Goal: Task Accomplishment & Management: Use online tool/utility

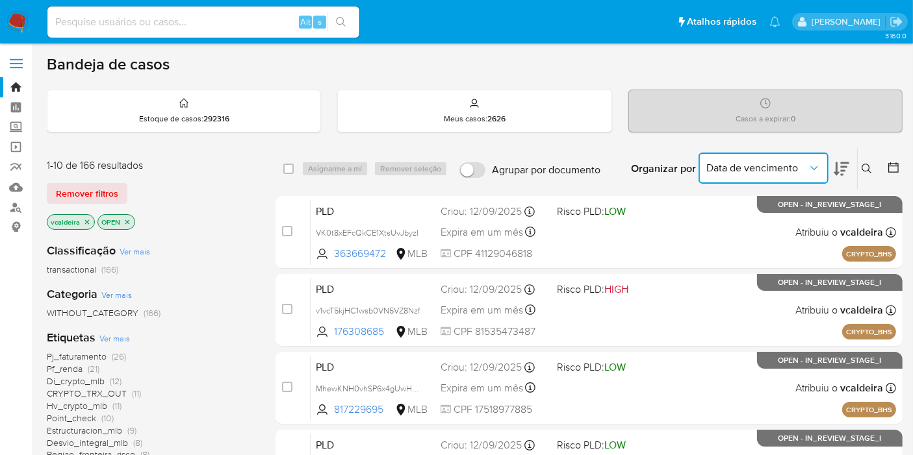
click at [818, 173] on icon "Organizar por" at bounding box center [814, 168] width 13 height 13
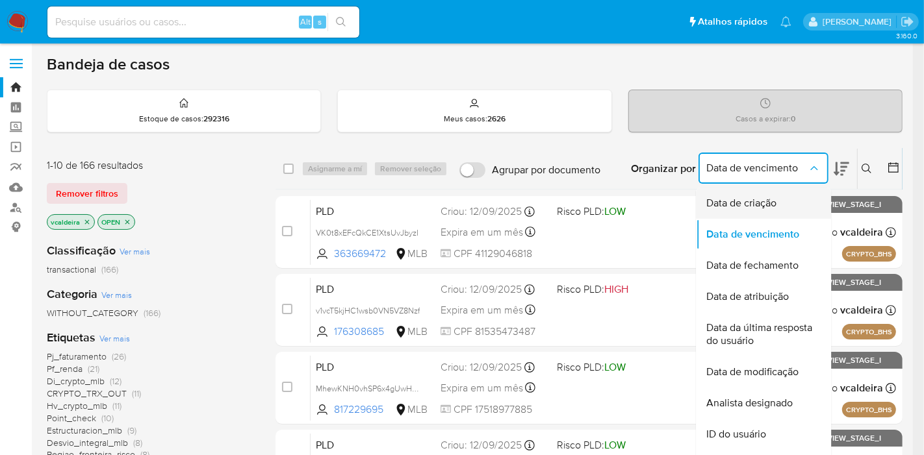
click at [771, 212] on div "Data de criação" at bounding box center [759, 203] width 107 height 31
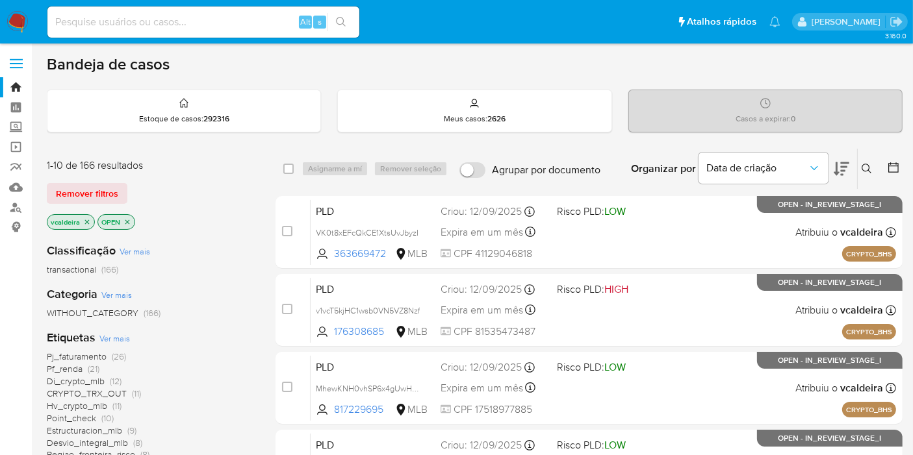
click at [898, 168] on icon at bounding box center [893, 167] width 10 height 10
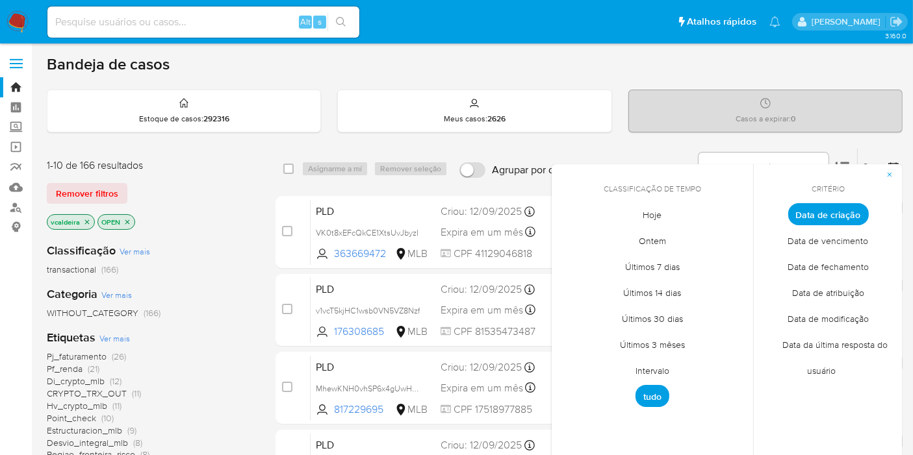
click at [653, 369] on span "Intervalo" at bounding box center [652, 371] width 61 height 27
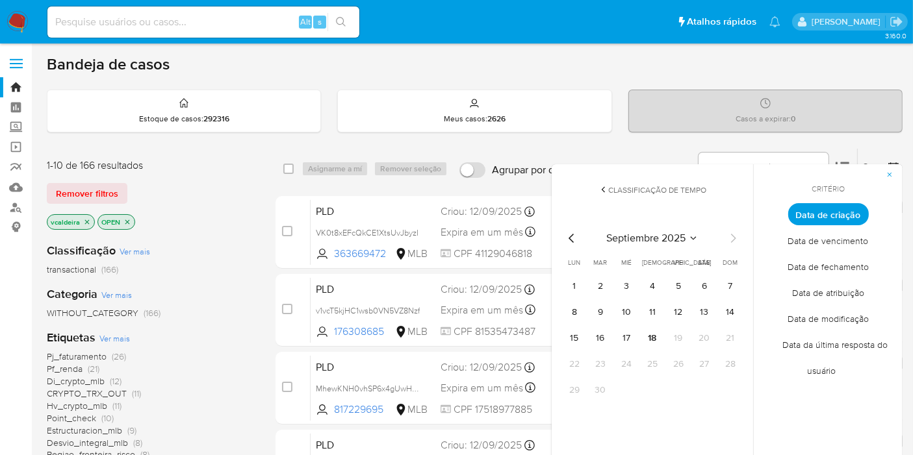
click at [682, 232] on span "septiembre 2025" at bounding box center [645, 238] width 79 height 13
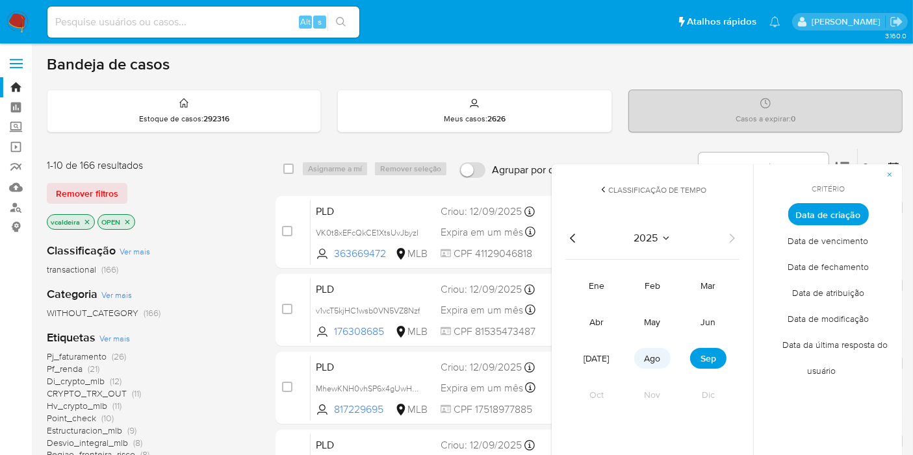
click at [643, 352] on button "ago" at bounding box center [652, 358] width 36 height 21
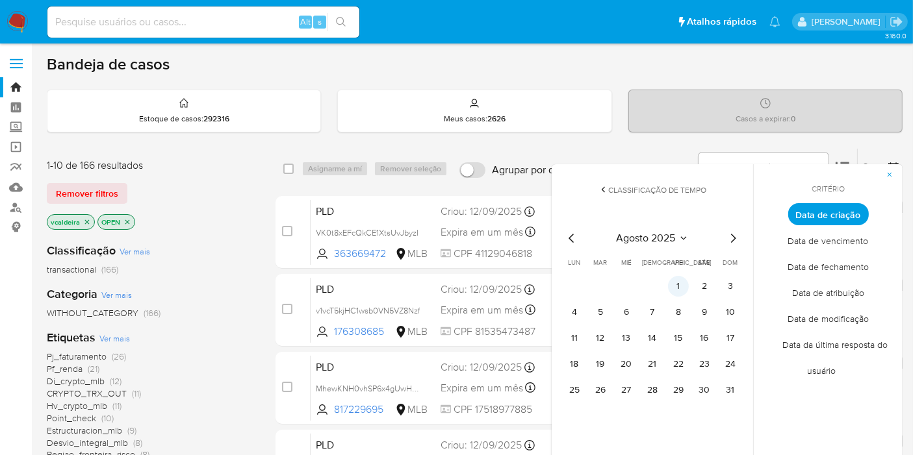
click at [687, 286] on button "1" at bounding box center [678, 286] width 21 height 21
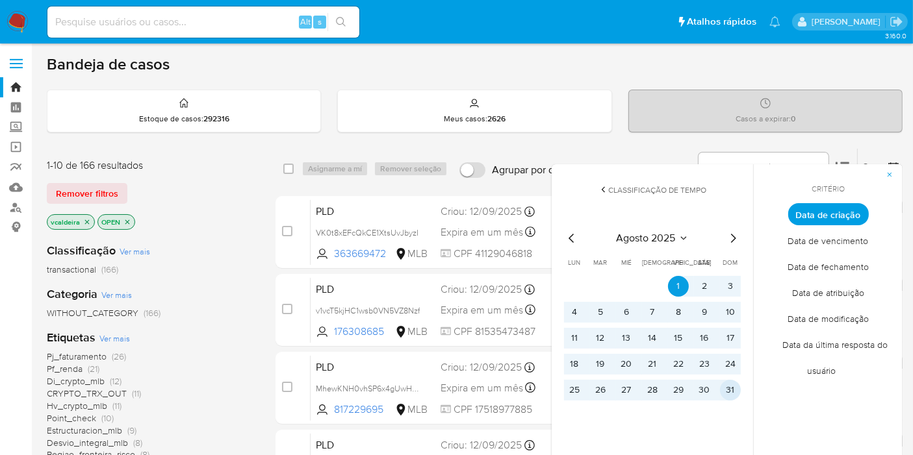
click at [725, 392] on button "31" at bounding box center [730, 390] width 21 height 21
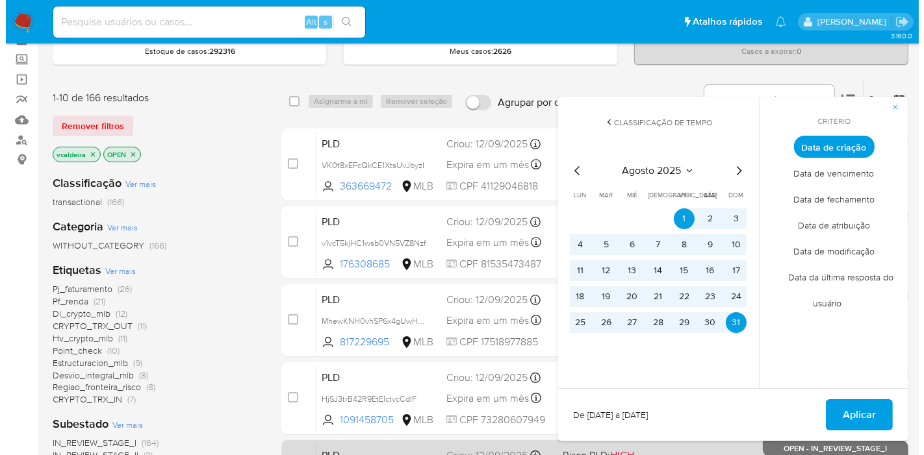
scroll to position [144, 0]
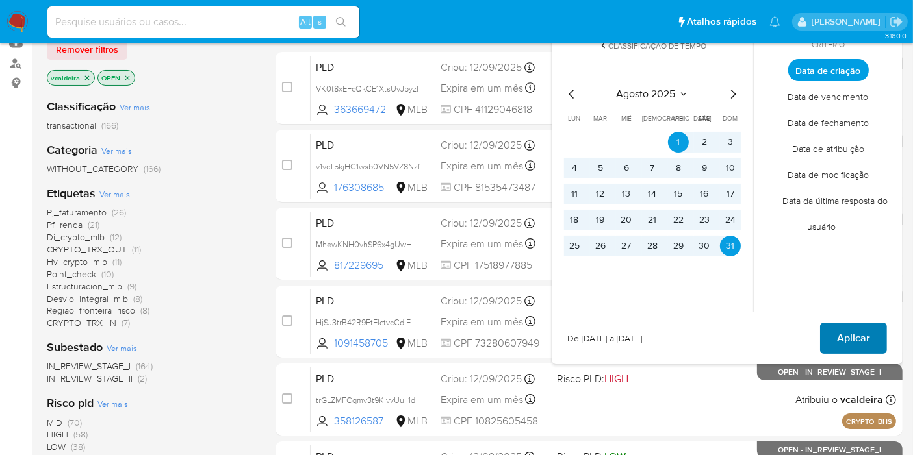
click at [867, 339] on span "Aplicar" at bounding box center [853, 338] width 33 height 29
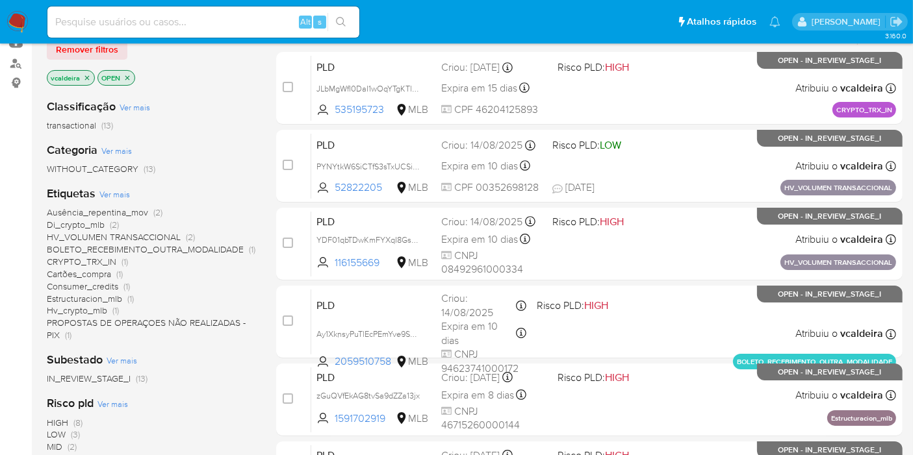
click at [51, 329] on span "PROPOSTAS DE OPERAÇOES NÃO REALIZADAS - PIX" at bounding box center [146, 328] width 199 height 25
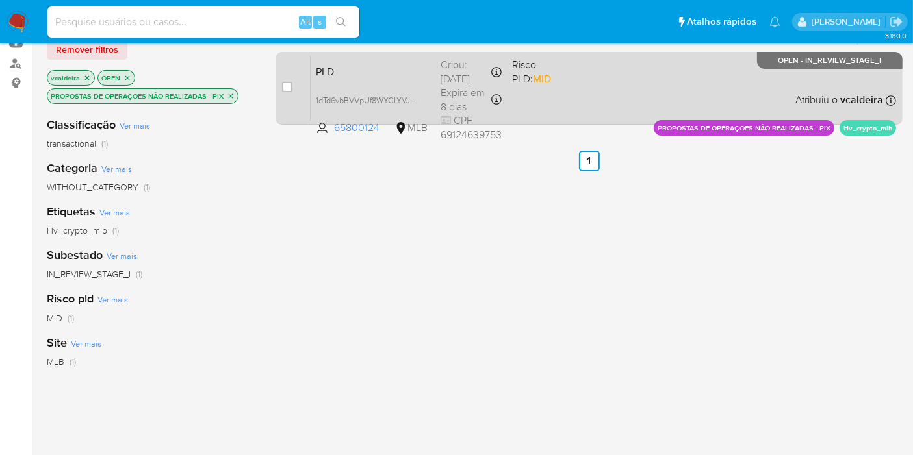
click at [810, 72] on div "PLD 1dTd6vbBVVpUf8WYCLYVJyFj 65800124 MLB Risco PLD: MID Criou: 12/08/2025 Crio…" at bounding box center [603, 88] width 585 height 66
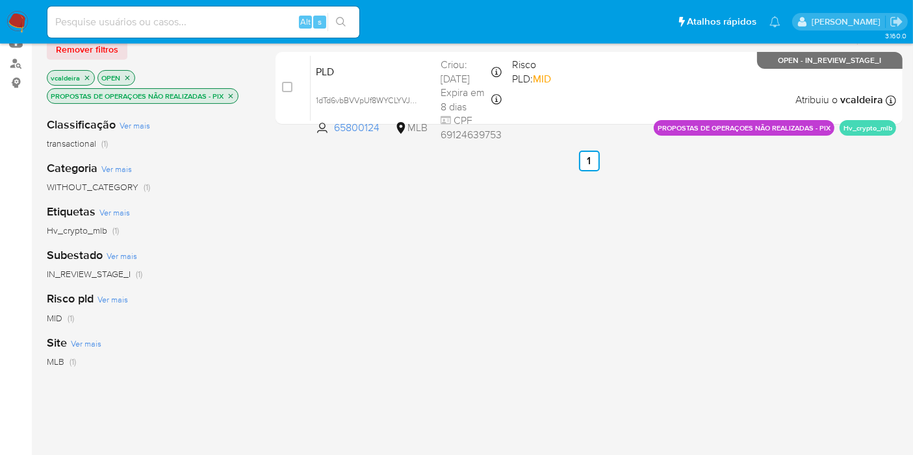
click at [229, 92] on icon "close-filter" at bounding box center [231, 96] width 8 height 8
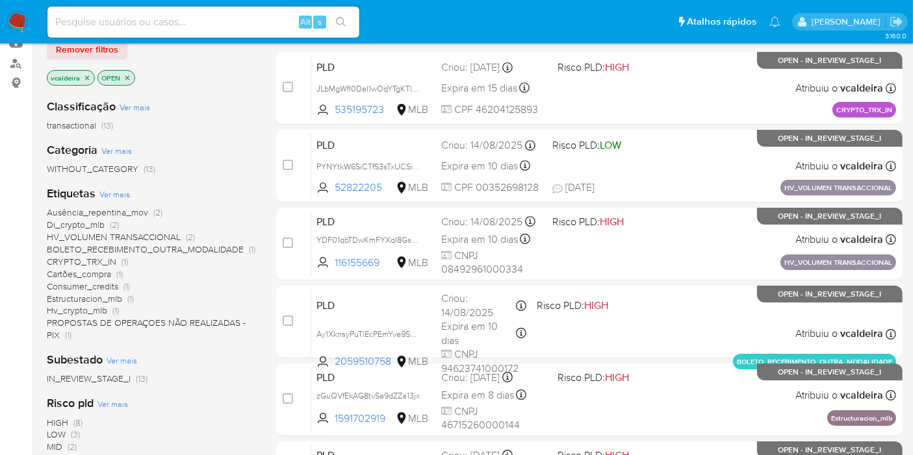
click at [70, 295] on span "Estructuracion_mlb" at bounding box center [84, 298] width 75 height 13
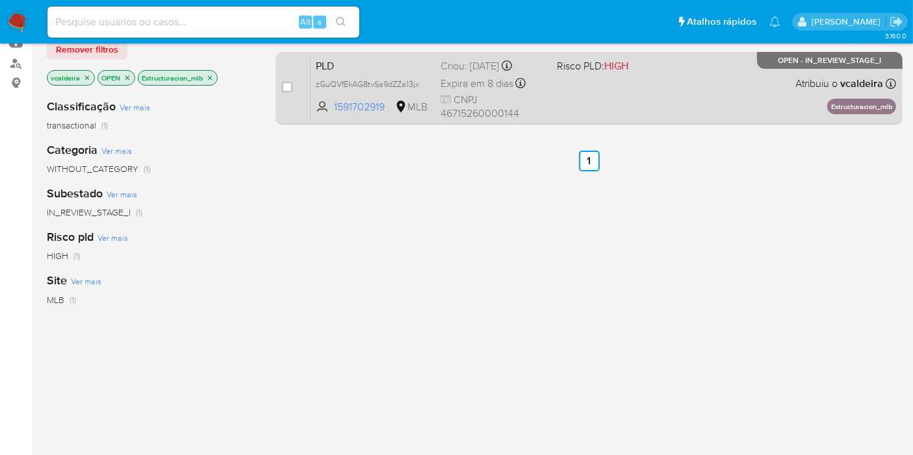
click at [807, 64] on span "OPEN - IN_REVIEW_STAGE_I" at bounding box center [829, 60] width 103 height 7
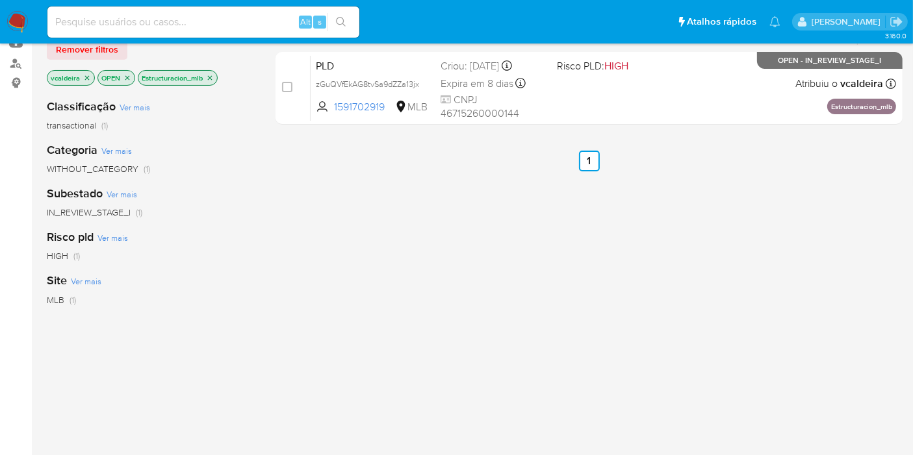
click at [209, 77] on icon "close-filter" at bounding box center [210, 78] width 8 height 8
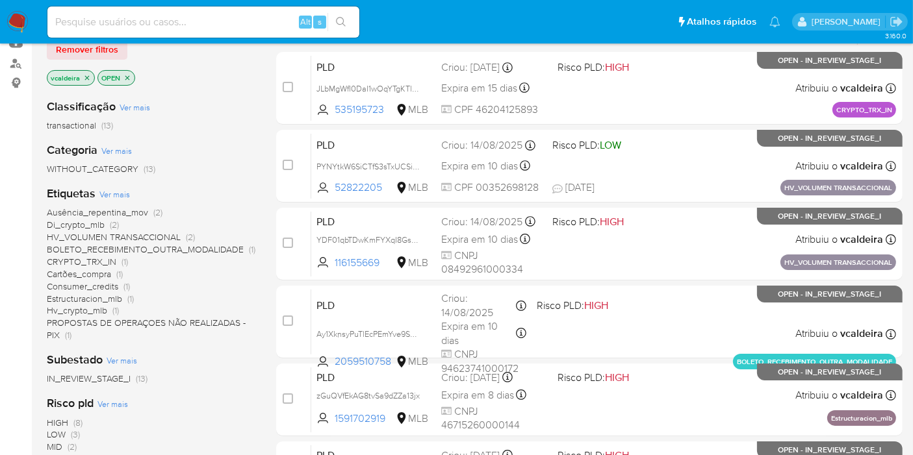
click at [66, 288] on span "Consumer_credits" at bounding box center [82, 286] width 71 height 13
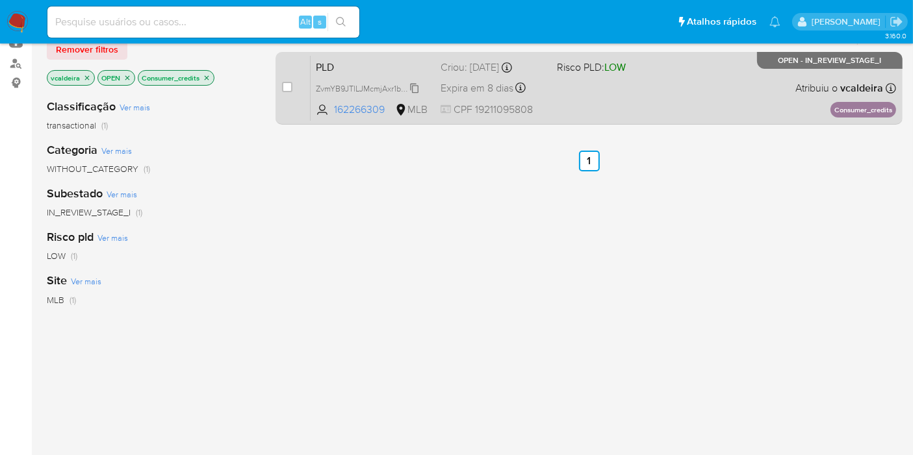
click at [416, 86] on span "ZvmYB9JTlLJMcmjAxr1bAako" at bounding box center [367, 88] width 103 height 14
click at [795, 66] on p "OPEN - IN_REVIEW_STAGE_I" at bounding box center [830, 60] width 146 height 17
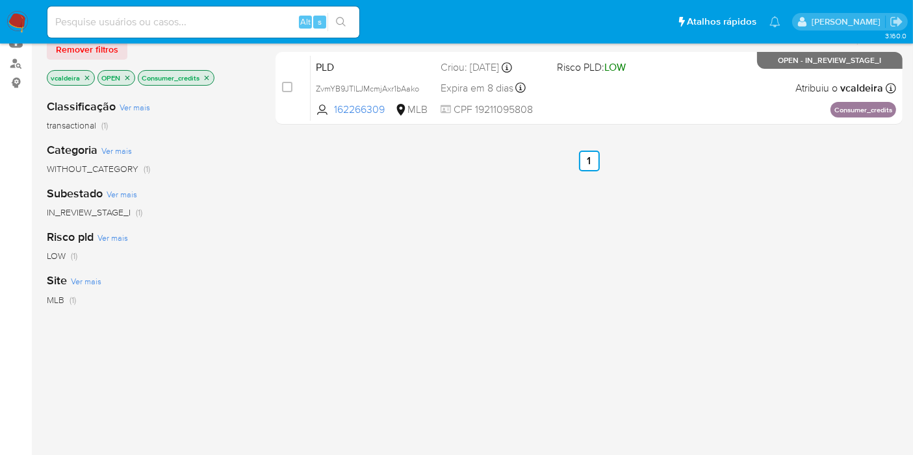
click at [206, 74] on icon "close-filter" at bounding box center [207, 78] width 8 height 8
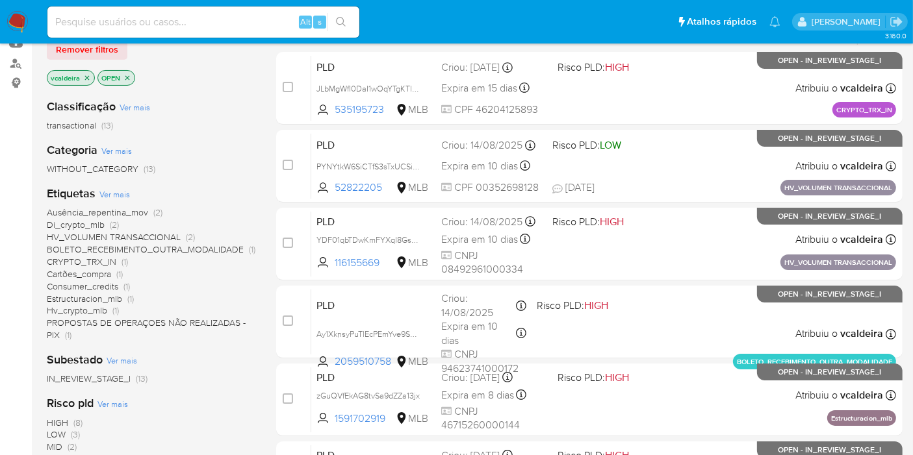
click at [85, 257] on span "CRYPTO_TRX_IN" at bounding box center [82, 261] width 70 height 13
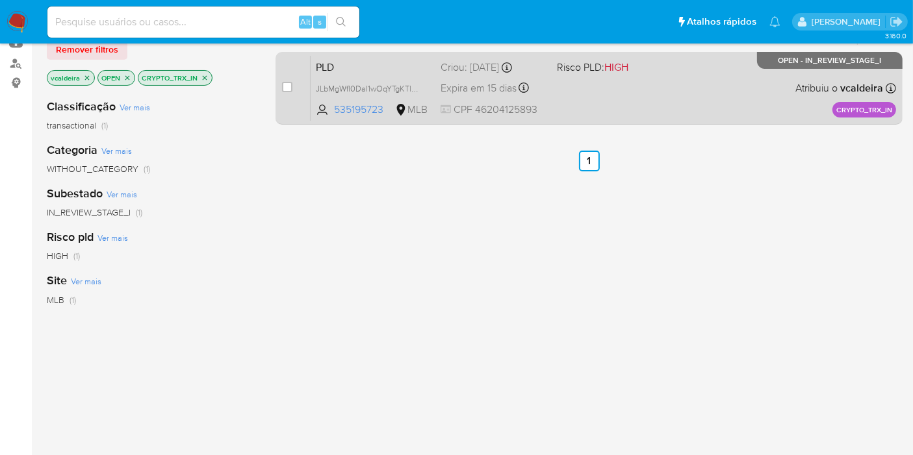
click at [764, 77] on div "PLD JLbMgWfI0DaI1wOqYTgKTlPq 535195723 MLB Risco PLD: HIGH Criou: 19/08/2025 Cr…" at bounding box center [603, 88] width 585 height 66
click at [416, 88] on span "JLbMgWfI0DaI1wOqYTgKTlPq" at bounding box center [368, 88] width 105 height 14
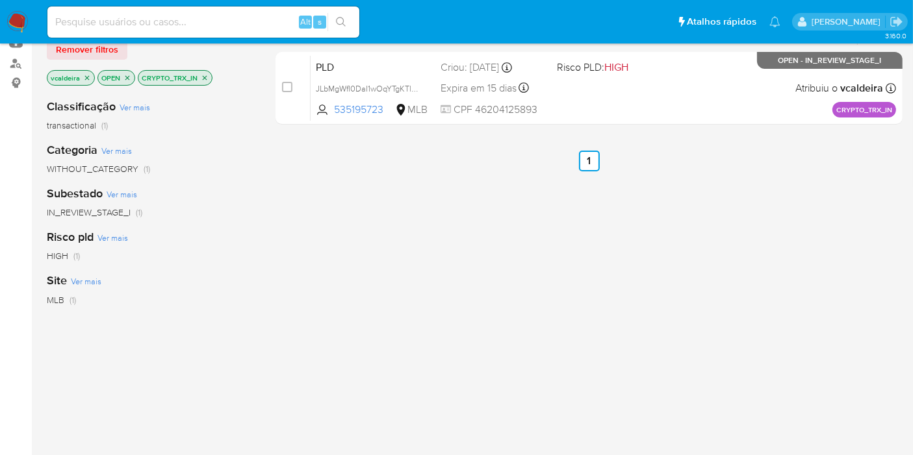
click at [203, 75] on icon "close-filter" at bounding box center [205, 77] width 5 height 5
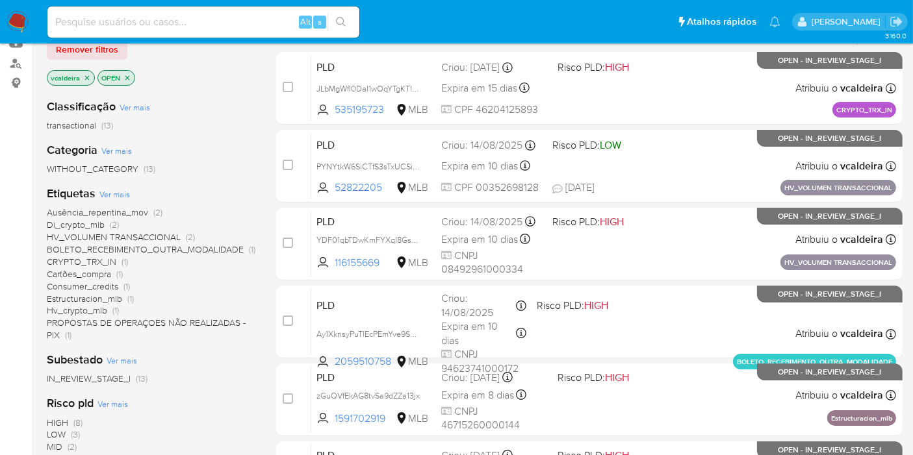
click at [155, 246] on span "BOLETO_RECEBIMENTO_OUTRA_MODALIDADE" at bounding box center [145, 249] width 197 height 13
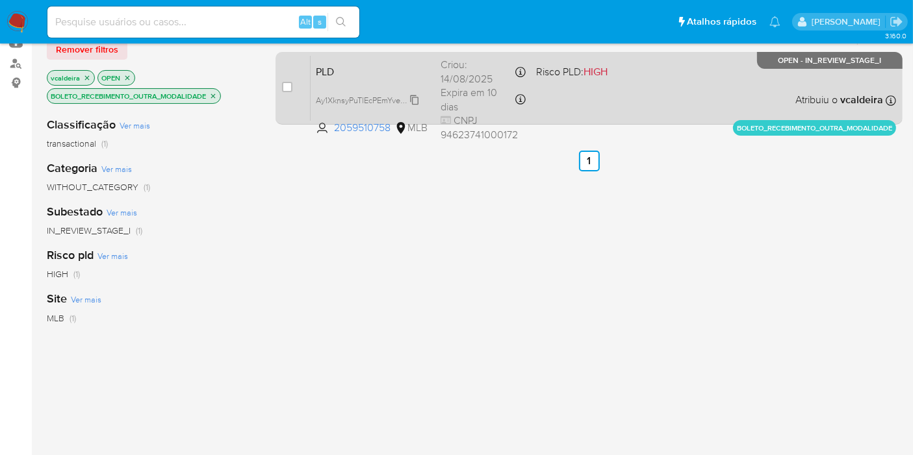
click at [415, 96] on span "Ay1XknsyPuTlEcPEmYve9SnO" at bounding box center [368, 99] width 105 height 14
click at [619, 81] on div "PLD Ay1XknsyPuTlEcPEmYve9SnO Copiado Copiado 2059510758 MLB Risco PLD: HIGH Cri…" at bounding box center [603, 88] width 585 height 66
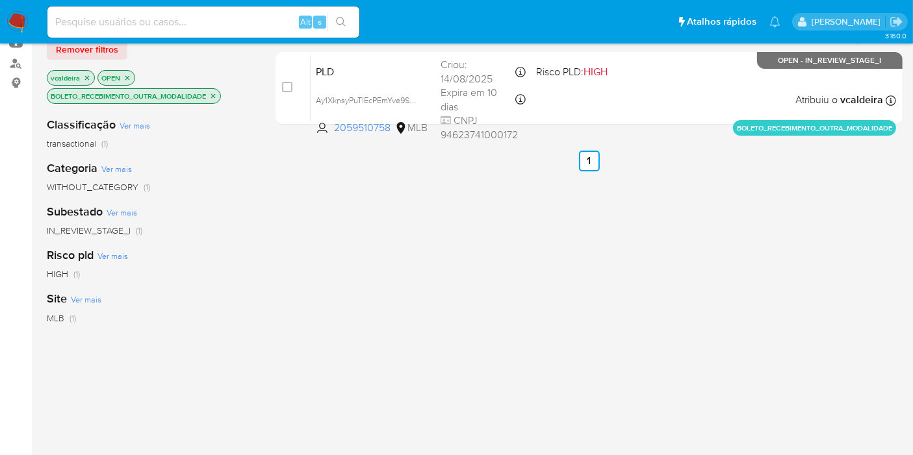
click at [215, 89] on p "BOLETO_RECEBIMENTO_OUTRA_MODALIDADE" at bounding box center [133, 96] width 173 height 14
click at [214, 99] on p "BOLETO_RECEBIMENTO_OUTRA_MODALIDADE" at bounding box center [133, 96] width 173 height 14
click at [212, 94] on icon "close-filter" at bounding box center [213, 96] width 8 height 8
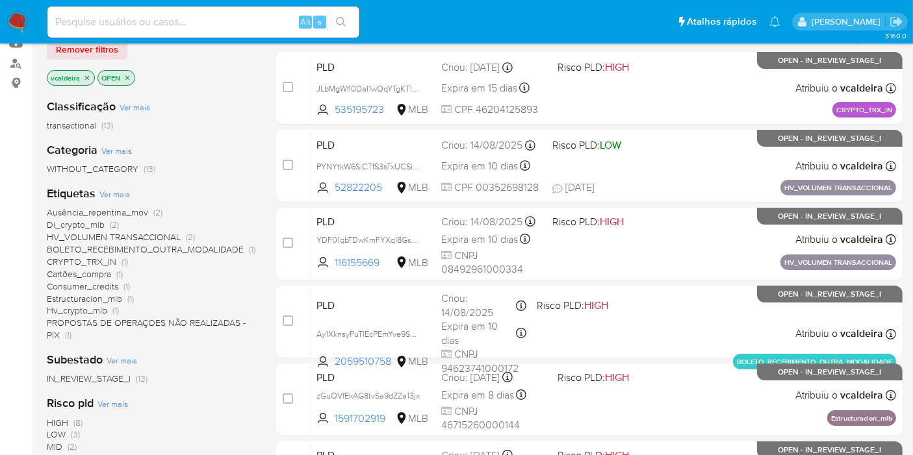
click at [71, 237] on span "HV_VOLUMEN TRANSACCIONAL" at bounding box center [114, 237] width 134 height 13
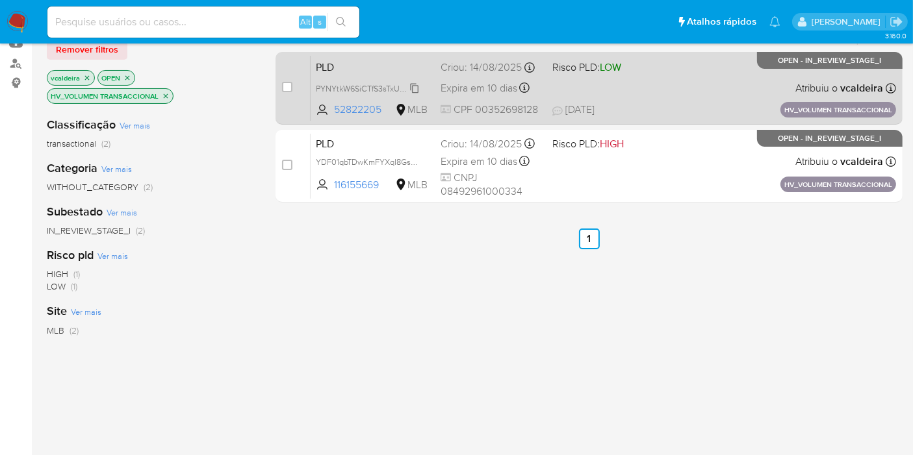
click at [416, 88] on span "PYNYtkW6SiCTfS3sTxUCSiuX" at bounding box center [369, 88] width 106 height 14
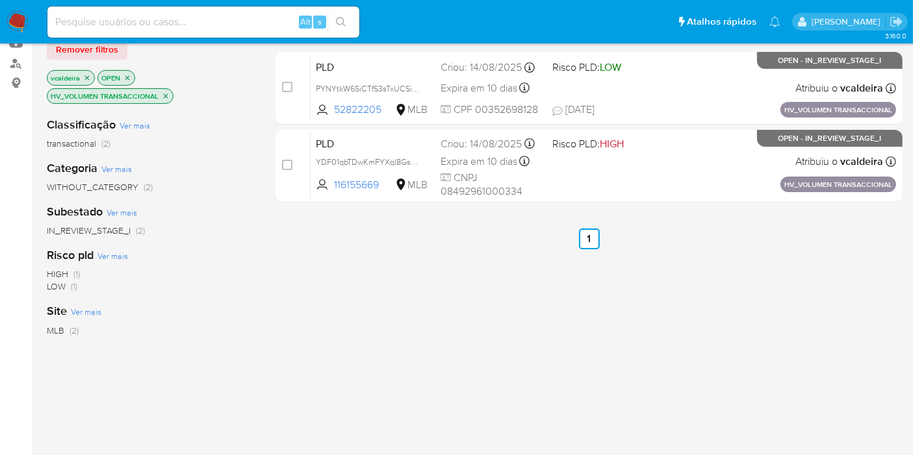
click at [164, 93] on icon "close-filter" at bounding box center [166, 96] width 8 height 8
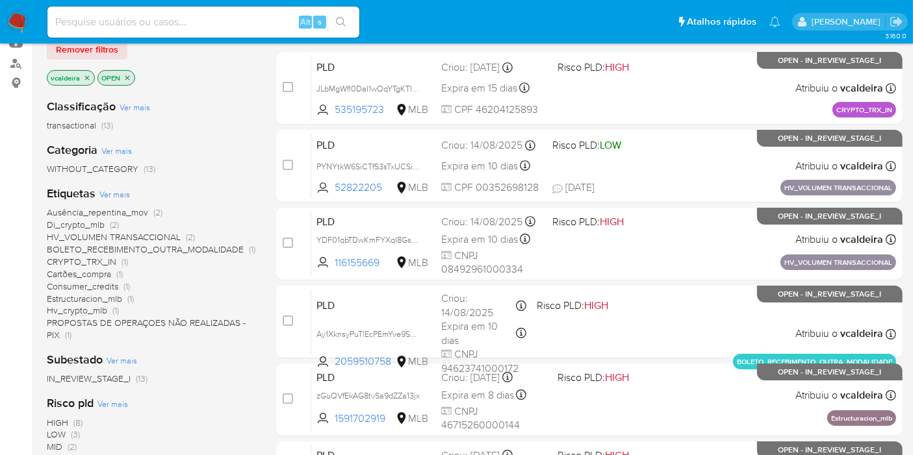
click at [83, 223] on span "Di_crypto_mlb" at bounding box center [76, 224] width 58 height 13
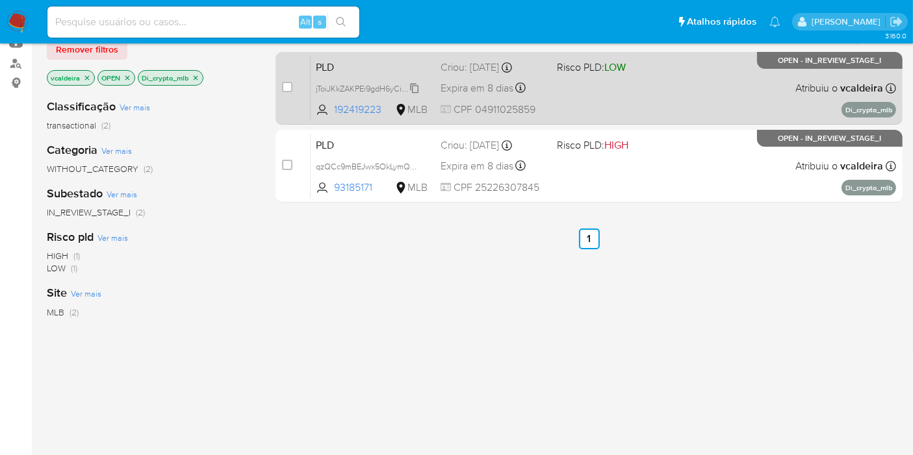
click at [414, 86] on span "jToiJKkZAKPEi9gdH6yCi8xb" at bounding box center [365, 88] width 99 height 14
click at [654, 102] on div "PLD jToiJKkZAKPEi9gdH6yCi8xb 192419223 MLB Risco PLD: LOW Criou: 12/08/2025 Cri…" at bounding box center [603, 88] width 585 height 66
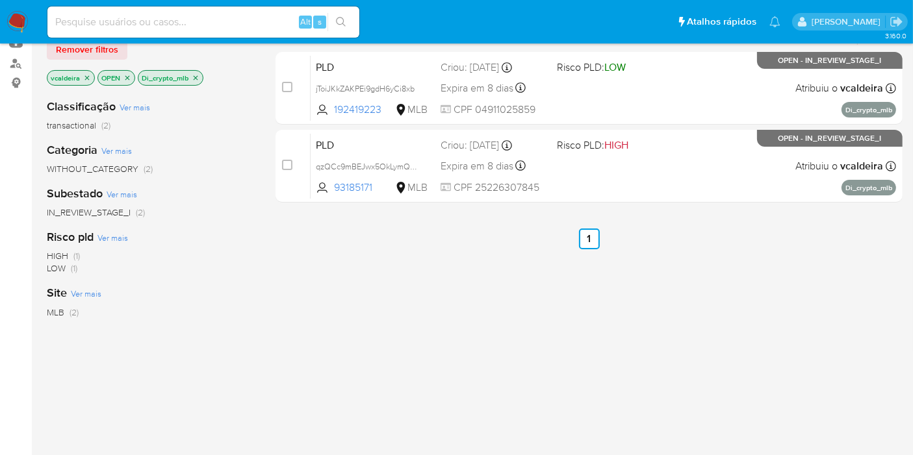
click at [196, 77] on icon "close-filter" at bounding box center [196, 78] width 8 height 8
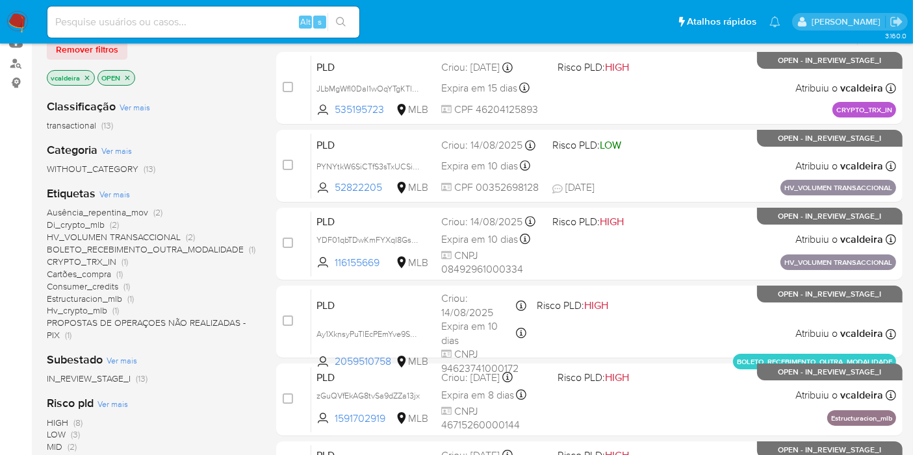
click at [99, 213] on span "Ausência_repentina_mov" at bounding box center [97, 212] width 101 height 13
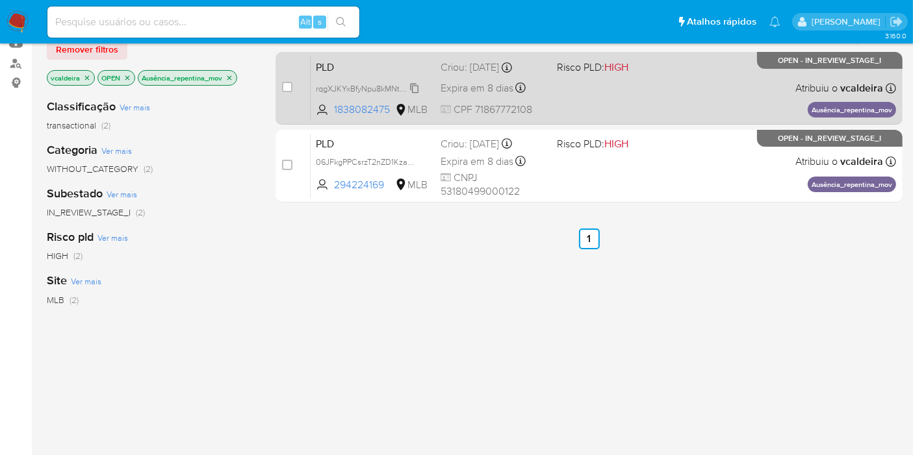
click at [412, 86] on span "rqgXJKYxBfyNpu8kMNtdYVhB" at bounding box center [370, 88] width 109 height 14
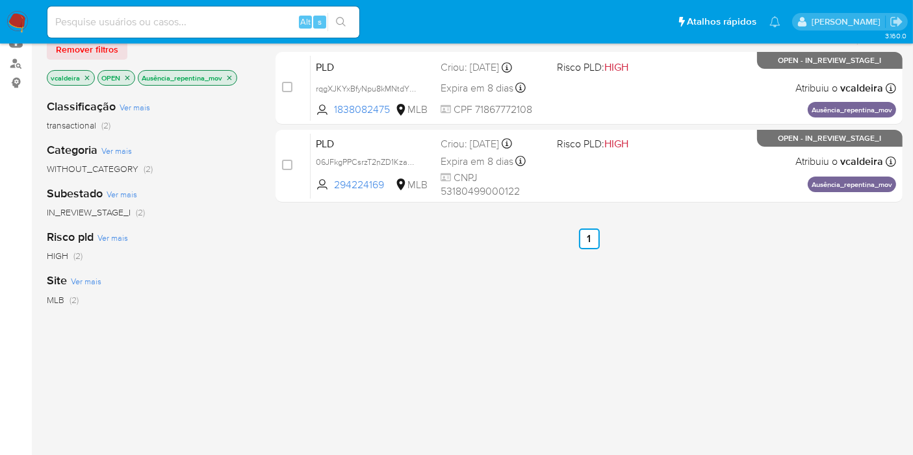
drag, startPoint x: 413, startPoint y: 157, endPoint x: 429, endPoint y: 40, distance: 118.6
click at [414, 157] on span "06JFkgPPCsrzT2nZD1KzaUHQ" at bounding box center [371, 161] width 110 height 14
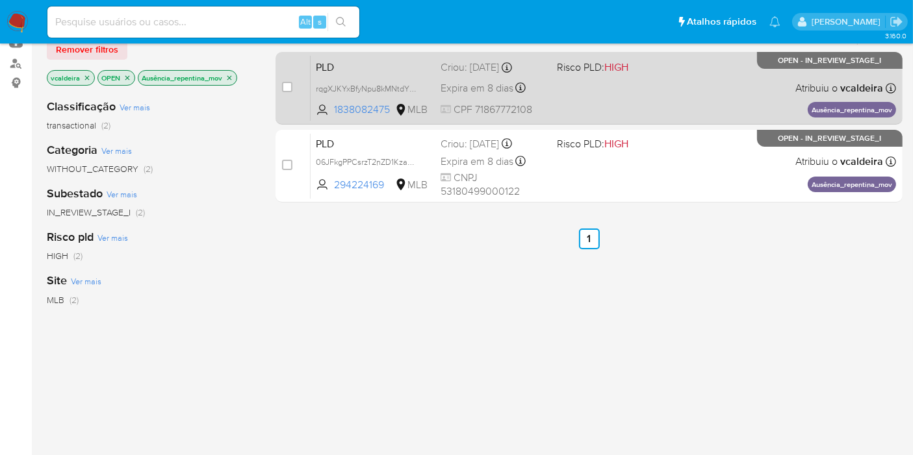
click at [569, 97] on div "PLD rqgXJKYxBfyNpu8kMNtdYVhB 1838082475 MLB Risco PLD: HIGH Criou: 12/08/2025 C…" at bounding box center [603, 88] width 585 height 66
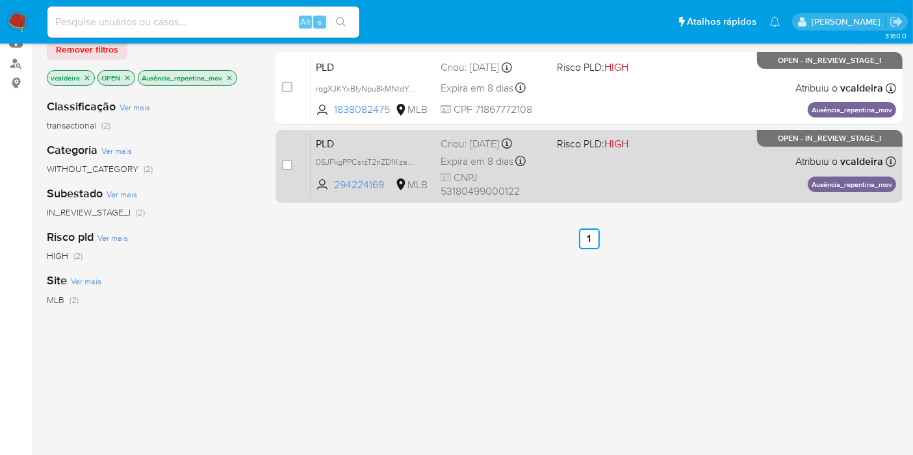
click at [553, 151] on div "PLD 06JFkgPPCsrzT2nZD1KzaUHQ 294224169 MLB Risco PLD: HIGH Criou: 12/08/2025 Cr…" at bounding box center [603, 166] width 585 height 66
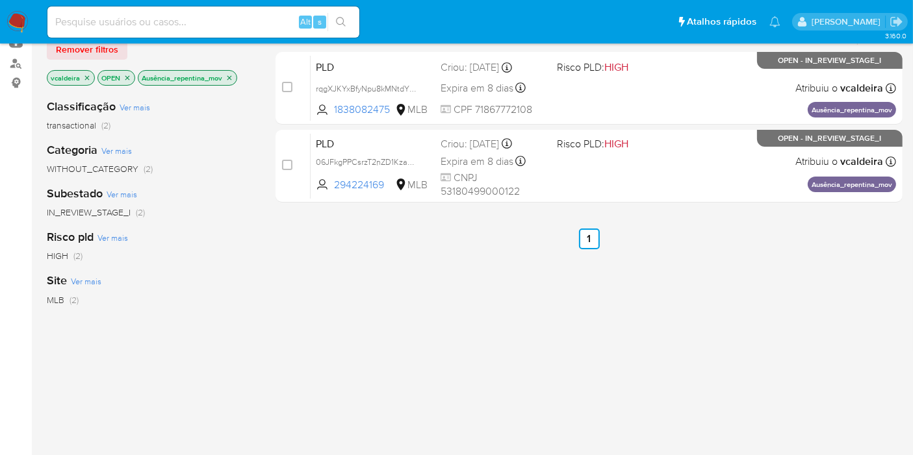
click at [231, 77] on icon "close-filter" at bounding box center [229, 78] width 8 height 8
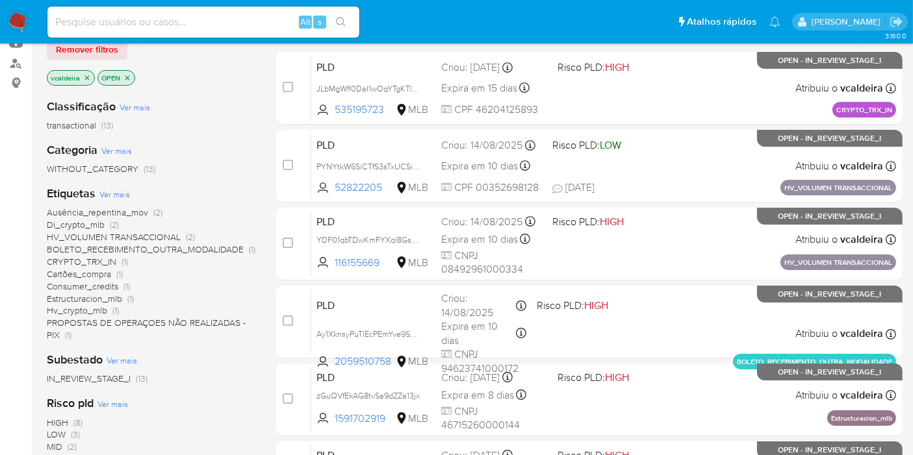
click at [104, 160] on div "Categoria Ver mais WITHOUT_CATEGORY (13)" at bounding box center [151, 158] width 209 height 33
click at [101, 168] on span "WITHOUT_CATEGORY" at bounding box center [93, 168] width 92 height 13
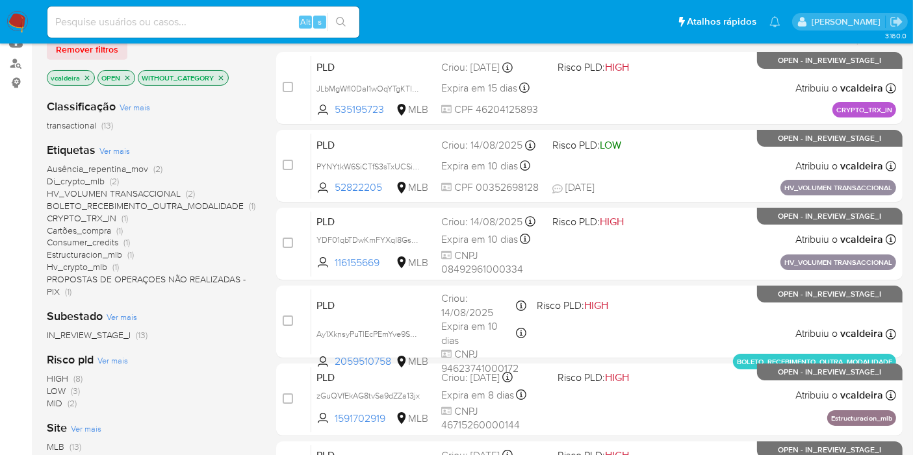
click at [109, 148] on span "Ver mais" at bounding box center [114, 151] width 31 height 12
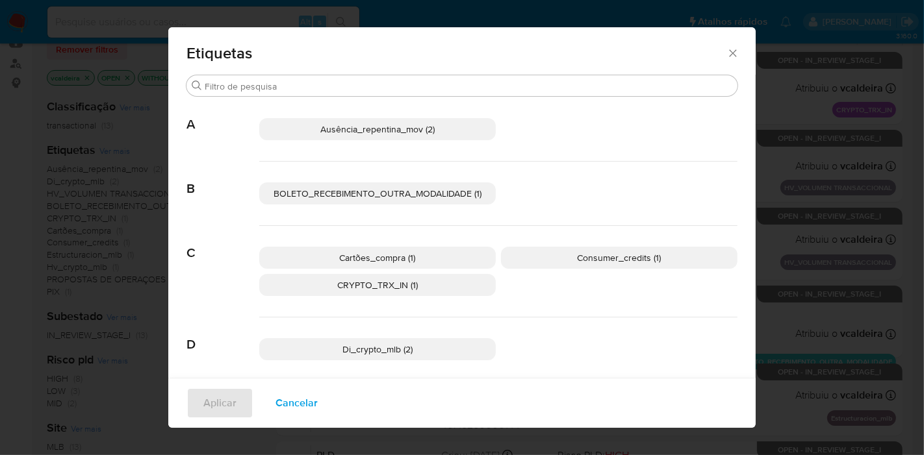
click at [377, 266] on p "Cartões_compra (1)" at bounding box center [377, 258] width 237 height 22
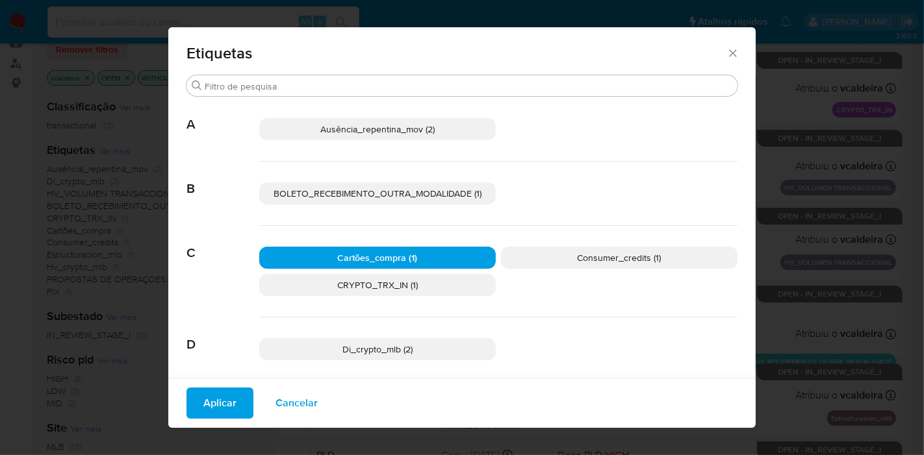
click at [215, 396] on span "Aplicar" at bounding box center [219, 403] width 33 height 29
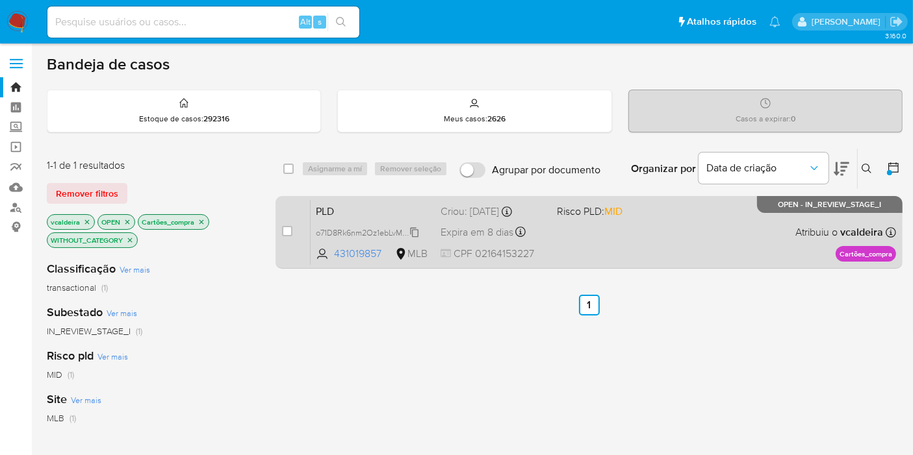
click at [406, 233] on span "o71D8Rk6nm2Oz1ebLvMjaiMe" at bounding box center [369, 232] width 106 height 14
click at [597, 259] on div "PLD o71D8Rk6nm2Oz1ebLvMjaiMe 431019857 MLB Risco PLD: MID Criou: 12/08/2025 Cri…" at bounding box center [603, 232] width 585 height 66
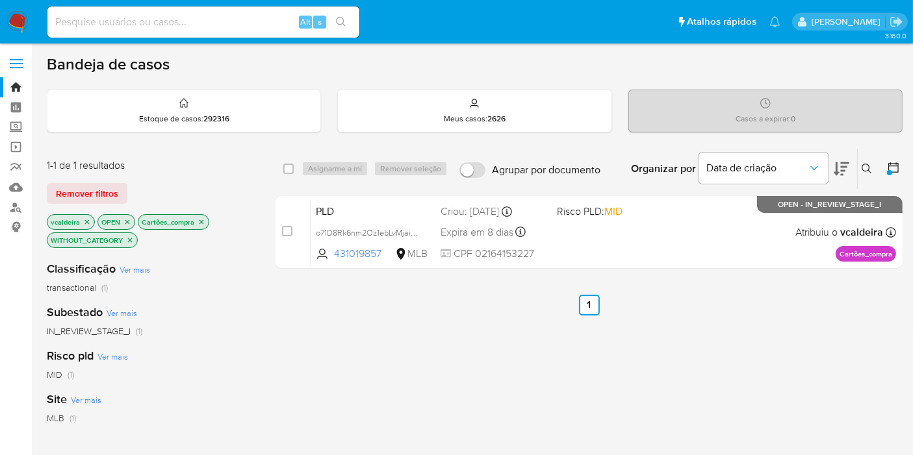
click at [203, 225] on p "Cartões_compra" at bounding box center [173, 222] width 70 height 14
click at [209, 222] on div "vcaldeira OPEN Cartões_compra WITHOUT_CATEGORY" at bounding box center [151, 232] width 208 height 36
click at [199, 220] on icon "close-filter" at bounding box center [201, 222] width 5 height 5
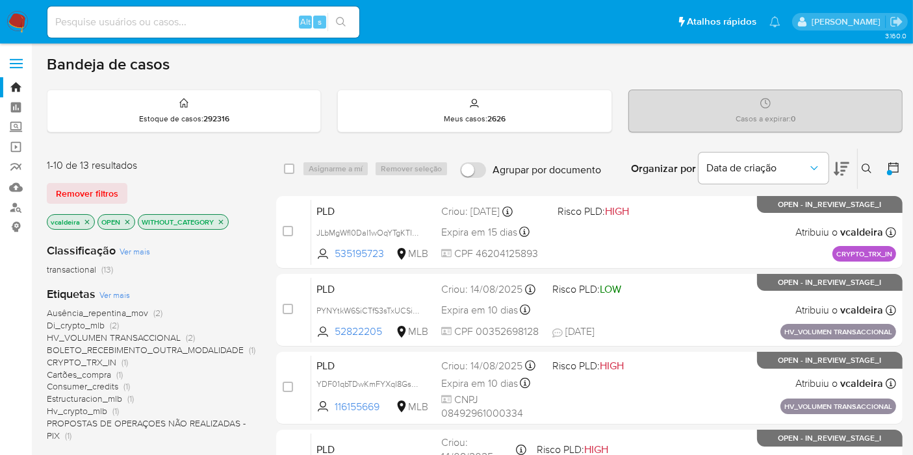
click at [109, 294] on span "Ver mais" at bounding box center [114, 295] width 31 height 12
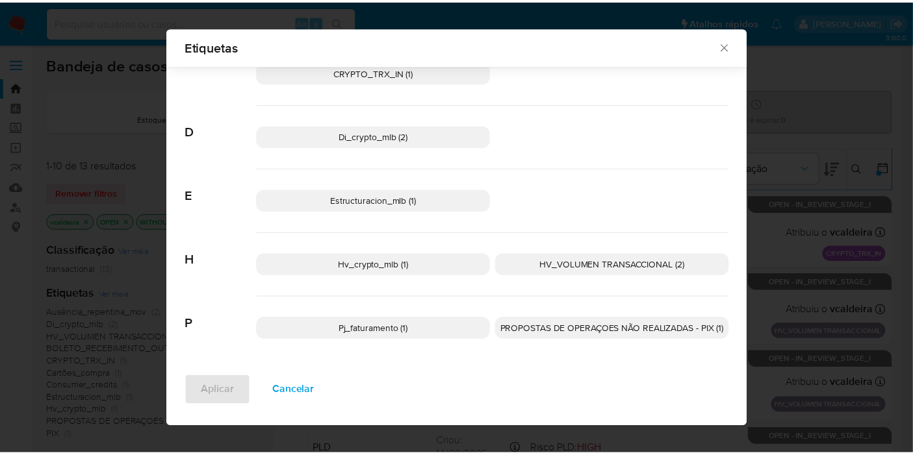
scroll to position [205, 0]
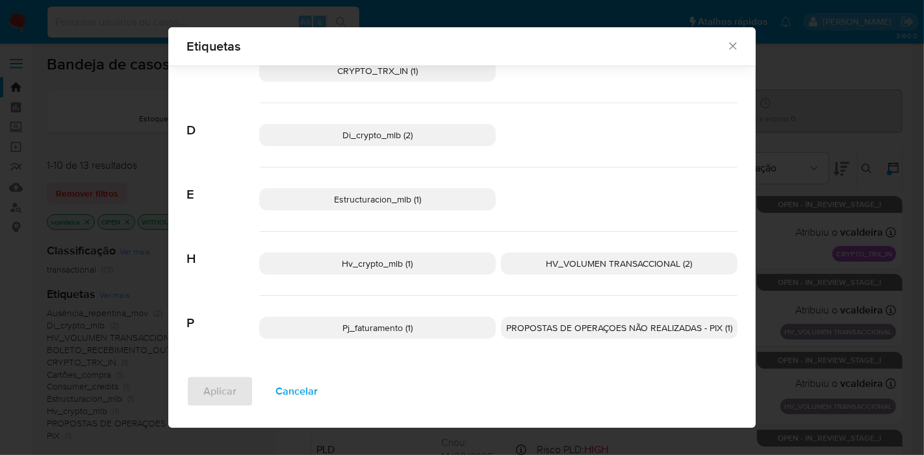
click at [440, 329] on p "Pj_faturamento (1)" at bounding box center [377, 328] width 237 height 22
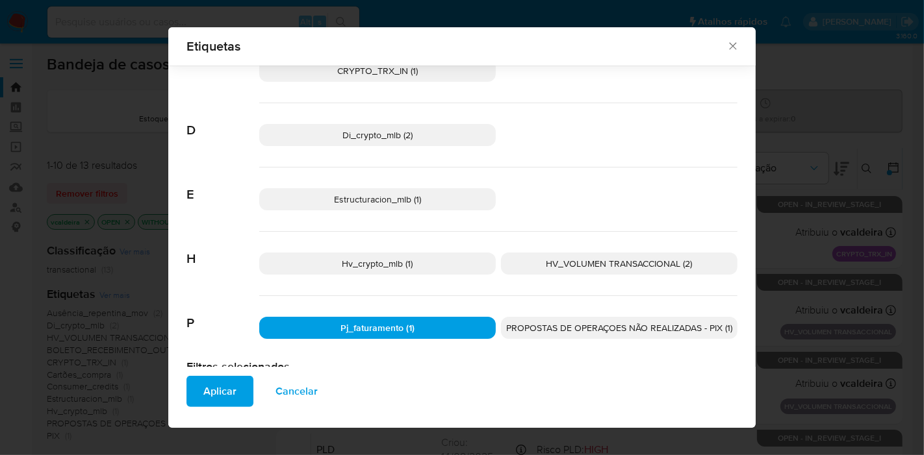
click at [193, 395] on button "Aplicar" at bounding box center [219, 391] width 67 height 31
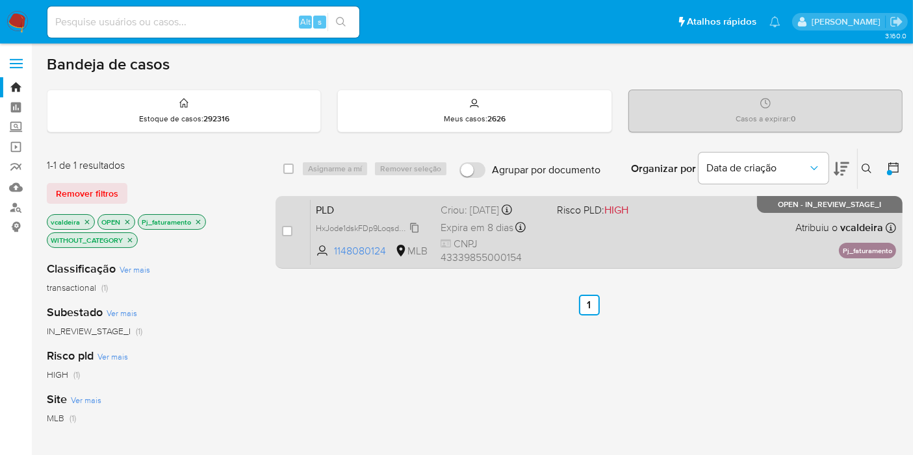
click at [410, 229] on span "HxJode1dskFDp9LoqsdcmkC2" at bounding box center [370, 227] width 108 height 14
click at [394, 203] on span "PLD" at bounding box center [373, 209] width 114 height 17
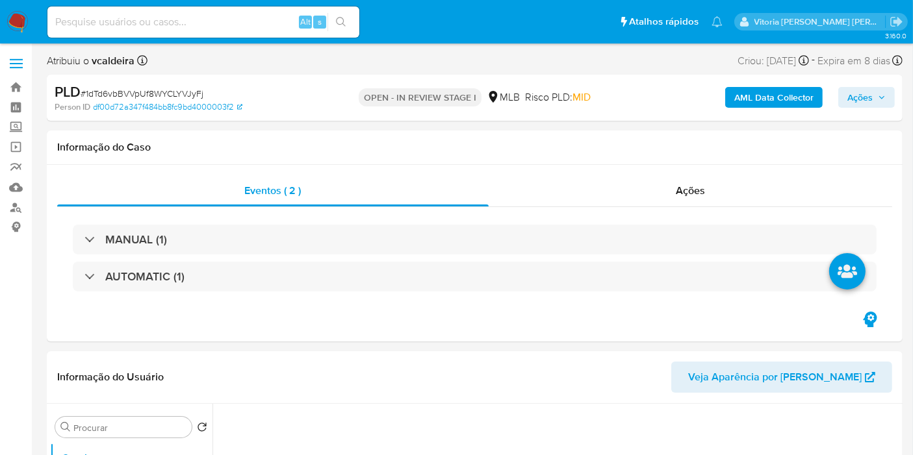
select select "10"
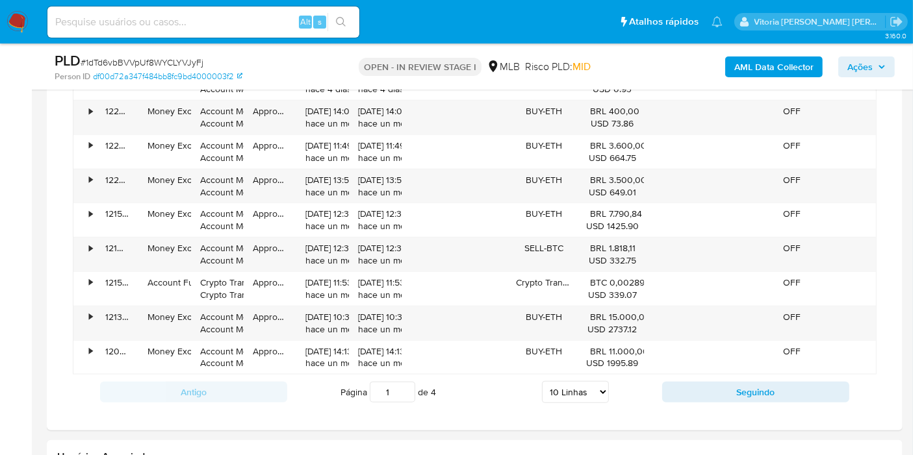
scroll to position [1010, 0]
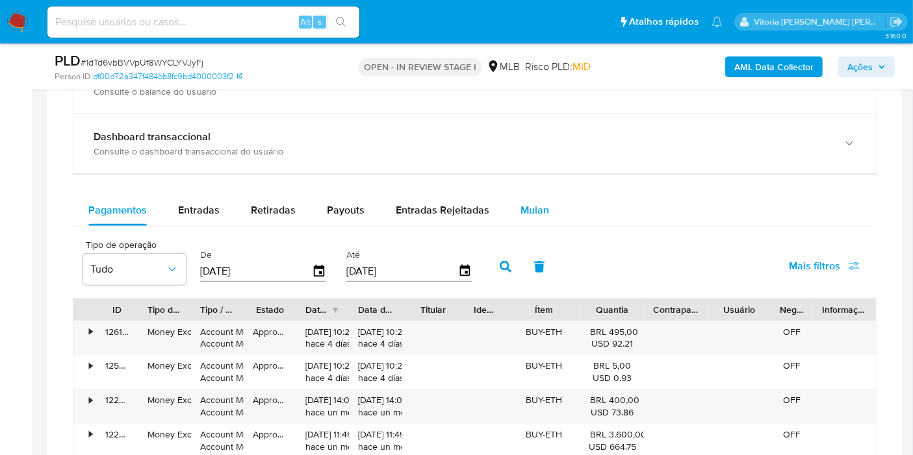
click at [532, 212] on span "Mulan" at bounding box center [534, 210] width 29 height 15
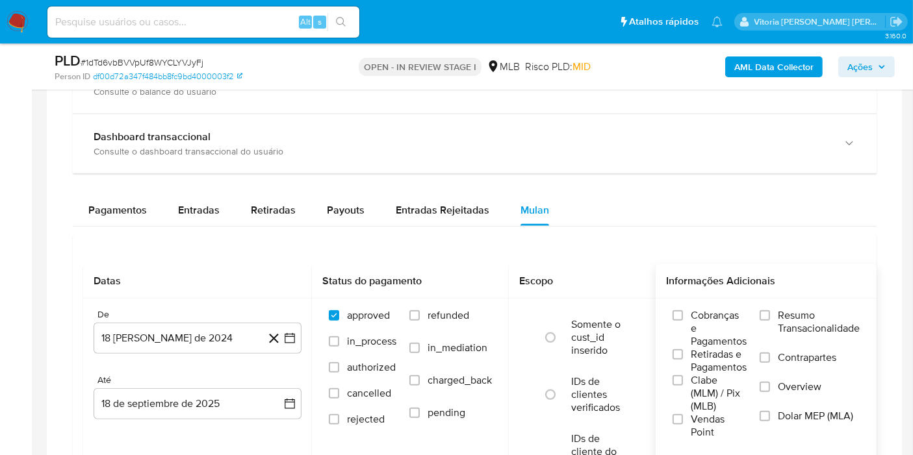
click at [802, 309] on span "Resumo Transacionalidade" at bounding box center [819, 322] width 82 height 26
click at [793, 313] on span "Resumo Transacionalidade" at bounding box center [819, 322] width 82 height 26
click at [770, 313] on input "Resumo Transacionalidade" at bounding box center [765, 316] width 10 height 10
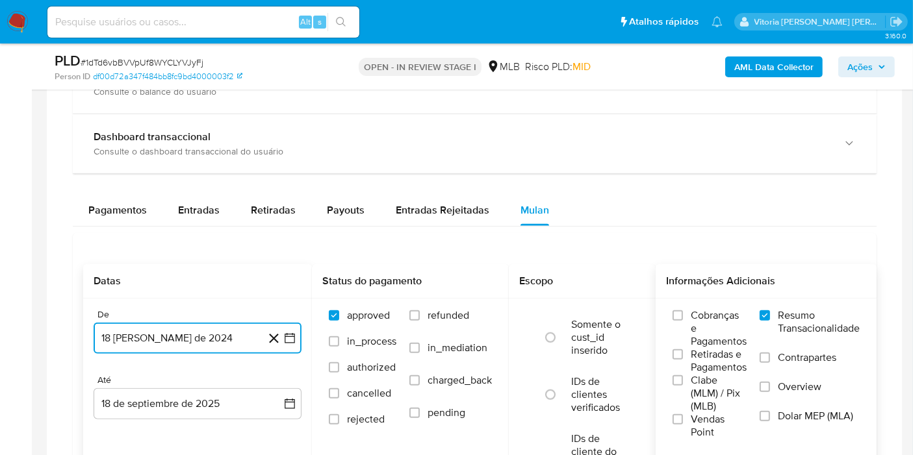
click at [239, 345] on button "[DATE]" at bounding box center [198, 338] width 208 height 31
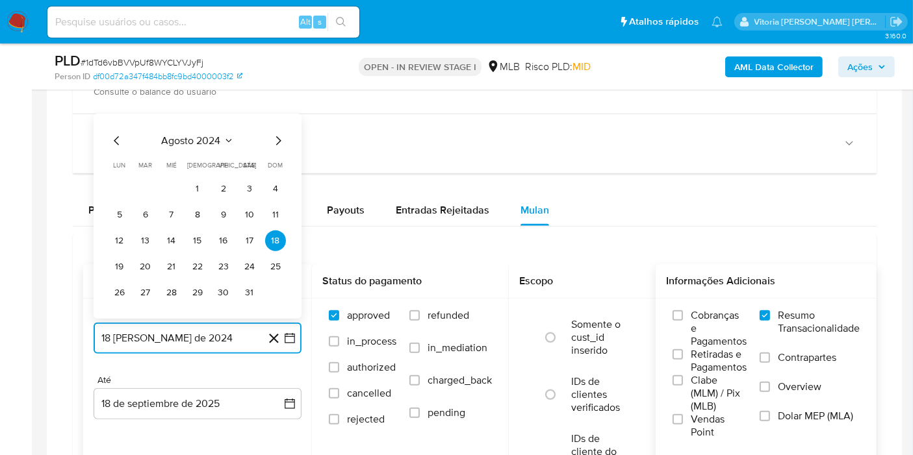
click at [216, 140] on span "agosto 2024" at bounding box center [191, 140] width 59 height 13
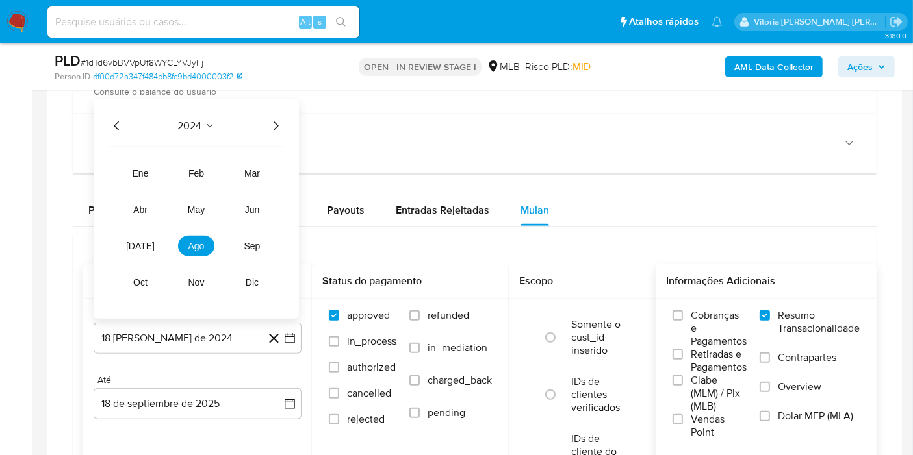
click at [278, 118] on icon "Año siguiente" at bounding box center [276, 126] width 16 height 16
click at [150, 248] on button "[DATE]" at bounding box center [140, 245] width 36 height 21
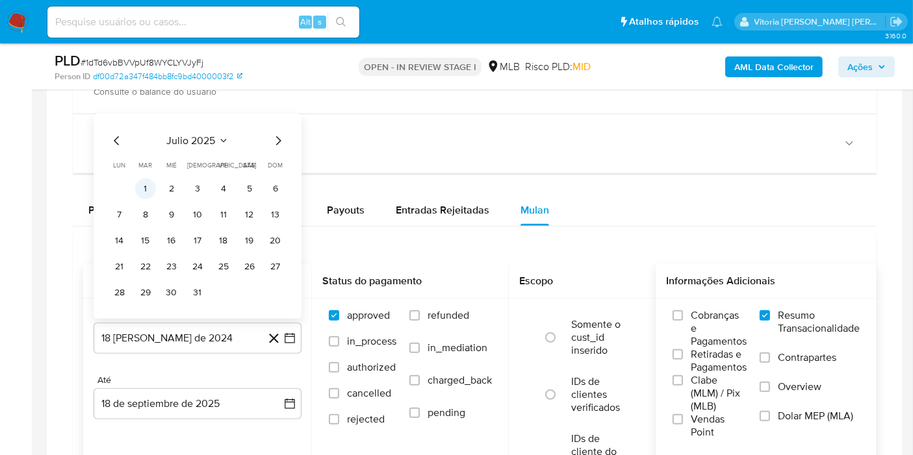
click at [151, 184] on button "1" at bounding box center [145, 188] width 21 height 21
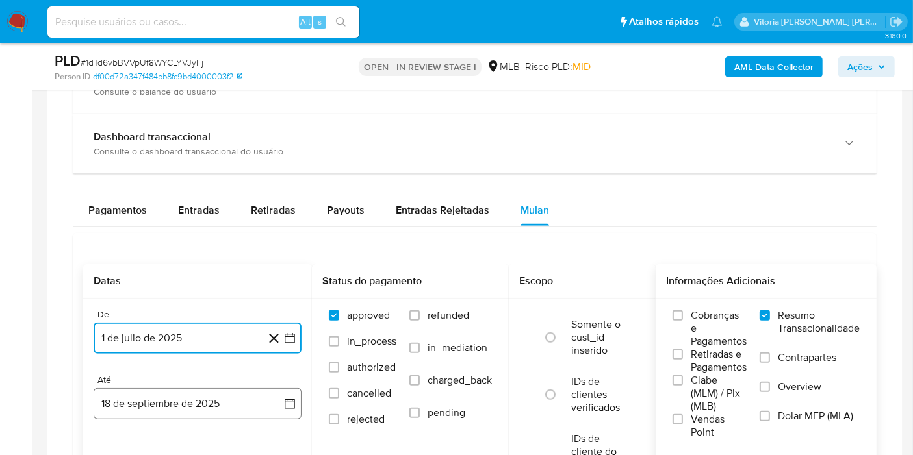
click at [171, 392] on button "18 de septiembre de 2025" at bounding box center [198, 404] width 208 height 31
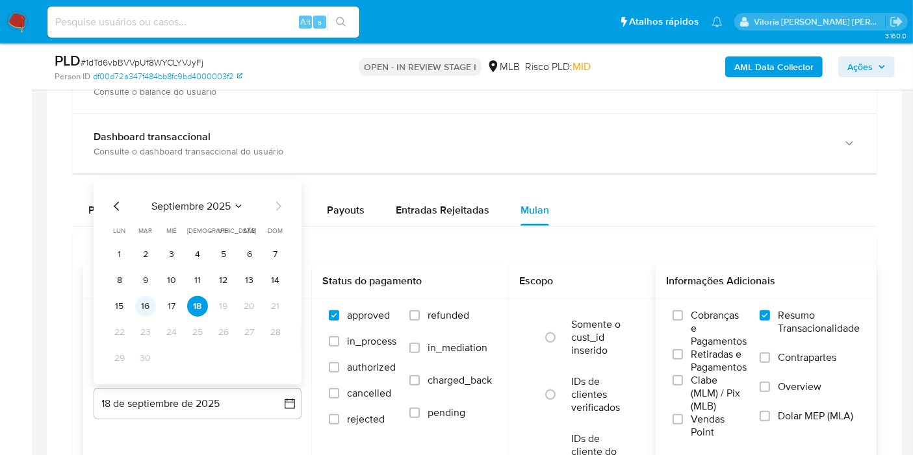
click at [153, 304] on button "16" at bounding box center [145, 306] width 21 height 21
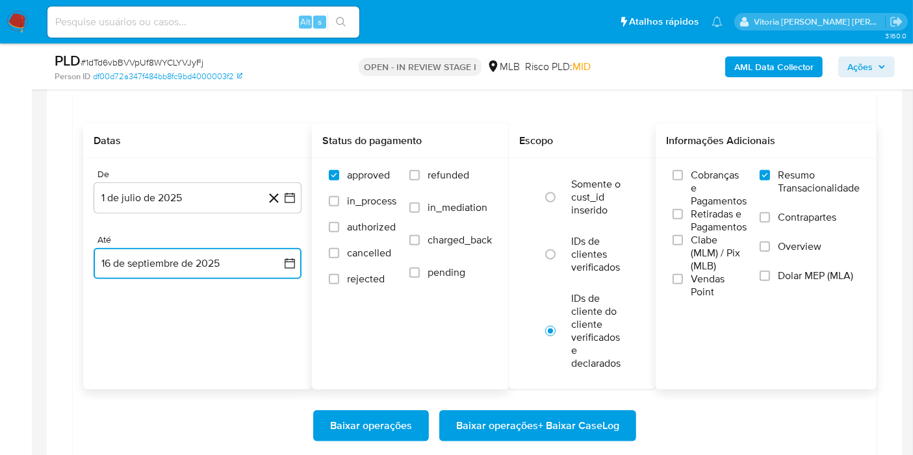
scroll to position [1155, 0]
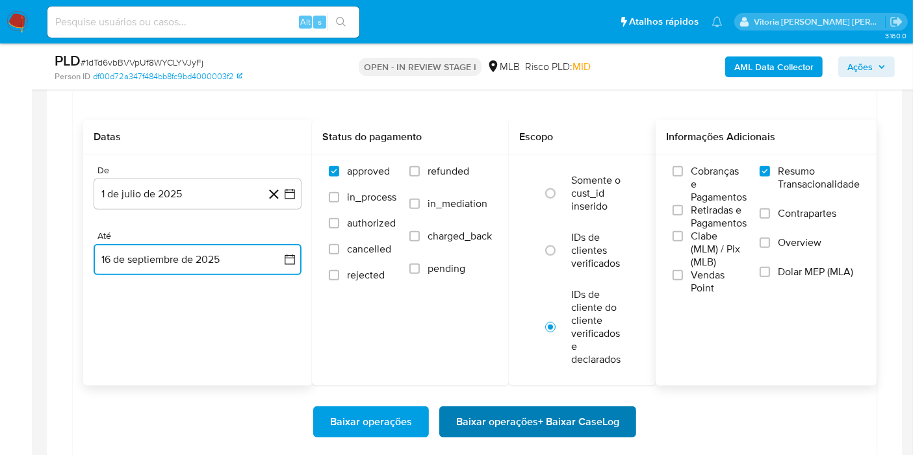
click at [471, 412] on span "Baixar operações + Baixar CaseLog" at bounding box center [537, 422] width 163 height 29
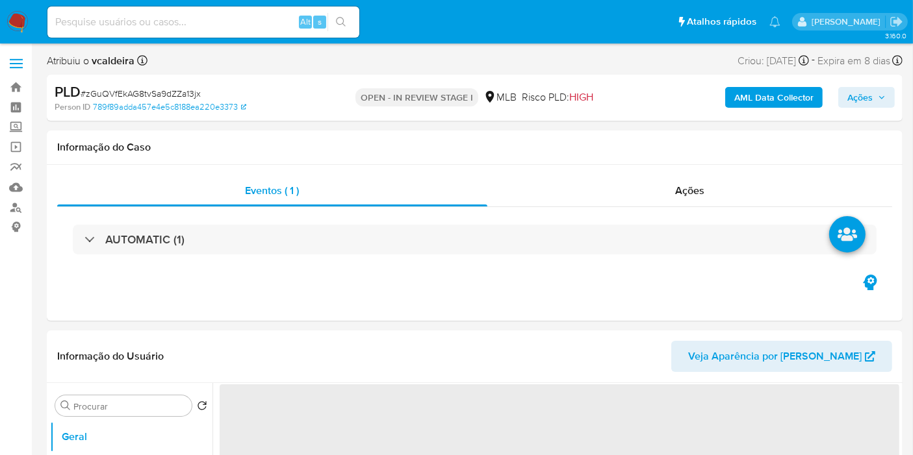
select select "10"
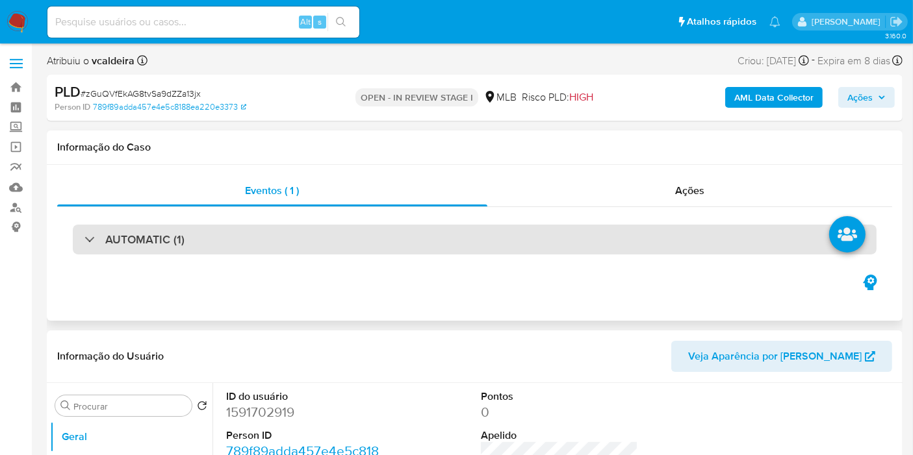
click at [117, 250] on div "AUTOMATIC (1)" at bounding box center [475, 240] width 804 height 30
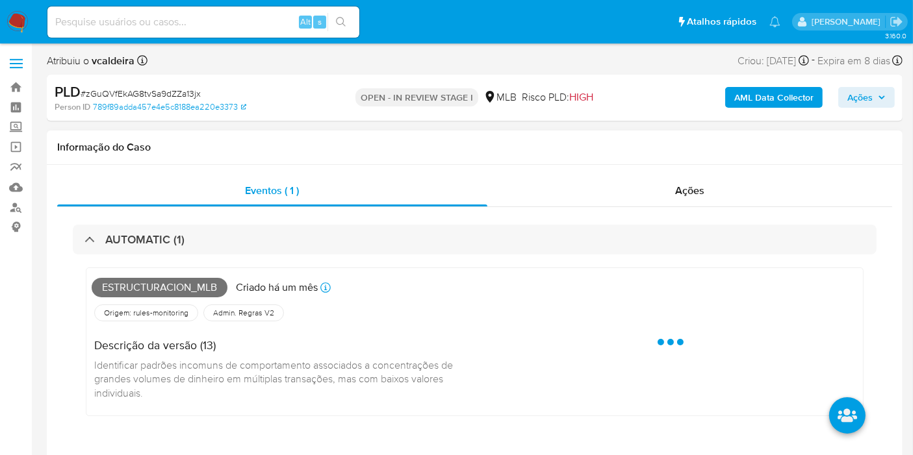
click at [129, 290] on span "Estructuracion_mlb" at bounding box center [160, 287] width 136 height 19
click at [130, 288] on span "Estructuracion_mlb" at bounding box center [160, 287] width 136 height 19
click at [137, 281] on span "Estructuracion_mlb" at bounding box center [160, 287] width 136 height 19
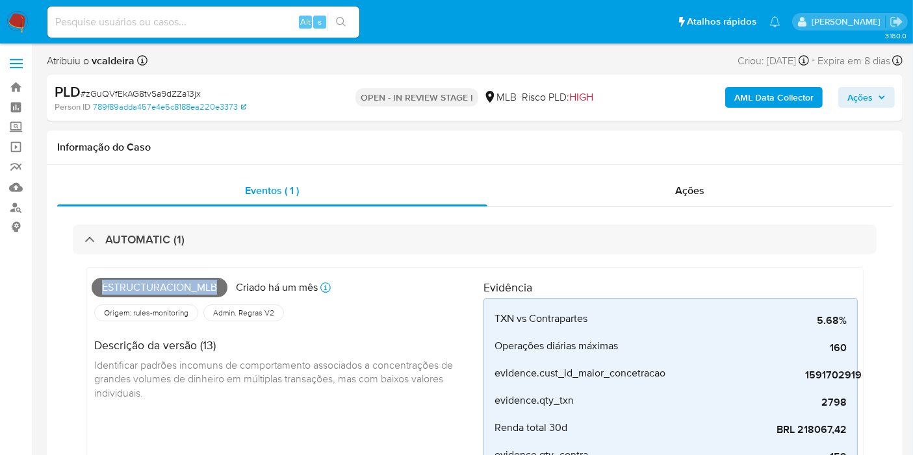
drag, startPoint x: 223, startPoint y: 283, endPoint x: 96, endPoint y: 290, distance: 126.9
click at [96, 290] on span "Estructuracion_mlb" at bounding box center [160, 287] width 136 height 19
copy span "Estructuracion_mlb"
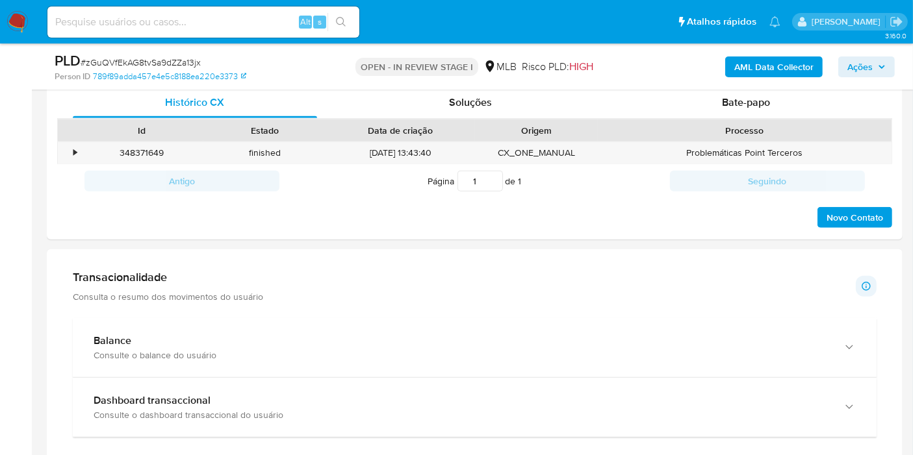
scroll to position [1372, 0]
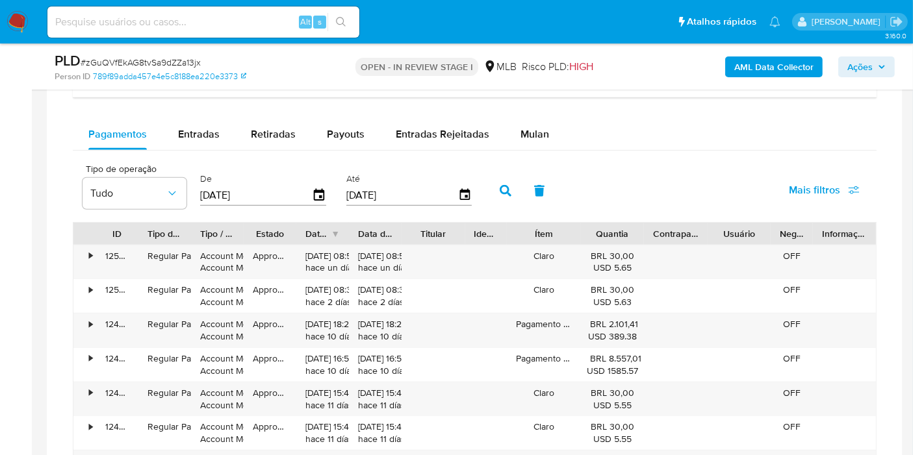
drag, startPoint x: 537, startPoint y: 138, endPoint x: 584, endPoint y: 153, distance: 49.7
click at [537, 136] on span "Mulan" at bounding box center [534, 134] width 29 height 15
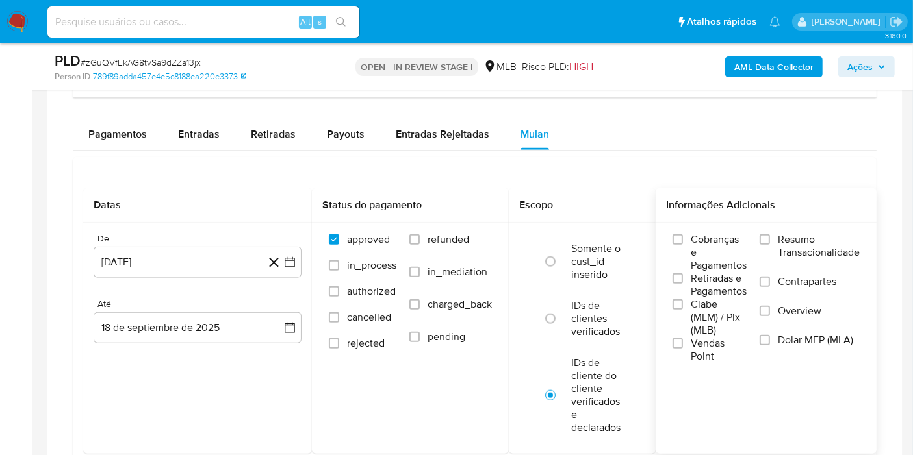
drag, startPoint x: 584, startPoint y: 153, endPoint x: 737, endPoint y: 246, distance: 179.3
click at [809, 237] on span "Resumo Transacionalidade" at bounding box center [819, 246] width 82 height 26
click at [765, 233] on label "Resumo Transacionalidade" at bounding box center [810, 254] width 100 height 42
click at [765, 235] on input "Resumo Transacionalidade" at bounding box center [765, 240] width 10 height 10
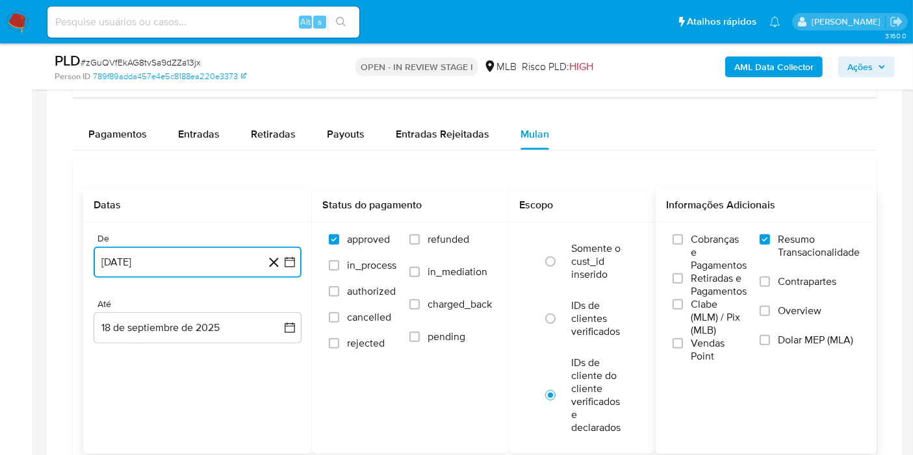
click at [140, 255] on button "18 [PERSON_NAME] de 2024" at bounding box center [198, 262] width 208 height 31
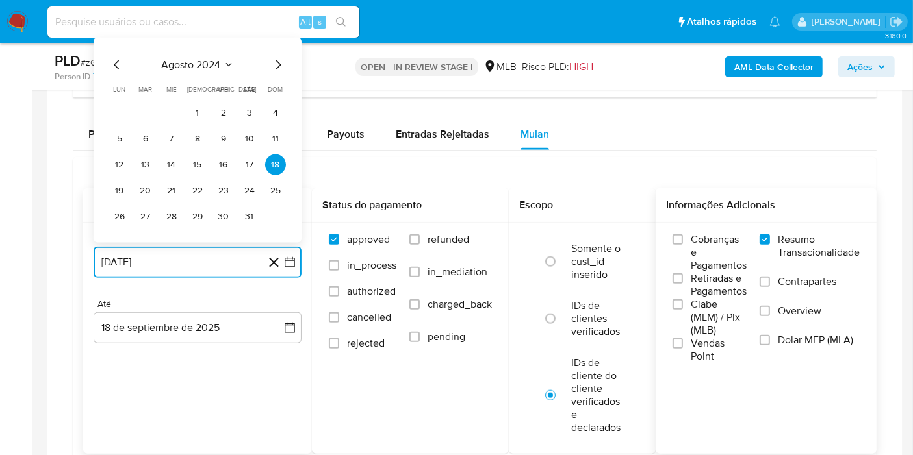
click at [187, 58] on span "agosto 2024" at bounding box center [191, 64] width 59 height 13
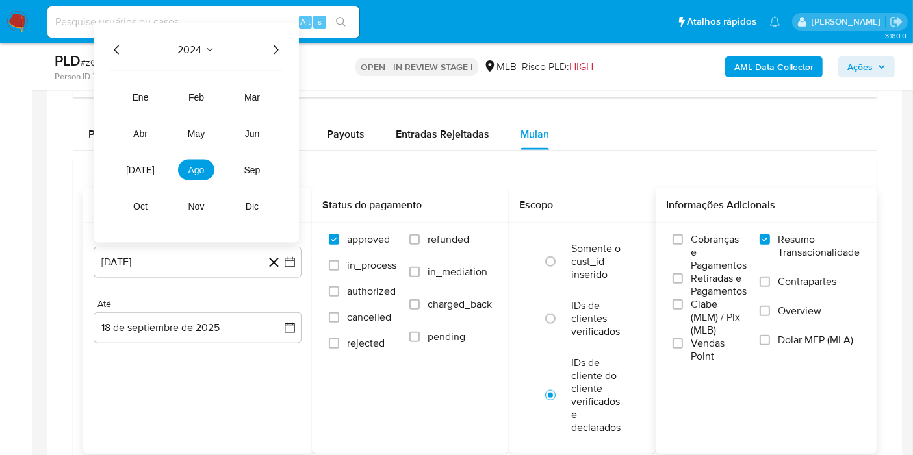
click at [278, 46] on icon "Año siguiente" at bounding box center [276, 50] width 16 height 16
click at [151, 164] on button "[DATE]" at bounding box center [140, 169] width 36 height 21
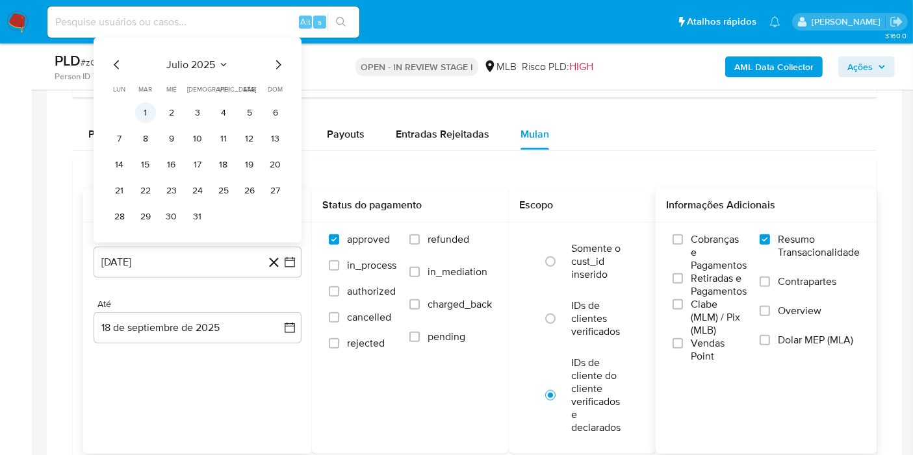
click at [147, 110] on button "1" at bounding box center [145, 112] width 21 height 21
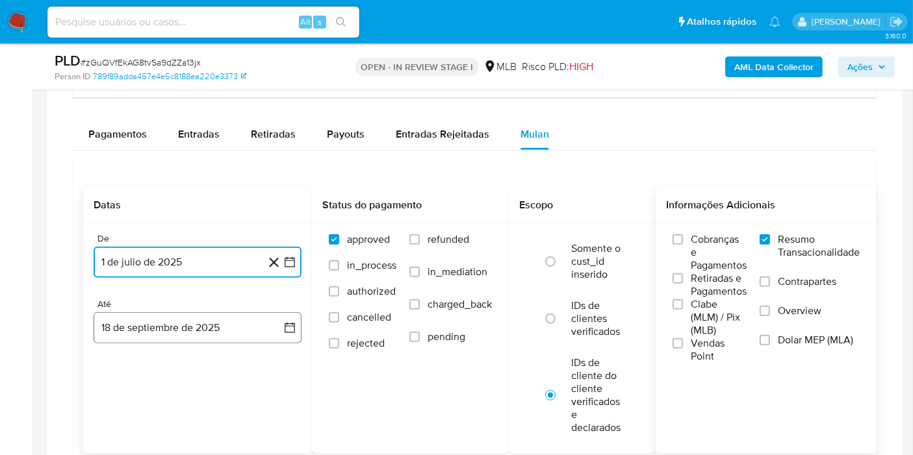
click at [155, 316] on button "18 de septiembre de 2025" at bounding box center [198, 328] width 208 height 31
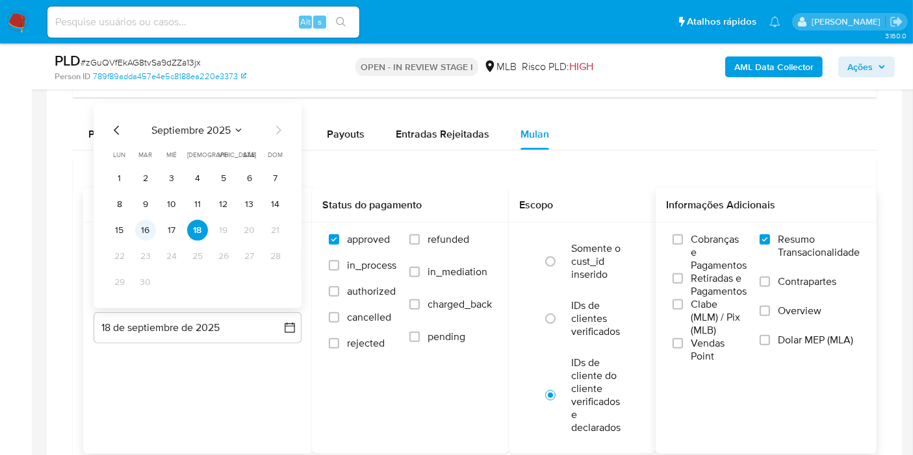
click at [137, 233] on button "16" at bounding box center [145, 230] width 21 height 21
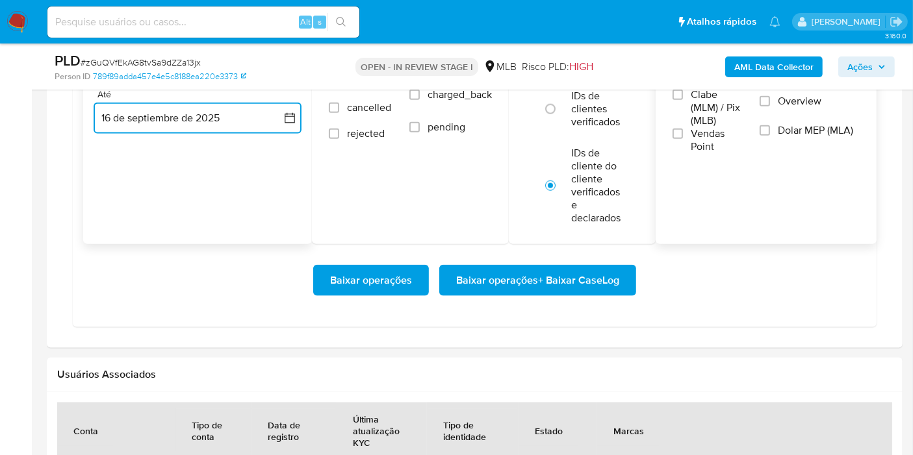
scroll to position [1588, 0]
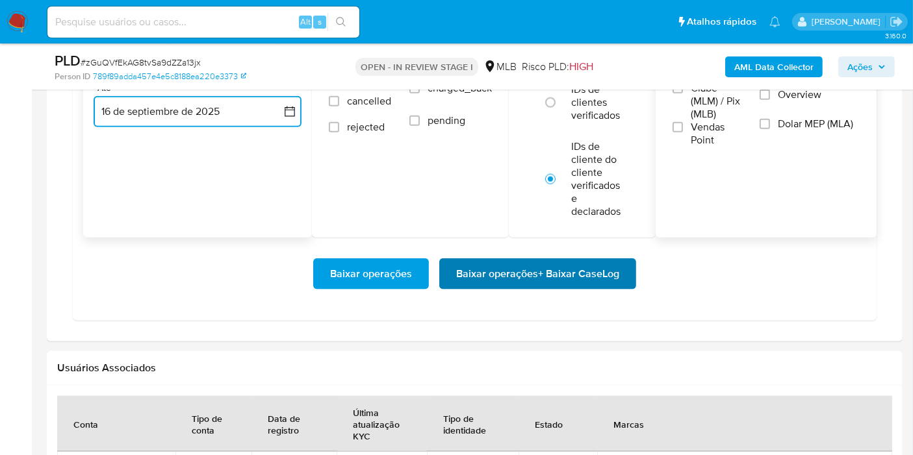
click at [521, 279] on span "Baixar operações + Baixar CaseLog" at bounding box center [537, 274] width 163 height 29
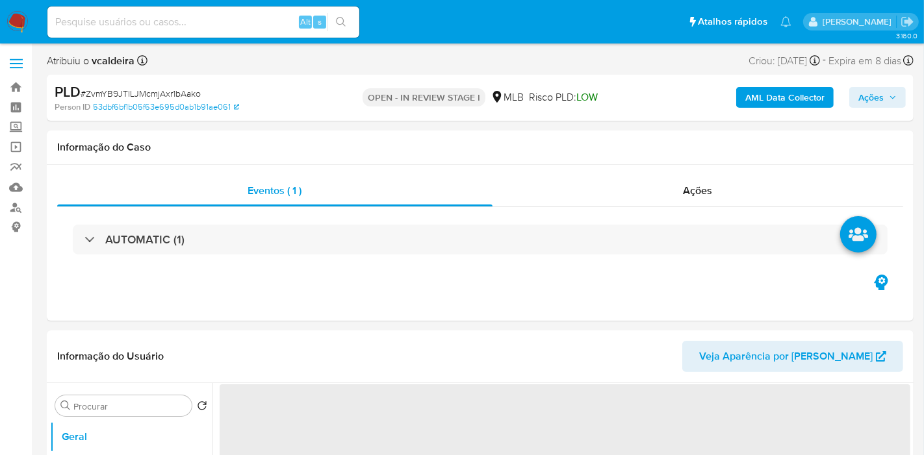
select select "10"
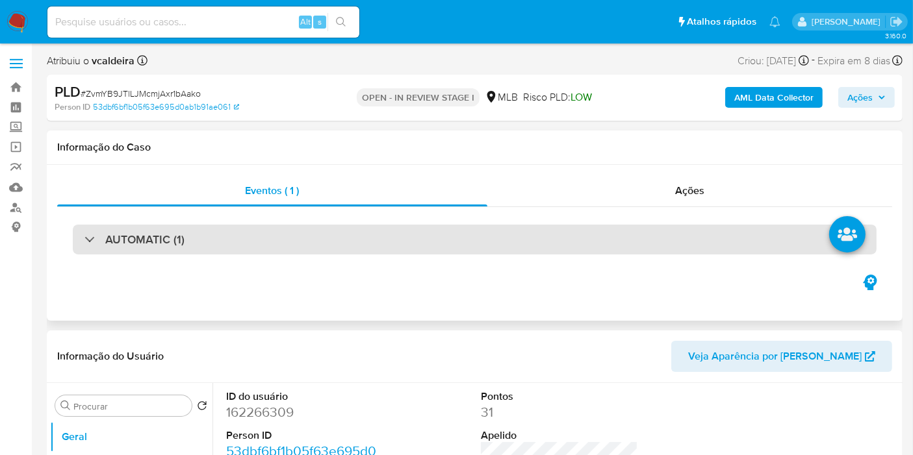
click at [216, 237] on div "AUTOMATIC (1)" at bounding box center [475, 240] width 804 height 30
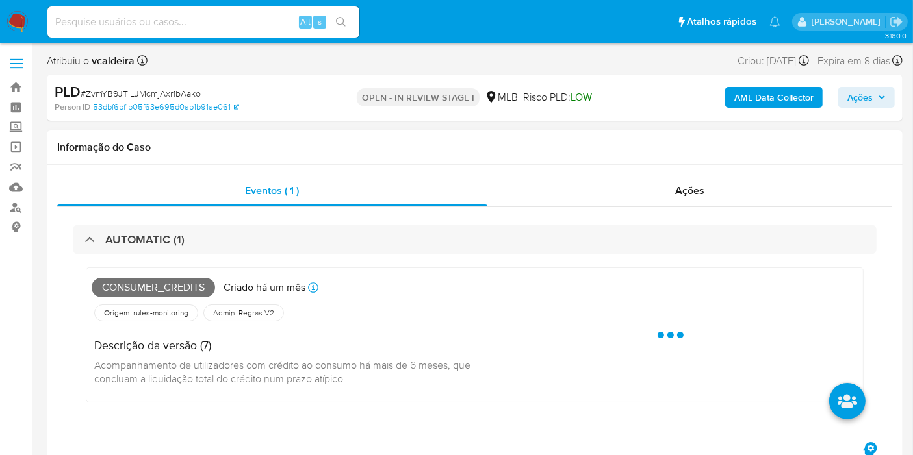
click at [170, 288] on span "Consumer_credits" at bounding box center [153, 287] width 123 height 19
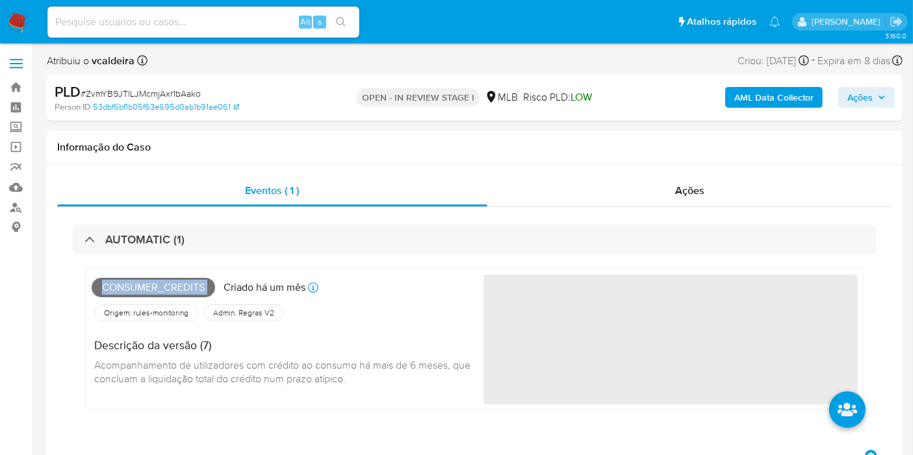
copy span "Consumer_credits"
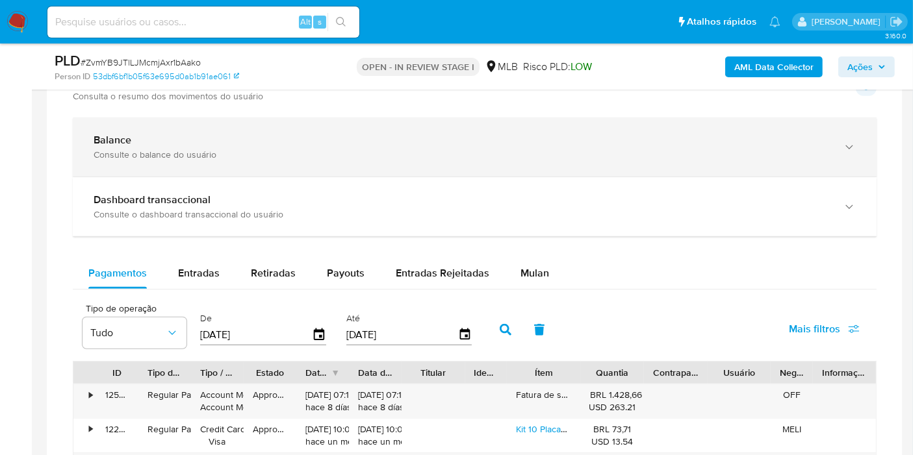
scroll to position [1300, 0]
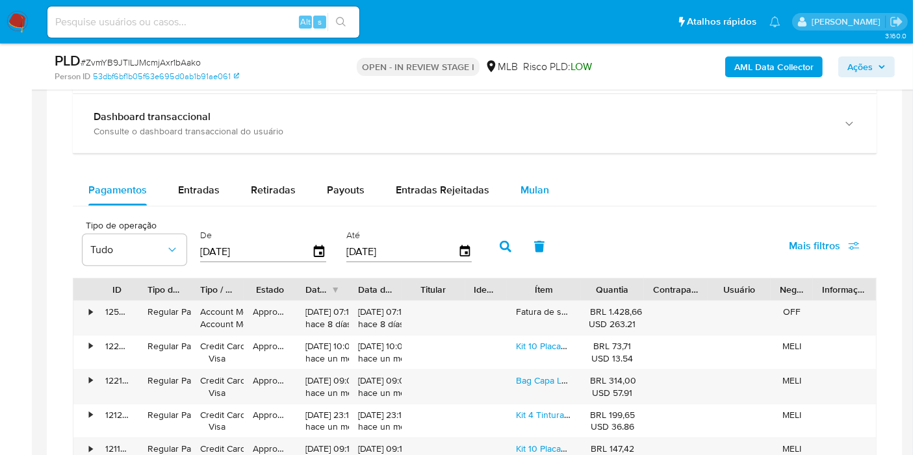
click at [555, 188] on button "Mulan" at bounding box center [535, 190] width 60 height 31
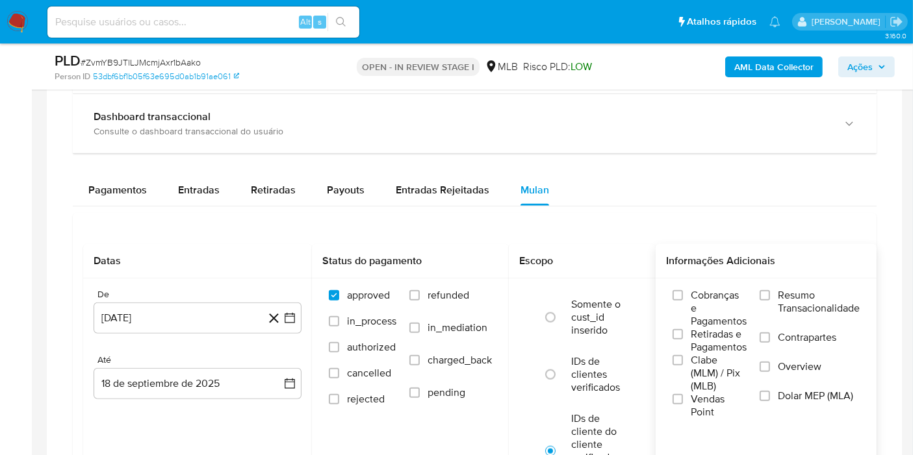
drag, startPoint x: 769, startPoint y: 290, endPoint x: 754, endPoint y: 300, distance: 17.5
click at [769, 291] on input "Resumo Transacionalidade" at bounding box center [765, 295] width 10 height 10
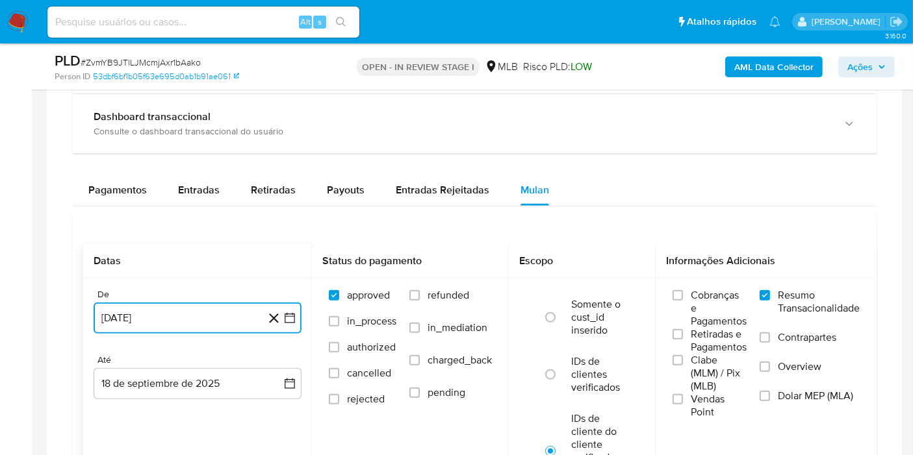
click at [116, 316] on button "[DATE]" at bounding box center [198, 318] width 208 height 31
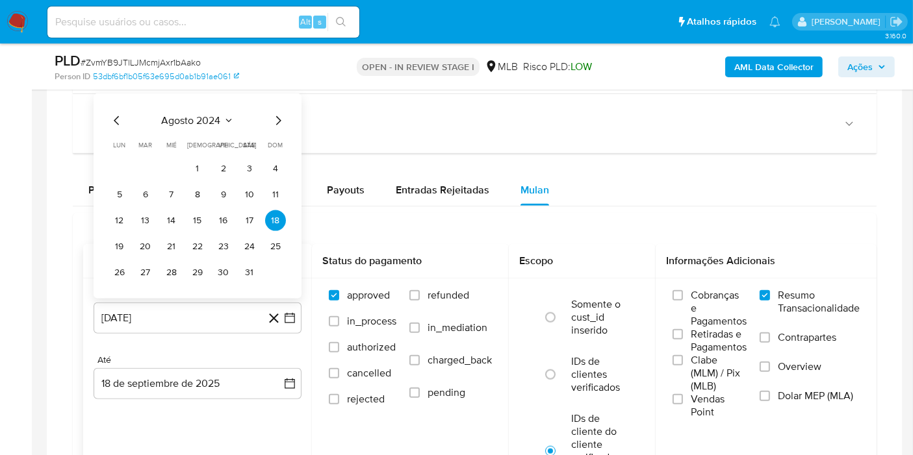
click at [198, 109] on div "agosto 2024 agosto 2024 lun lunes mar martes mié miércoles jue jueves vie viern…" at bounding box center [198, 196] width 208 height 205
click at [219, 118] on span "agosto 2024" at bounding box center [191, 120] width 59 height 13
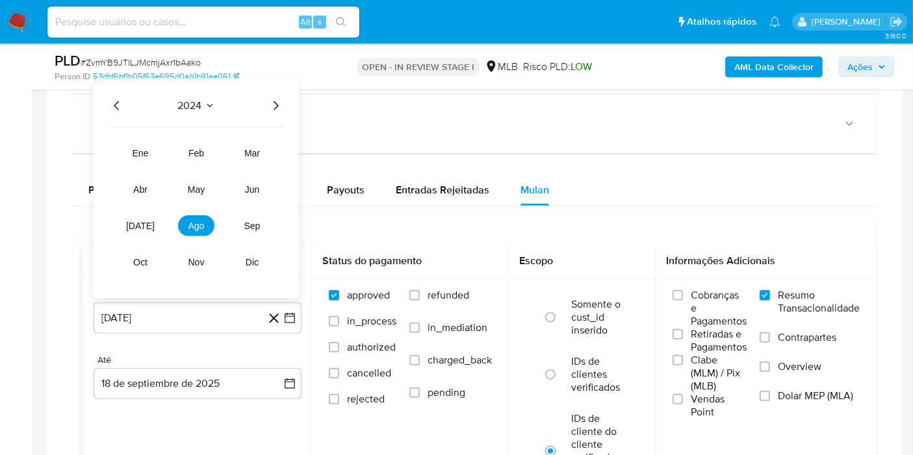
click at [274, 103] on icon "Año siguiente" at bounding box center [276, 106] width 16 height 16
click at [136, 222] on span "[DATE]" at bounding box center [140, 226] width 29 height 10
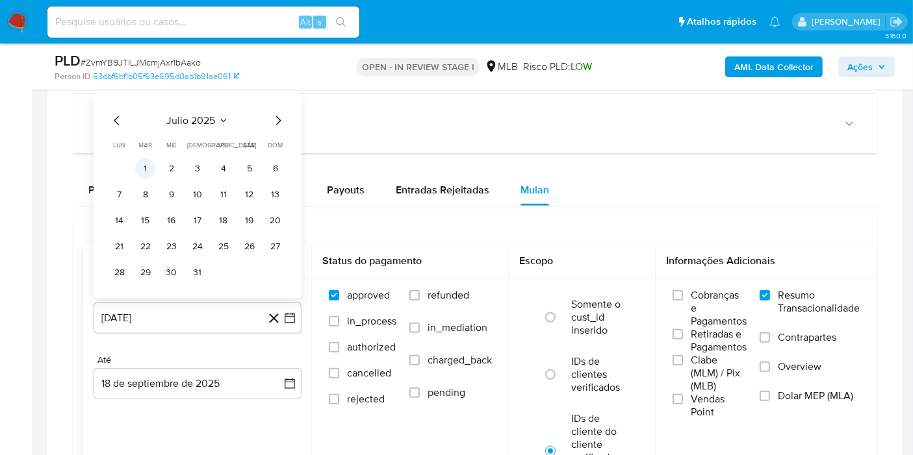
click at [147, 170] on button "1" at bounding box center [145, 169] width 21 height 21
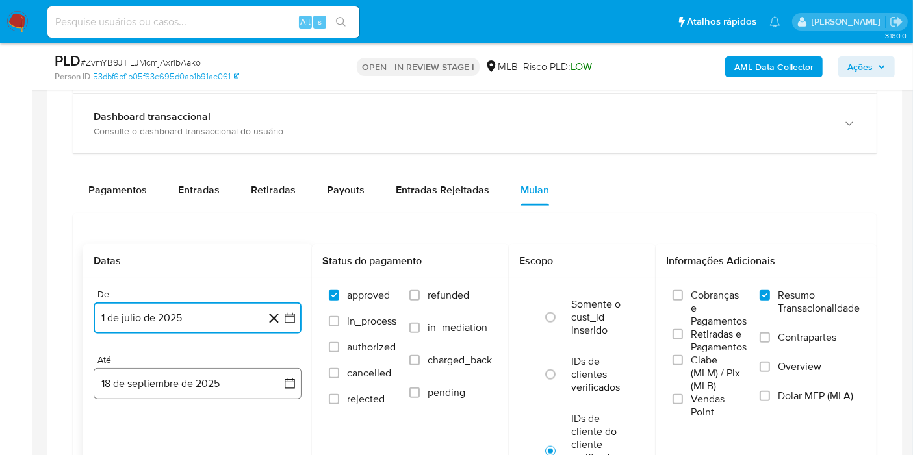
click at [168, 376] on button "18 de septiembre de 2025" at bounding box center [198, 383] width 208 height 31
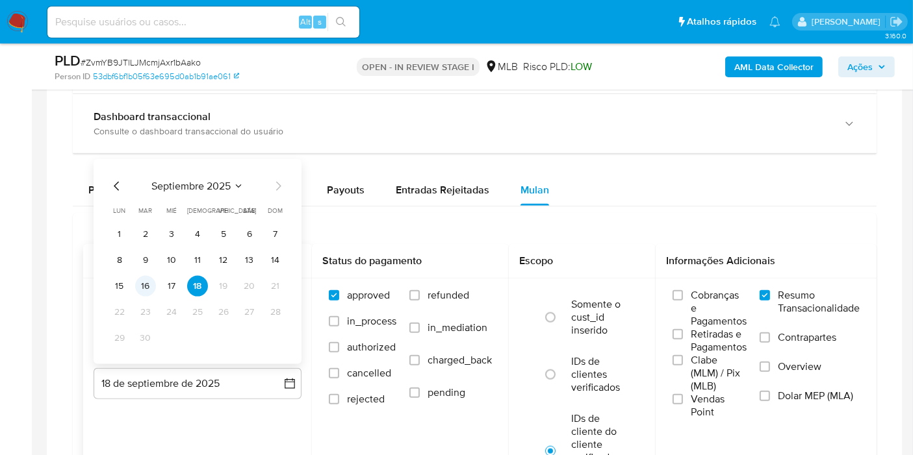
click at [155, 292] on td "16" at bounding box center [145, 286] width 21 height 21
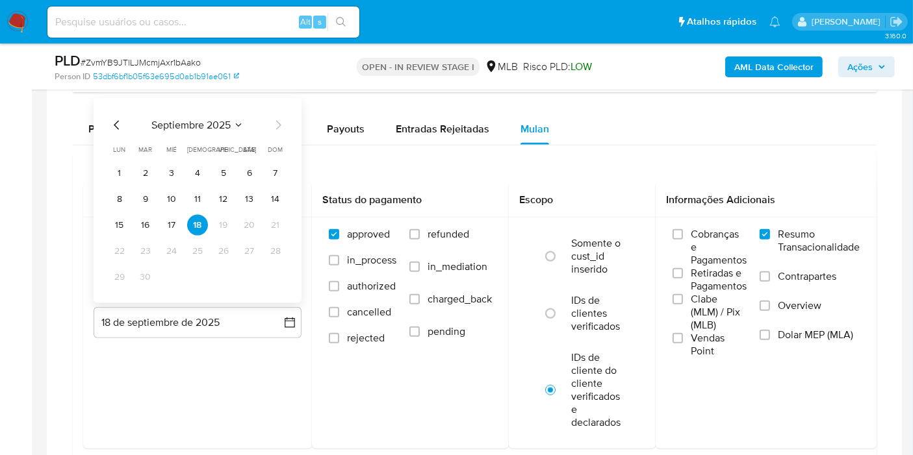
scroll to position [1444, 0]
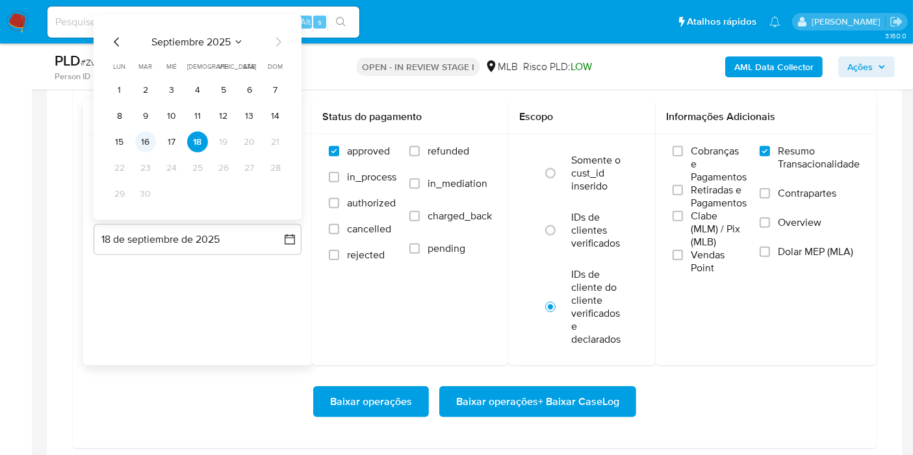
click at [149, 133] on button "16" at bounding box center [145, 142] width 21 height 21
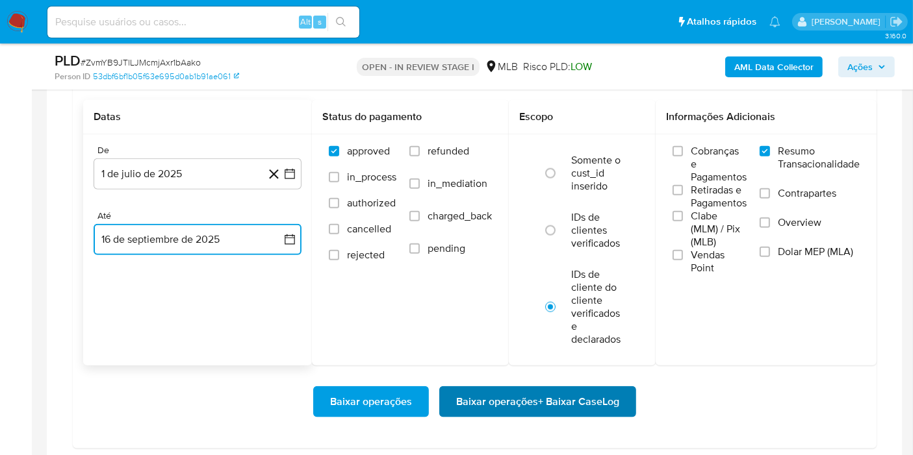
click at [504, 396] on span "Baixar operações + Baixar CaseLog" at bounding box center [537, 402] width 163 height 29
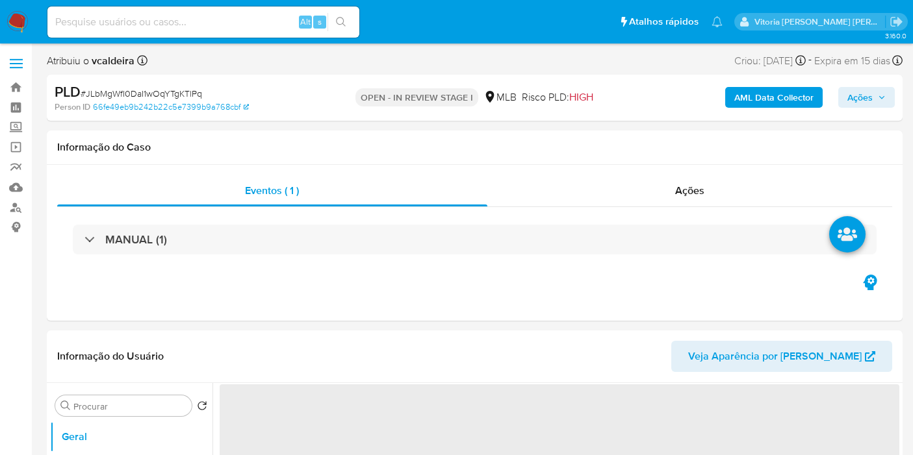
select select "10"
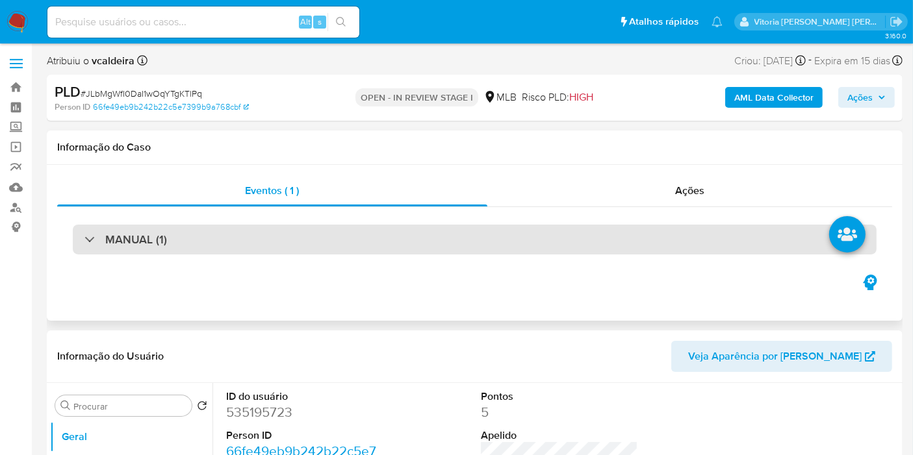
click at [161, 233] on h3 "MANUAL (1)" at bounding box center [136, 240] width 62 height 14
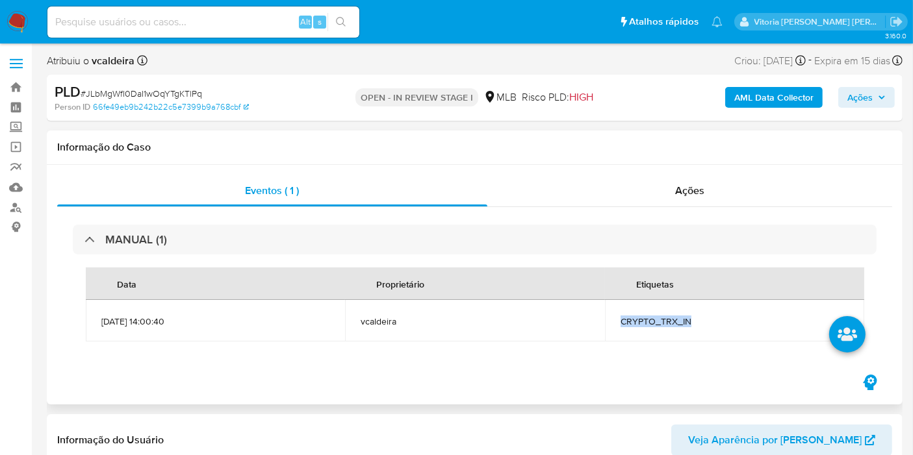
drag, startPoint x: 710, startPoint y: 320, endPoint x: 616, endPoint y: 316, distance: 94.3
click at [616, 316] on td "CRYPTO_TRX_IN" at bounding box center [734, 321] width 259 height 42
copy span "CRYPTO_TRX_IN"
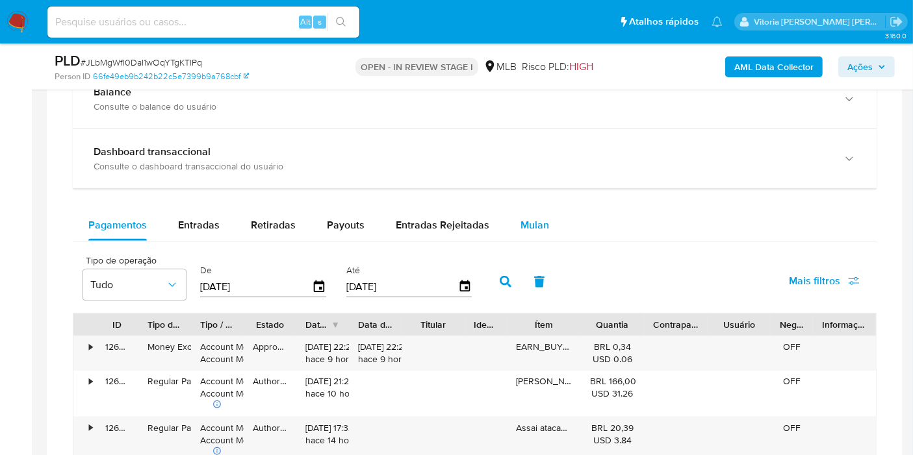
click at [526, 222] on span "Mulan" at bounding box center [534, 225] width 29 height 15
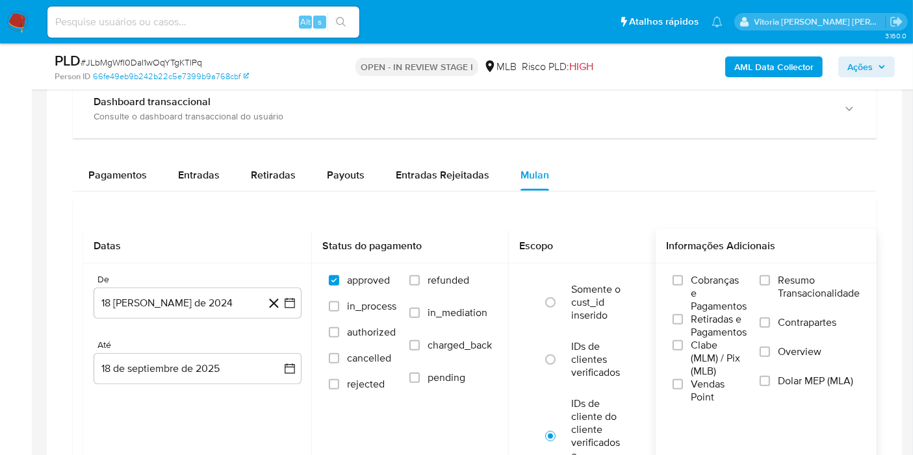
scroll to position [1131, 0]
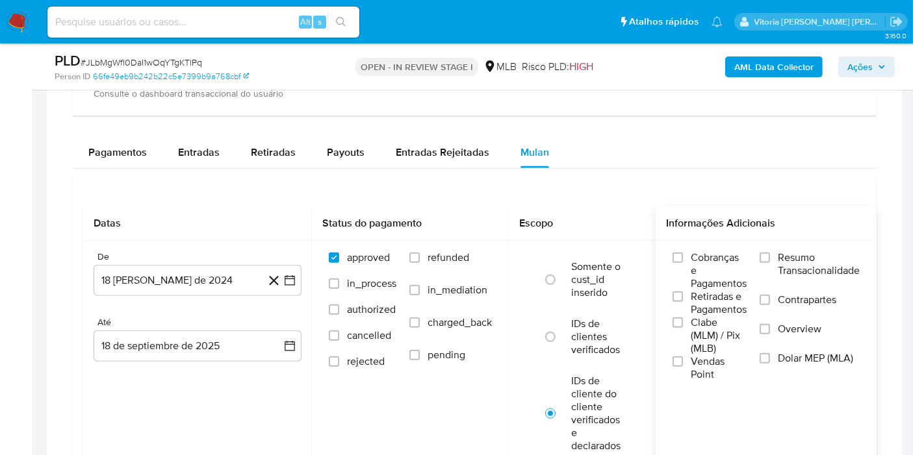
click at [778, 263] on label "Resumo Transacionalidade" at bounding box center [810, 272] width 100 height 42
click at [770, 263] on input "Resumo Transacionalidade" at bounding box center [765, 258] width 10 height 10
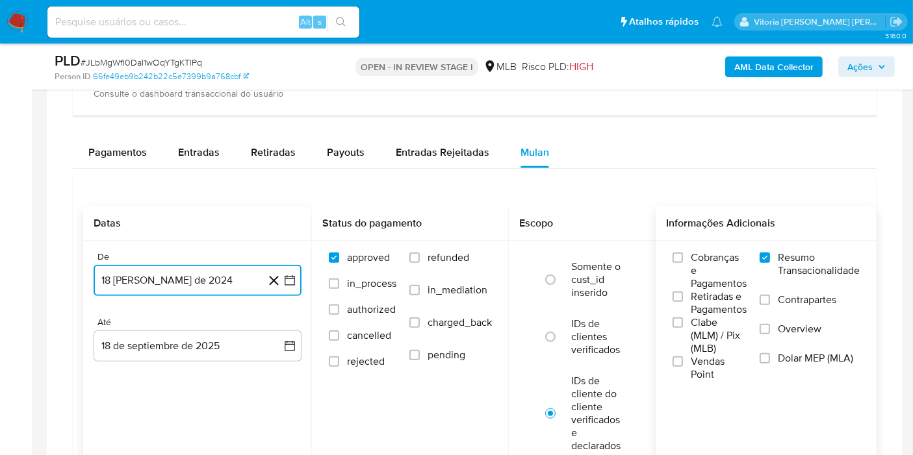
click at [229, 276] on button "18 [PERSON_NAME] de 2024" at bounding box center [198, 280] width 208 height 31
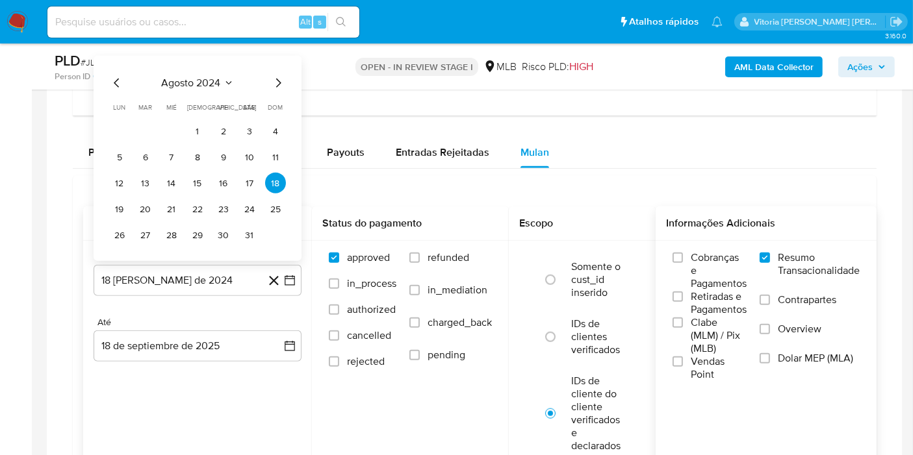
click at [203, 65] on div "agosto 2024 agosto 2024 lun lunes mar martes mié miércoles jue jueves vie viern…" at bounding box center [198, 158] width 208 height 205
click at [278, 84] on icon "Mes siguiente" at bounding box center [278, 83] width 16 height 16
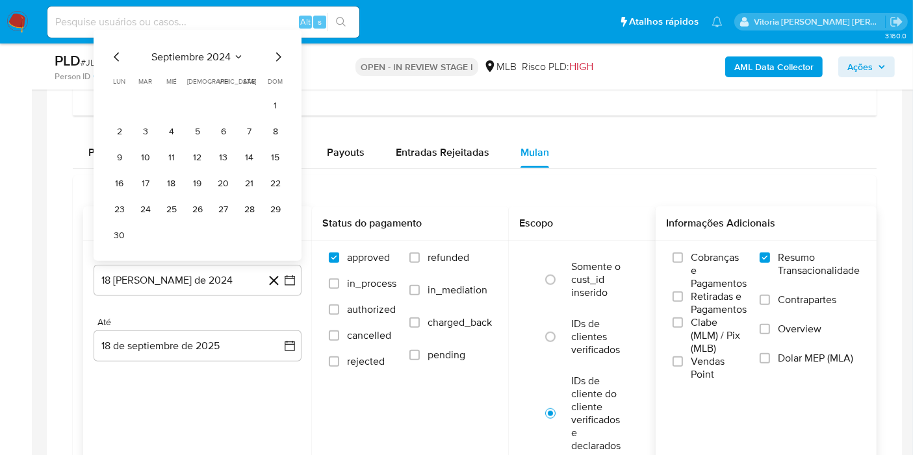
click at [216, 60] on span "septiembre 2024" at bounding box center [190, 57] width 79 height 13
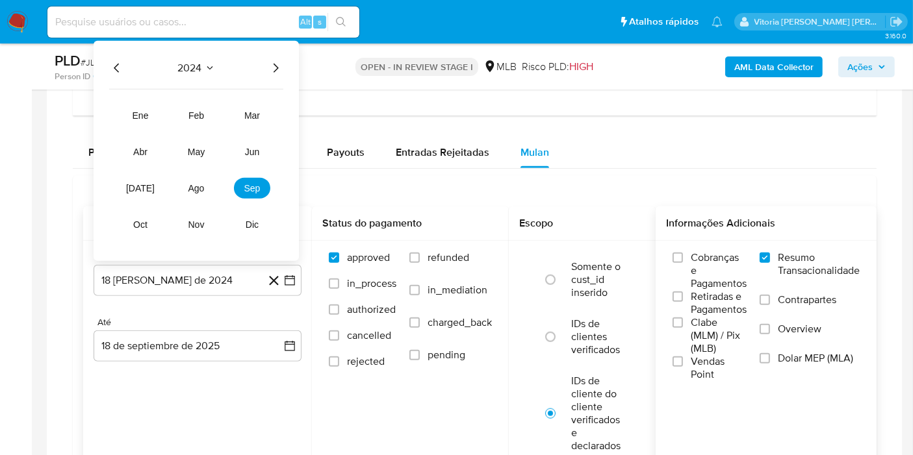
click at [274, 68] on icon "Año siguiente" at bounding box center [276, 68] width 16 height 16
click at [144, 179] on button "[DATE]" at bounding box center [140, 188] width 36 height 21
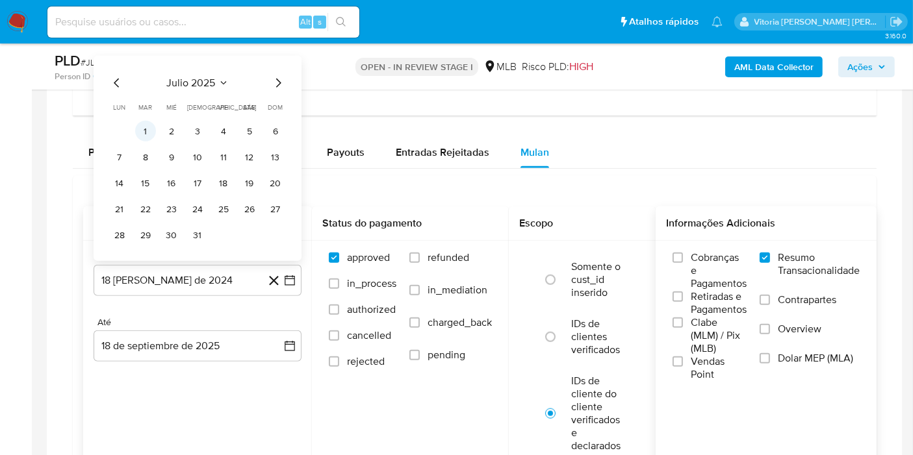
click at [141, 128] on button "1" at bounding box center [145, 131] width 21 height 21
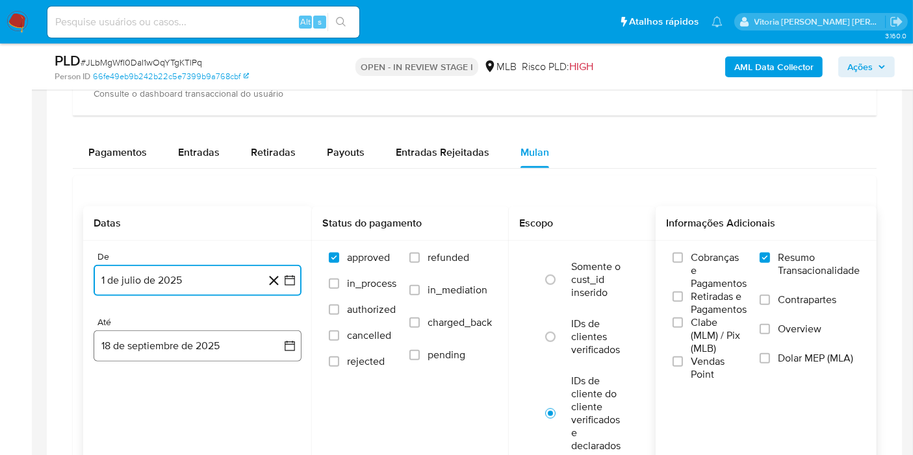
click at [134, 345] on button "18 de septiembre de 2025" at bounding box center [198, 346] width 208 height 31
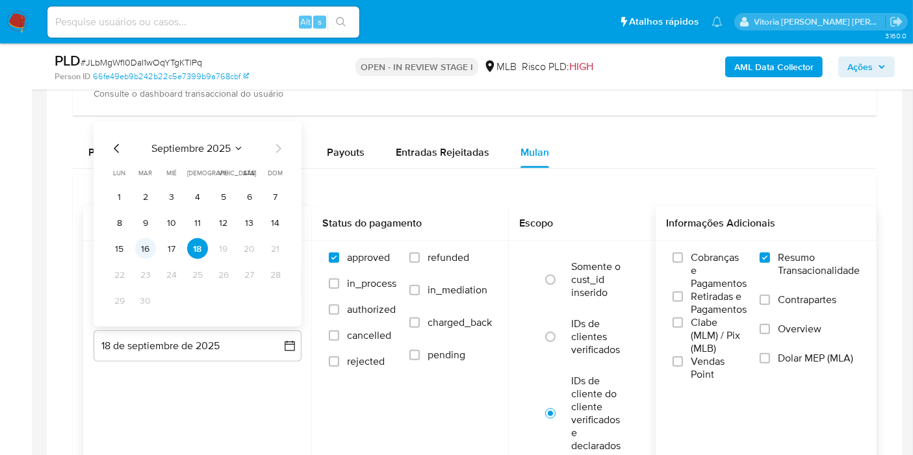
click at [147, 249] on button "16" at bounding box center [145, 248] width 21 height 21
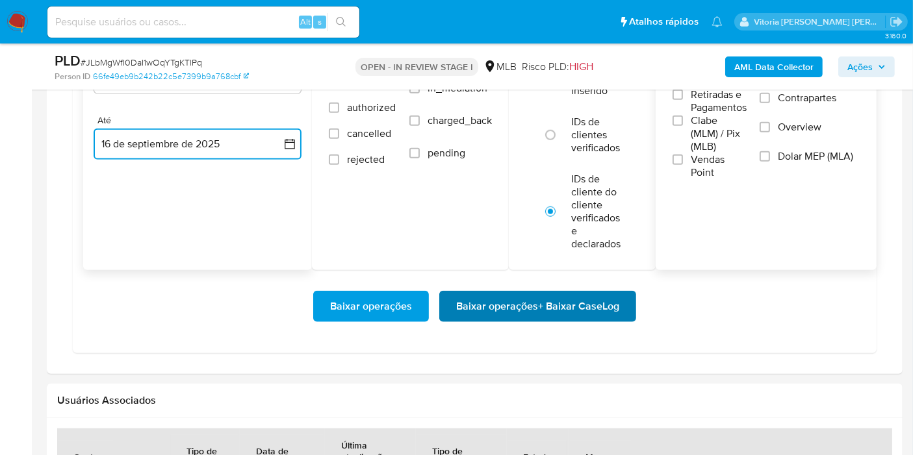
scroll to position [1347, 0]
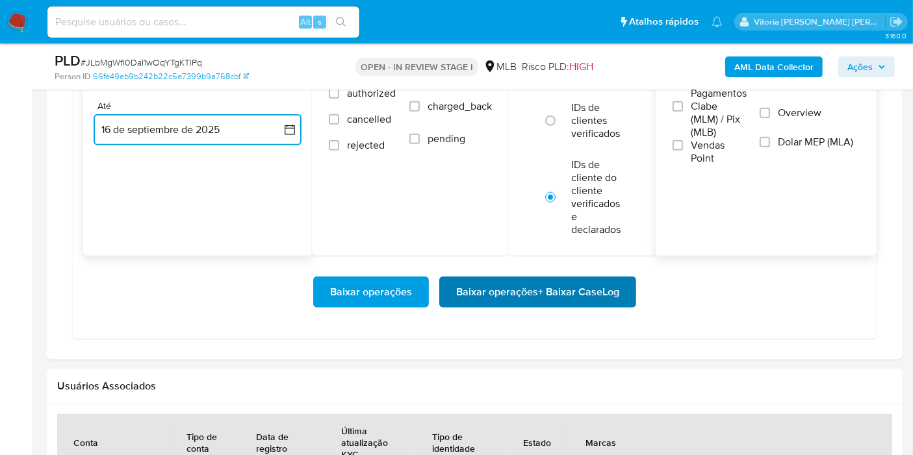
click at [487, 293] on span "Baixar operações + Baixar CaseLog" at bounding box center [537, 292] width 163 height 29
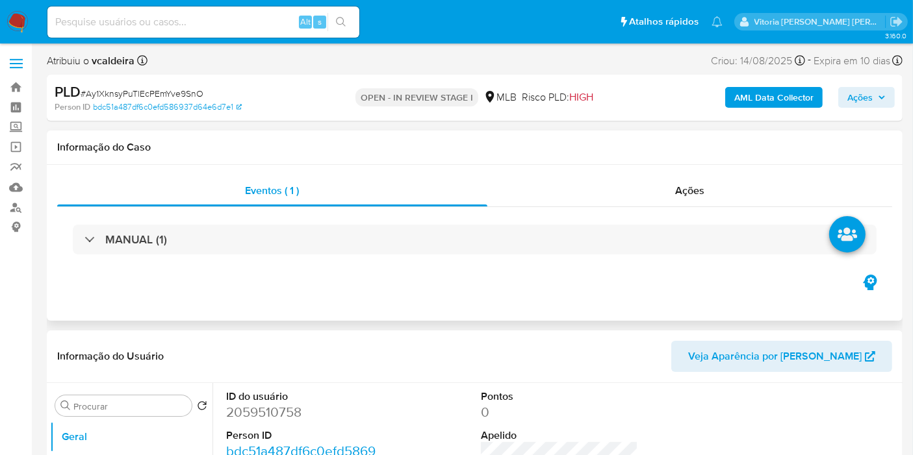
select select "10"
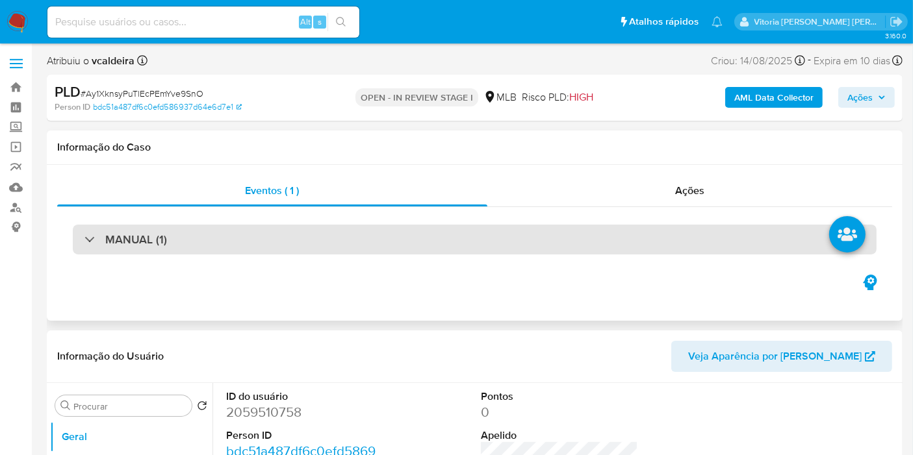
click at [127, 244] on h3 "MANUAL (1)" at bounding box center [136, 240] width 62 height 14
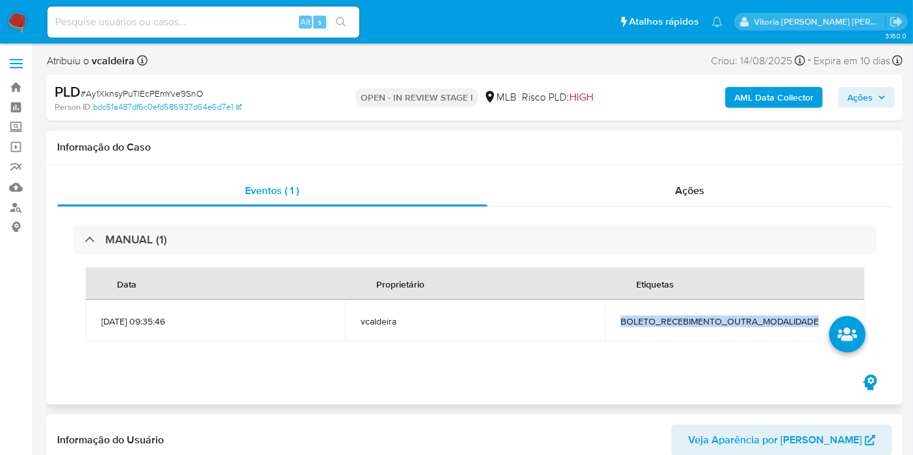
copy span "BOLETO_RECEBIMENTO_OUTRA_MODALIDADE"
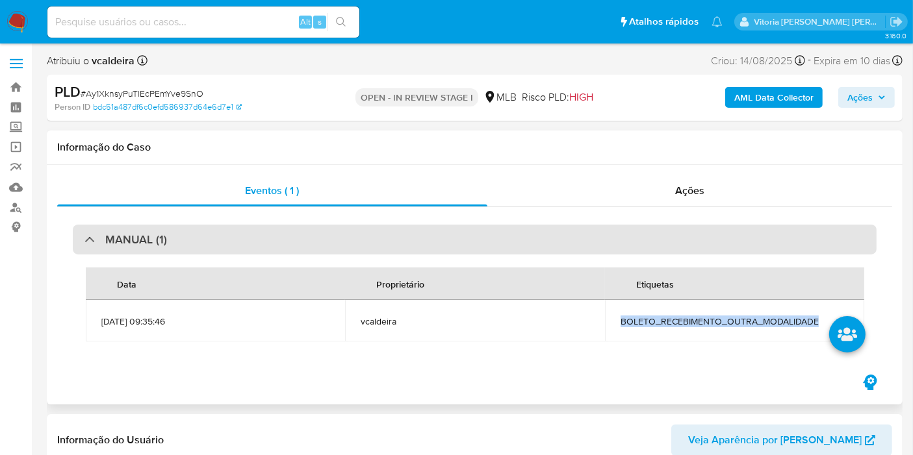
drag, startPoint x: 819, startPoint y: 320, endPoint x: 558, endPoint y: 227, distance: 276.4
click at [620, 320] on div "MANUAL (1) Data Proprietário Etiquetas [DATE] 09:35:46 vcaldeira BOLETO_RECEBIM…" at bounding box center [474, 289] width 835 height 165
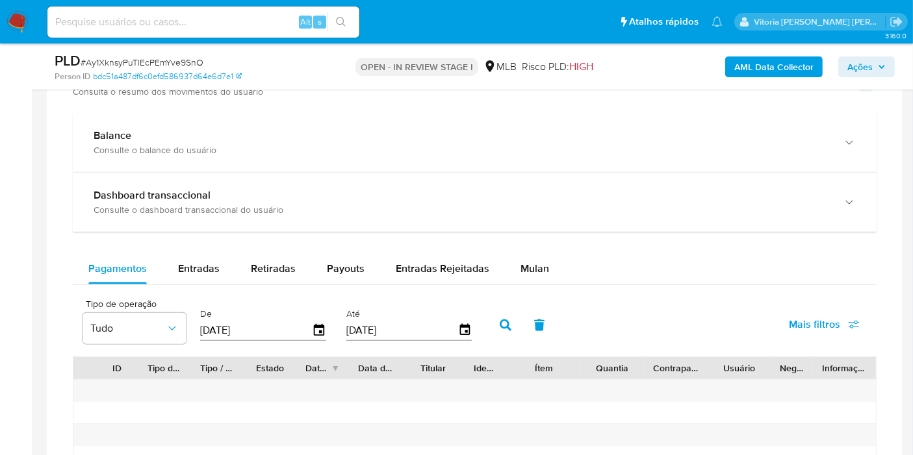
scroll to position [1010, 0]
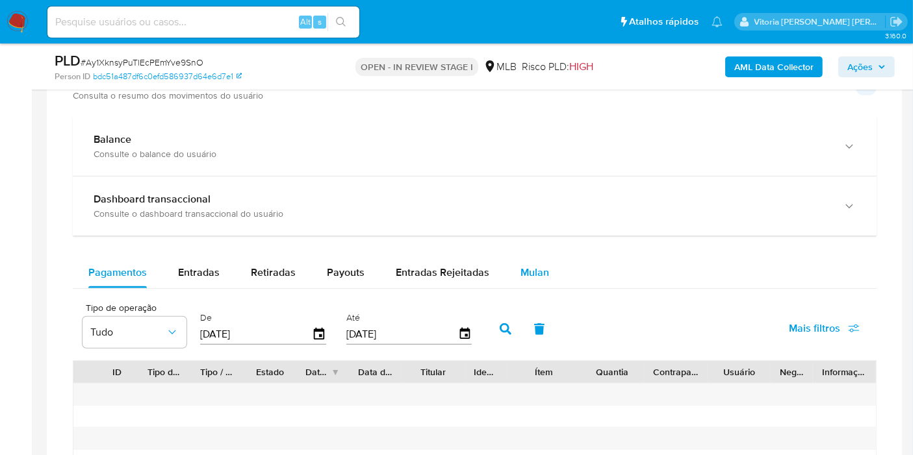
click at [544, 274] on button "Mulan" at bounding box center [535, 272] width 60 height 31
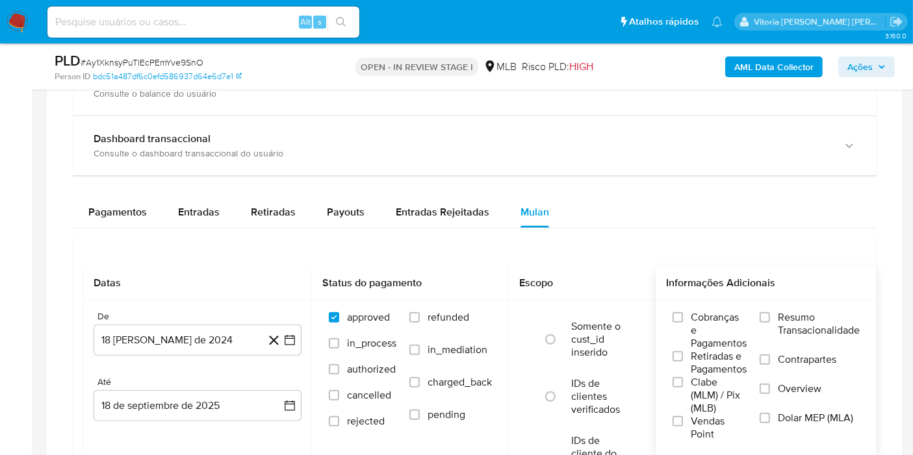
scroll to position [1155, 0]
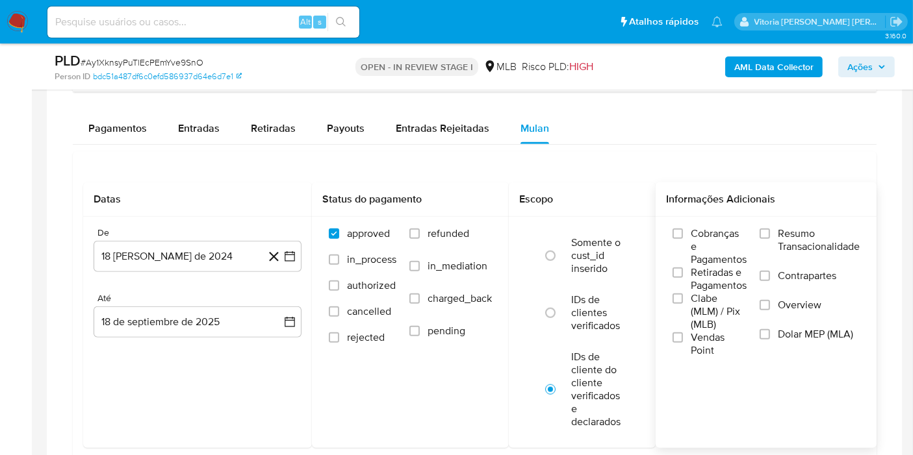
click at [794, 233] on span "Resumo Transacionalidade" at bounding box center [819, 240] width 82 height 26
click at [770, 233] on input "Resumo Transacionalidade" at bounding box center [765, 234] width 10 height 10
click at [196, 272] on div "De 18 de agosto de 2024 18-08-2024 Até 18 de septiembre de 2025 18-09-2025" at bounding box center [197, 293] width 229 height 152
click at [187, 255] on button "18 [PERSON_NAME] de 2024" at bounding box center [198, 256] width 208 height 31
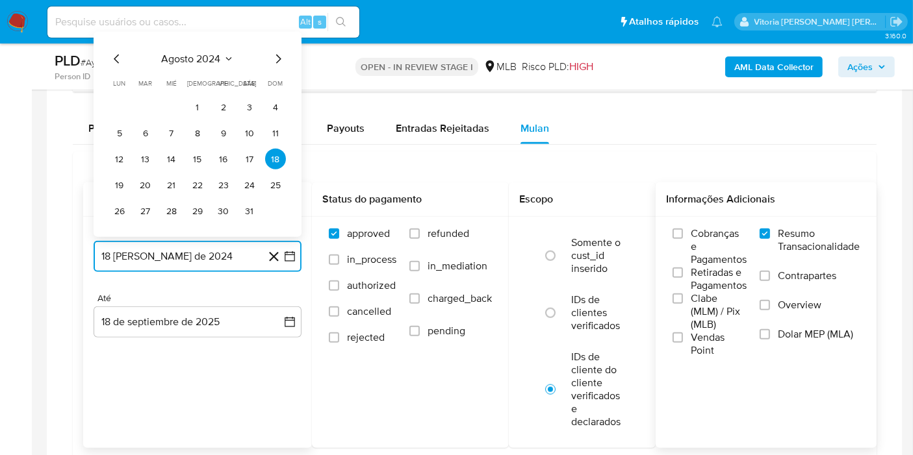
click at [202, 58] on span "agosto 2024" at bounding box center [191, 59] width 59 height 13
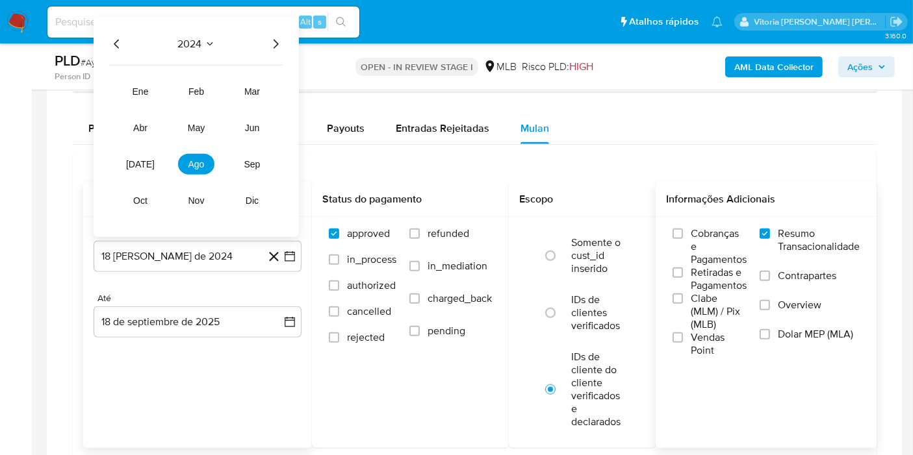
click at [277, 42] on icon "Año siguiente" at bounding box center [276, 44] width 5 height 9
click at [142, 159] on span "[DATE]" at bounding box center [140, 164] width 29 height 10
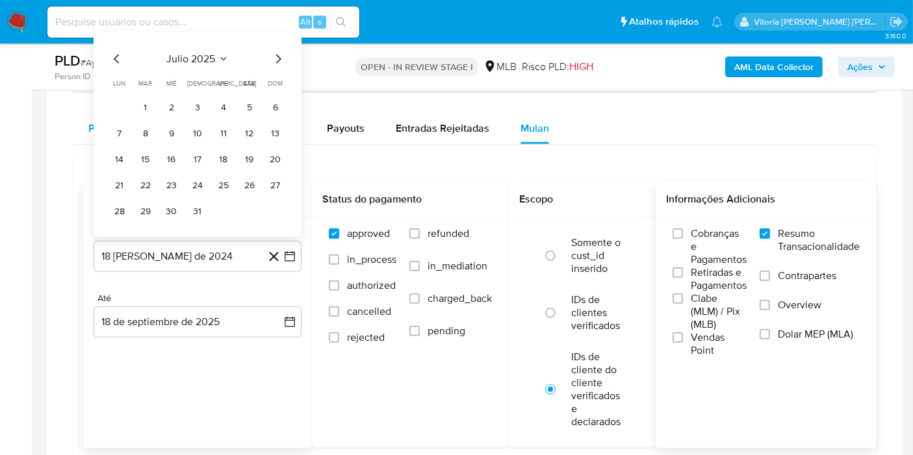
click at [148, 100] on button "1" at bounding box center [145, 107] width 21 height 21
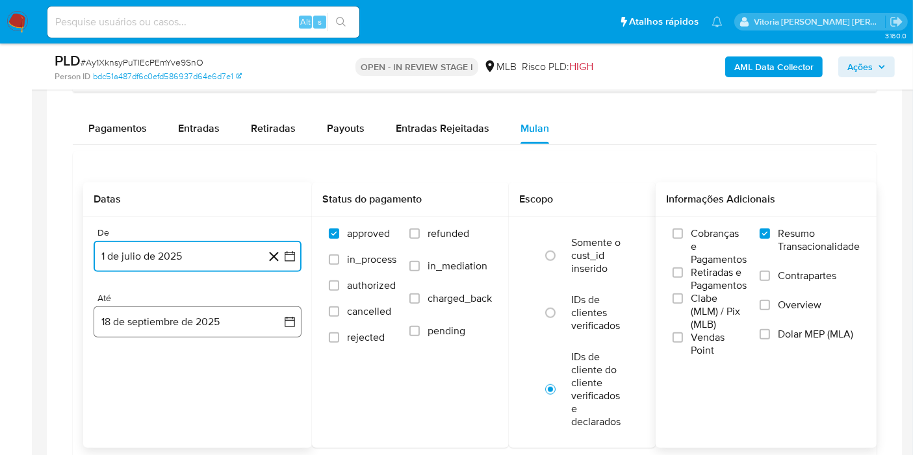
click at [138, 334] on button "18 de septiembre de 2025" at bounding box center [198, 322] width 208 height 31
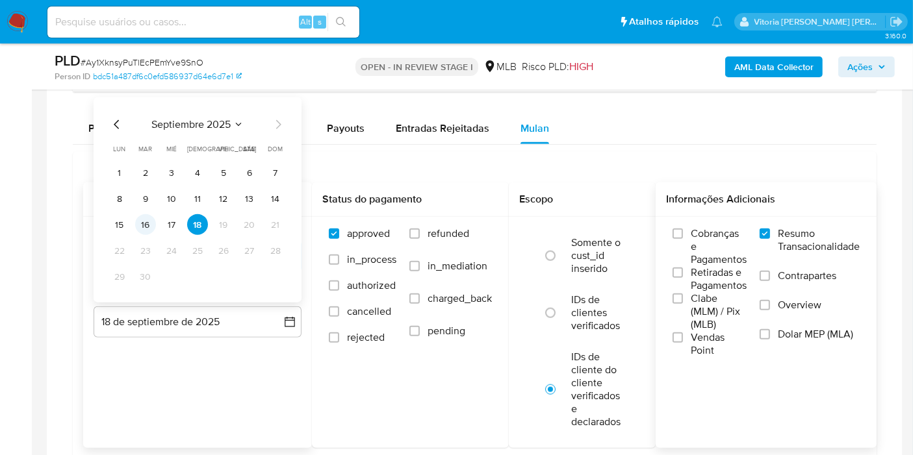
click at [144, 225] on button "16" at bounding box center [145, 224] width 21 height 21
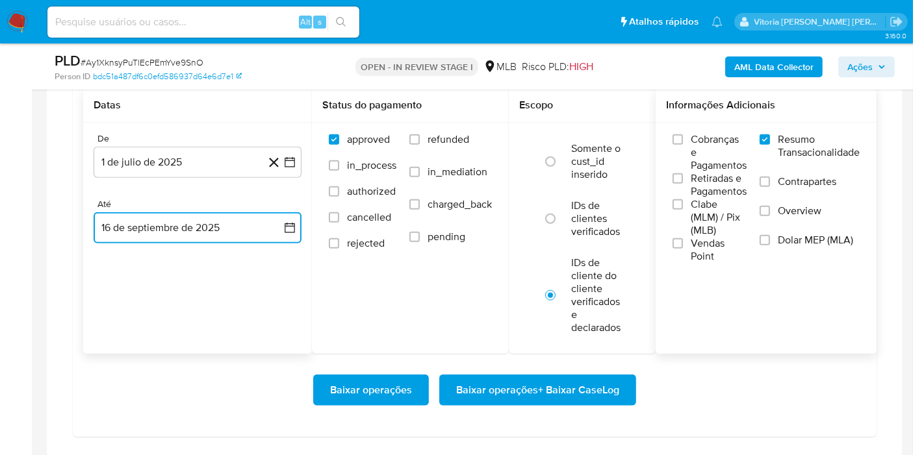
scroll to position [1300, 0]
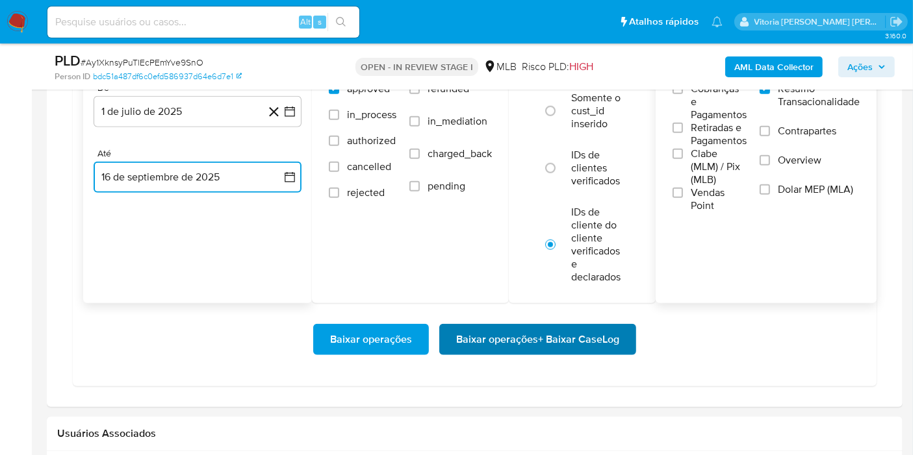
click at [483, 350] on span "Baixar operações + Baixar CaseLog" at bounding box center [537, 340] width 163 height 29
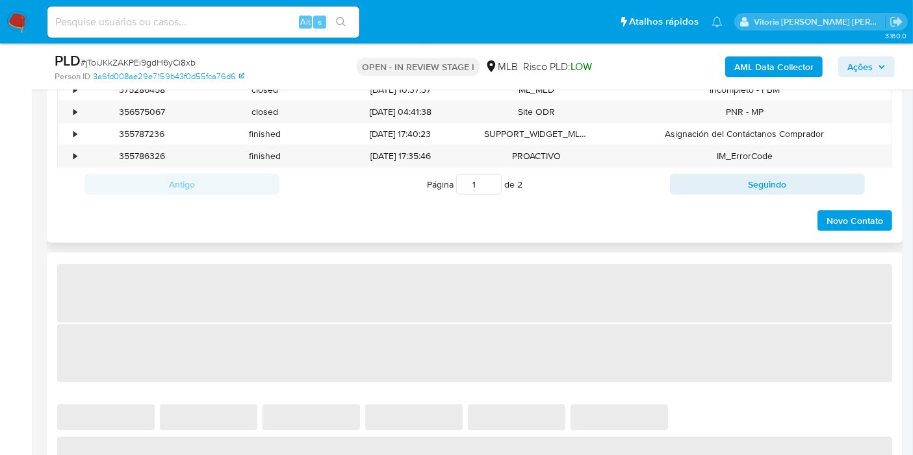
select select "10"
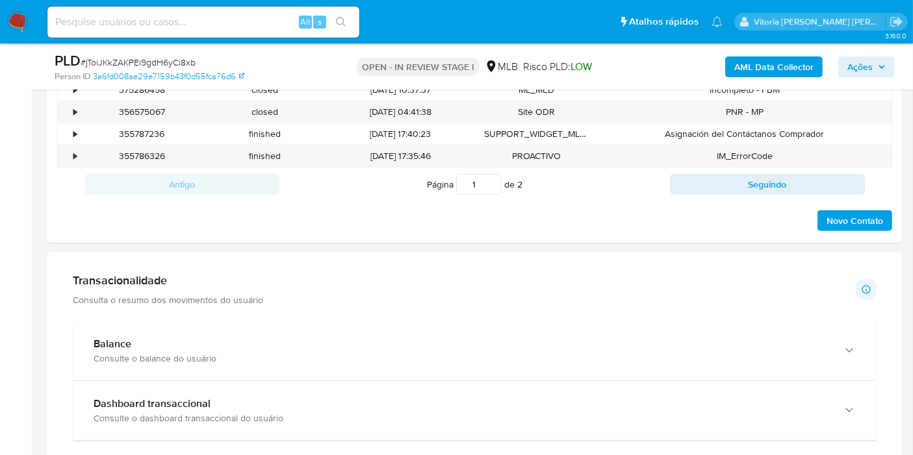
scroll to position [938, 0]
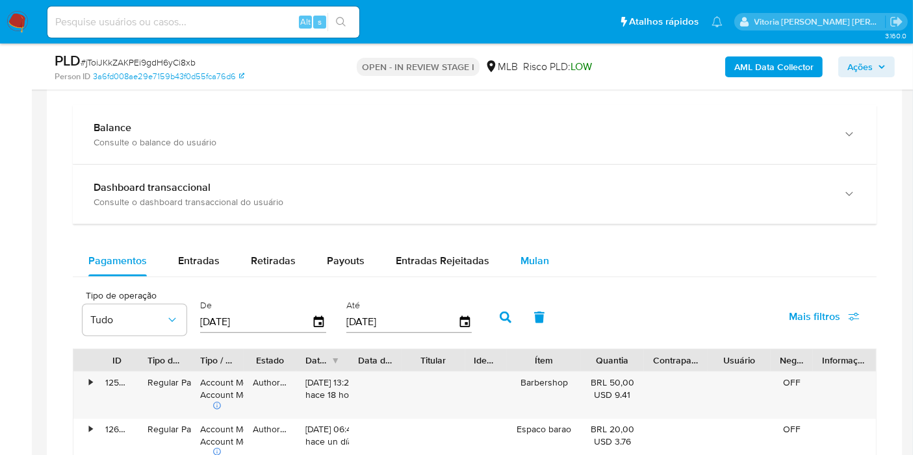
click at [541, 257] on span "Mulan" at bounding box center [534, 260] width 29 height 15
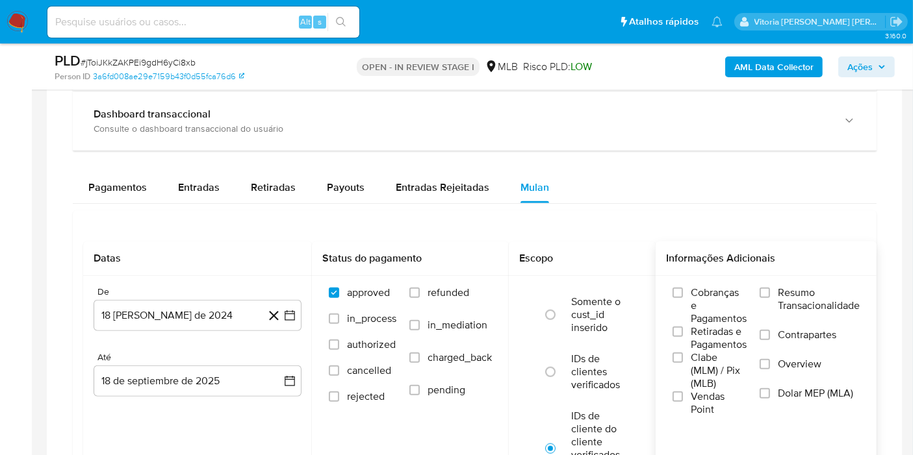
scroll to position [1083, 0]
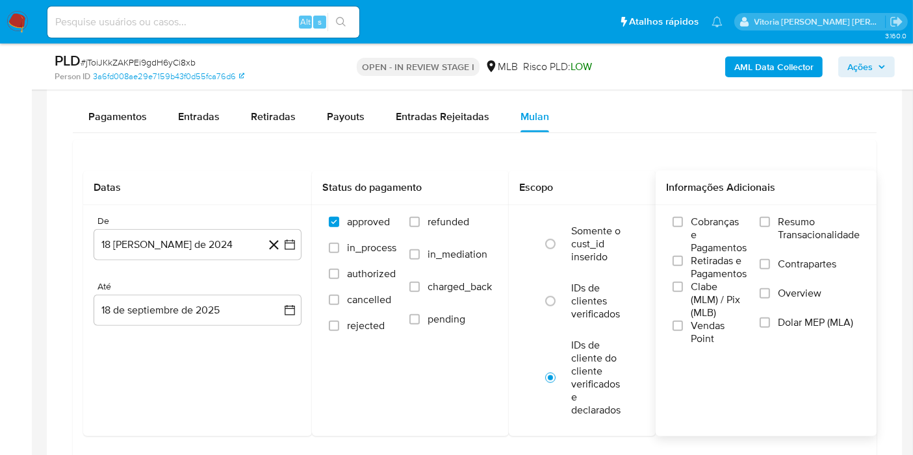
click at [774, 233] on label "Resumo Transacionalidade" at bounding box center [810, 237] width 100 height 42
click at [770, 227] on input "Resumo Transacionalidade" at bounding box center [765, 222] width 10 height 10
click at [175, 244] on button "18 [PERSON_NAME] de 2024" at bounding box center [198, 244] width 208 height 31
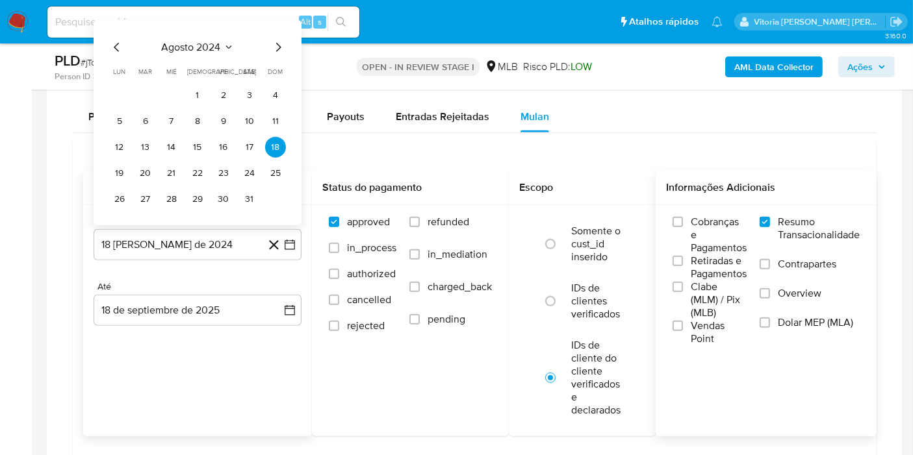
click at [197, 54] on div "agosto 2024 agosto 2024 lun lunes mar martes mié miércoles jue jueves vie viern…" at bounding box center [197, 125] width 177 height 170
click at [199, 42] on span "agosto 2024" at bounding box center [191, 47] width 59 height 13
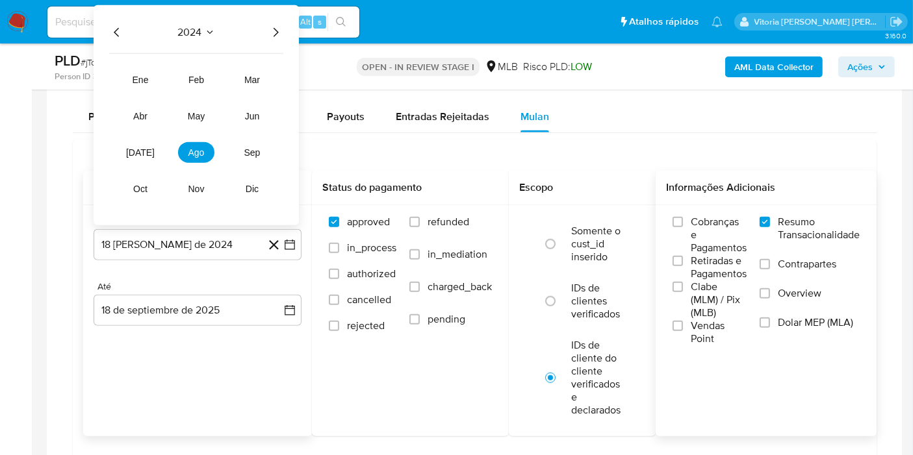
click at [272, 27] on icon "Año siguiente" at bounding box center [276, 33] width 16 height 16
click at [141, 149] on span "[DATE]" at bounding box center [140, 152] width 29 height 10
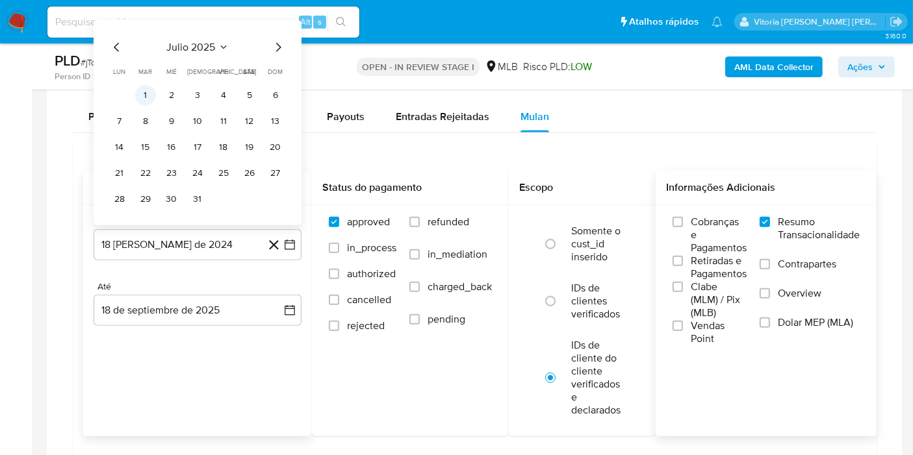
click at [136, 97] on button "1" at bounding box center [145, 95] width 21 height 21
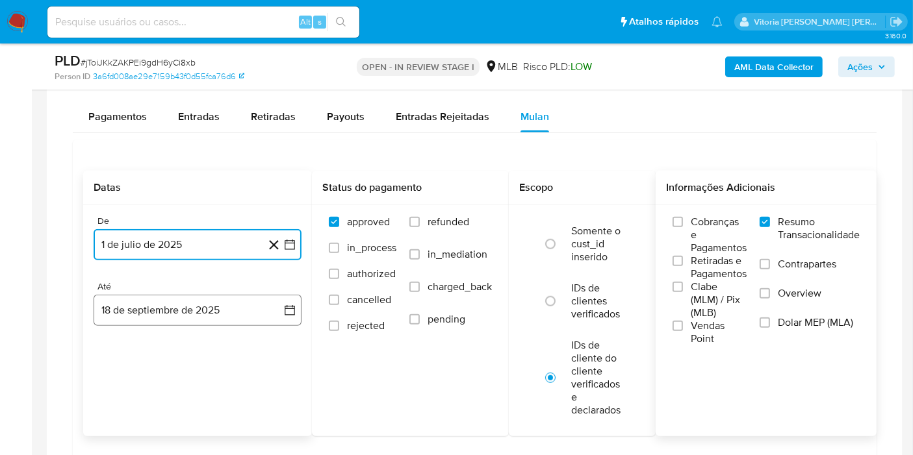
click at [163, 315] on button "18 de septiembre de 2025" at bounding box center [198, 310] width 208 height 31
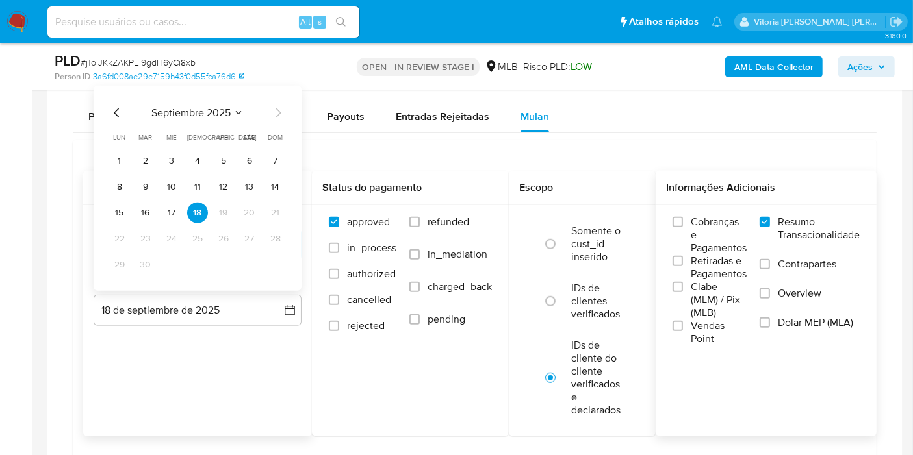
click at [153, 203] on td "16" at bounding box center [145, 213] width 21 height 21
click at [149, 216] on button "16" at bounding box center [145, 213] width 21 height 21
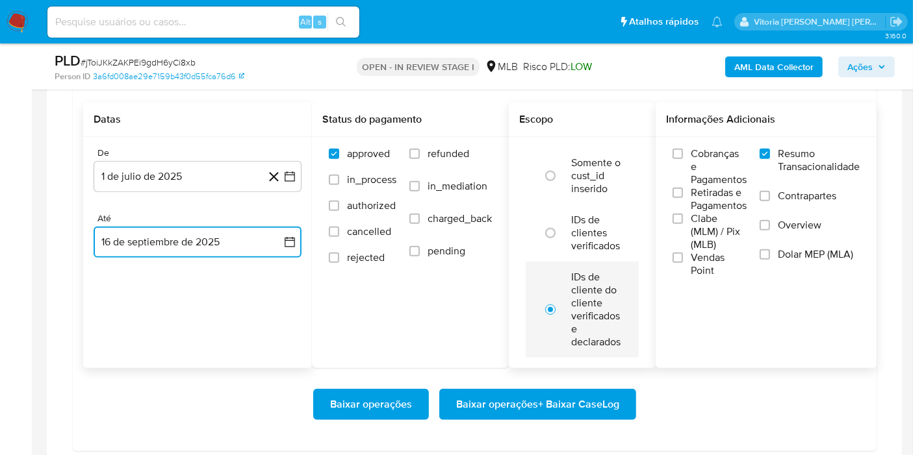
scroll to position [1227, 0]
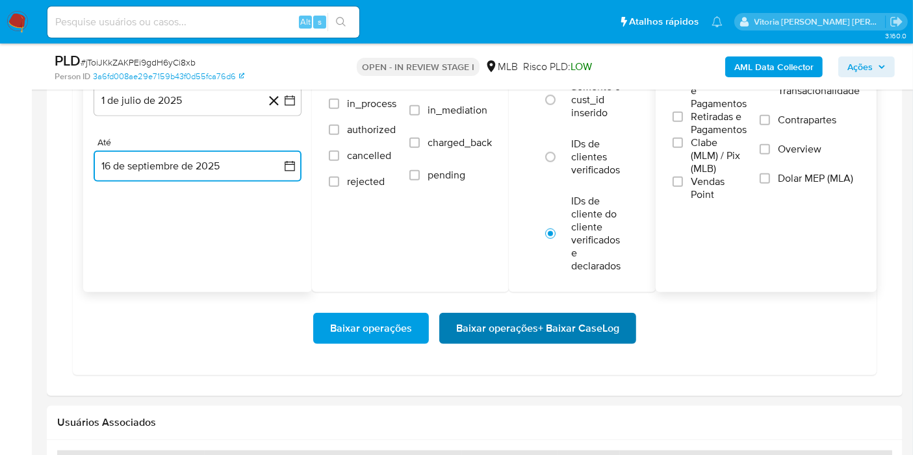
click at [589, 318] on span "Baixar operações + Baixar CaseLog" at bounding box center [537, 328] width 163 height 29
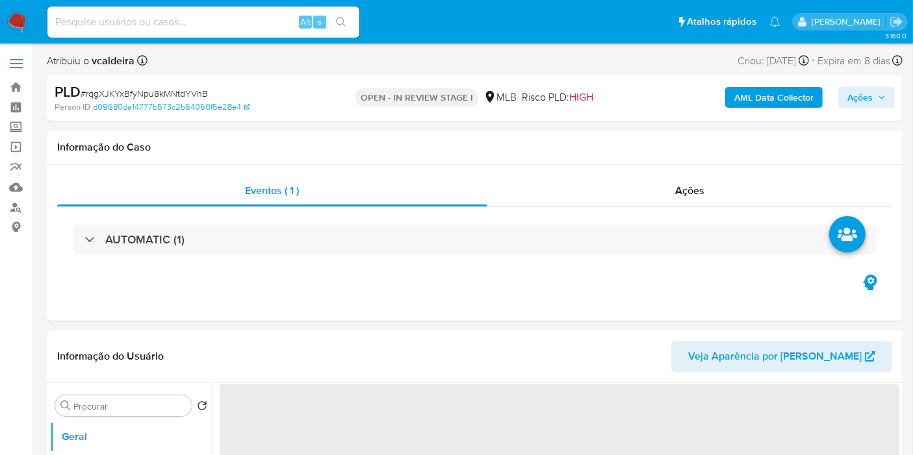
select select "10"
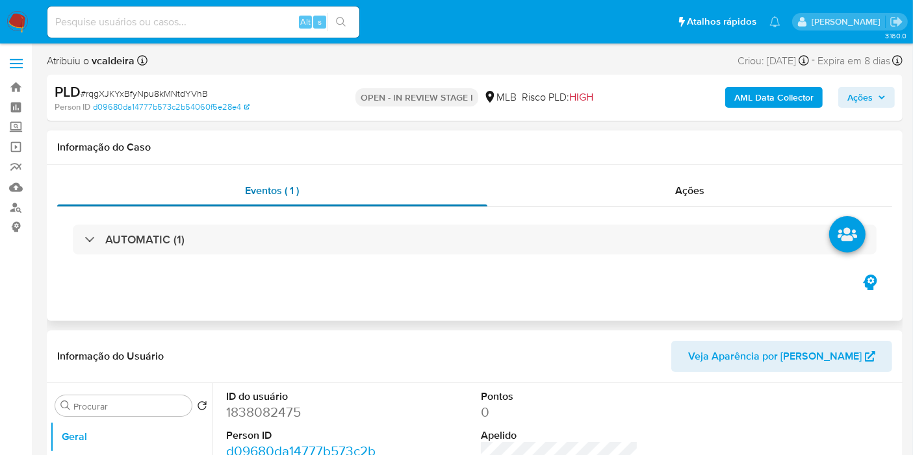
click at [111, 183] on div "Eventos ( 1 )" at bounding box center [272, 190] width 430 height 31
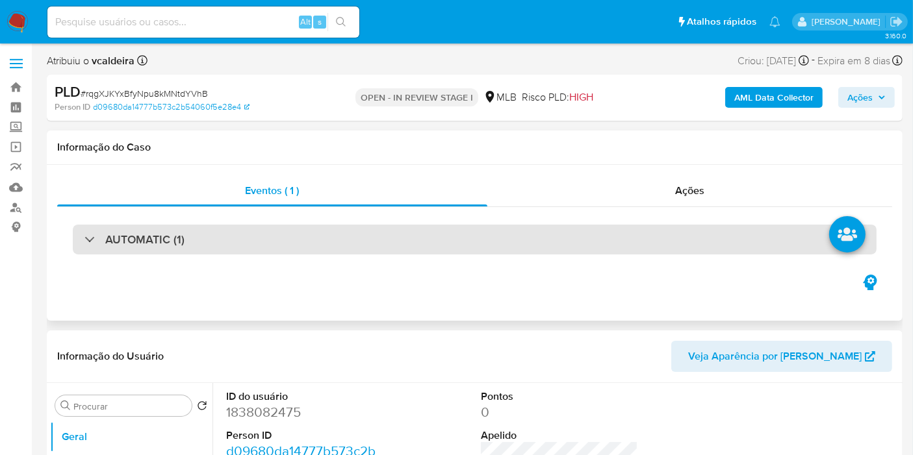
click at [106, 235] on h3 "AUTOMATIC (1)" at bounding box center [144, 240] width 79 height 14
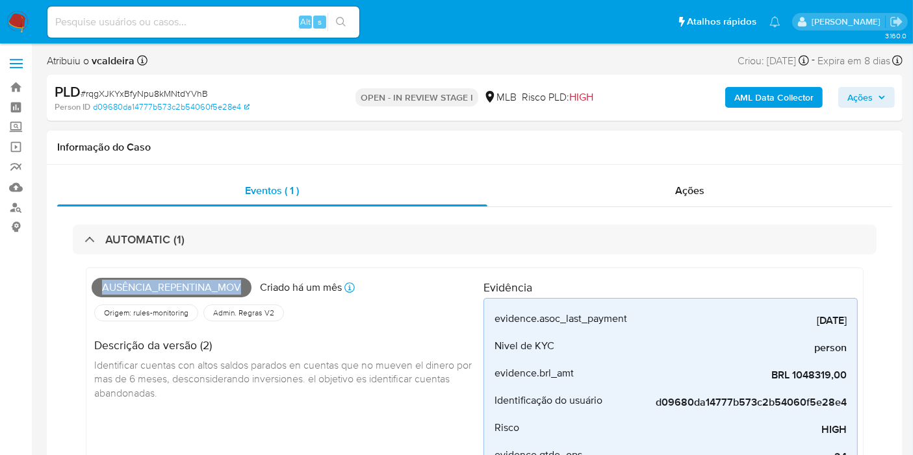
drag, startPoint x: 243, startPoint y: 290, endPoint x: 92, endPoint y: 274, distance: 151.7
click at [92, 274] on div "Ausência_repentina_mov Criado há um mês Criado: [DATE] 00:18:18" at bounding box center [288, 288] width 392 height 29
copy span "Ausência_repentina_mov"
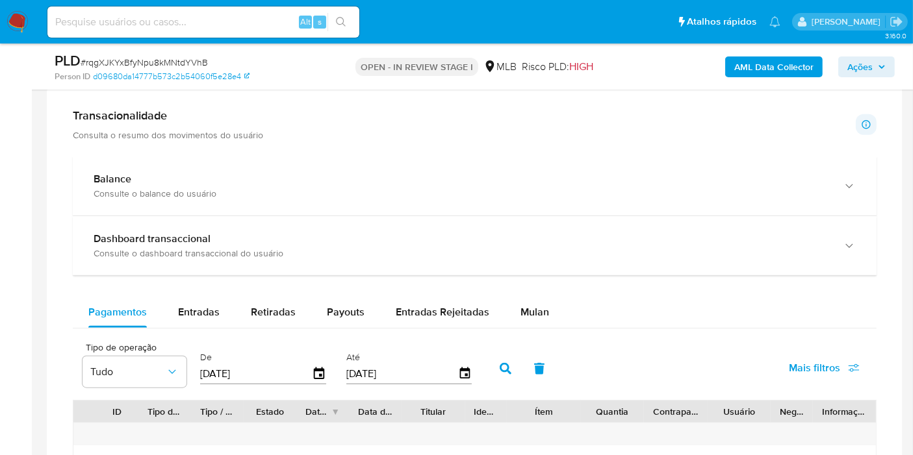
scroll to position [1444, 0]
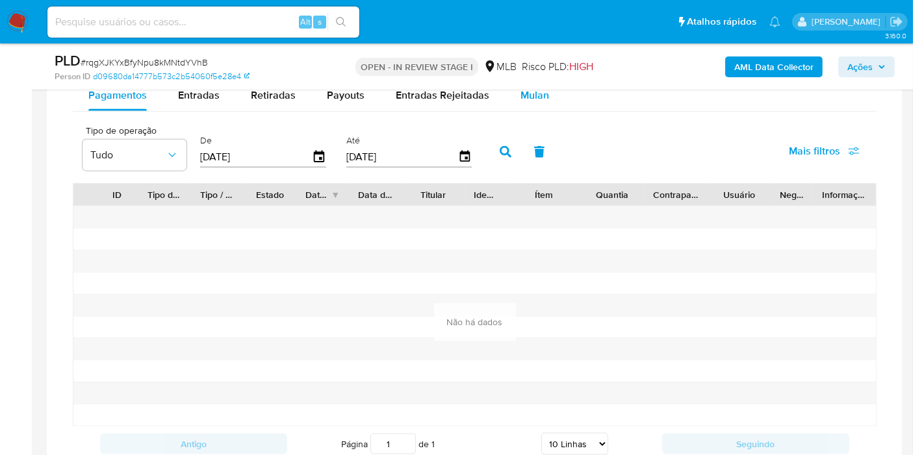
click at [541, 96] on span "Mulan" at bounding box center [534, 95] width 29 height 15
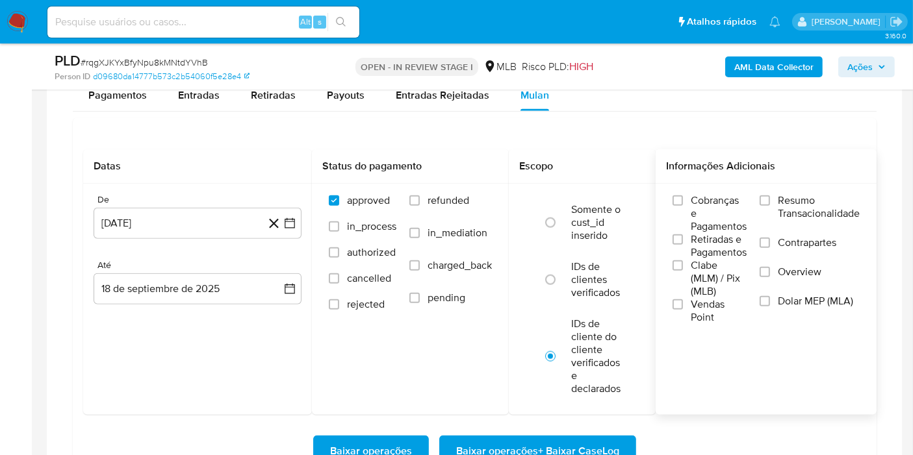
click at [802, 214] on span "Resumo Transacionalidade" at bounding box center [819, 207] width 82 height 26
click at [770, 206] on input "Resumo Transacionalidade" at bounding box center [765, 201] width 10 height 10
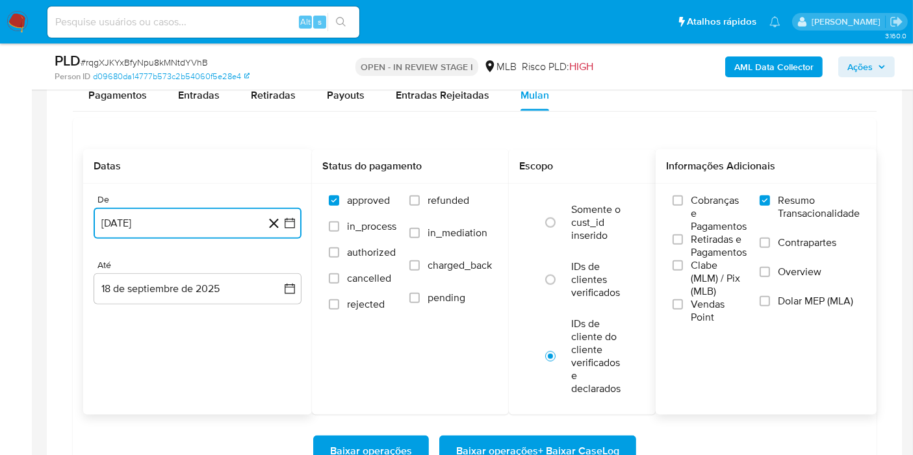
click at [170, 224] on button "[DATE]" at bounding box center [198, 223] width 208 height 31
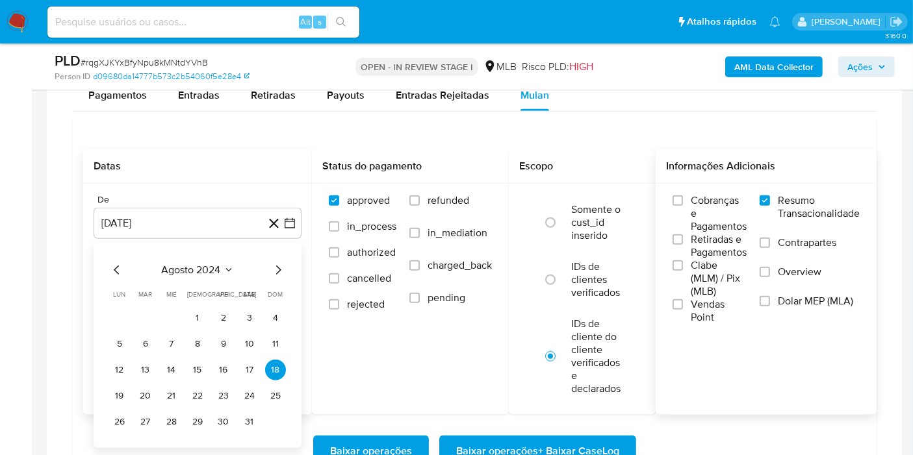
click at [202, 277] on div "[DATE] [DATE] lun lunes mar martes mié miércoles jue jueves vie viernes sáb sáb…" at bounding box center [197, 348] width 177 height 170
click at [205, 270] on span "agosto 2024" at bounding box center [191, 270] width 59 height 13
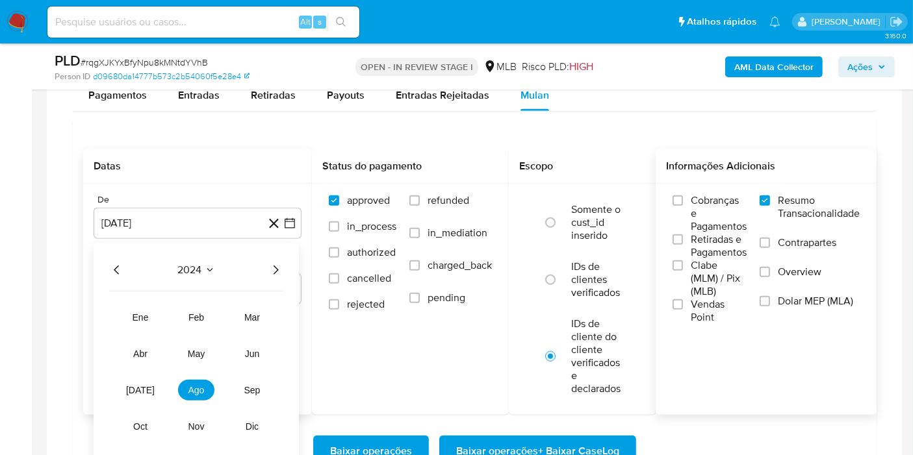
click at [268, 265] on icon "Año siguiente" at bounding box center [276, 271] width 16 height 16
click at [134, 313] on span "ene" at bounding box center [141, 318] width 16 height 10
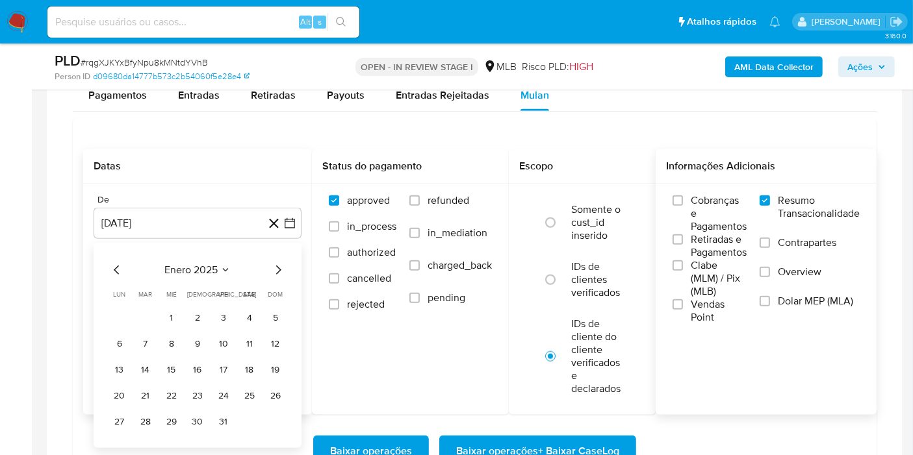
click at [228, 265] on icon "Seleccionar mes y año" at bounding box center [225, 270] width 10 height 10
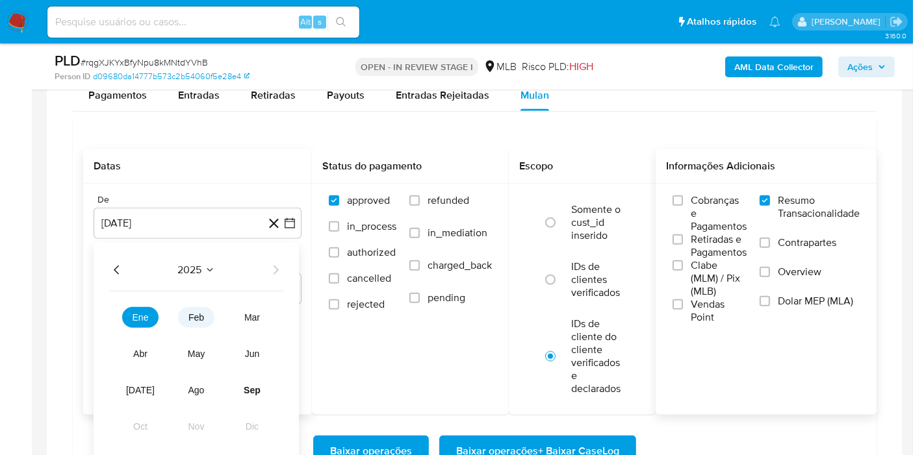
click at [191, 314] on span "feb" at bounding box center [196, 318] width 16 height 10
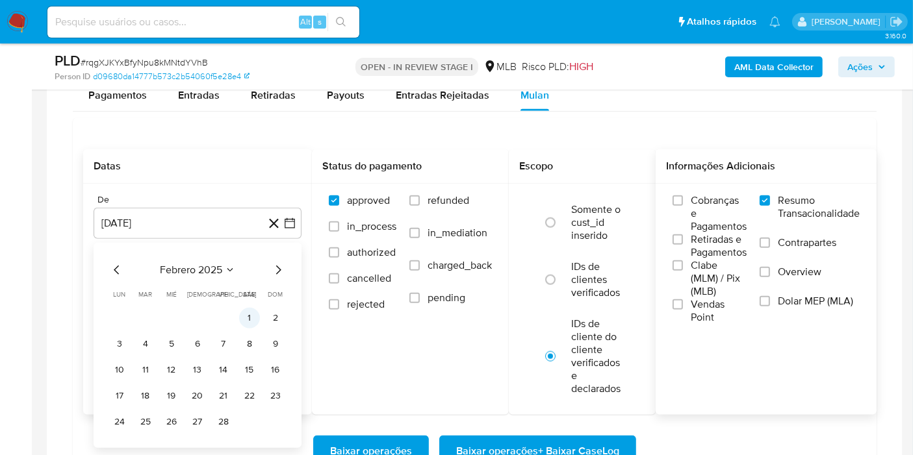
click at [240, 314] on button "1" at bounding box center [249, 318] width 21 height 21
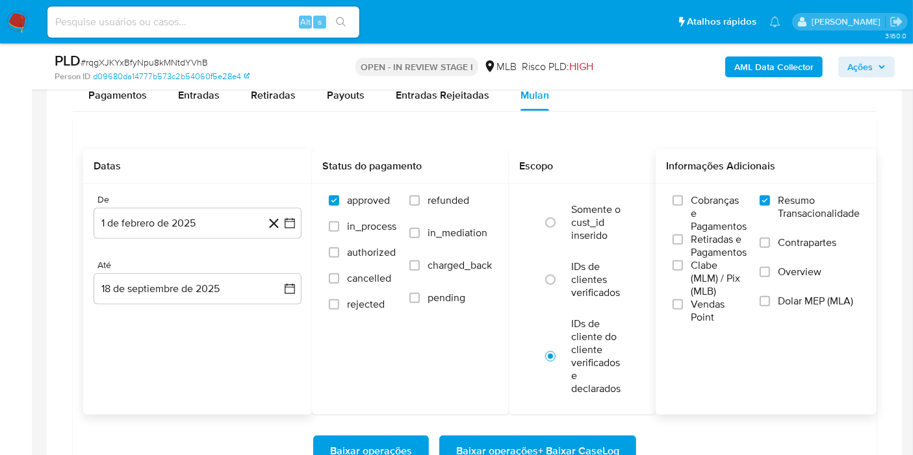
click at [157, 265] on div "Até" at bounding box center [198, 266] width 208 height 12
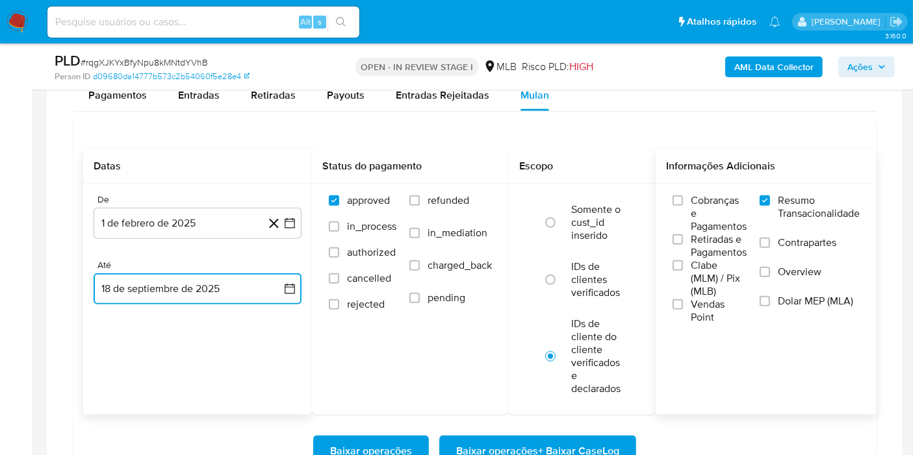
click at [147, 287] on button "18 de septiembre de 2025" at bounding box center [198, 289] width 208 height 31
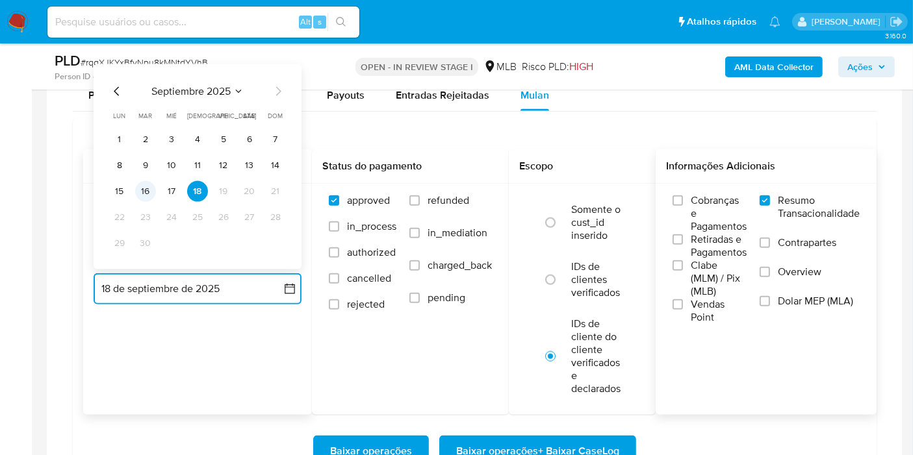
click at [154, 192] on button "16" at bounding box center [145, 191] width 21 height 21
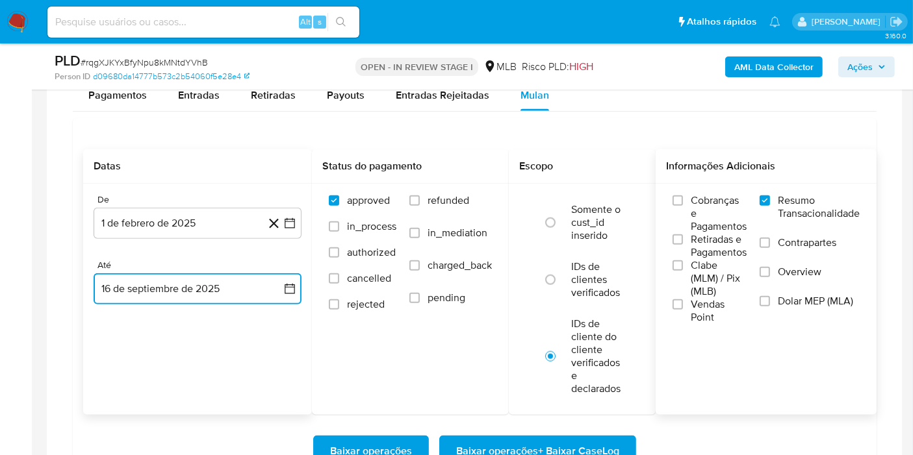
scroll to position [1516, 0]
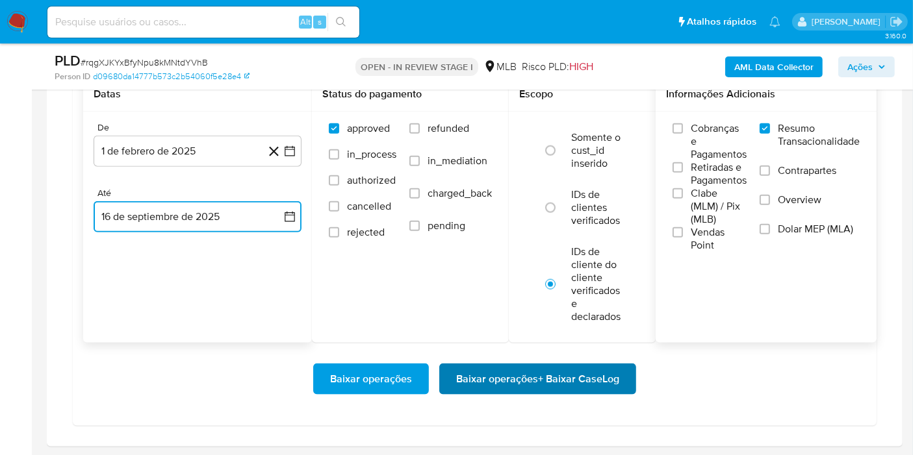
click at [505, 374] on span "Baixar operações + Baixar CaseLog" at bounding box center [537, 379] width 163 height 29
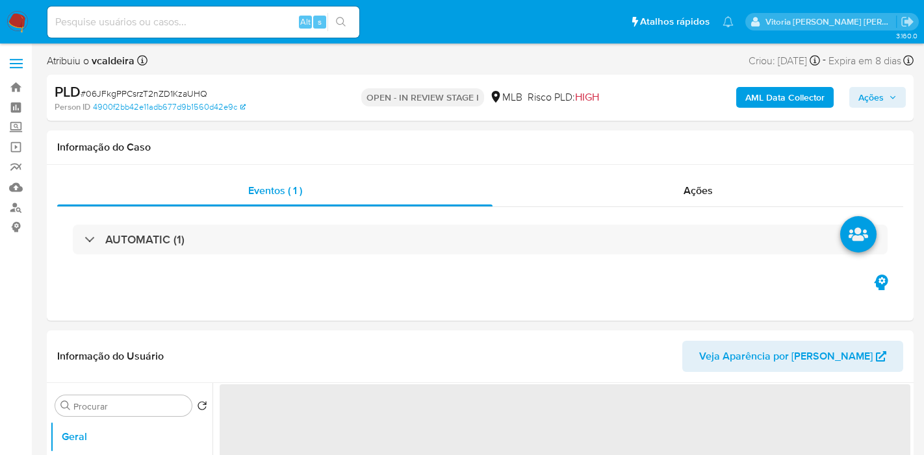
select select "10"
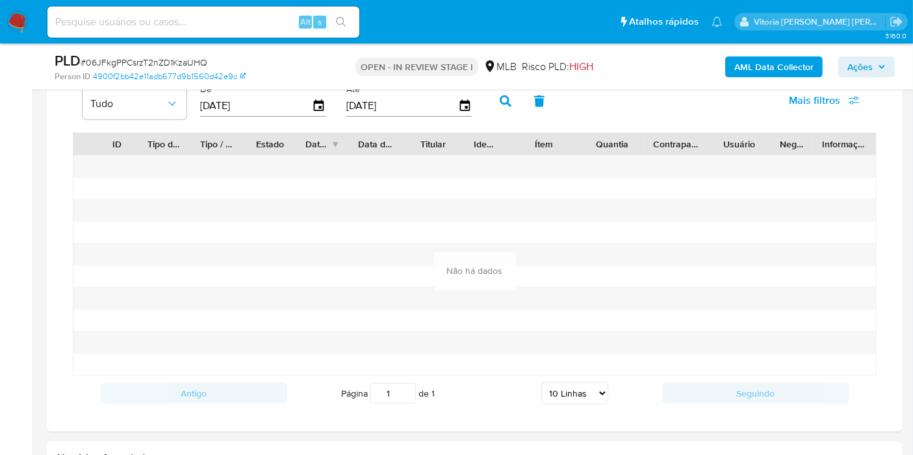
scroll to position [1083, 0]
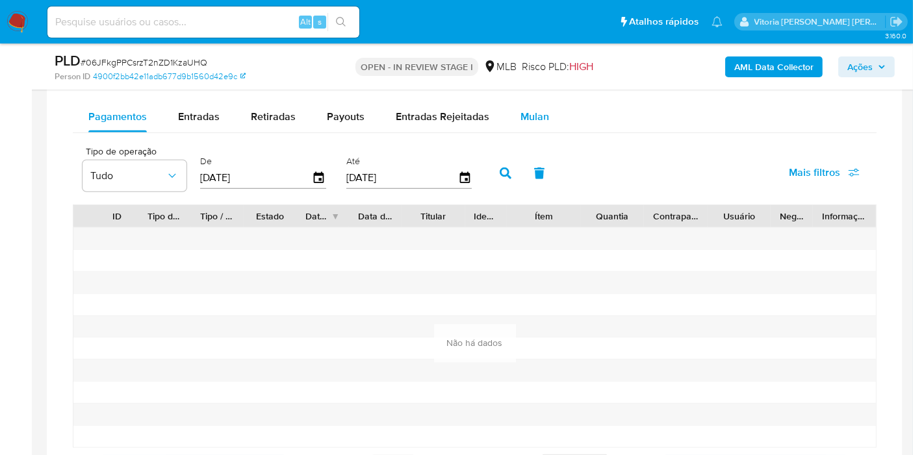
click at [520, 112] on span "Mulan" at bounding box center [534, 116] width 29 height 15
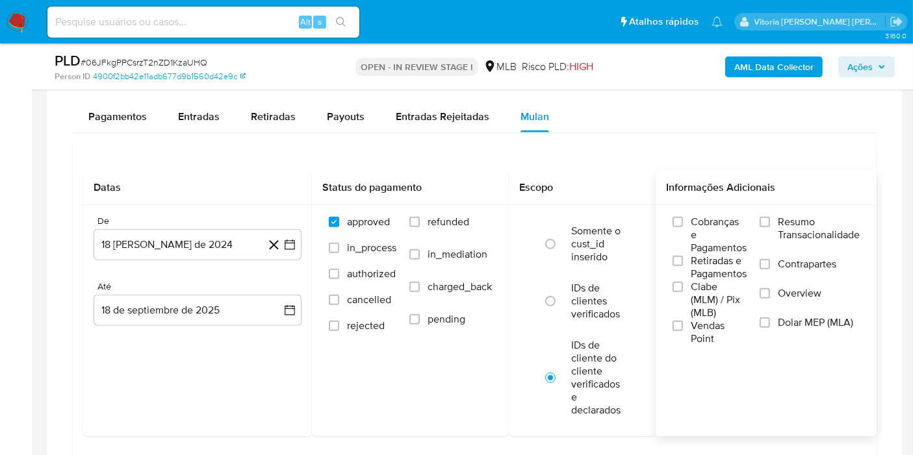
click at [818, 227] on span "Resumo Transacionalidade" at bounding box center [819, 229] width 82 height 26
click at [770, 227] on input "Resumo Transacionalidade" at bounding box center [765, 222] width 10 height 10
click at [151, 244] on button "[DATE]" at bounding box center [198, 244] width 208 height 31
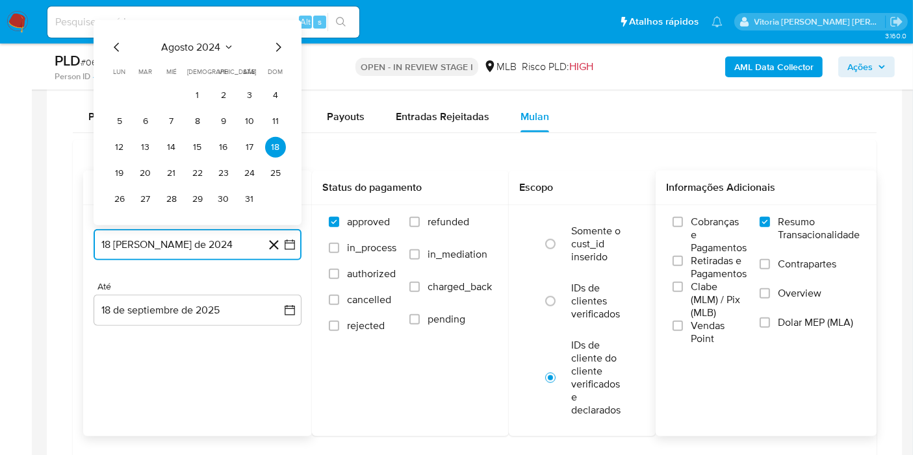
click at [204, 41] on span "agosto 2024" at bounding box center [191, 47] width 59 height 13
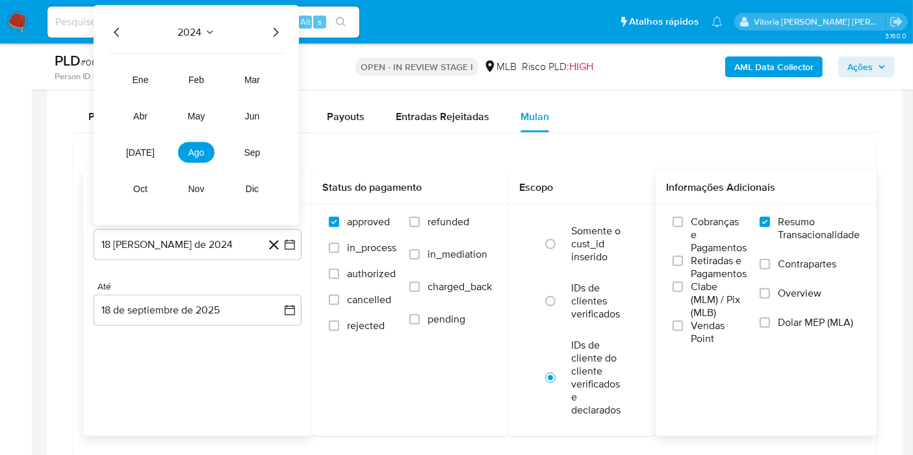
click at [268, 35] on icon "Año siguiente" at bounding box center [276, 33] width 16 height 16
click at [186, 84] on button "feb" at bounding box center [196, 80] width 36 height 21
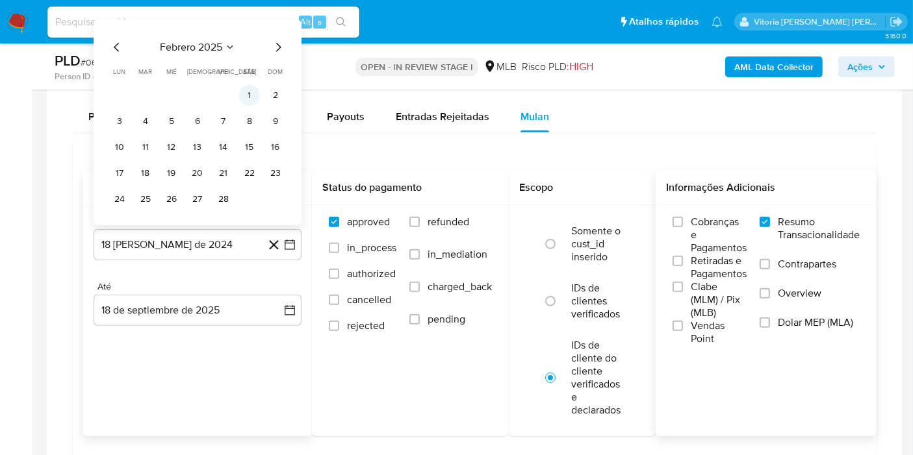
click at [248, 101] on button "1" at bounding box center [249, 95] width 21 height 21
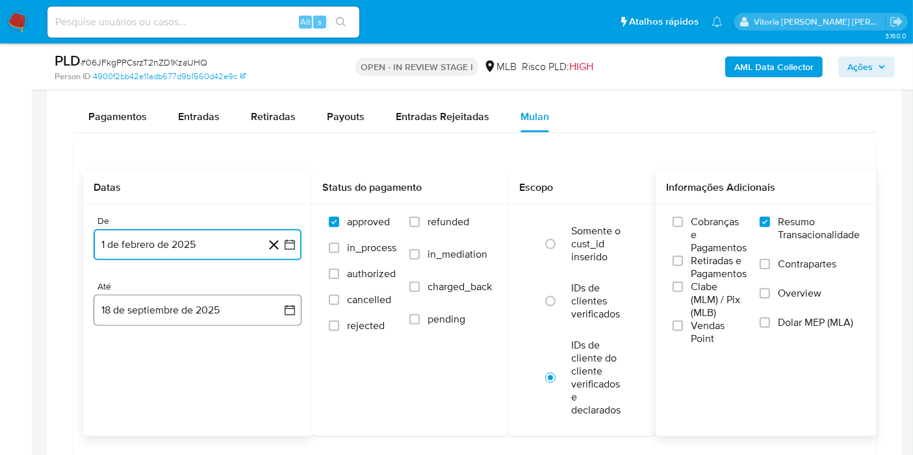
click at [196, 311] on button "18 de septiembre de 2025" at bounding box center [198, 310] width 208 height 31
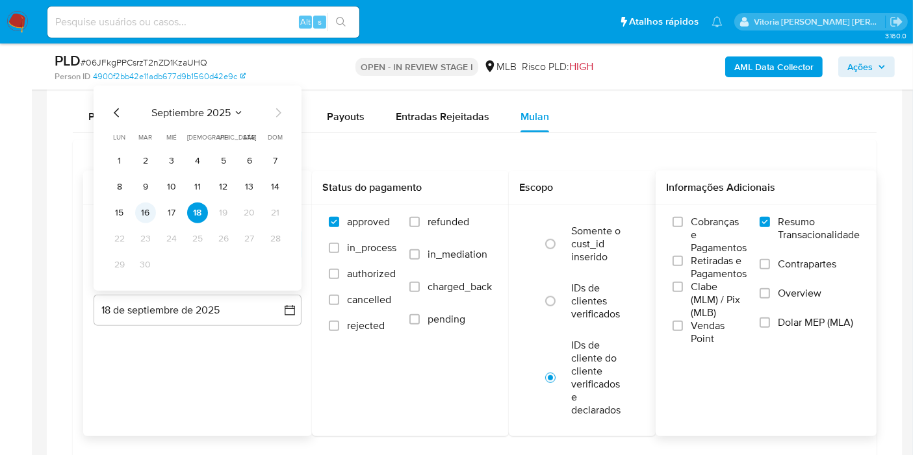
click at [149, 214] on button "16" at bounding box center [145, 213] width 21 height 21
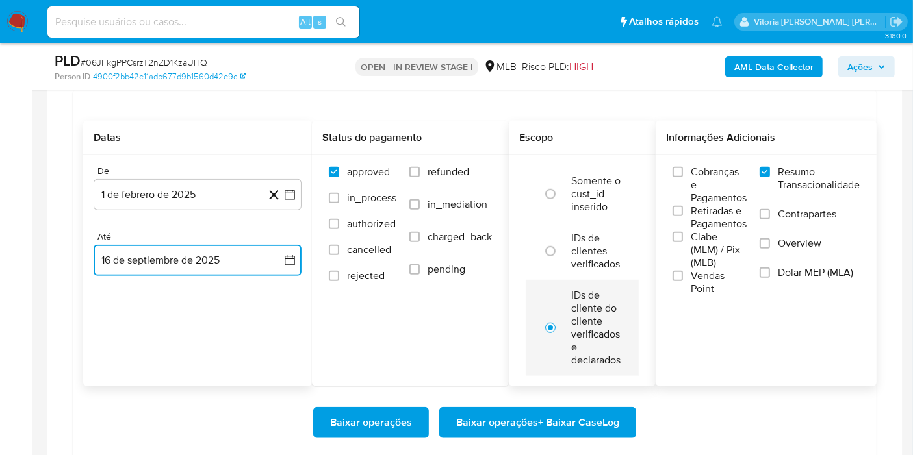
scroll to position [1155, 0]
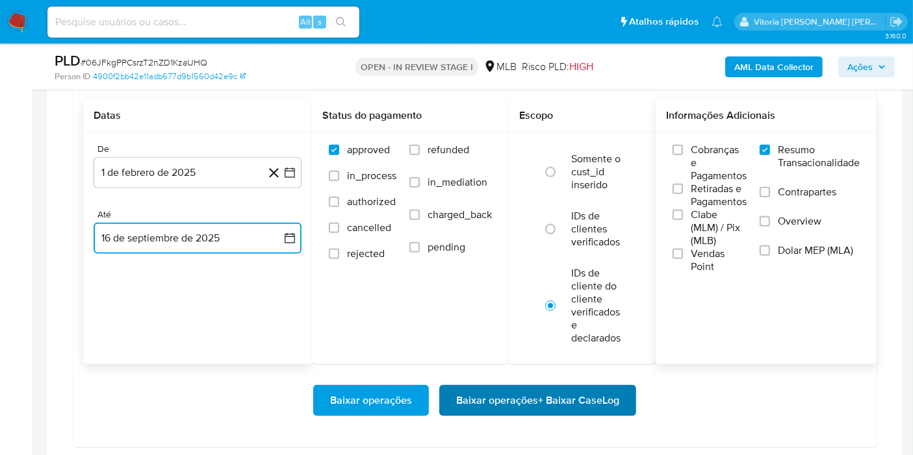
click at [517, 398] on span "Baixar operações + Baixar CaseLog" at bounding box center [537, 401] width 163 height 29
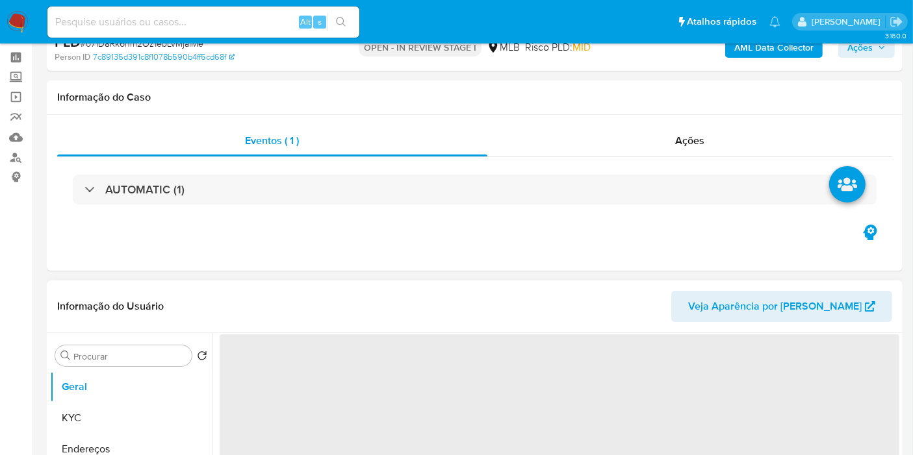
select select "10"
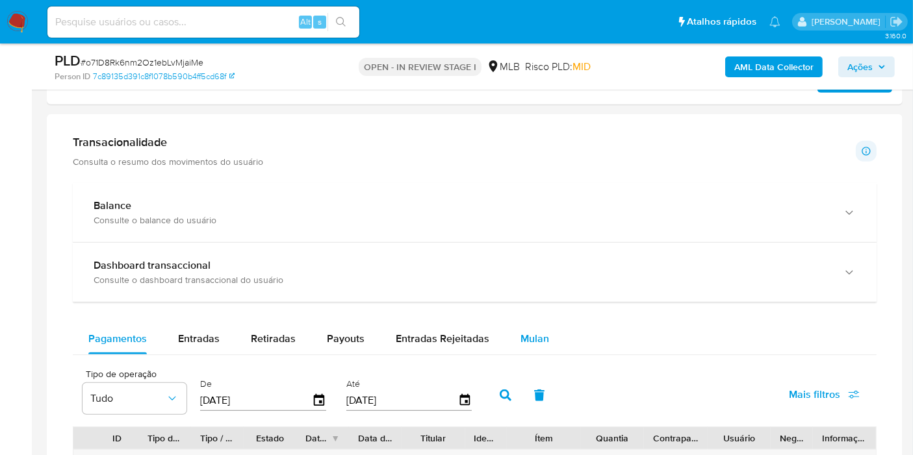
click at [520, 337] on span "Mulan" at bounding box center [534, 338] width 29 height 15
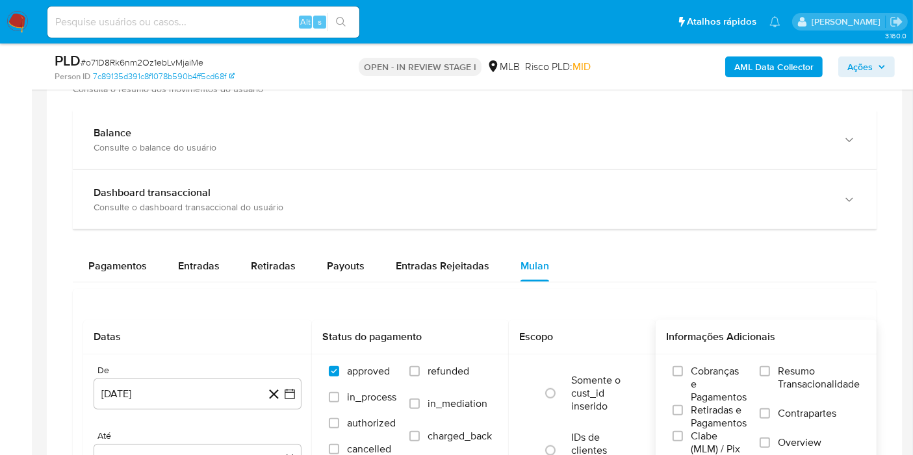
scroll to position [938, 0]
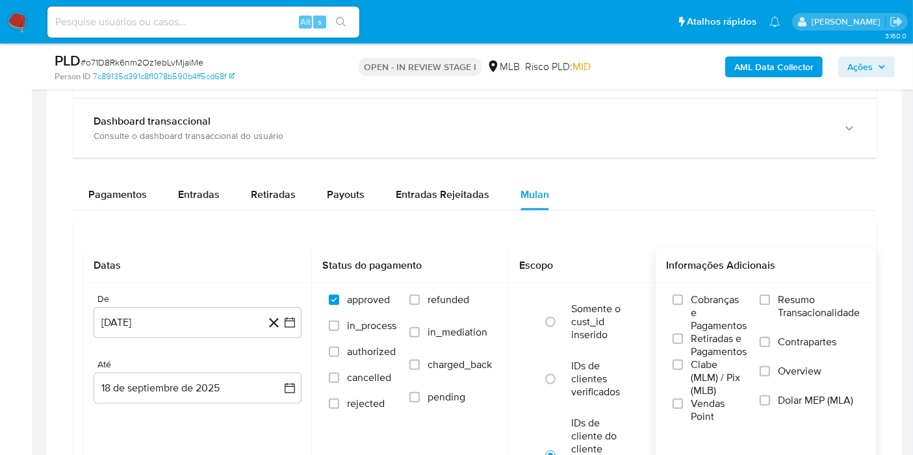
click at [801, 320] on label "Resumo Transacionalidade" at bounding box center [810, 315] width 100 height 42
click at [770, 305] on input "Resumo Transacionalidade" at bounding box center [765, 300] width 10 height 10
click at [217, 326] on button "[DATE]" at bounding box center [198, 322] width 208 height 31
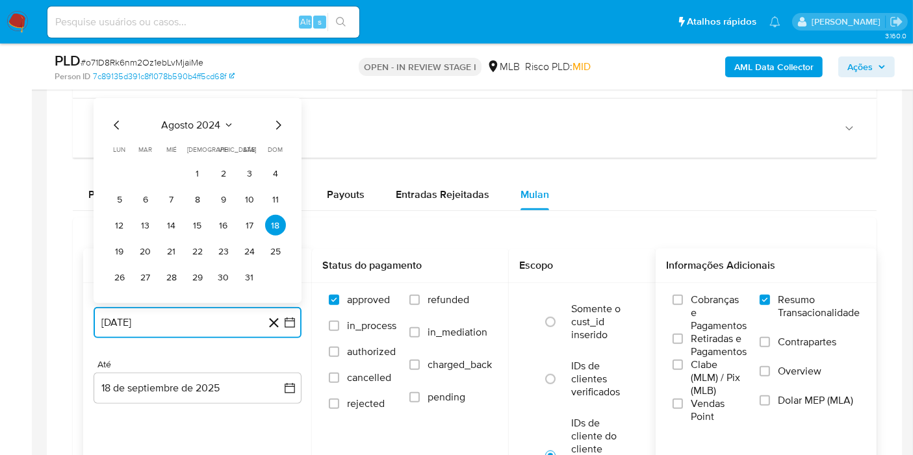
click at [201, 119] on span "agosto 2024" at bounding box center [191, 125] width 59 height 13
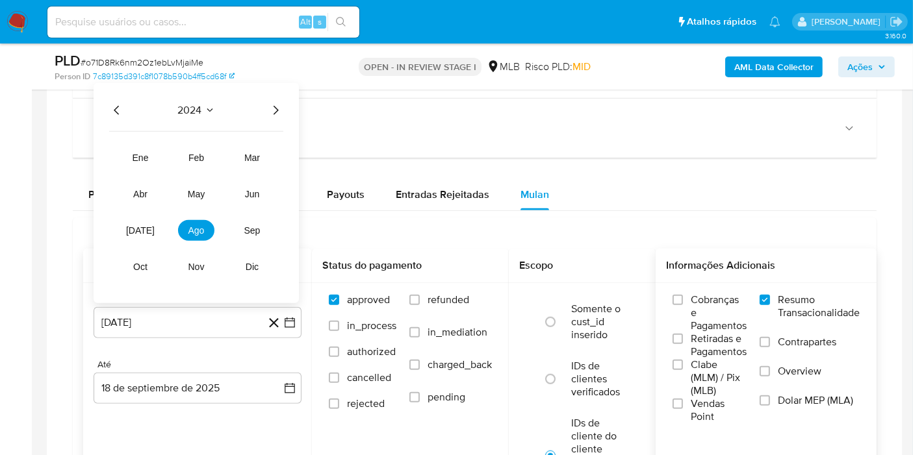
click at [274, 109] on icon "Año siguiente" at bounding box center [276, 111] width 16 height 16
click at [140, 230] on span "[DATE]" at bounding box center [140, 230] width 29 height 10
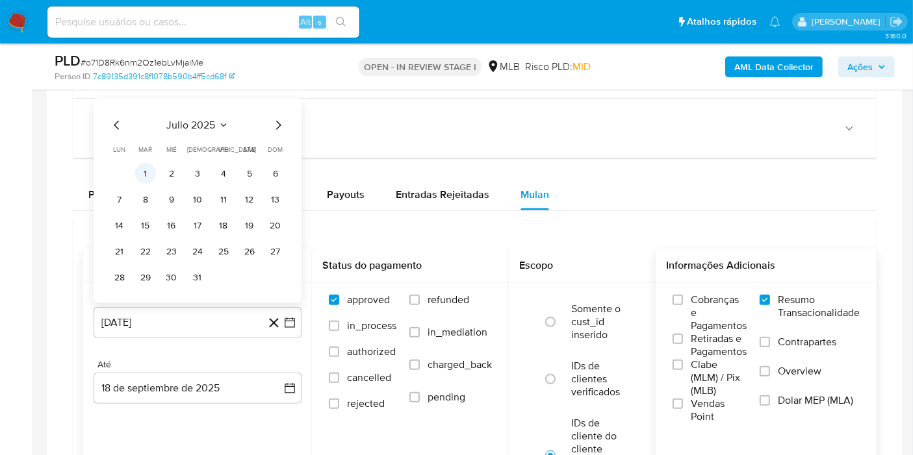
click at [146, 173] on button "1" at bounding box center [145, 173] width 21 height 21
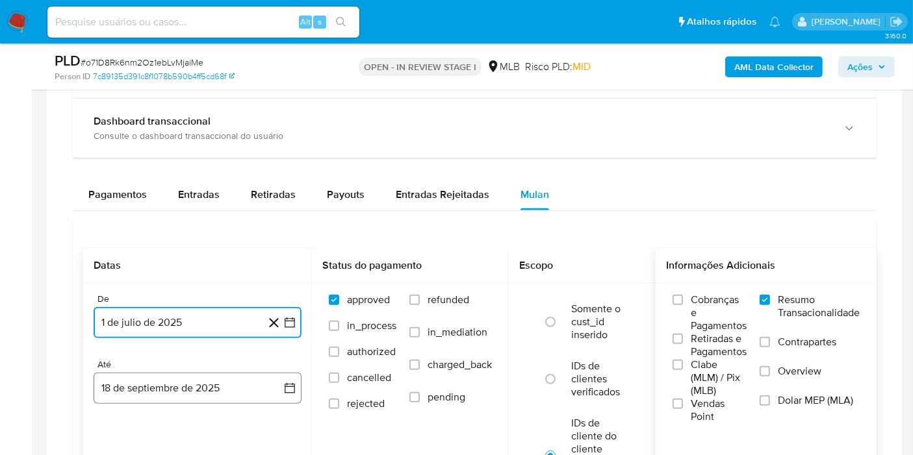
click at [178, 388] on button "18 de septiembre de 2025" at bounding box center [198, 388] width 208 height 31
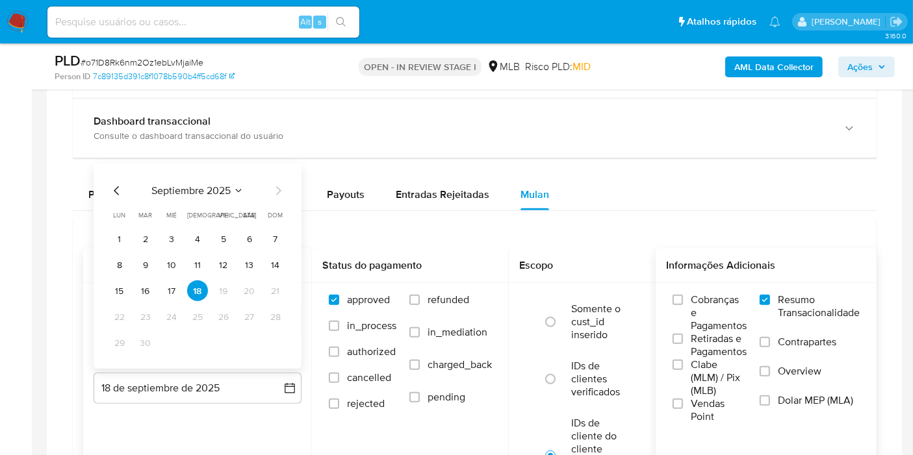
click at [145, 283] on button "16" at bounding box center [145, 291] width 21 height 21
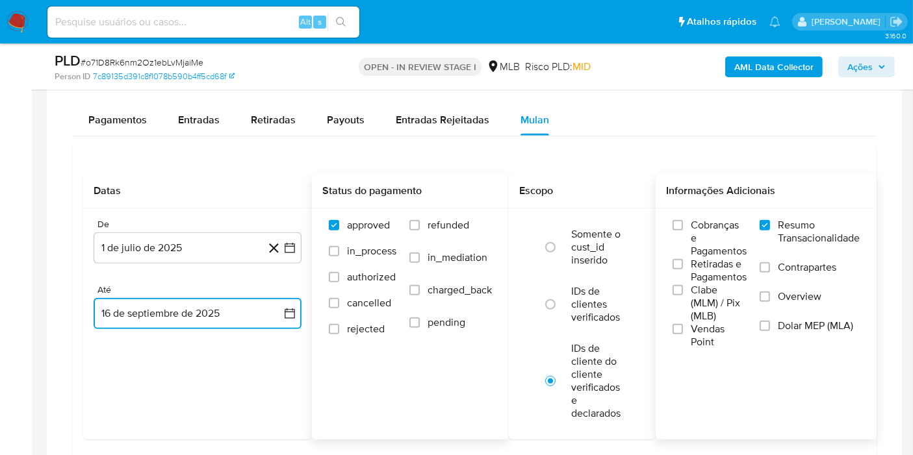
scroll to position [1083, 0]
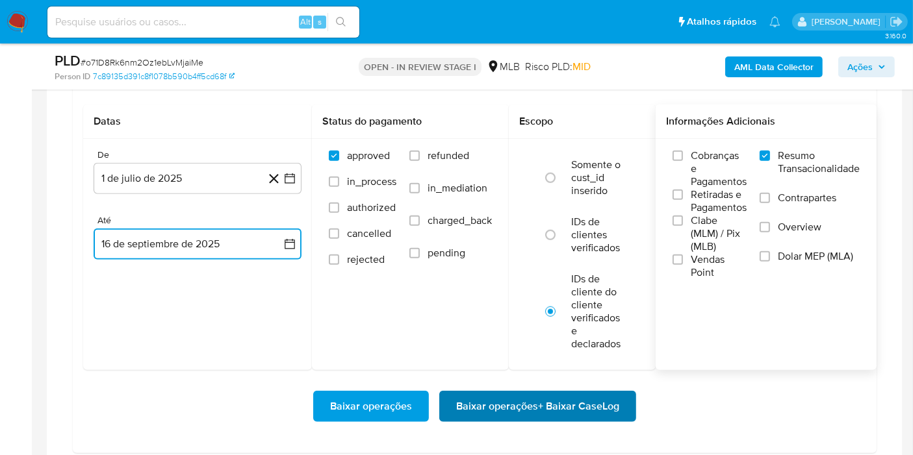
click at [529, 398] on span "Baixar operações + Baixar CaseLog" at bounding box center [537, 406] width 163 height 29
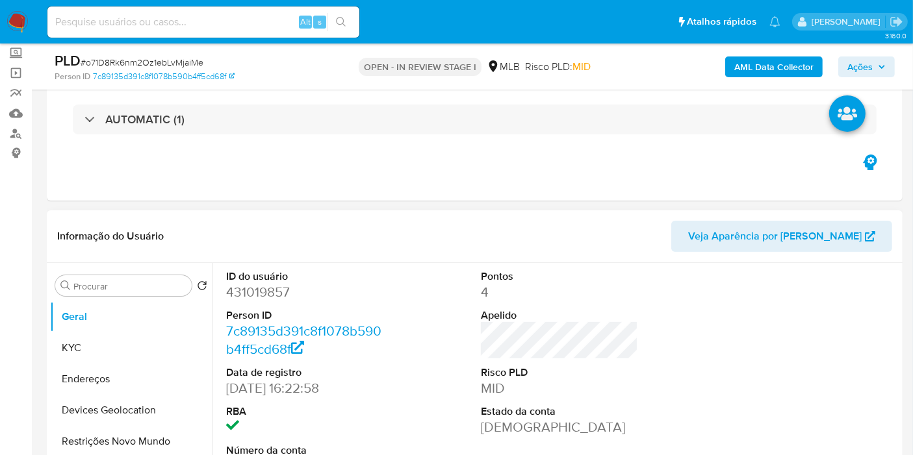
scroll to position [0, 0]
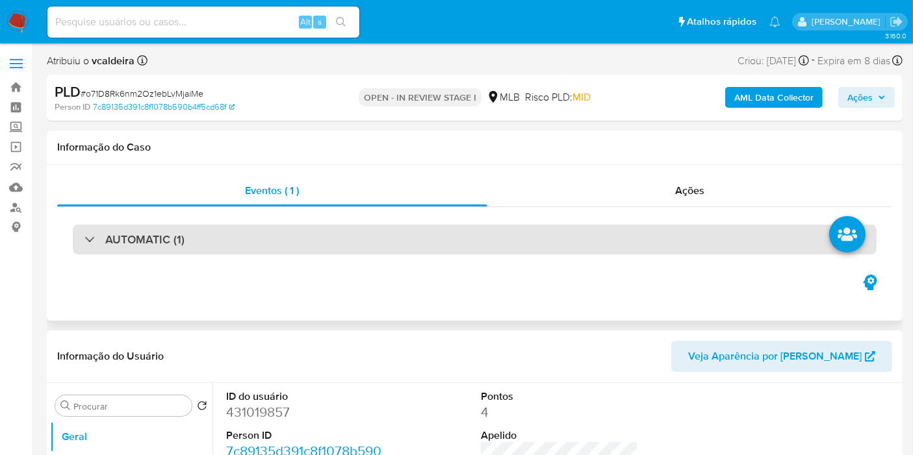
click at [239, 237] on div "AUTOMATIC (1)" at bounding box center [475, 240] width 804 height 30
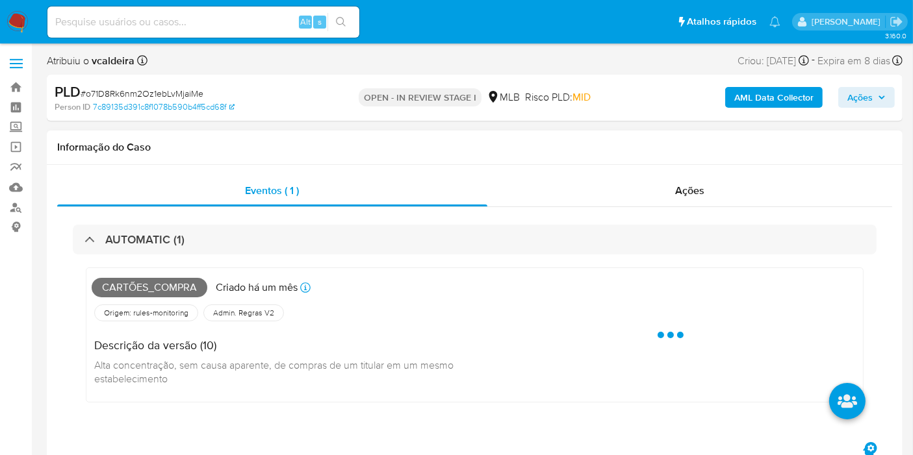
click at [159, 288] on span "Cartões_compra" at bounding box center [150, 287] width 116 height 19
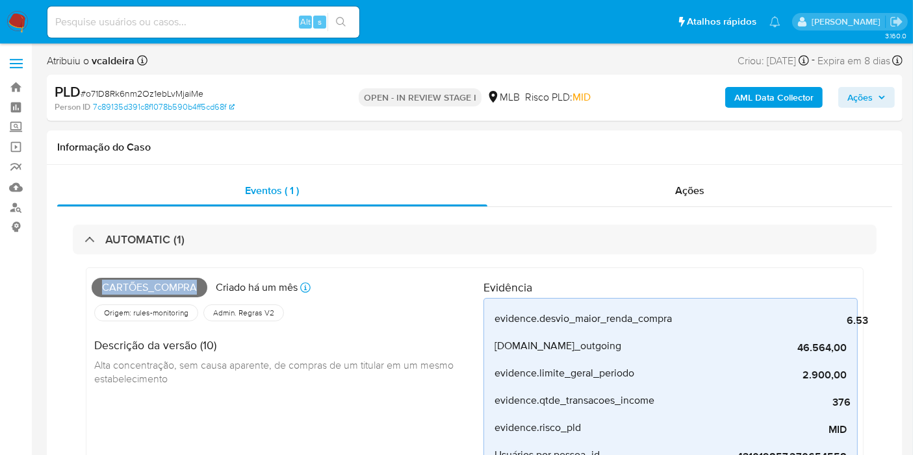
copy span "Cartões_compra"
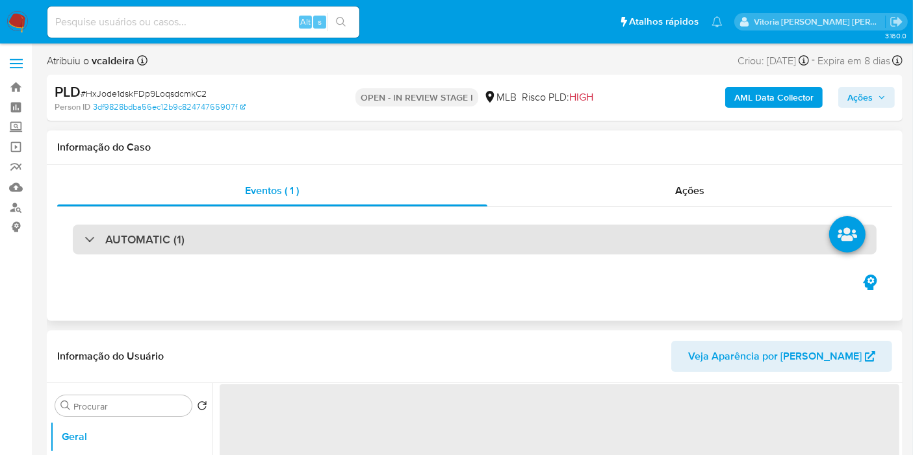
select select "10"
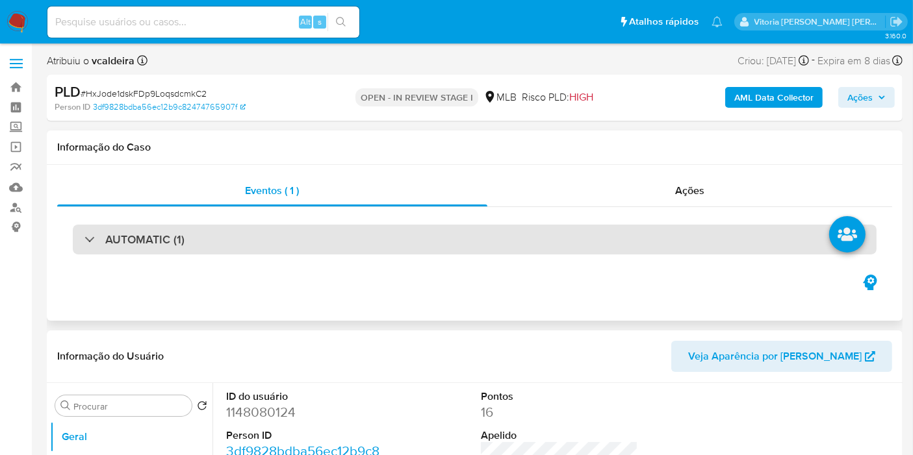
click at [209, 227] on div "AUTOMATIC (1)" at bounding box center [475, 240] width 804 height 30
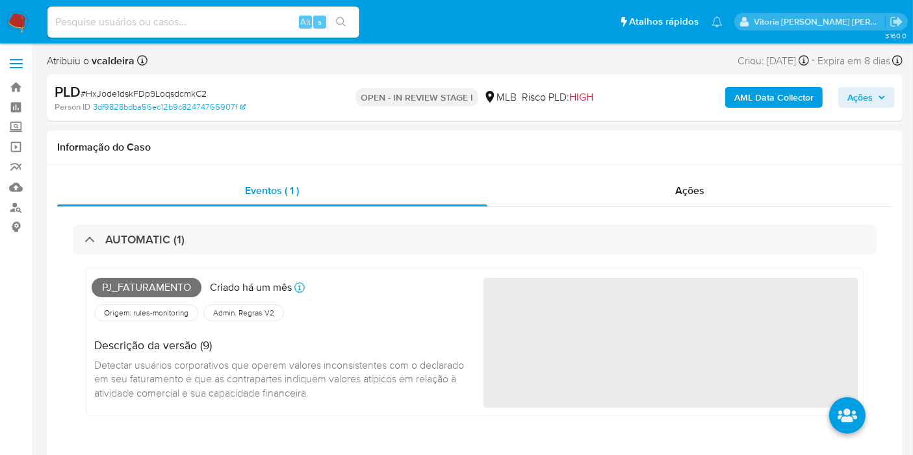
click at [189, 287] on span "Pj_faturamento" at bounding box center [147, 287] width 110 height 19
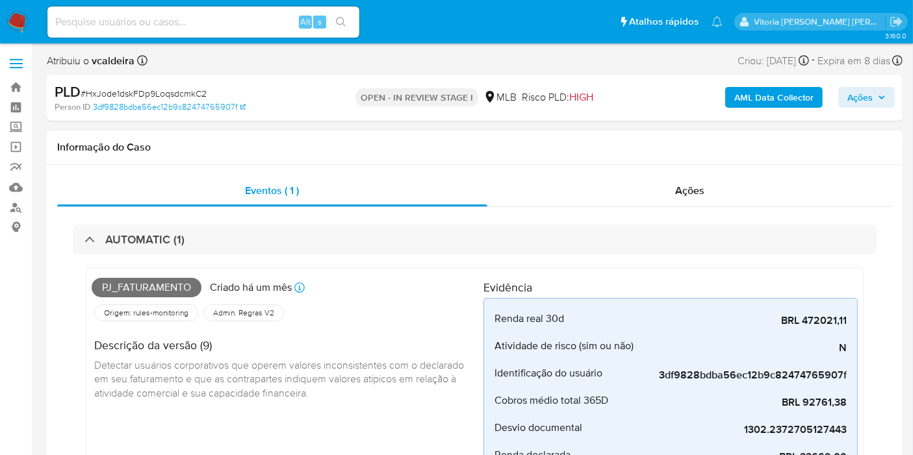
click at [189, 287] on span "Pj_faturamento" at bounding box center [147, 287] width 110 height 19
drag, startPoint x: 105, startPoint y: 284, endPoint x: 186, endPoint y: 287, distance: 80.6
click at [186, 287] on span "Pj_faturamento" at bounding box center [147, 287] width 110 height 19
click at [189, 287] on span "Pj_faturamento" at bounding box center [147, 287] width 110 height 19
drag, startPoint x: 189, startPoint y: 287, endPoint x: 114, endPoint y: 278, distance: 75.8
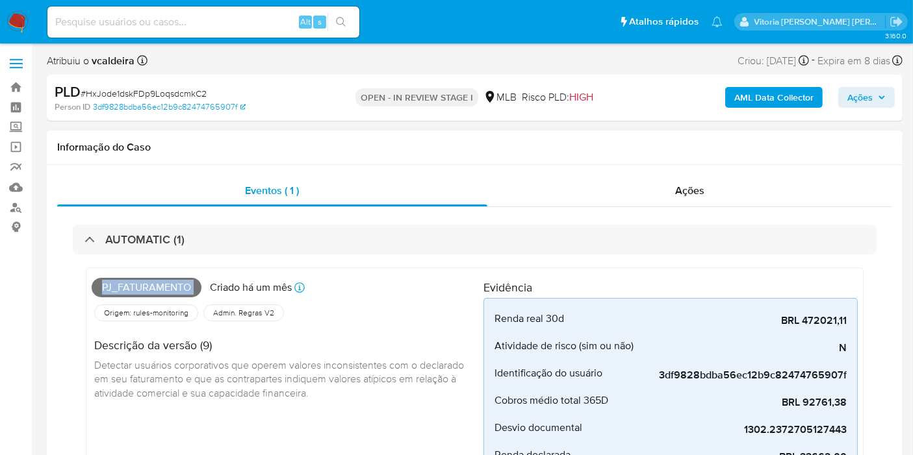
click at [117, 282] on span "Pj_faturamento" at bounding box center [147, 287] width 110 height 19
copy span "Pj_faturamento"
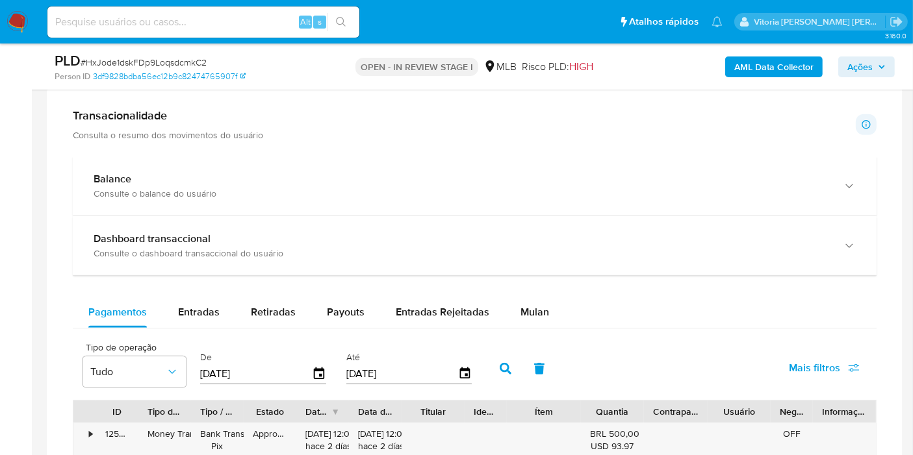
scroll to position [1300, 0]
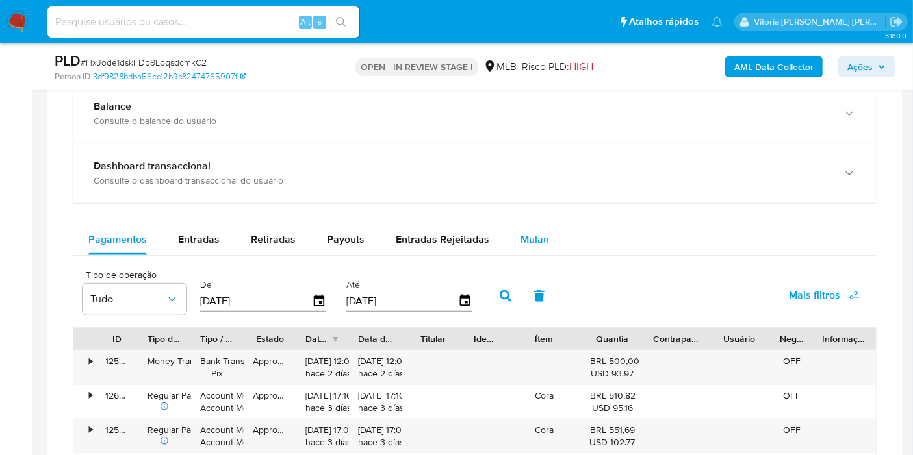
click at [541, 235] on span "Mulan" at bounding box center [534, 239] width 29 height 15
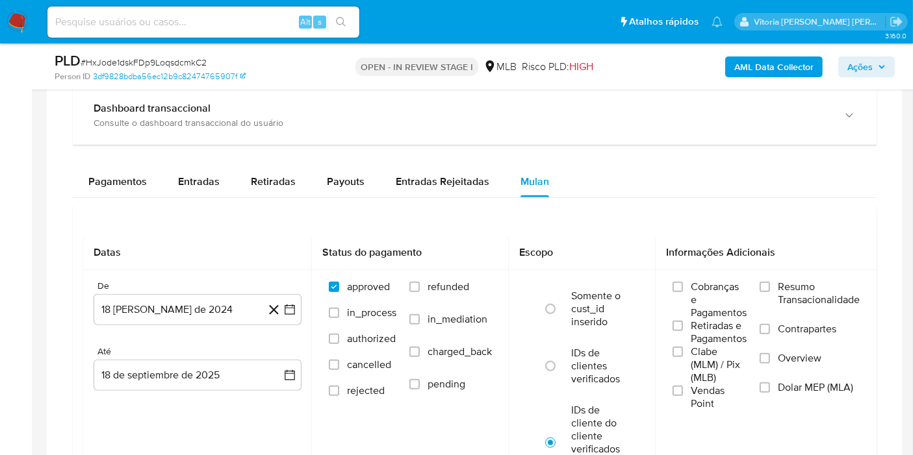
scroll to position [1372, 0]
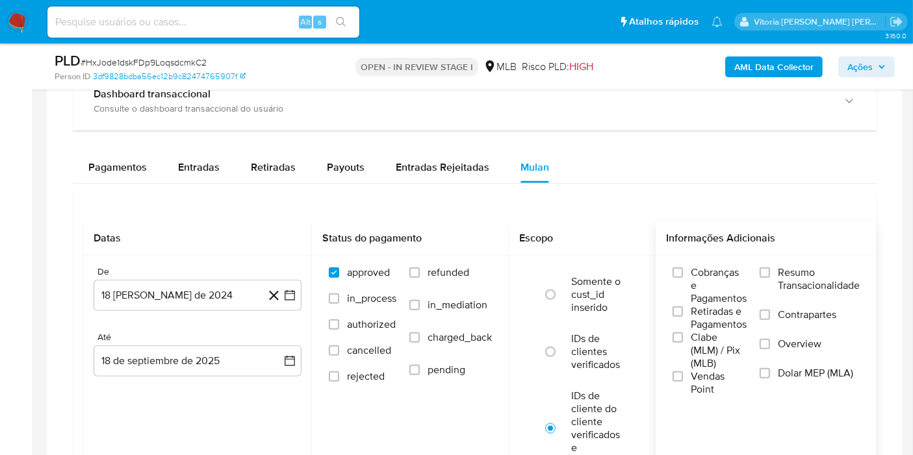
click at [787, 287] on span "Resumo Transacionalidade" at bounding box center [819, 279] width 82 height 26
click at [770, 278] on input "Resumo Transacionalidade" at bounding box center [765, 273] width 10 height 10
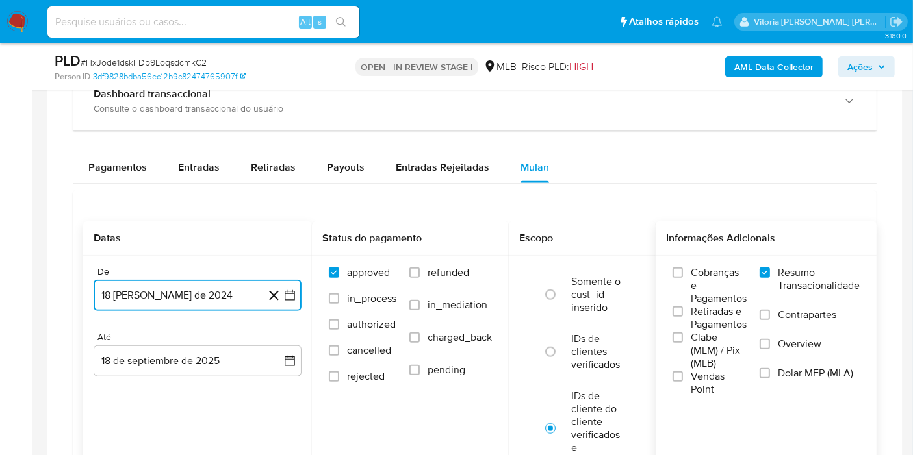
click at [126, 285] on button "[DATE]" at bounding box center [198, 295] width 208 height 31
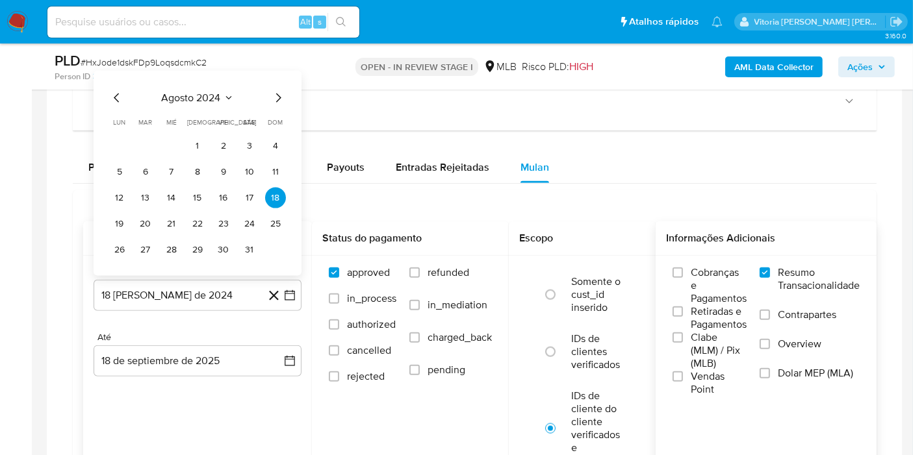
click at [203, 84] on div "agosto 2024 agosto 2024 lun lunes mar martes mié miércoles jue jueves vie viern…" at bounding box center [198, 173] width 208 height 205
click at [213, 94] on span "agosto 2024" at bounding box center [191, 98] width 59 height 13
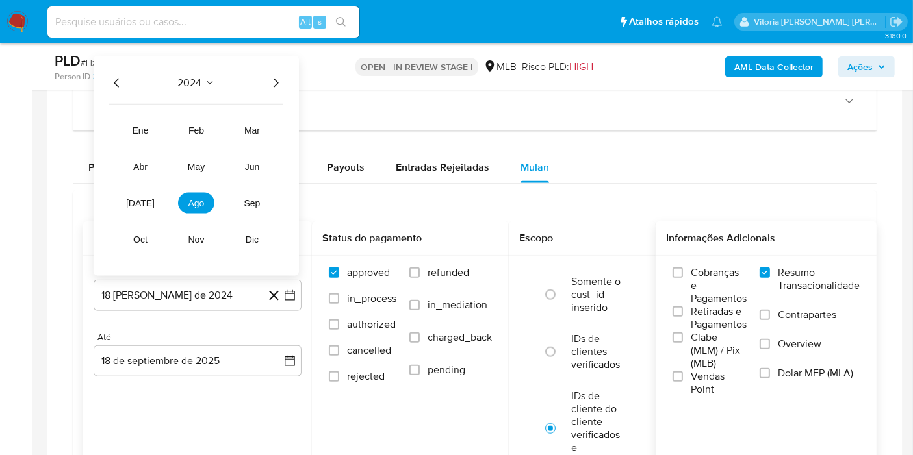
click at [279, 79] on icon "Año siguiente" at bounding box center [276, 83] width 16 height 16
click at [135, 207] on button "[DATE]" at bounding box center [140, 203] width 36 height 21
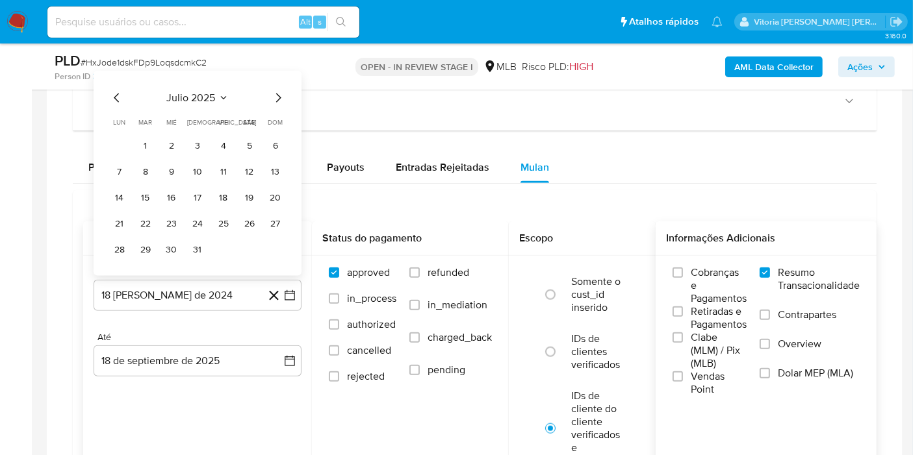
click at [148, 131] on table "lun lunes mar martes mié miércoles jue jueves vie viernes sáb sábado dom doming…" at bounding box center [197, 189] width 177 height 143
click at [150, 148] on button "1" at bounding box center [145, 146] width 21 height 21
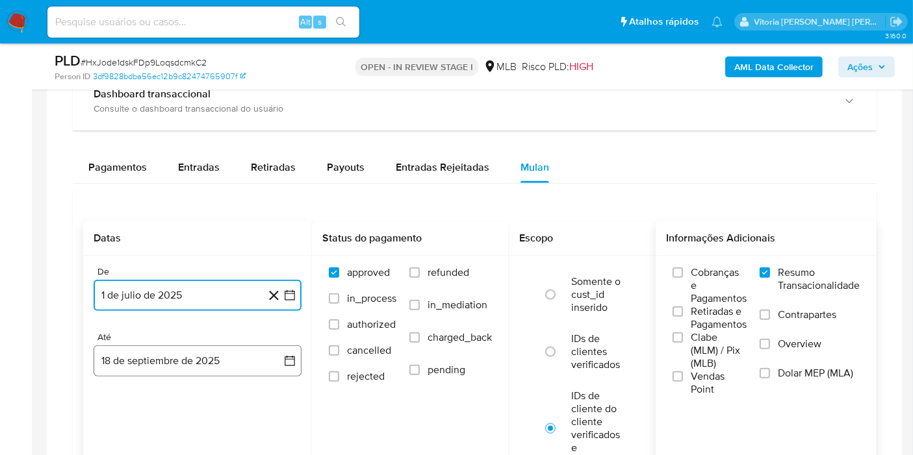
click at [146, 367] on button "18 de septiembre de 2025" at bounding box center [198, 361] width 208 height 31
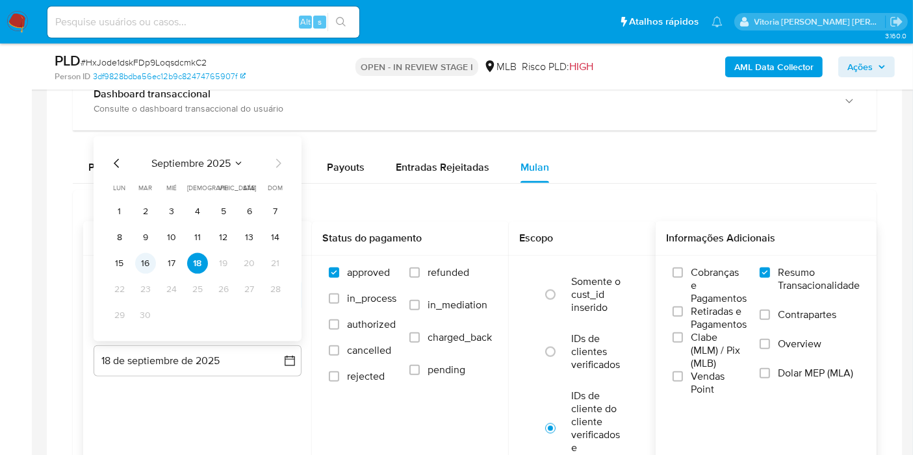
click at [152, 255] on button "16" at bounding box center [145, 263] width 21 height 21
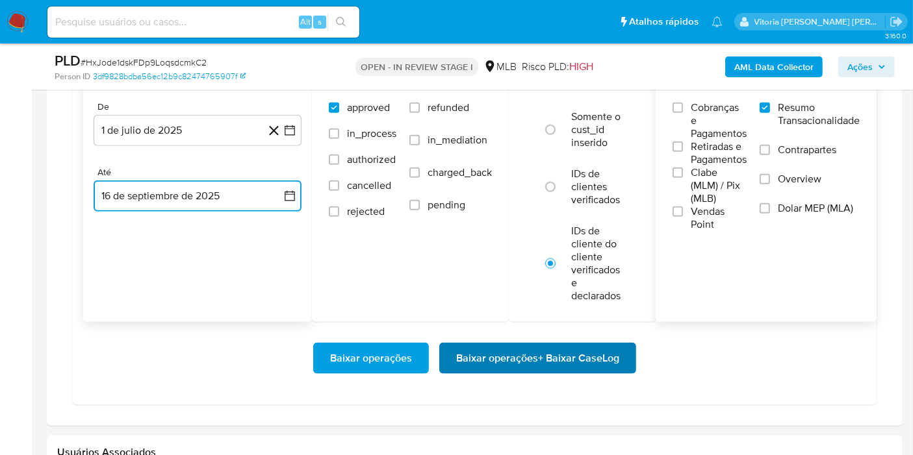
scroll to position [1588, 0]
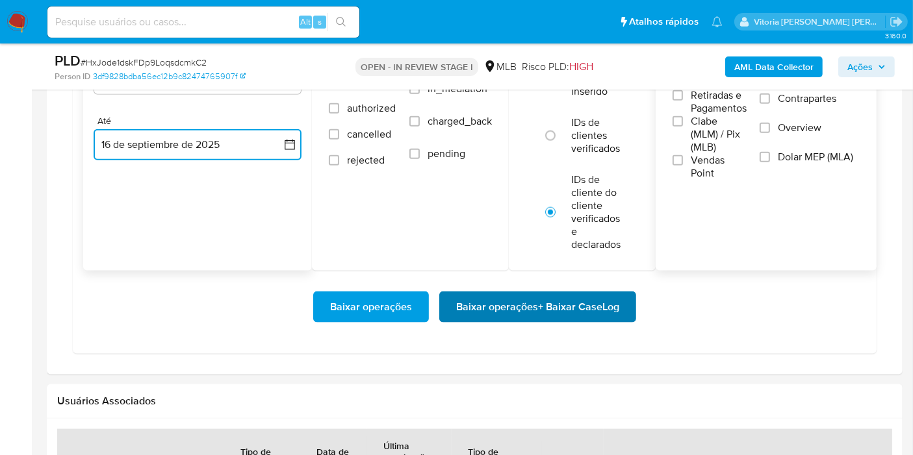
click at [542, 315] on span "Baixar operações + Baixar CaseLog" at bounding box center [537, 307] width 163 height 29
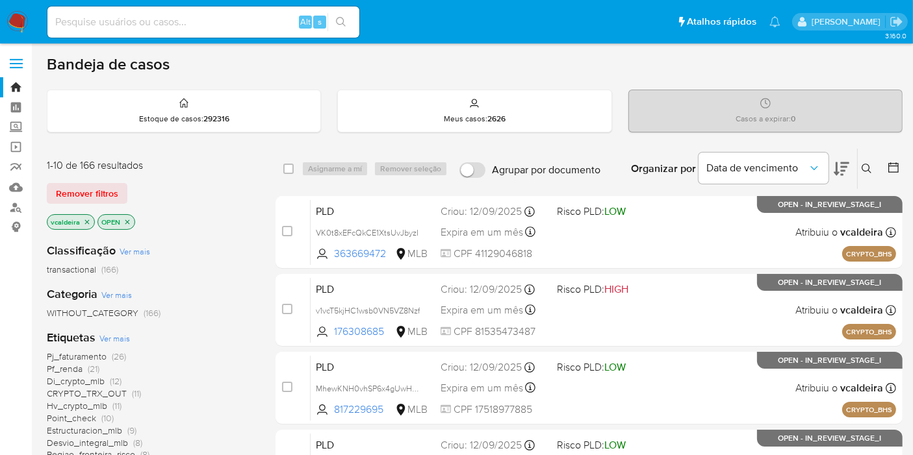
click at [139, 36] on div "Alt s" at bounding box center [203, 21] width 312 height 31
click at [151, 16] on input at bounding box center [203, 22] width 312 height 17
paste input "qzQCc9mBEJwx5OkLymQT8ejz"
type input "qzQCc9mBEJwx5OkLymQT8ejz"
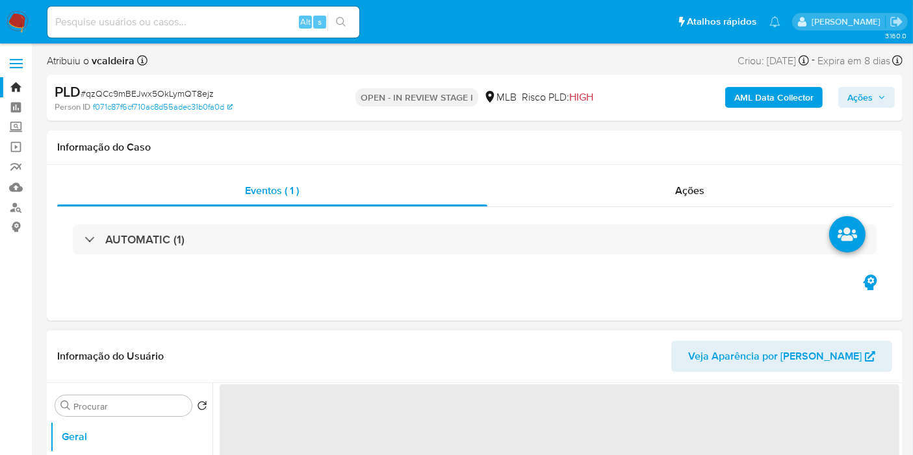
select select "10"
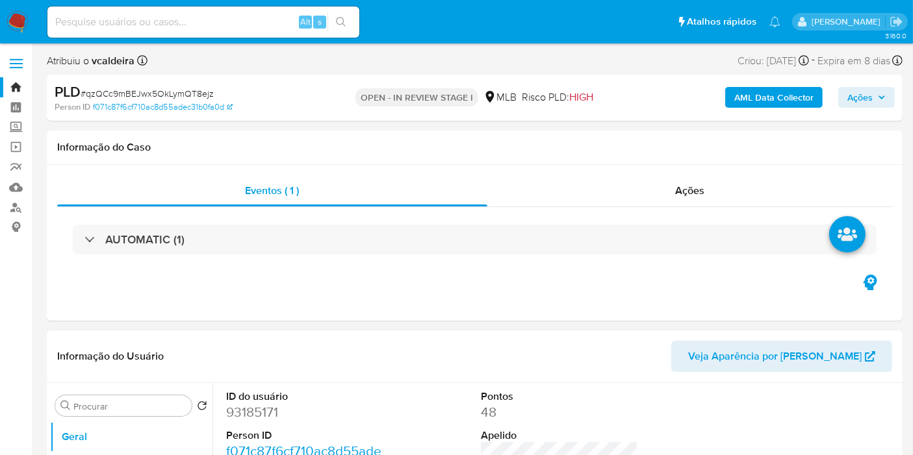
click at [252, 416] on dd "93185171" at bounding box center [304, 413] width 157 height 18
copy dd "93185171"
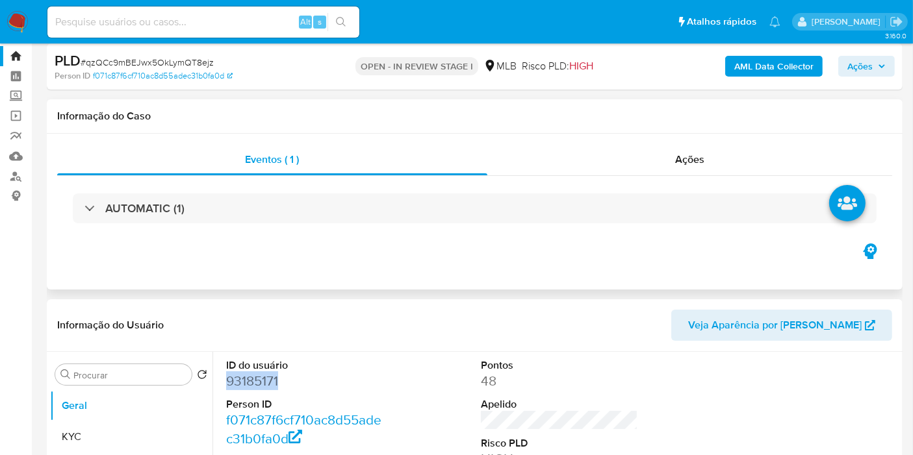
scroll to position [72, 0]
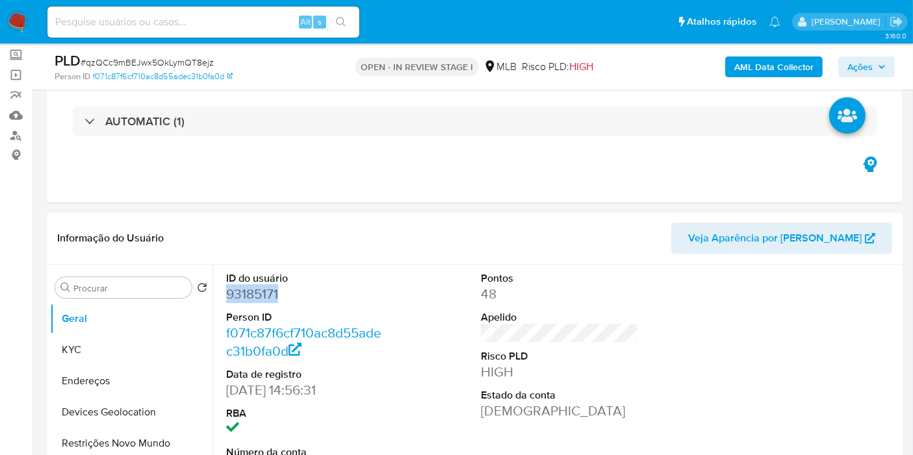
copy dd "93185171"
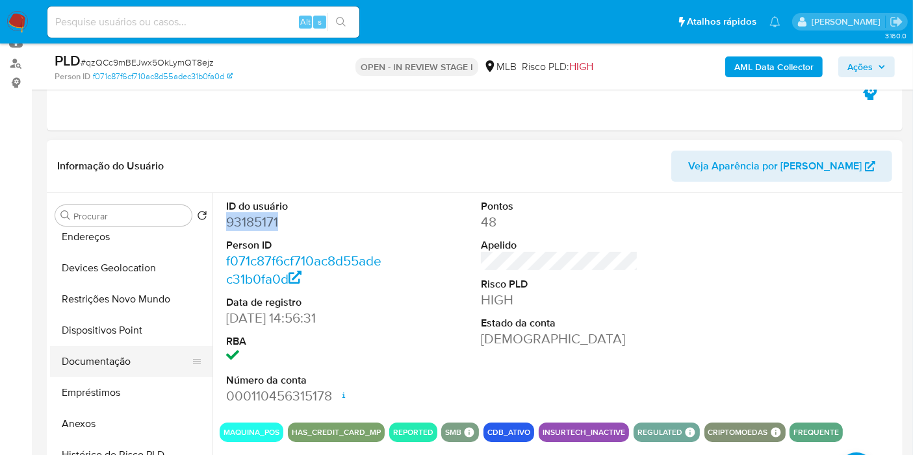
scroll to position [216, 0]
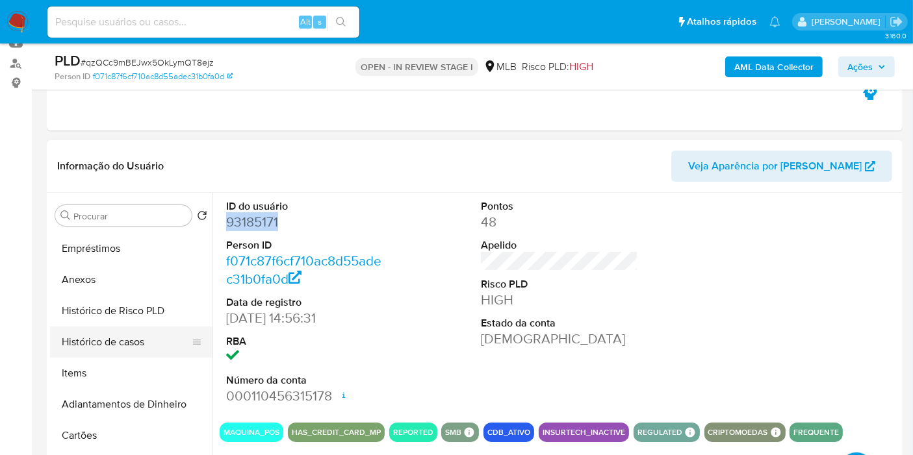
click at [112, 342] on button "Histórico de casos" at bounding box center [126, 342] width 152 height 31
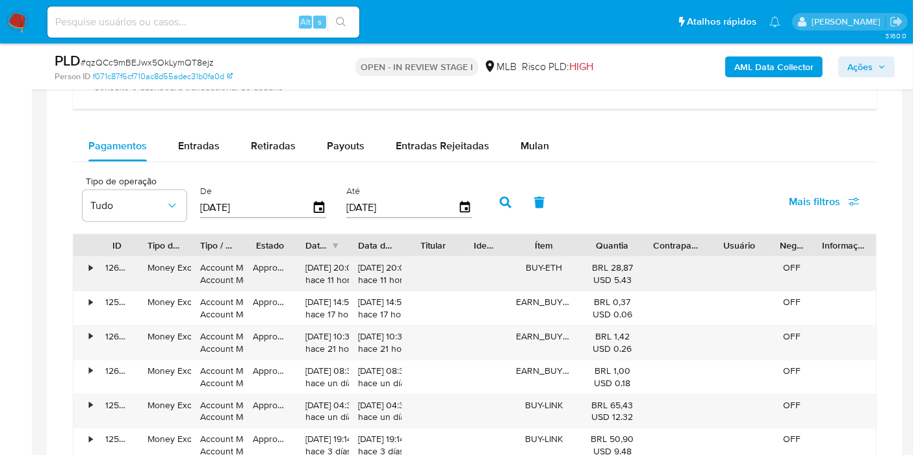
scroll to position [1010, 0]
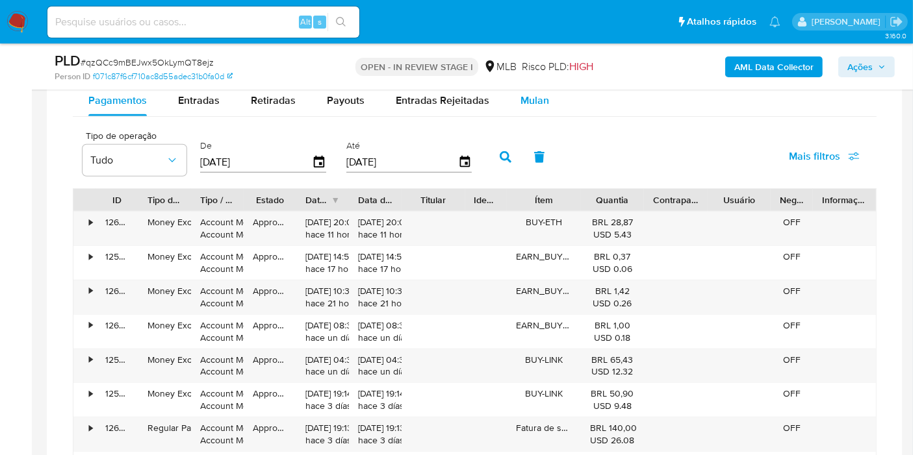
click at [523, 99] on span "Mulan" at bounding box center [534, 100] width 29 height 15
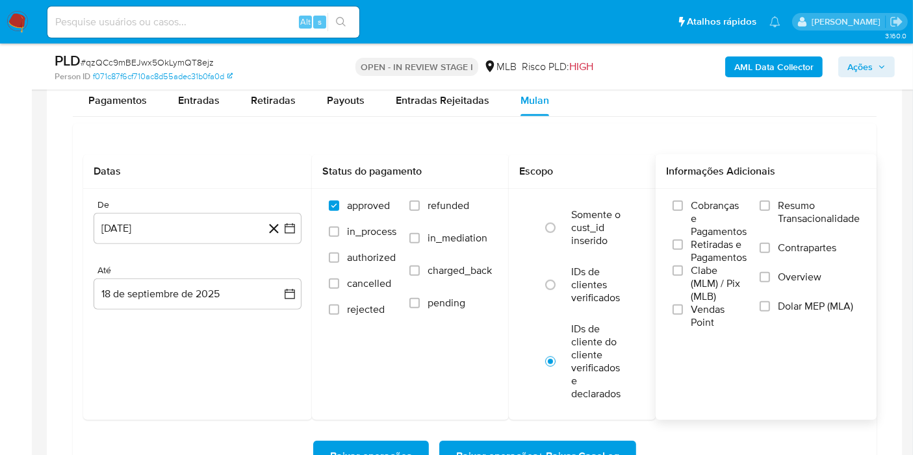
click at [784, 207] on span "Resumo Transacionalidade" at bounding box center [819, 212] width 82 height 26
click at [770, 207] on input "Resumo Transacionalidade" at bounding box center [765, 206] width 10 height 10
click at [158, 229] on button "[DATE]" at bounding box center [198, 228] width 208 height 31
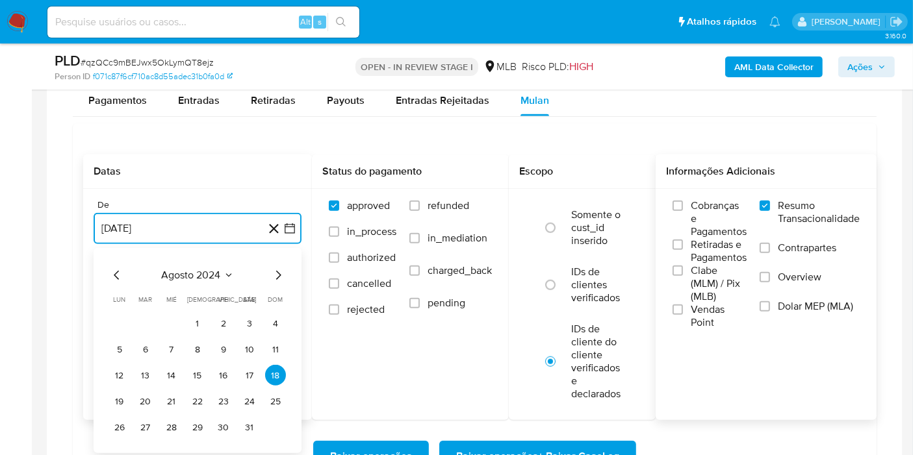
click at [178, 271] on span "agosto 2024" at bounding box center [191, 275] width 59 height 13
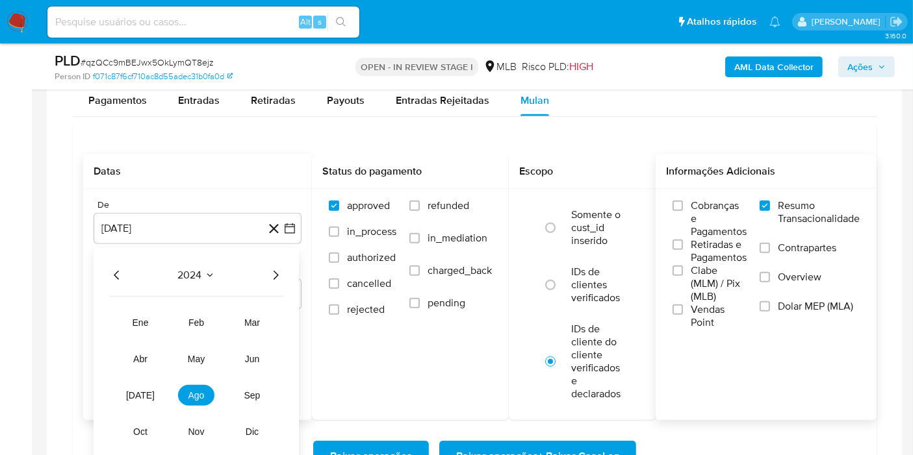
click at [283, 268] on div "2024 2024 ene feb mar abr may jun [DATE] ago sep oct nov dic" at bounding box center [196, 358] width 205 height 220
click at [283, 272] on icon "Año siguiente" at bounding box center [276, 276] width 16 height 16
click at [147, 314] on button "ene" at bounding box center [140, 323] width 36 height 21
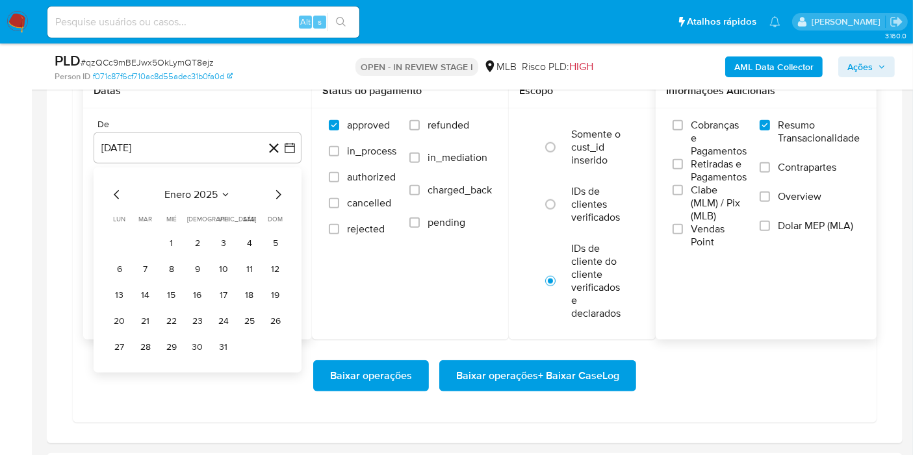
scroll to position [1155, 0]
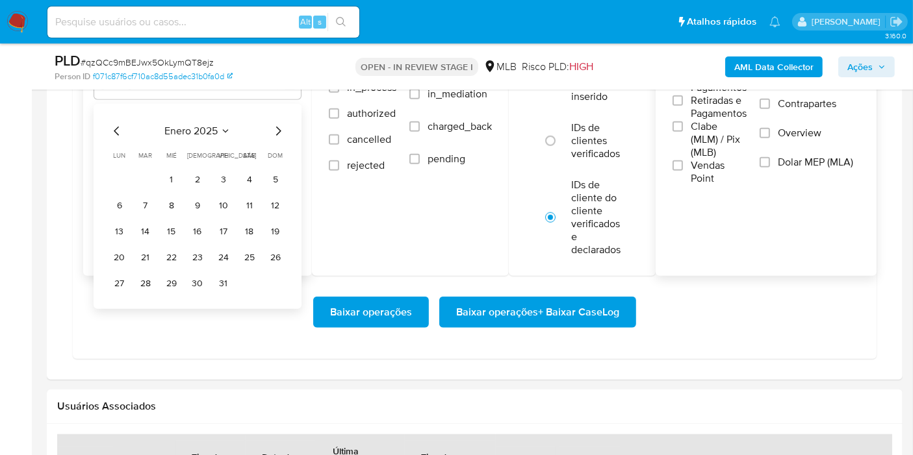
click at [174, 175] on button "1" at bounding box center [171, 179] width 21 height 21
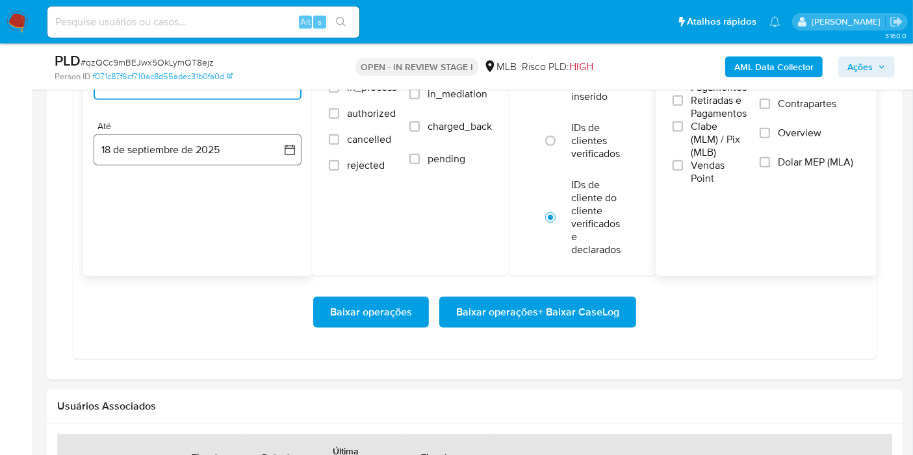
click at [157, 151] on button "18 de septiembre de 2025" at bounding box center [198, 150] width 208 height 31
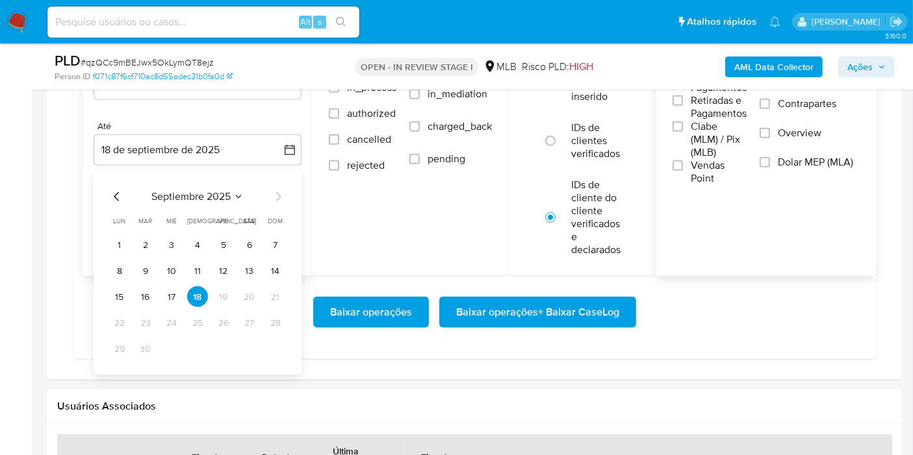
click at [231, 201] on div "septiembre 2025" at bounding box center [197, 197] width 177 height 16
click at [238, 196] on icon "Seleccionar mes y año" at bounding box center [238, 197] width 10 height 10
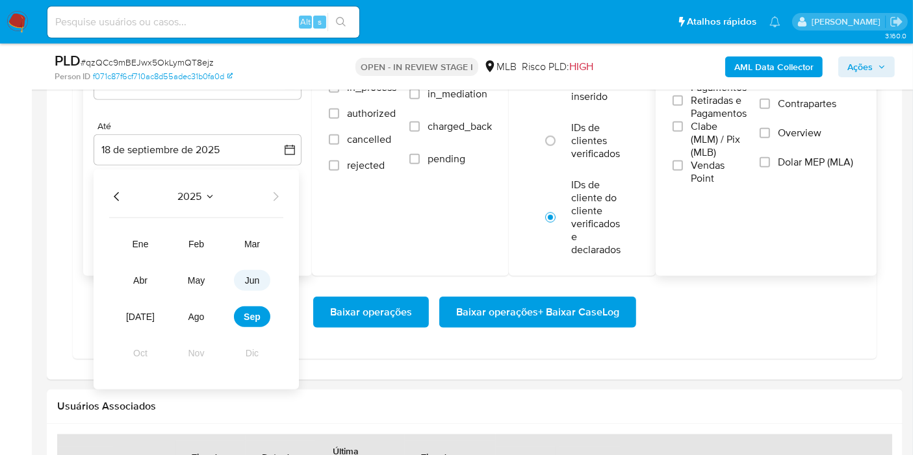
click at [249, 283] on span "jun" at bounding box center [252, 281] width 15 height 10
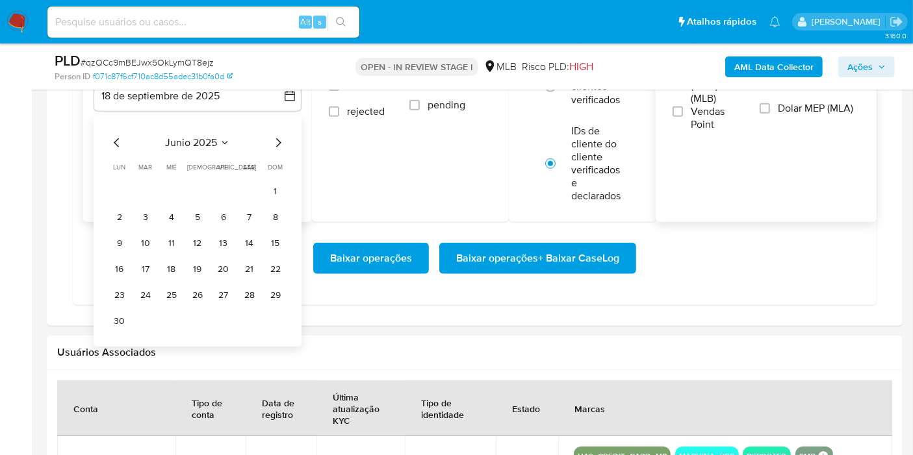
scroll to position [1300, 0]
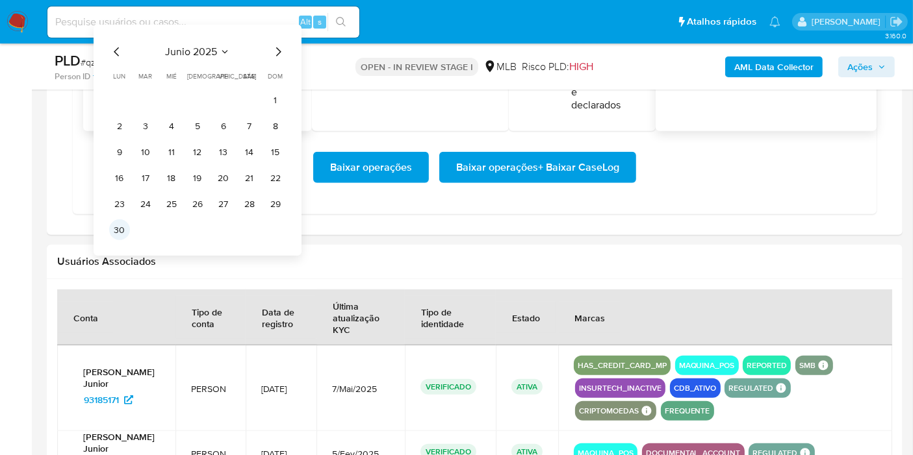
click at [116, 222] on button "30" at bounding box center [119, 230] width 21 height 21
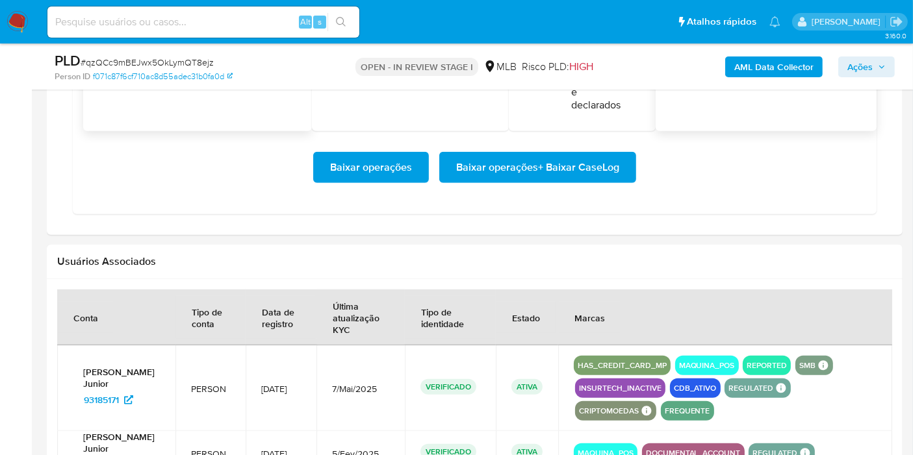
scroll to position [1287, 0]
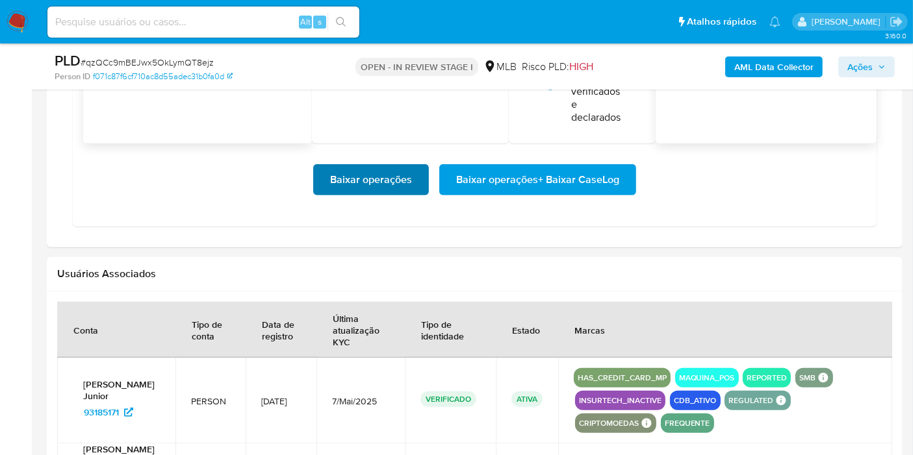
click at [376, 181] on span "Baixar operações" at bounding box center [371, 180] width 82 height 29
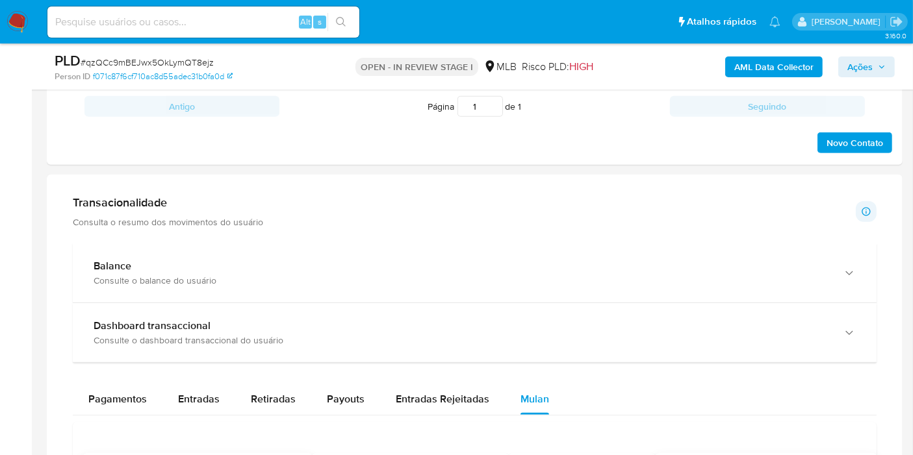
scroll to position [854, 0]
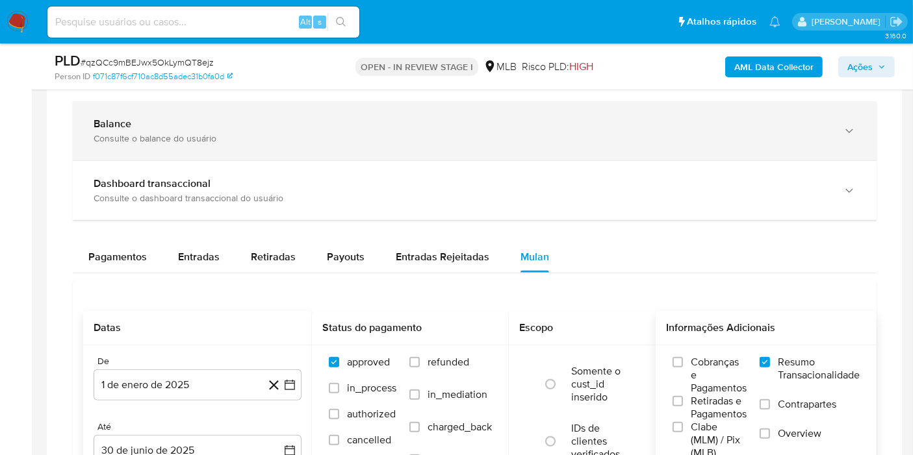
click at [204, 123] on div "Balance" at bounding box center [462, 124] width 736 height 13
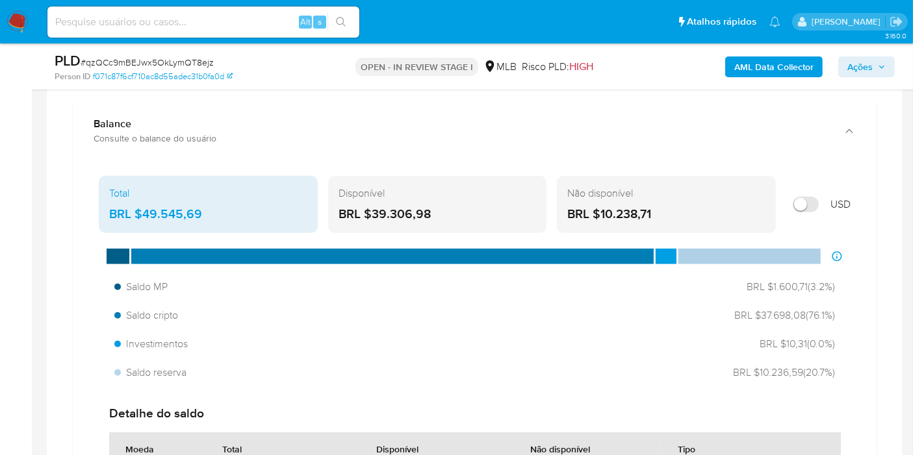
drag, startPoint x: 653, startPoint y: 207, endPoint x: 601, endPoint y: 207, distance: 52.0
click at [601, 207] on div "BRL $10.238,71" at bounding box center [666, 214] width 198 height 17
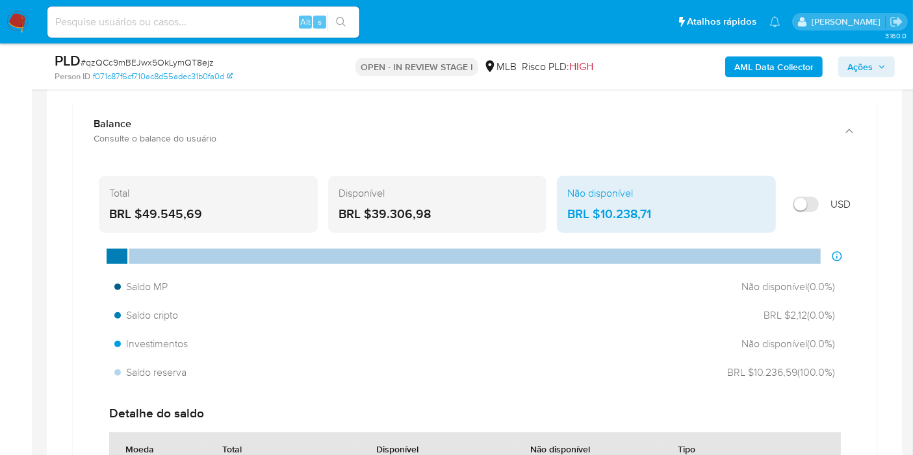
drag, startPoint x: 445, startPoint y: 209, endPoint x: 372, endPoint y: 212, distance: 73.5
click at [372, 212] on div "BRL $39.306,98" at bounding box center [438, 214] width 198 height 17
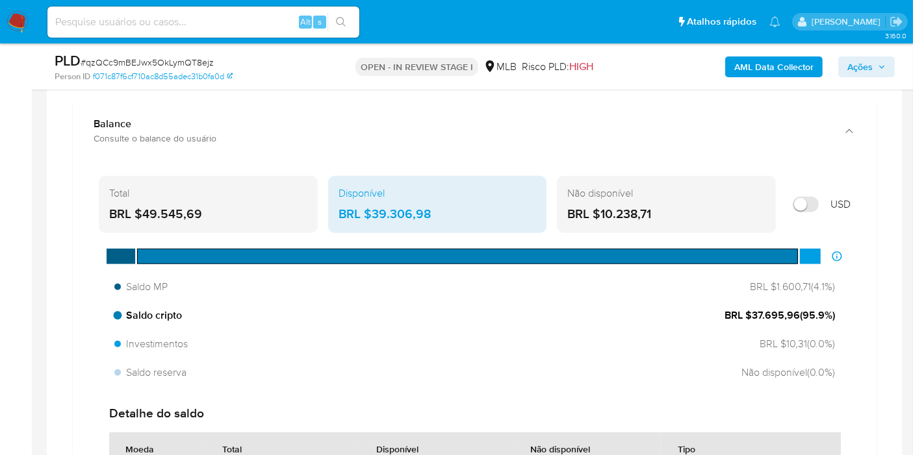
drag, startPoint x: 798, startPoint y: 307, endPoint x: 750, endPoint y: 315, distance: 48.1
click at [750, 315] on span "BRL $37.695,96 ( 95.9 %)" at bounding box center [779, 316] width 110 height 14
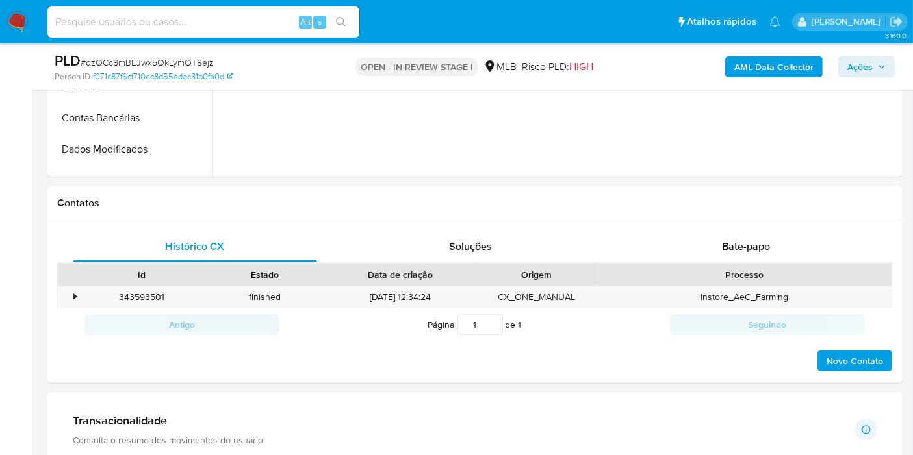
scroll to position [276, 0]
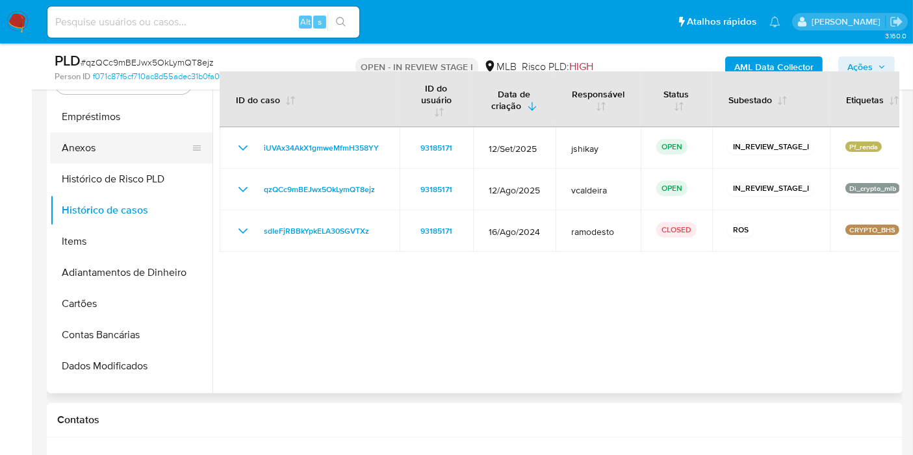
click at [112, 142] on button "Anexos" at bounding box center [126, 148] width 152 height 31
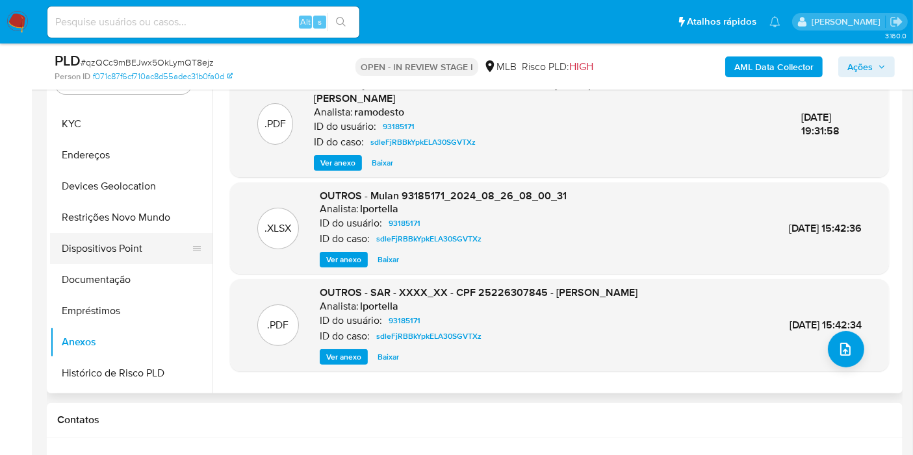
scroll to position [0, 0]
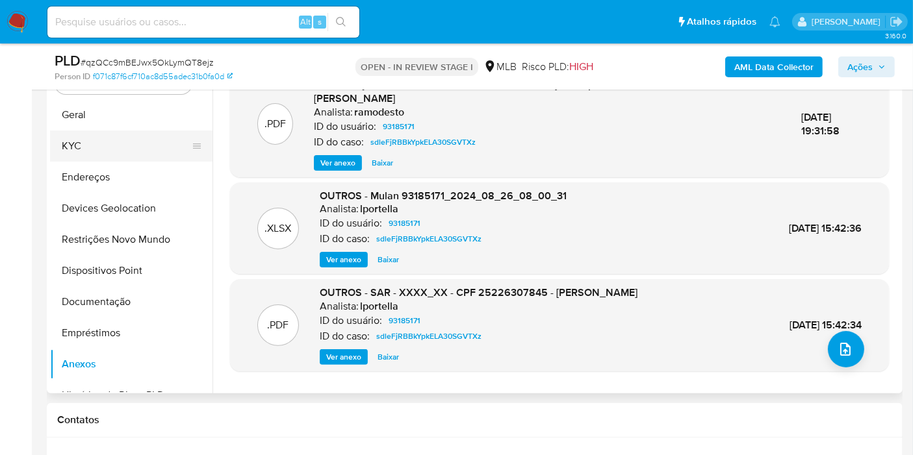
click at [93, 151] on button "KYC" at bounding box center [126, 146] width 152 height 31
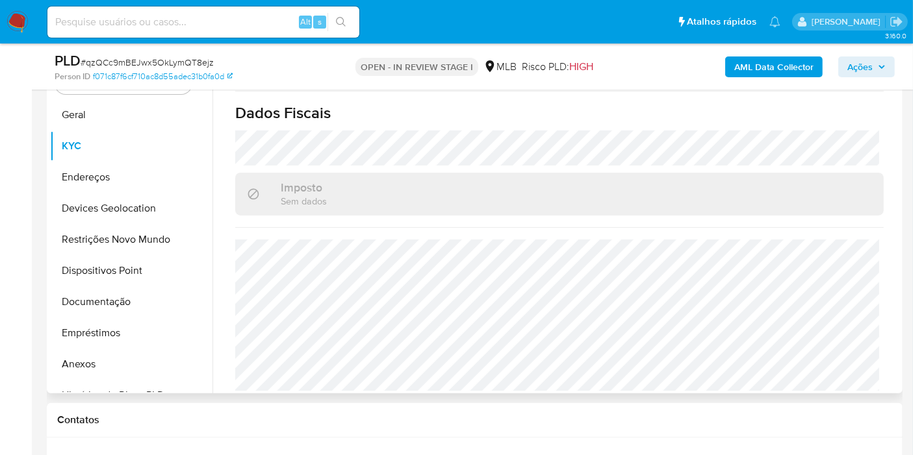
scroll to position [594, 0]
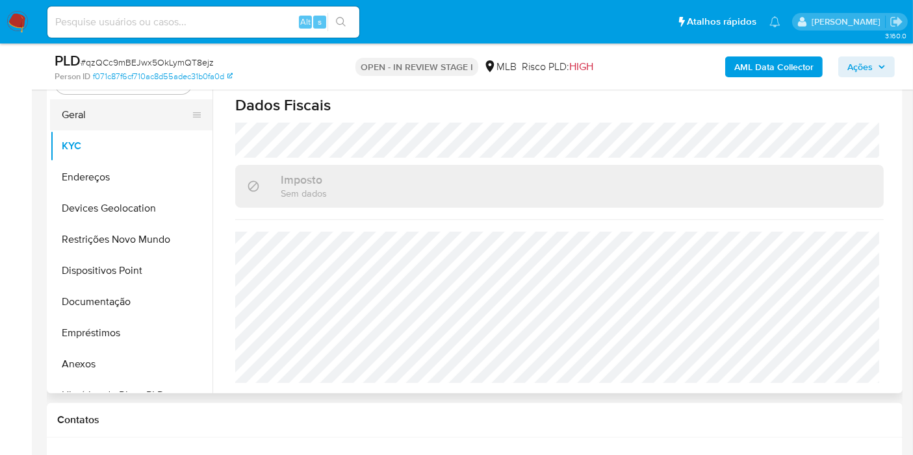
click at [102, 110] on button "Geral" at bounding box center [126, 114] width 152 height 31
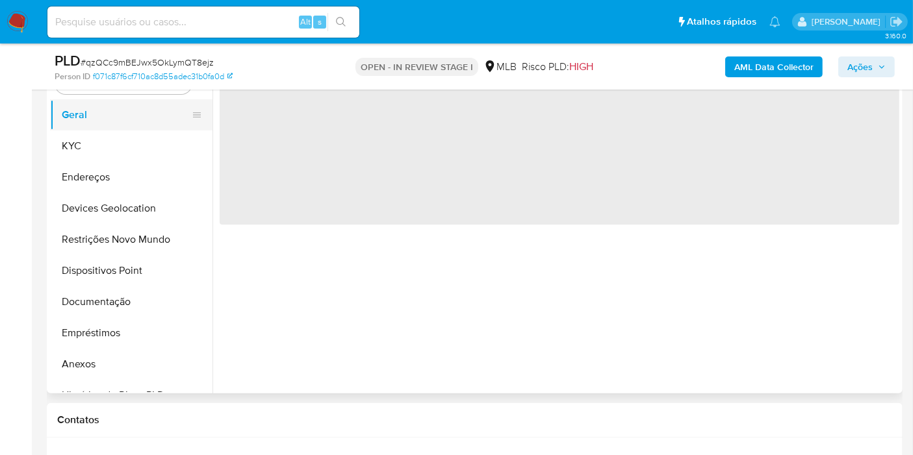
scroll to position [0, 0]
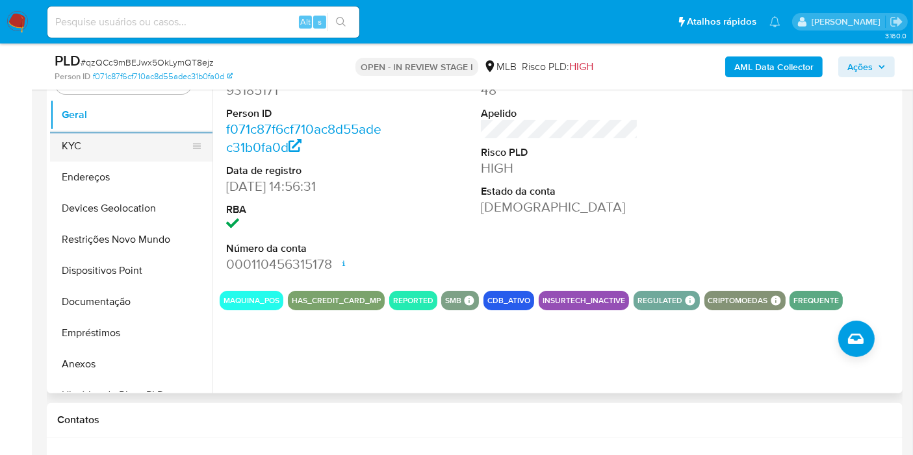
click at [99, 147] on button "KYC" at bounding box center [126, 146] width 152 height 31
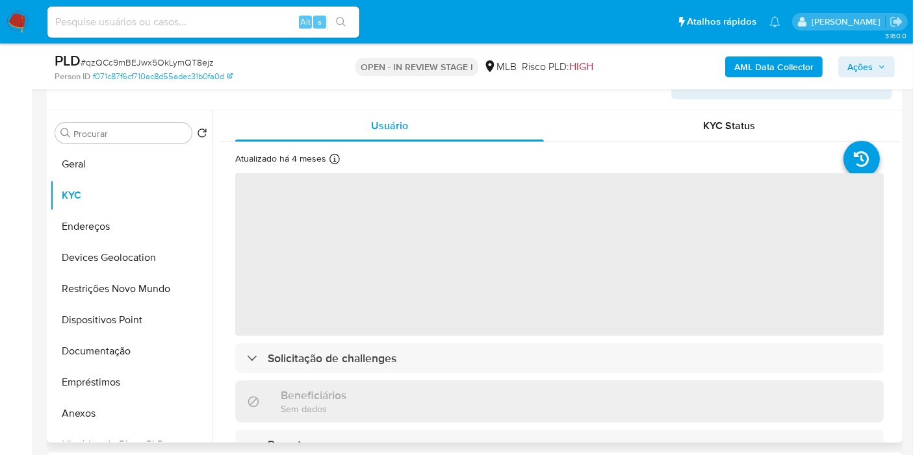
scroll to position [204, 0]
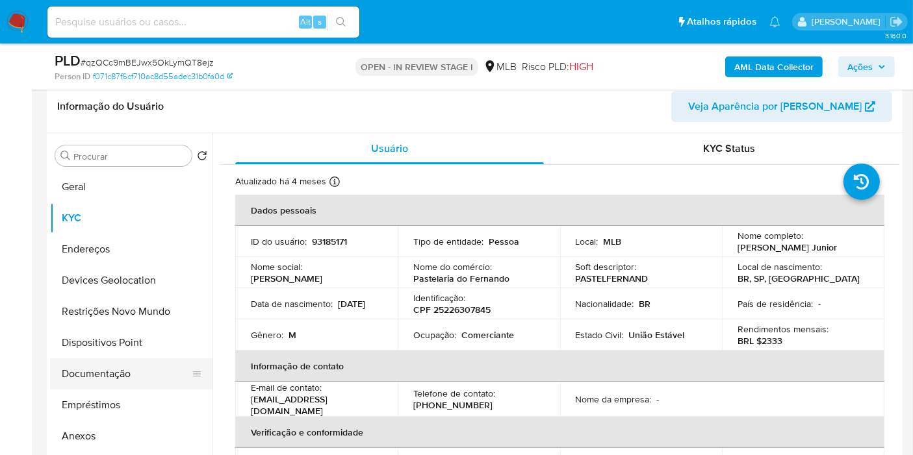
click at [136, 376] on button "Documentação" at bounding box center [126, 374] width 152 height 31
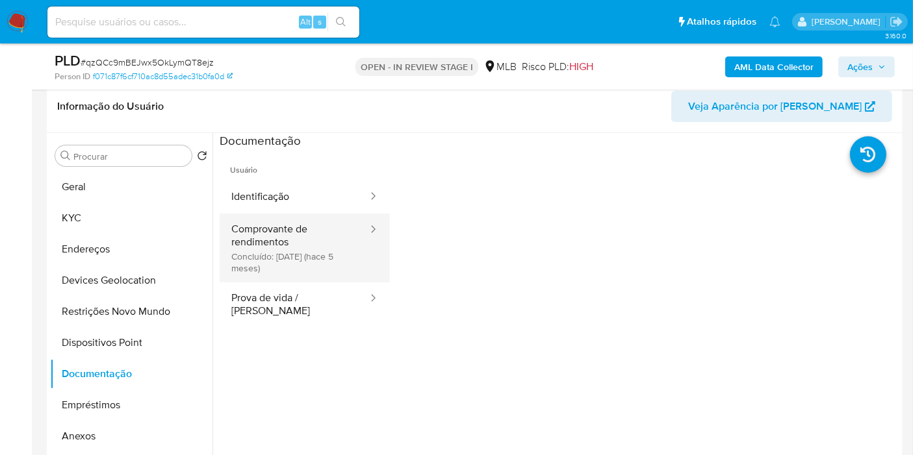
click at [310, 242] on button "Comprovante de rendimentos Concluído: 02/05/2025 (hace 5 meses)" at bounding box center [294, 248] width 149 height 69
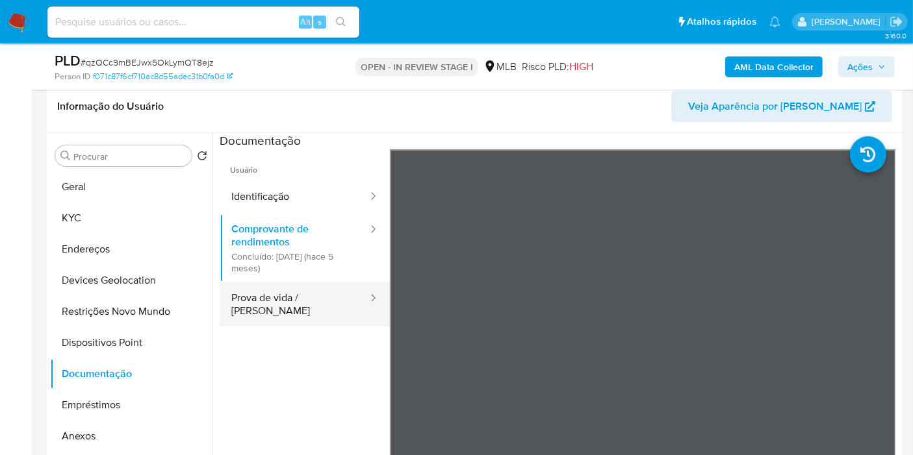
click at [331, 303] on button "Prova de vida / [PERSON_NAME]" at bounding box center [294, 305] width 149 height 44
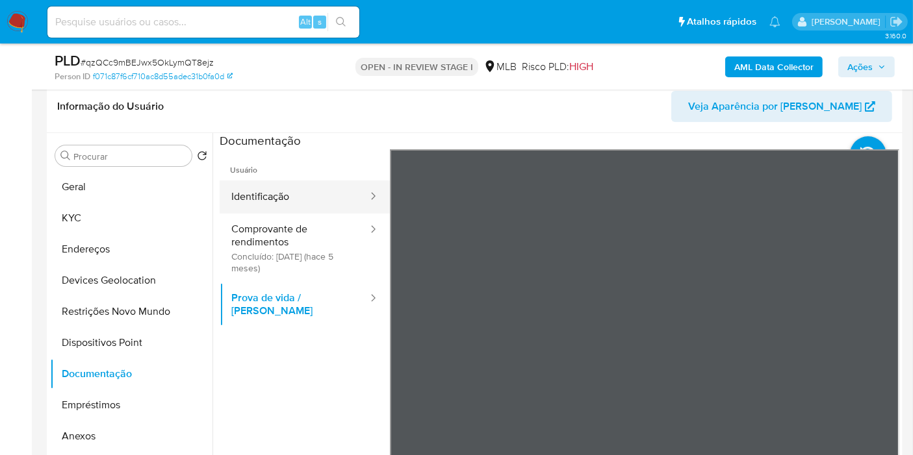
click at [260, 194] on button "Identificação" at bounding box center [294, 197] width 149 height 33
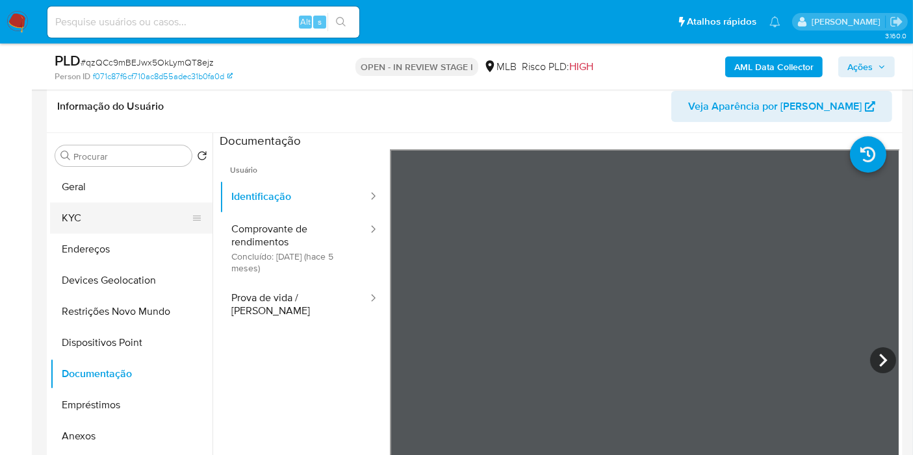
click at [68, 211] on button "KYC" at bounding box center [126, 218] width 152 height 31
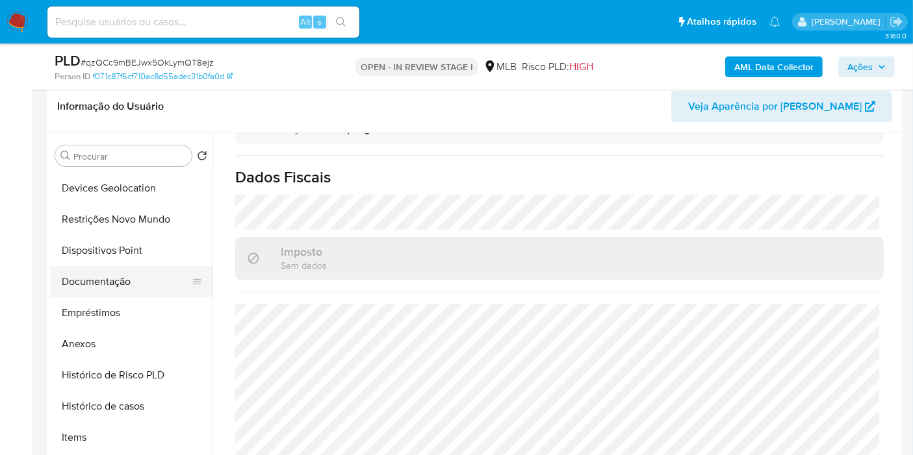
scroll to position [144, 0]
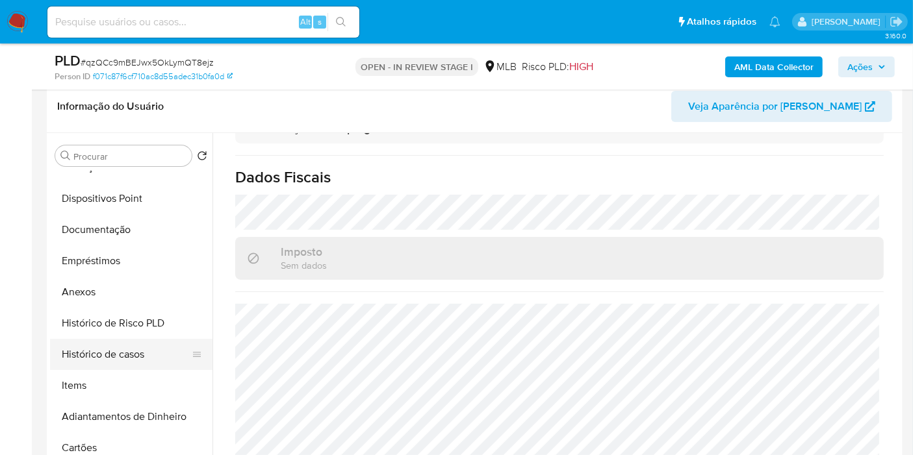
click at [104, 347] on button "Histórico de casos" at bounding box center [126, 354] width 152 height 31
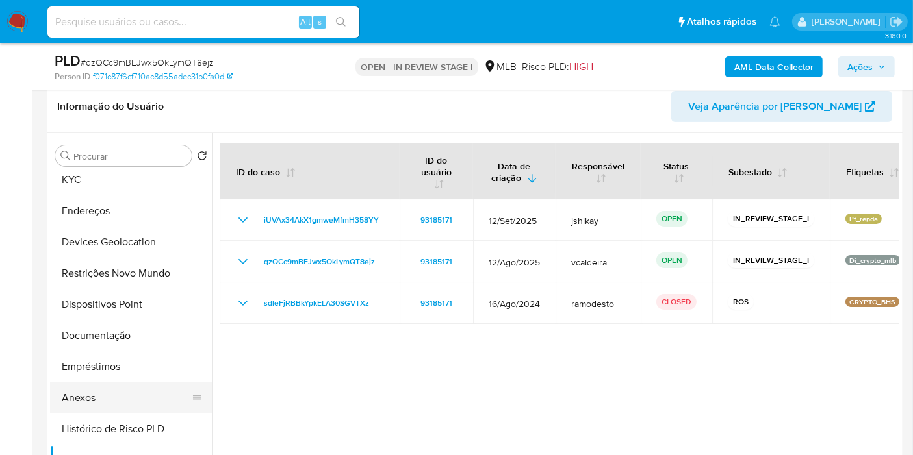
scroll to position [0, 0]
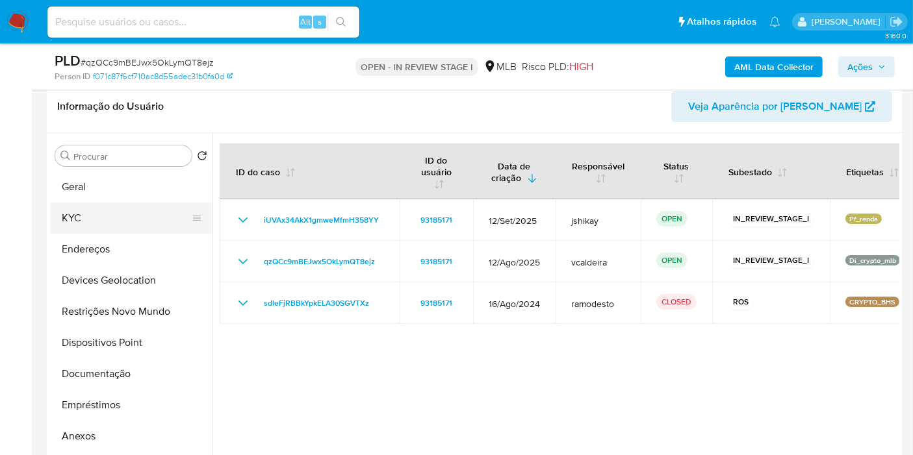
click at [97, 207] on button "KYC" at bounding box center [126, 218] width 152 height 31
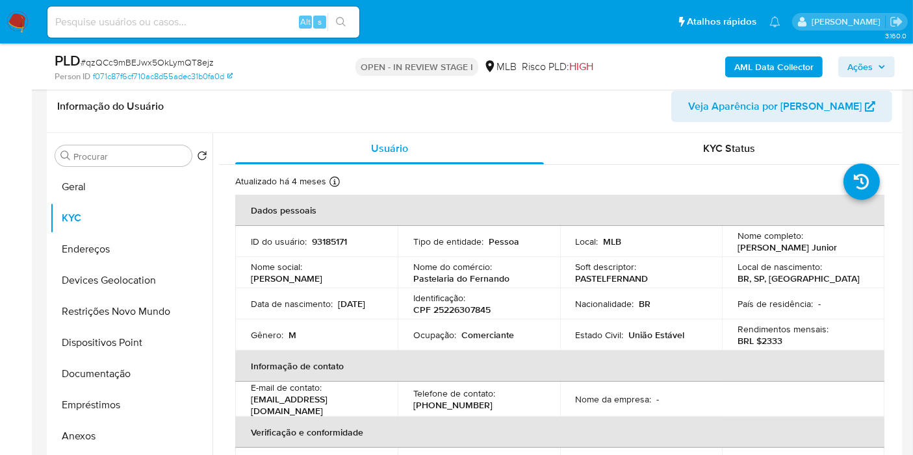
click at [816, 251] on p "[PERSON_NAME] Junior" at bounding box center [786, 248] width 99 height 12
click at [831, 250] on p "[PERSON_NAME] Junior" at bounding box center [786, 248] width 99 height 12
drag, startPoint x: 843, startPoint y: 250, endPoint x: 721, endPoint y: 246, distance: 122.2
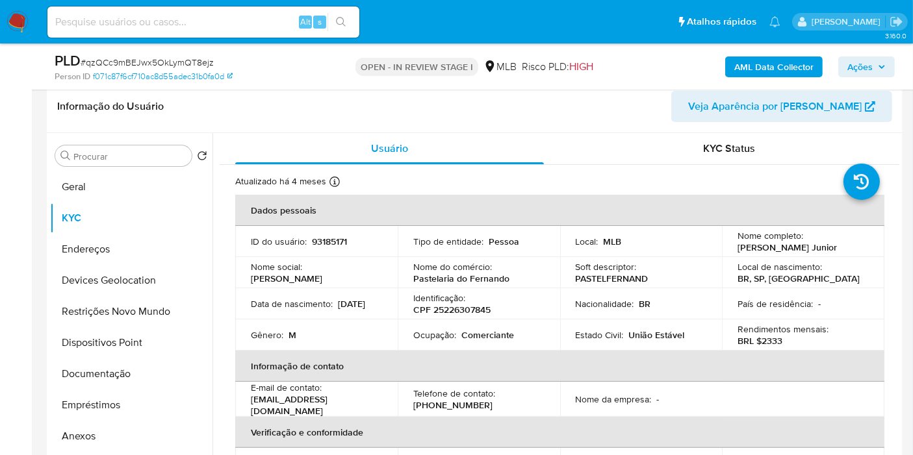
click at [722, 246] on td "Nome completo : Antonio Zucherato Junior" at bounding box center [803, 241] width 162 height 31
copy p "[PERSON_NAME] Junior"
click at [99, 307] on button "Restrições Novo Mundo" at bounding box center [126, 311] width 152 height 31
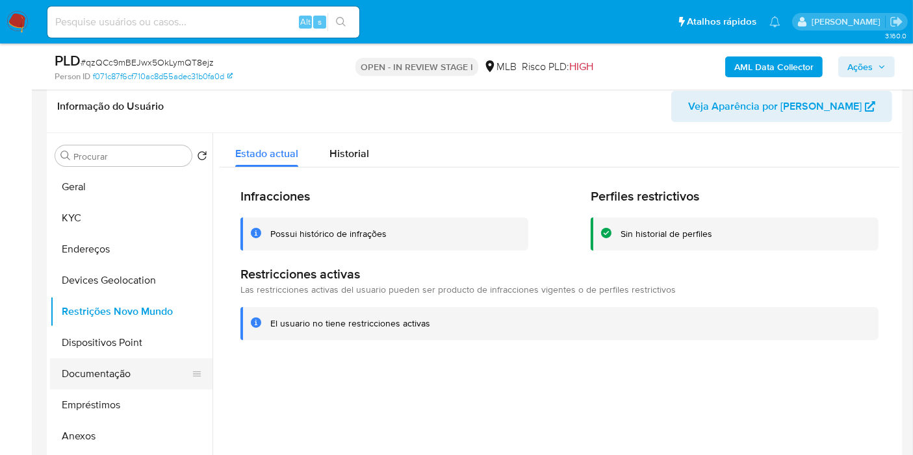
click at [95, 380] on button "Documentação" at bounding box center [126, 374] width 152 height 31
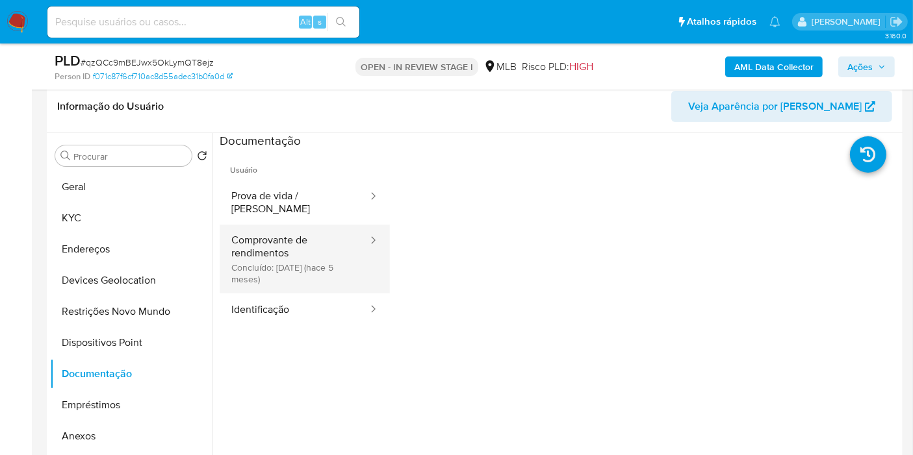
click at [295, 242] on button "Comprovante de rendimentos Concluído: 02/05/2025 (hace 5 meses)" at bounding box center [294, 259] width 149 height 69
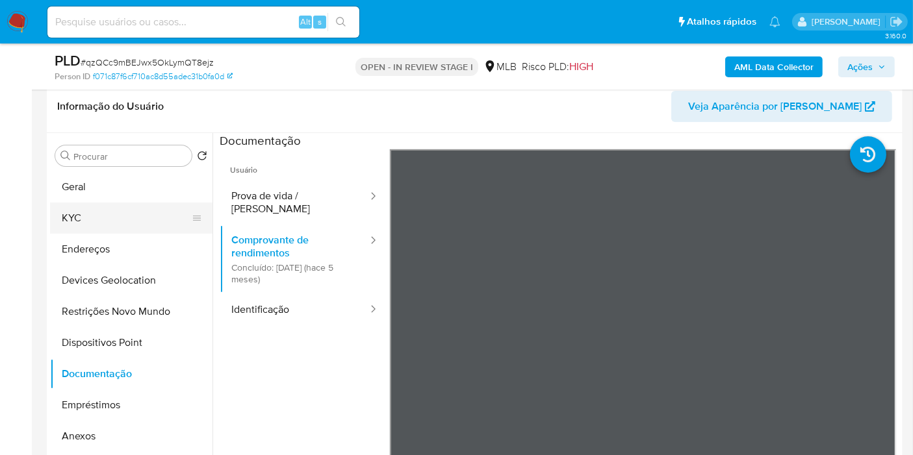
click at [94, 222] on button "KYC" at bounding box center [126, 218] width 152 height 31
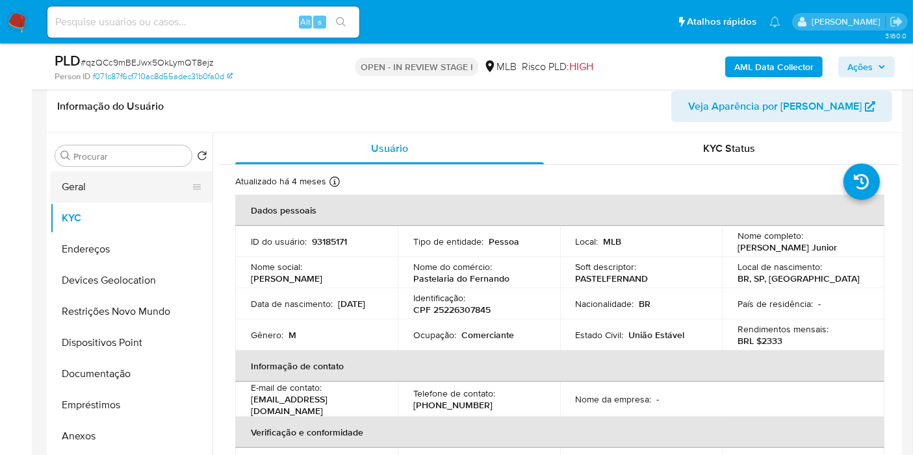
click at [92, 177] on button "Geral" at bounding box center [126, 187] width 152 height 31
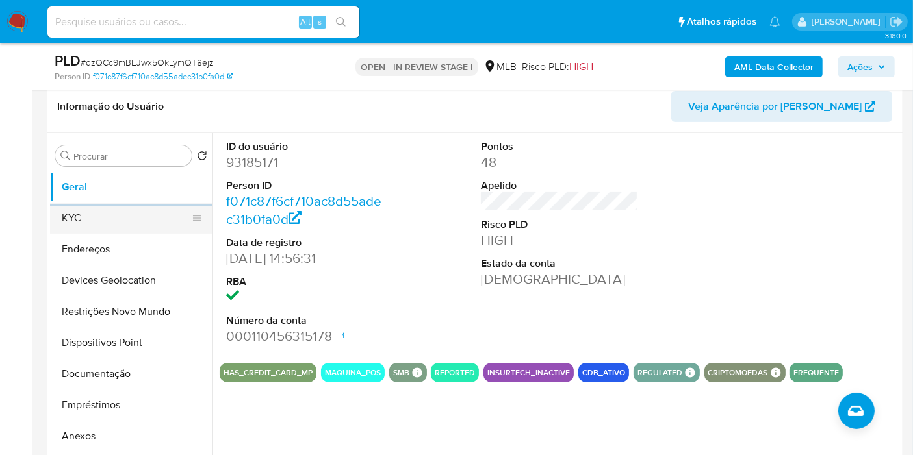
click at [115, 218] on button "KYC" at bounding box center [126, 218] width 152 height 31
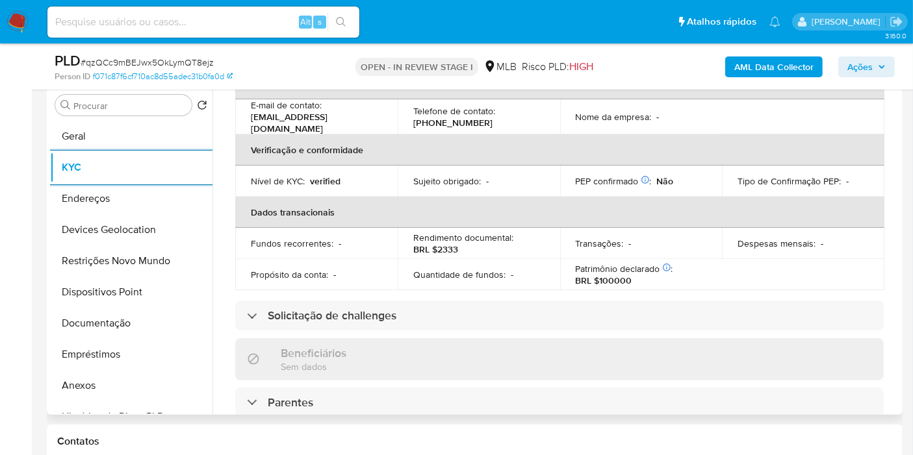
scroll to position [288, 0]
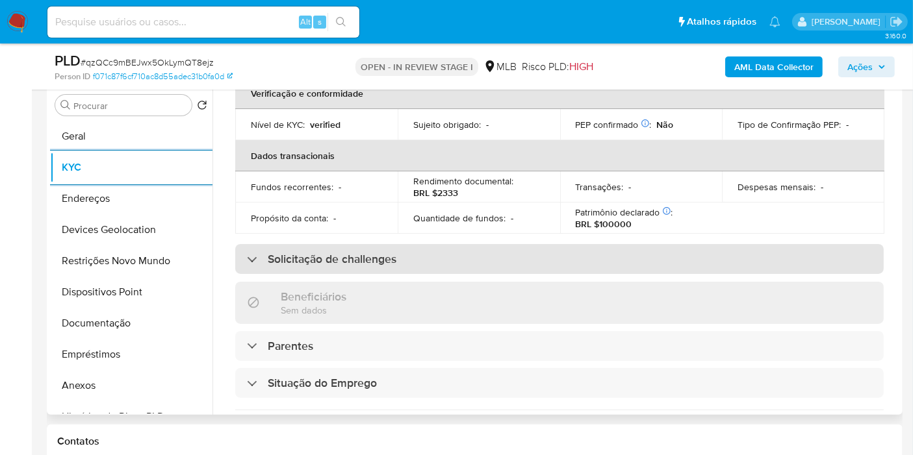
click at [381, 252] on h3 "Solicitação de challenges" at bounding box center [332, 259] width 129 height 14
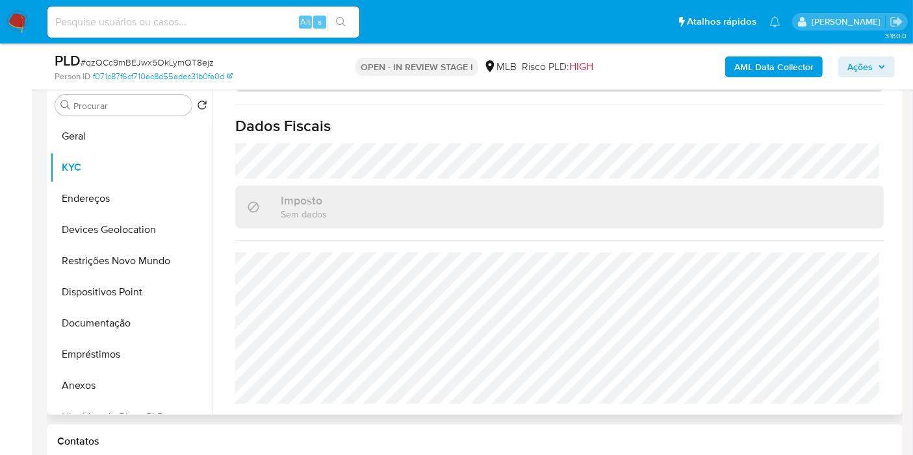
scroll to position [695, 0]
click at [68, 199] on button "Endereços" at bounding box center [126, 198] width 152 height 31
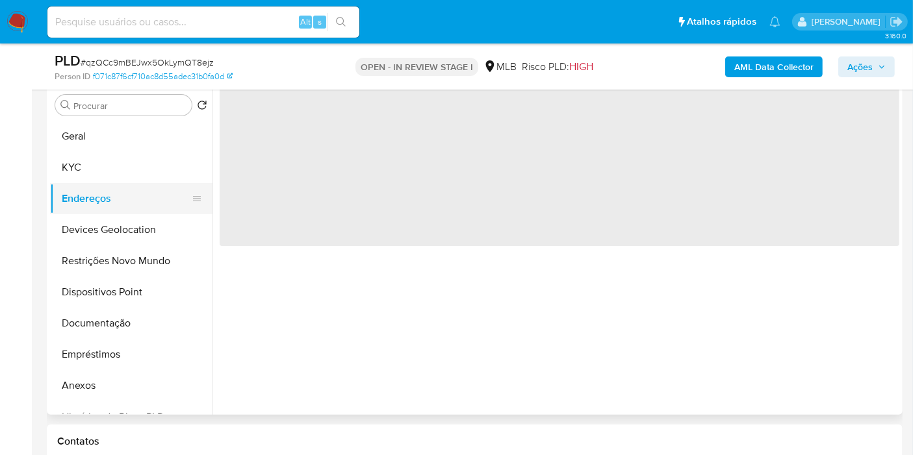
scroll to position [0, 0]
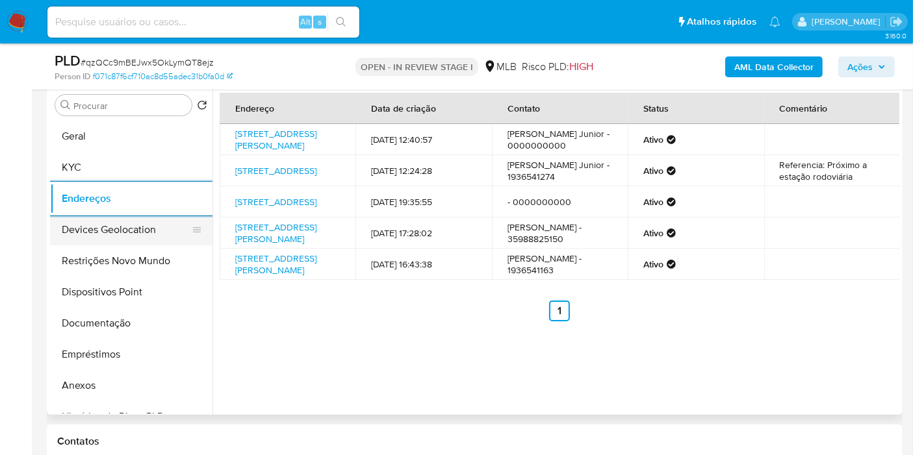
click at [103, 229] on button "Devices Geolocation" at bounding box center [126, 229] width 152 height 31
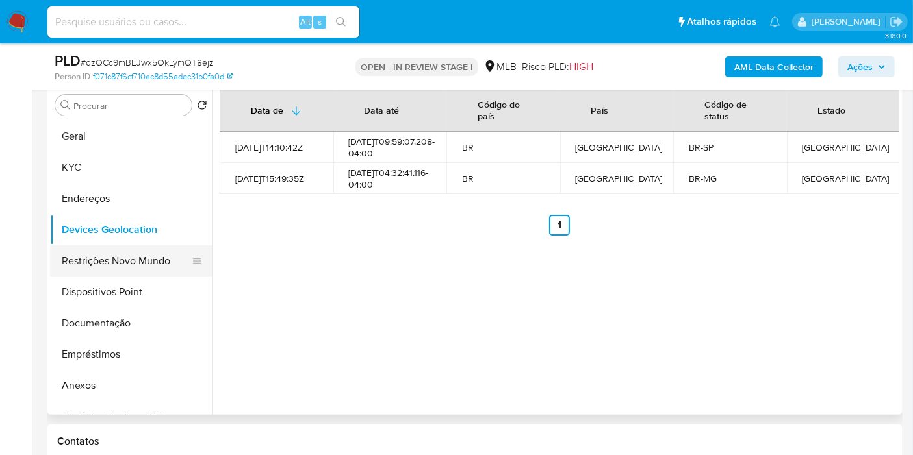
click at [81, 253] on button "Restrições Novo Mundo" at bounding box center [126, 261] width 152 height 31
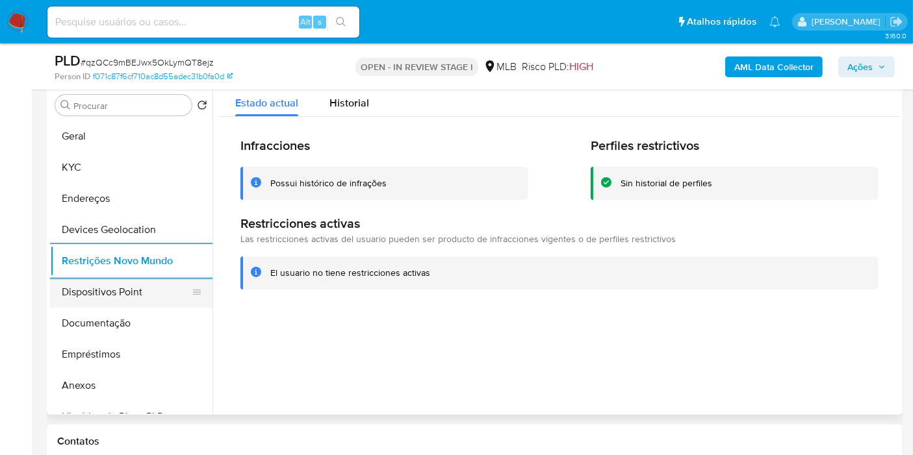
click at [79, 298] on button "Dispositivos Point" at bounding box center [126, 292] width 152 height 31
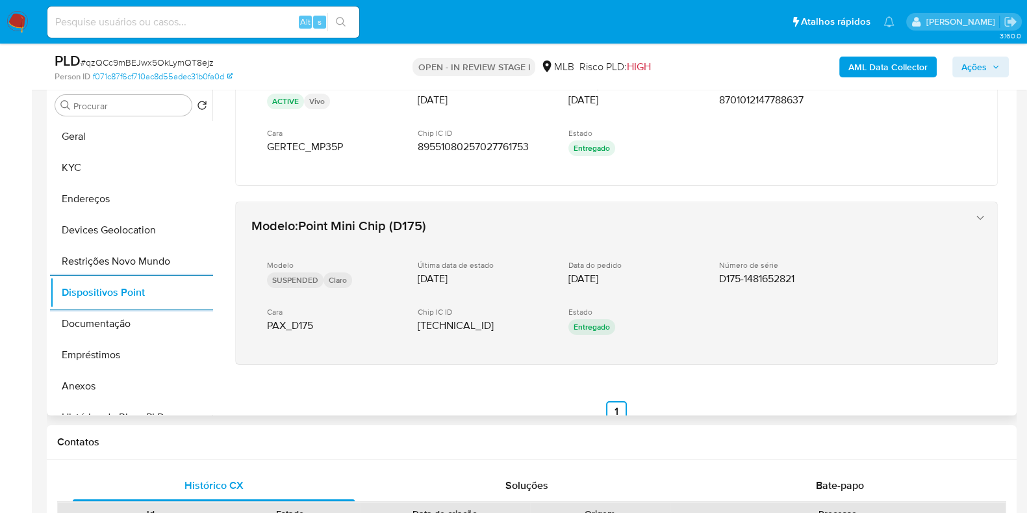
scroll to position [101, 0]
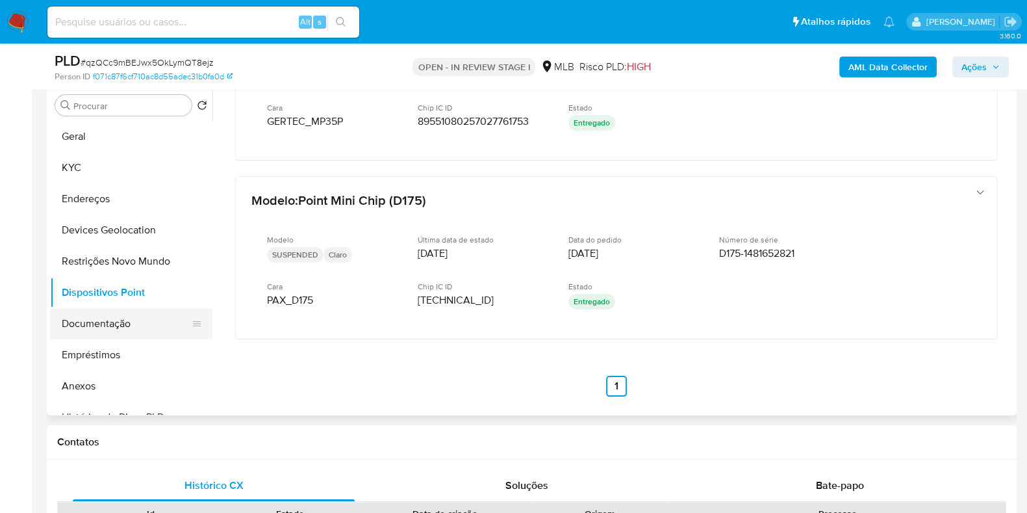
click at [101, 314] on button "Documentação" at bounding box center [126, 323] width 152 height 31
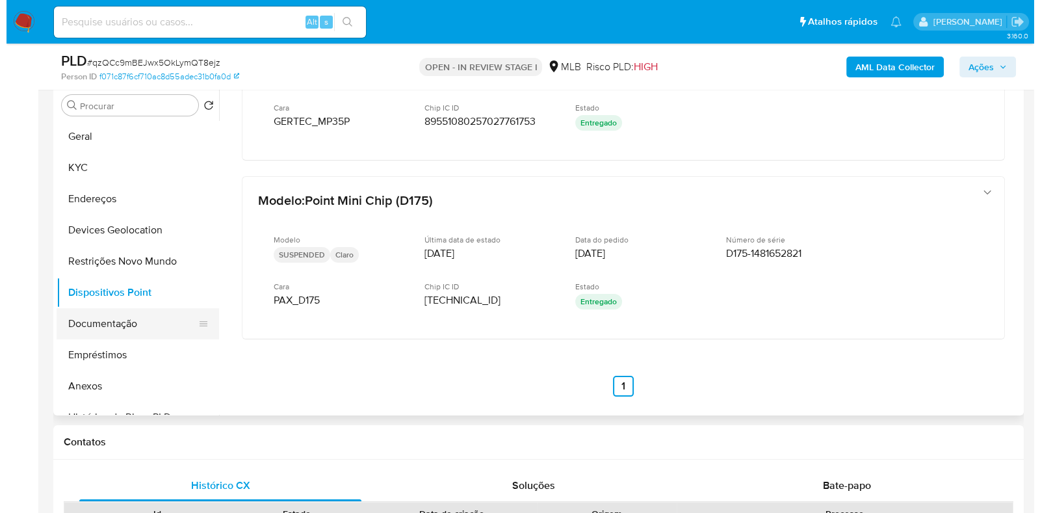
scroll to position [0, 0]
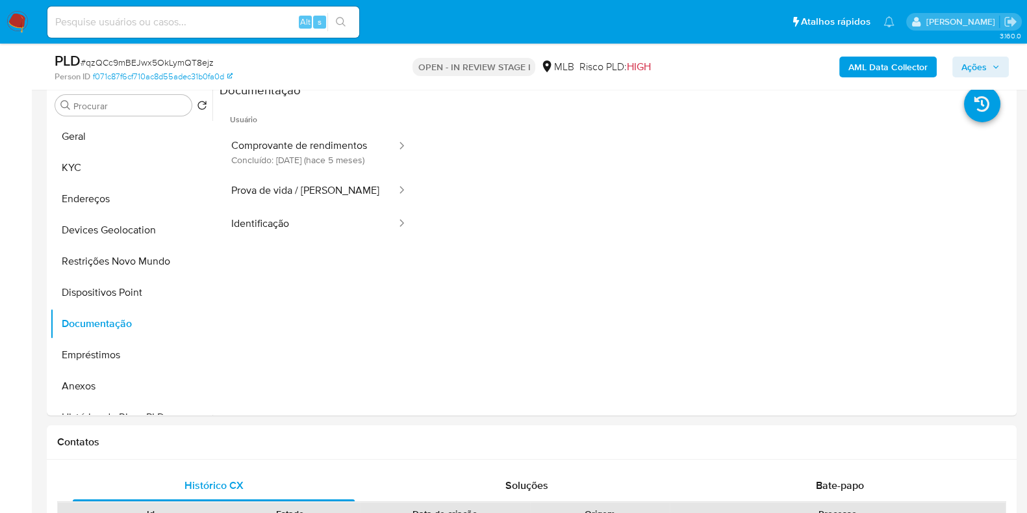
click at [887, 60] on b "AML Data Collector" at bounding box center [888, 67] width 79 height 21
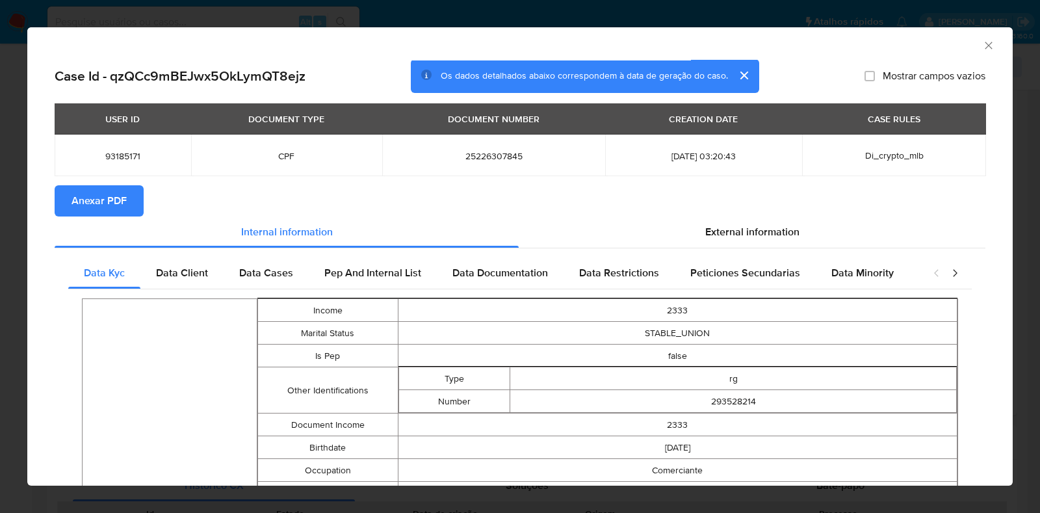
click at [107, 203] on span "Anexar PDF" at bounding box center [98, 200] width 55 height 29
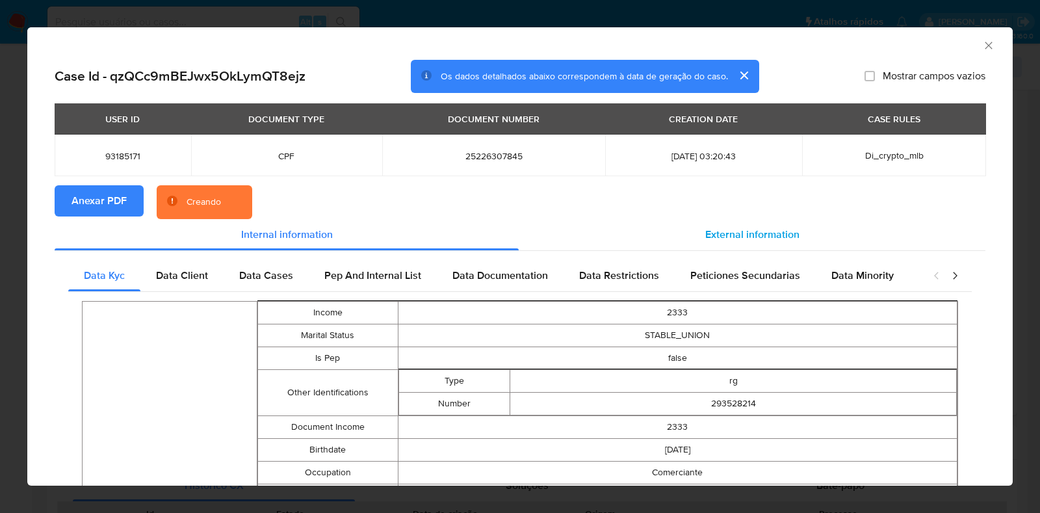
click at [744, 245] on div "External information" at bounding box center [752, 234] width 467 height 31
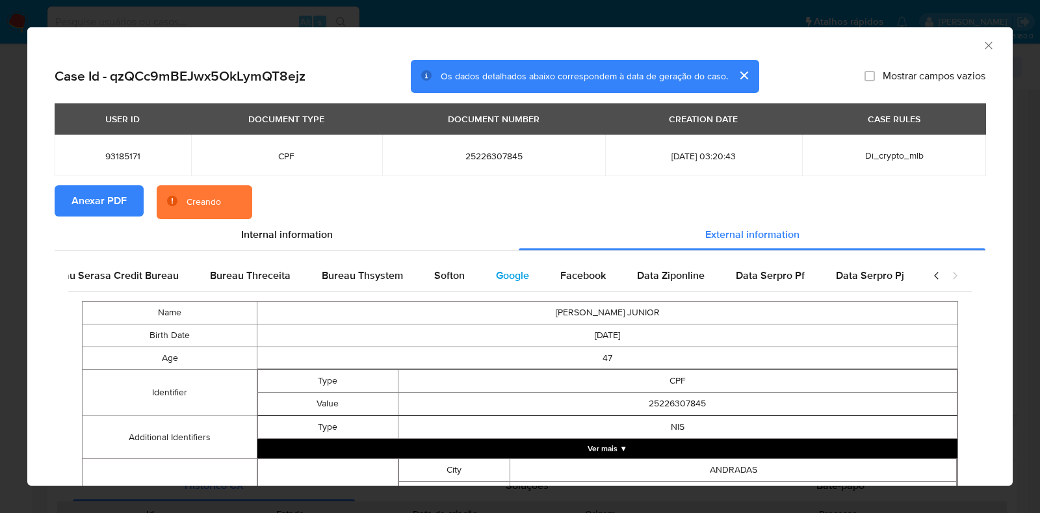
click at [509, 268] on span "Google" at bounding box center [512, 275] width 33 height 15
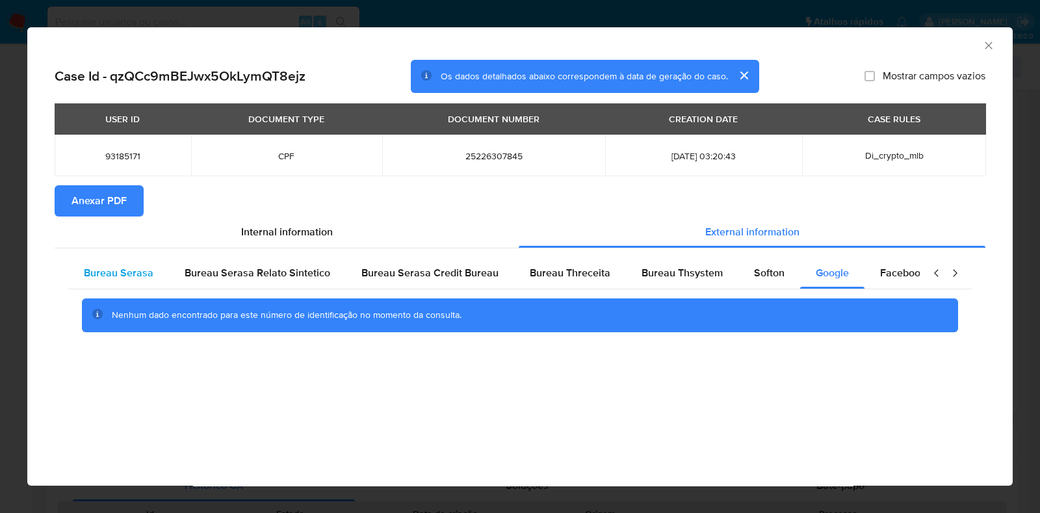
click at [137, 263] on div "Bureau Serasa" at bounding box center [118, 272] width 101 height 31
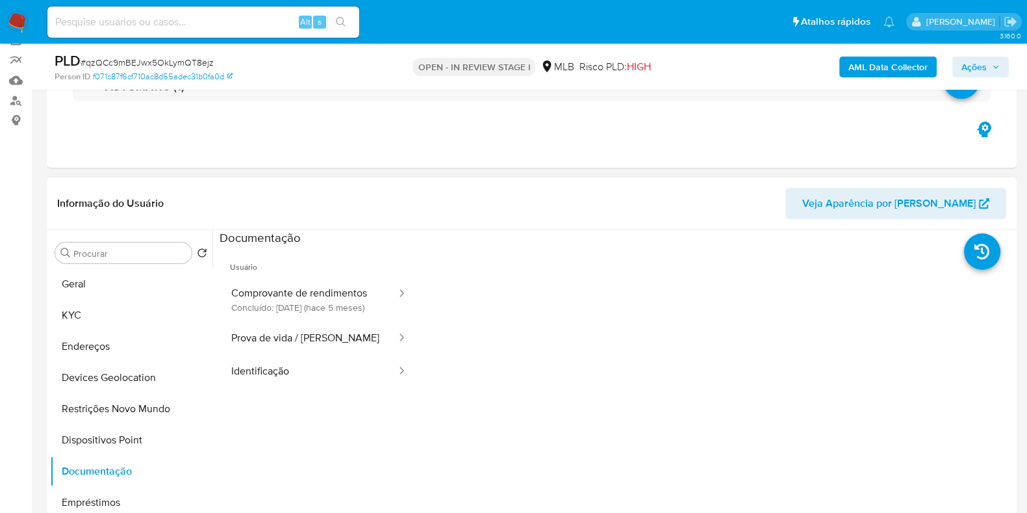
scroll to position [92, 0]
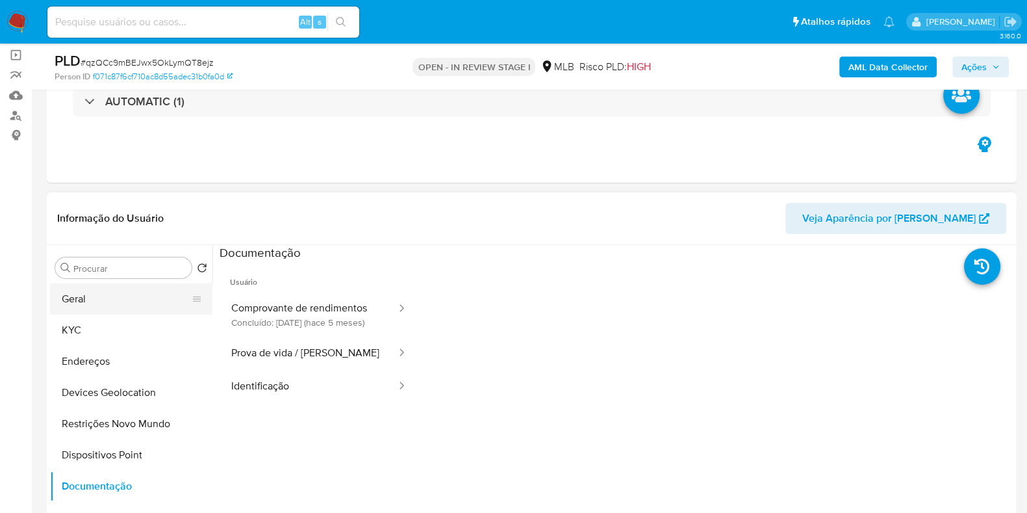
click at [98, 302] on button "Geral" at bounding box center [126, 298] width 152 height 31
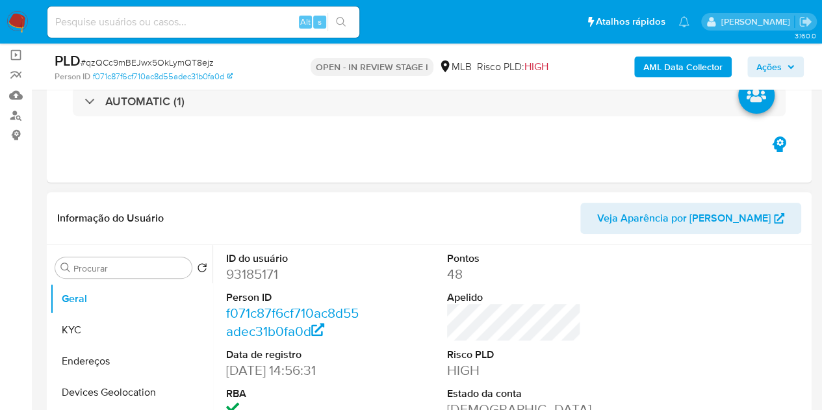
click at [267, 279] on dd "93185171" at bounding box center [293, 274] width 135 height 18
copy dd "93185171"
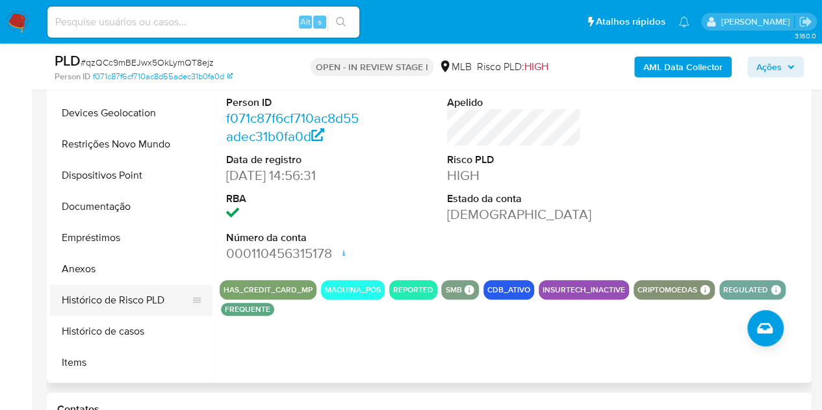
scroll to position [130, 0]
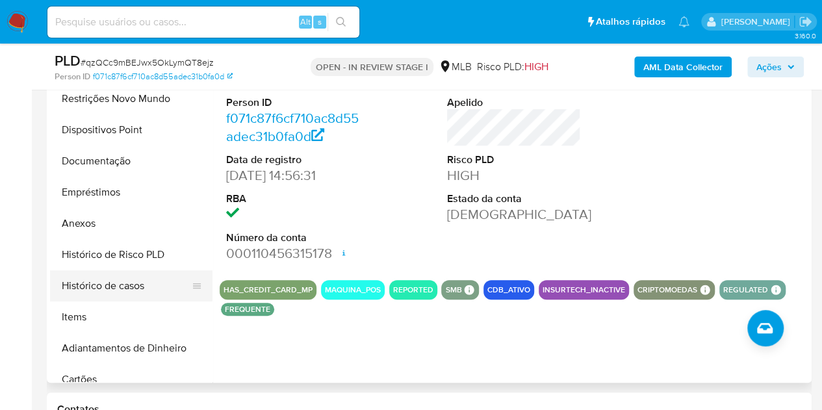
click at [97, 283] on button "Histórico de casos" at bounding box center [126, 285] width 152 height 31
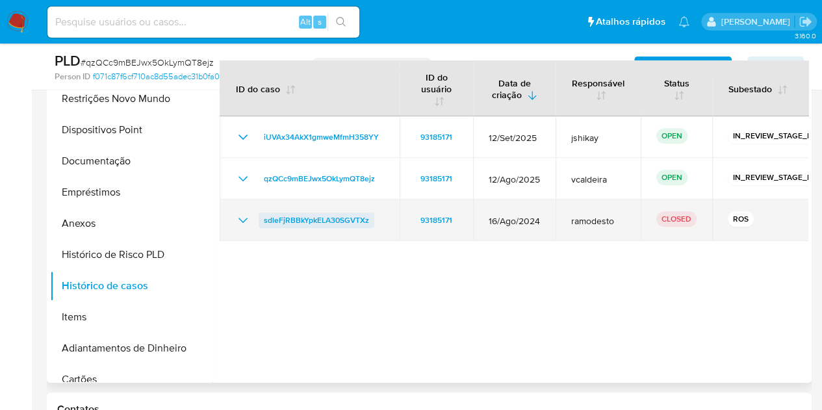
click at [303, 216] on span "sdleFjRBBkYpkELA30SGVTXz" at bounding box center [316, 220] width 105 height 16
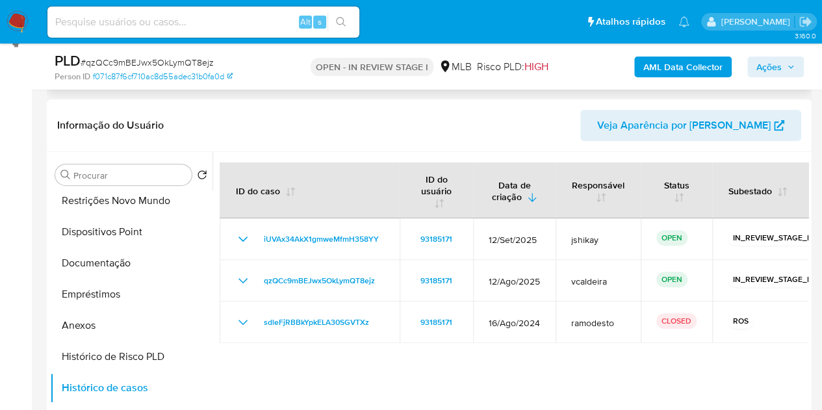
scroll to position [157, 0]
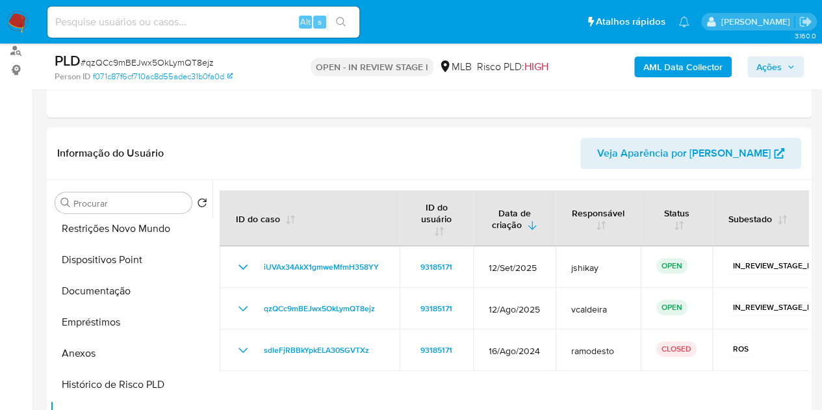
click at [778, 58] on span "Ações" at bounding box center [768, 67] width 25 height 21
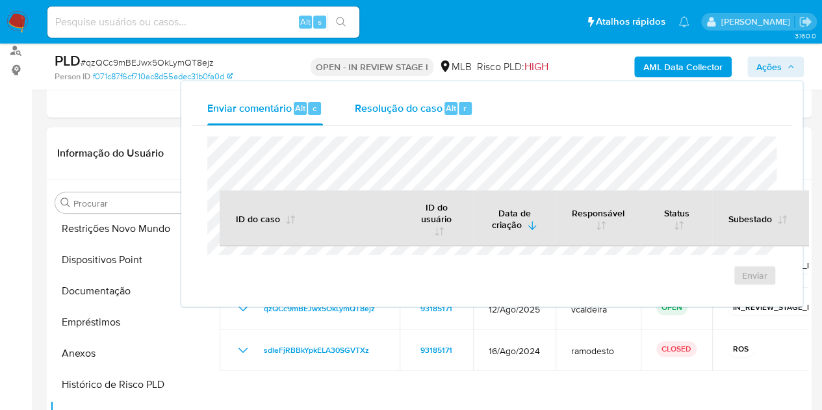
click at [404, 114] on span "Resolução do caso" at bounding box center [398, 107] width 88 height 15
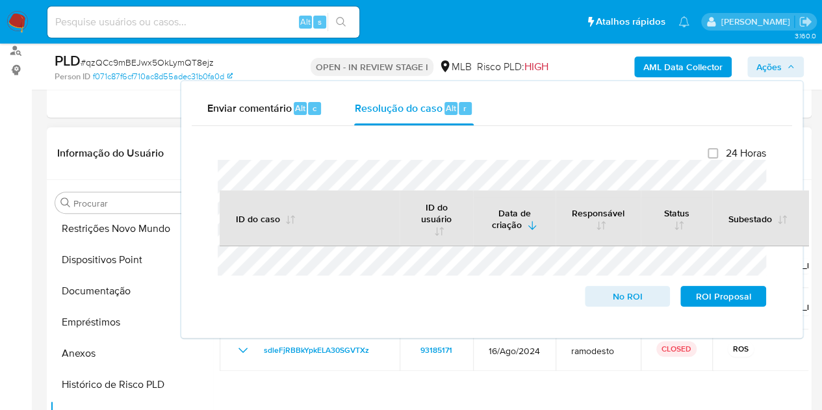
click at [391, 398] on div at bounding box center [510, 346] width 596 height 333
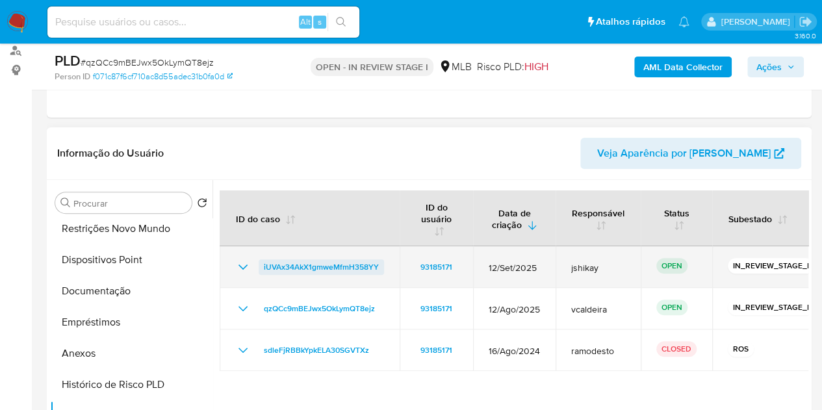
click at [298, 264] on span "iUVAx34AkX1gmweMfmH358YY" at bounding box center [321, 267] width 115 height 16
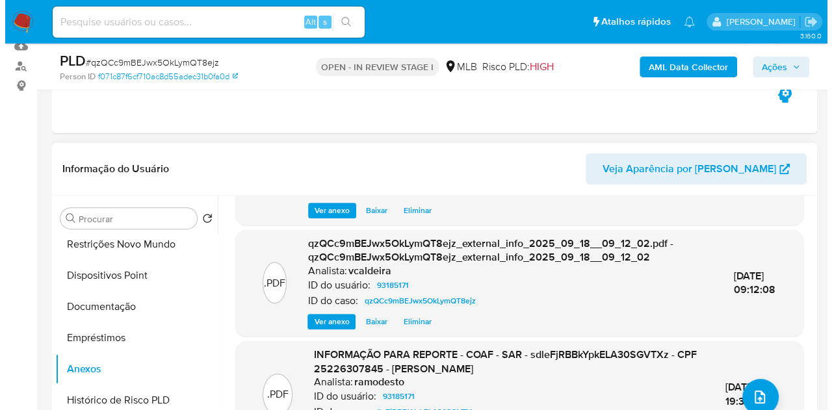
scroll to position [151, 0]
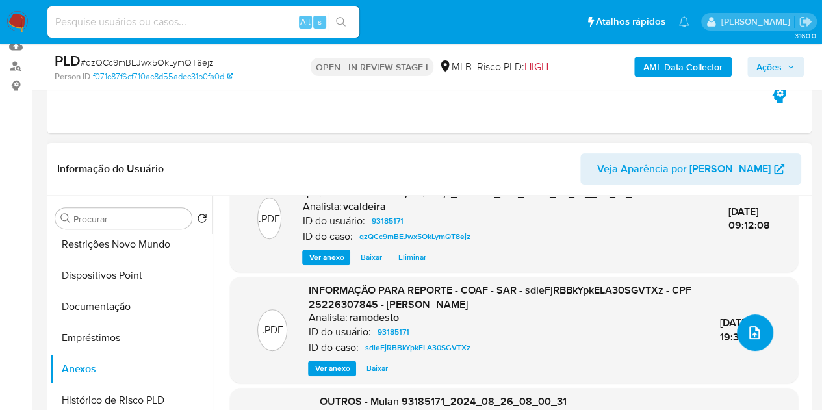
click at [755, 333] on icon "upload-file" at bounding box center [755, 333] width 16 height 16
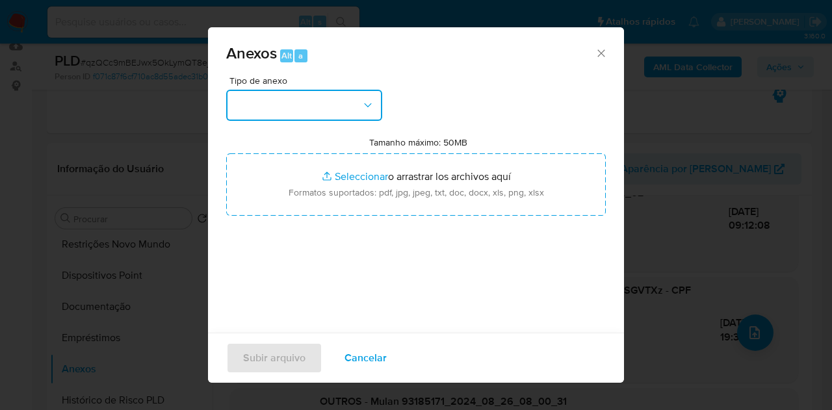
click at [348, 93] on button "button" at bounding box center [304, 105] width 156 height 31
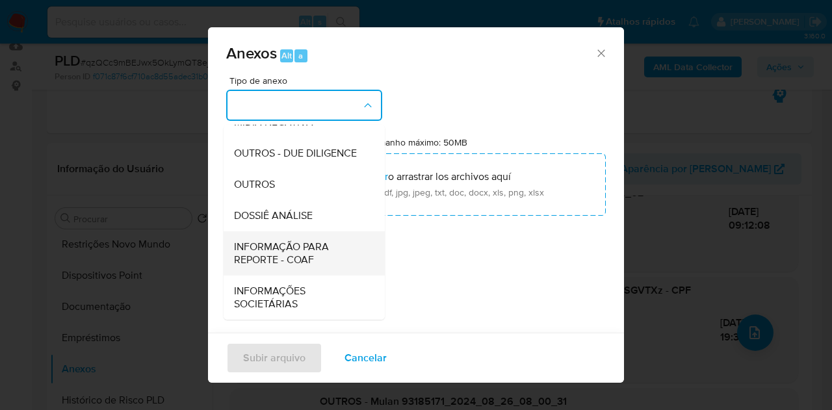
scroll to position [195, 0]
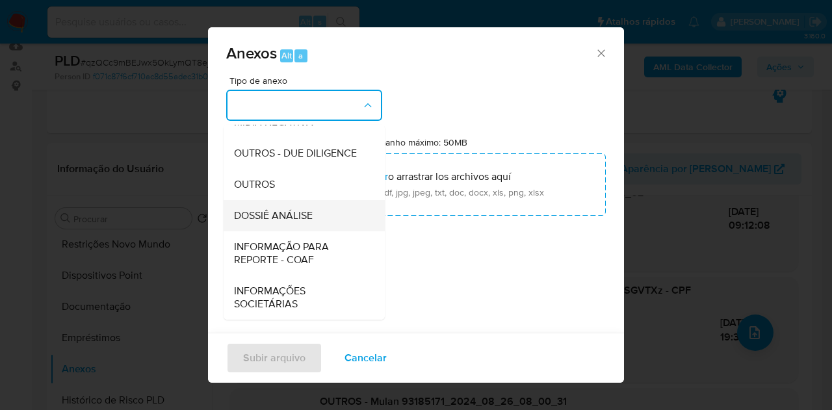
click at [287, 222] on span "DOSSIÊ ANÁLISE" at bounding box center [273, 215] width 79 height 13
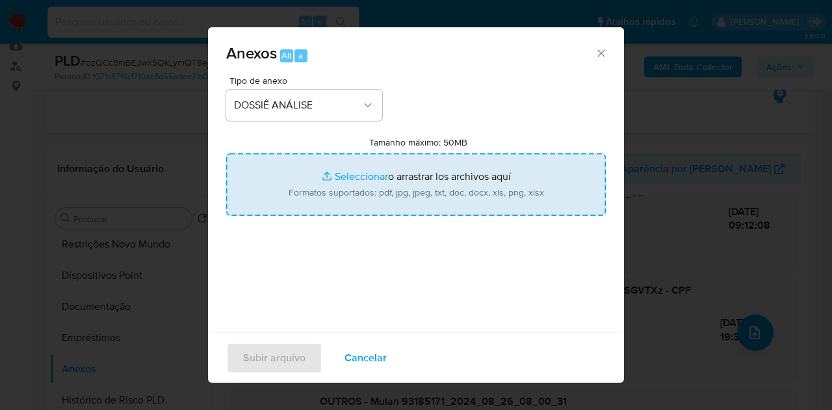
type input "C:\fakepath\Mulan 93185171_2025_09_17_11_37_25.pdf"
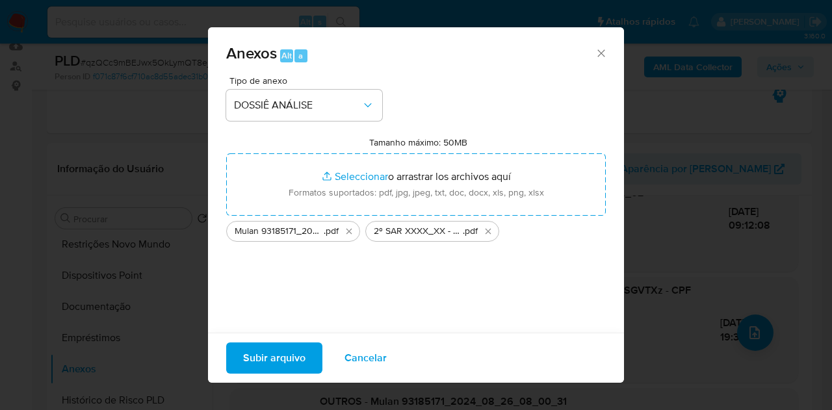
click at [244, 379] on div "Subir arquivo Cancelar" at bounding box center [416, 358] width 416 height 50
drag, startPoint x: 255, startPoint y: 367, endPoint x: 359, endPoint y: 406, distance: 110.4
click at [257, 367] on span "Subir arquivo" at bounding box center [274, 358] width 62 height 29
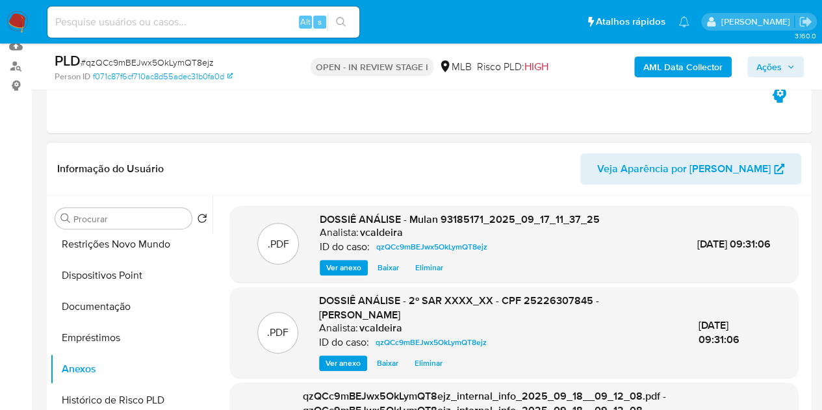
scroll to position [77, 0]
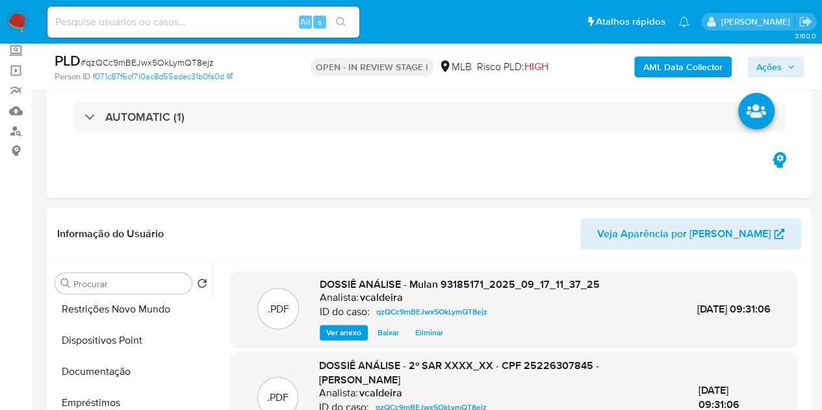
click at [777, 71] on span "Ações" at bounding box center [768, 67] width 25 height 21
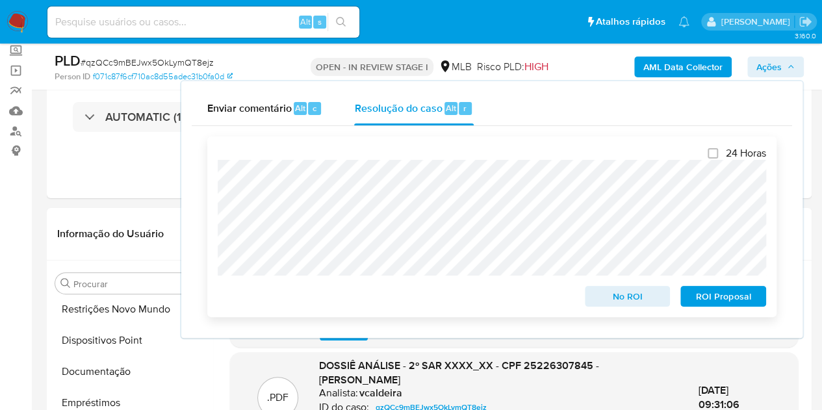
click at [754, 293] on span "ROI Proposal" at bounding box center [723, 296] width 68 height 18
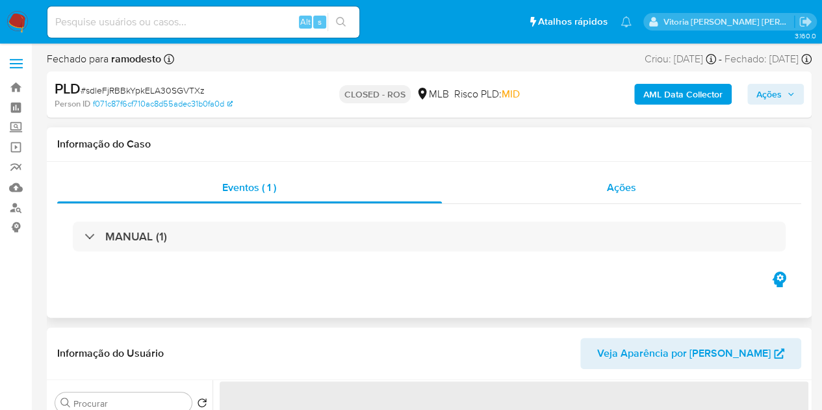
drag, startPoint x: 601, startPoint y: 181, endPoint x: 583, endPoint y: 186, distance: 18.9
click at [602, 183] on div "Ações" at bounding box center [622, 187] width 360 height 31
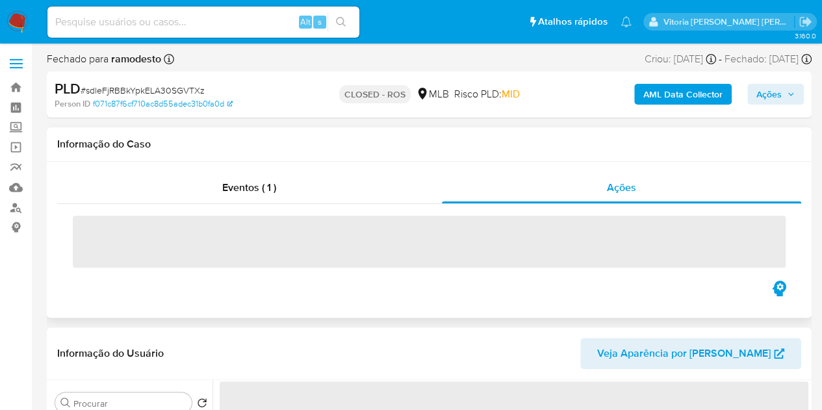
select select "10"
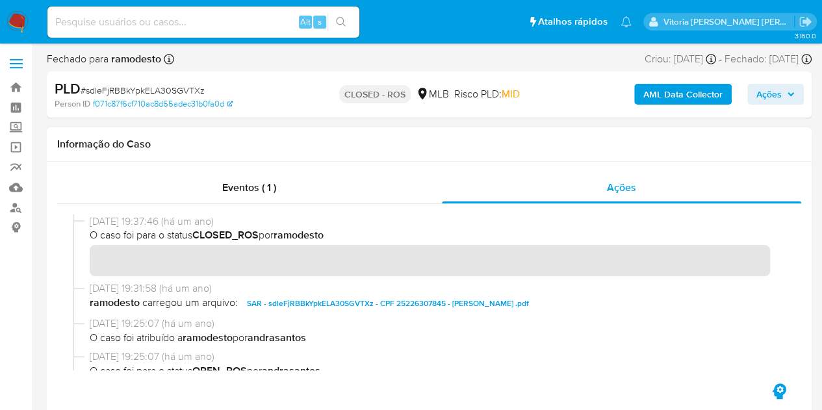
drag, startPoint x: 136, startPoint y: 223, endPoint x: 67, endPoint y: 218, distance: 69.7
click at [67, 218] on div at bounding box center [429, 292] width 744 height 177
click at [151, 6] on div "Alt s" at bounding box center [203, 21] width 312 height 31
click at [144, 23] on input at bounding box center [203, 22] width 312 height 17
paste input "PYNYtkW6SiCTfS3sTxUCSiuX"
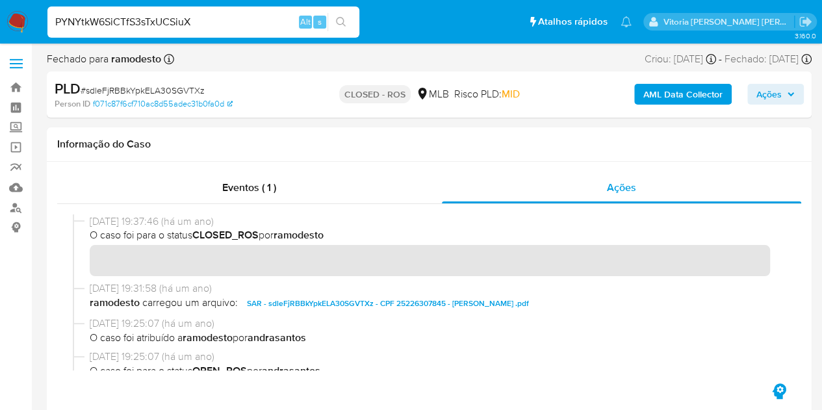
type input "PYNYtkW6SiCTfS3sTxUCSiuX"
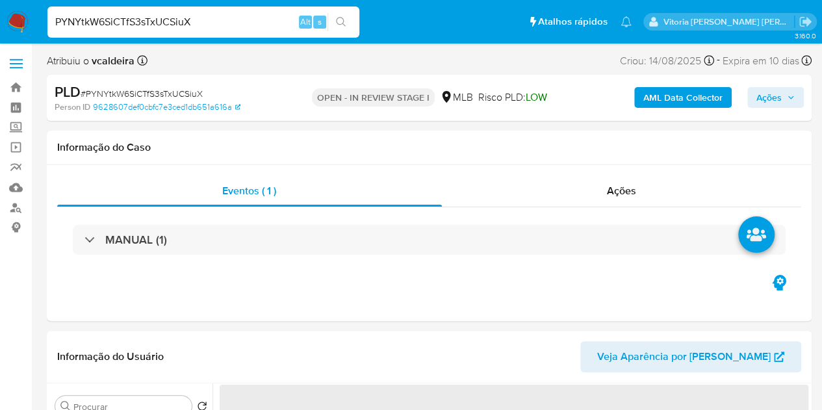
select select "10"
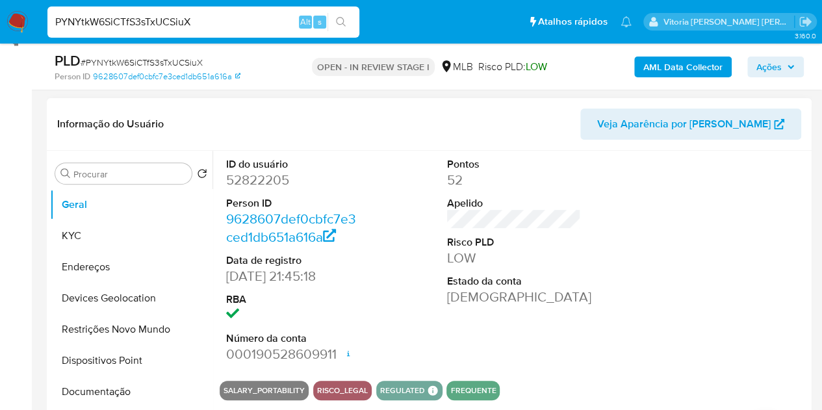
scroll to position [195, 0]
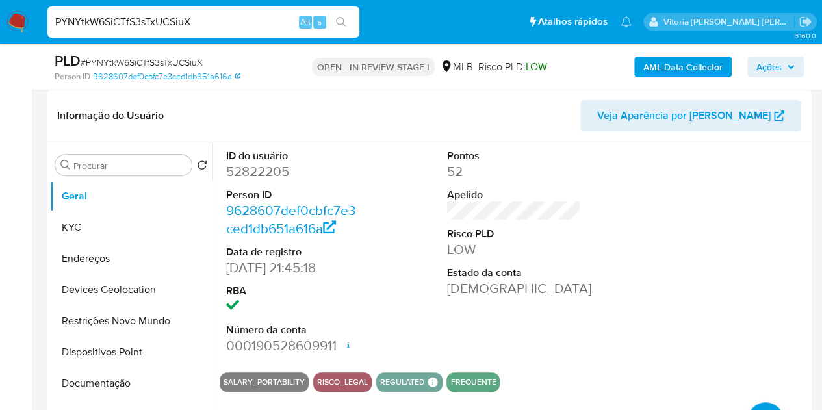
click at [273, 171] on dd "52822205" at bounding box center [293, 171] width 135 height 18
copy dd "52822205"
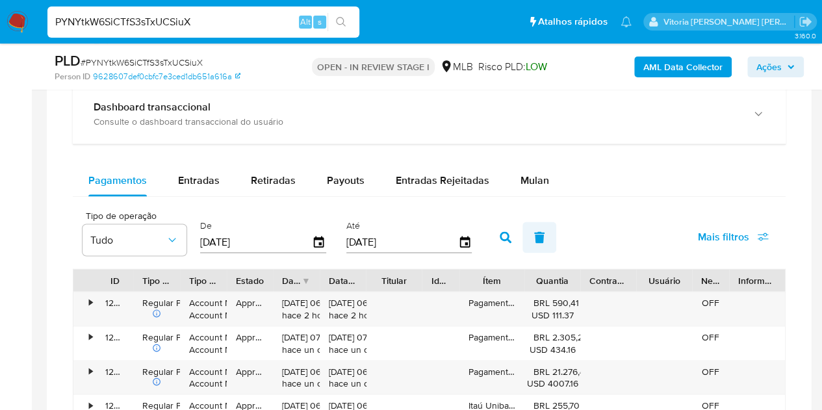
scroll to position [1040, 0]
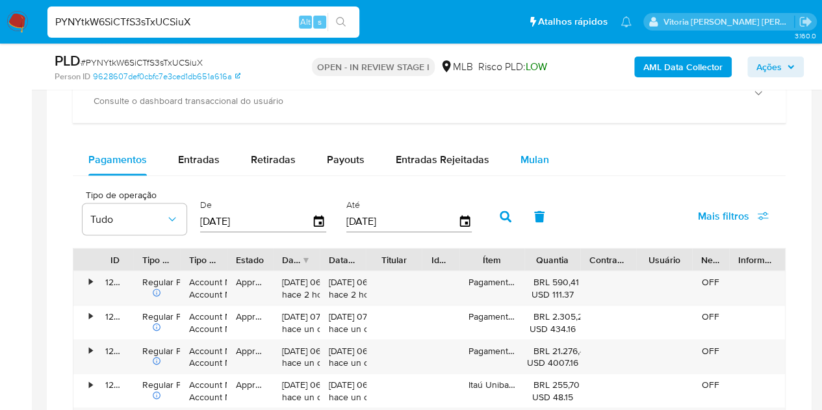
click at [520, 159] on span "Mulan" at bounding box center [534, 159] width 29 height 15
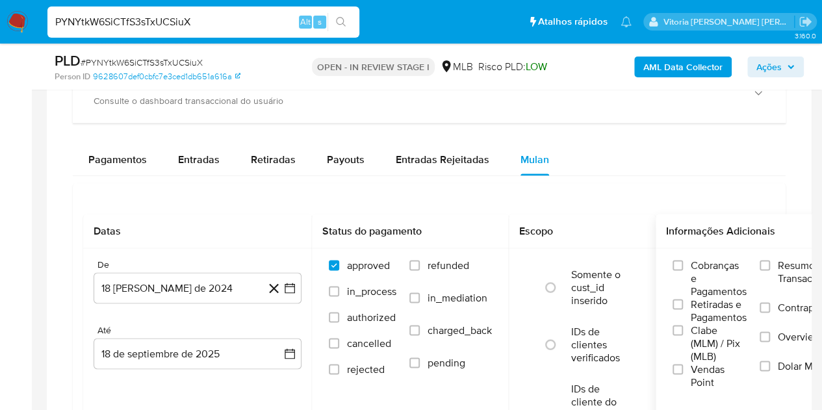
click at [780, 275] on label "Resumo Transacionalidade" at bounding box center [810, 280] width 100 height 42
click at [770, 270] on input "Resumo Transacionalidade" at bounding box center [765, 265] width 10 height 10
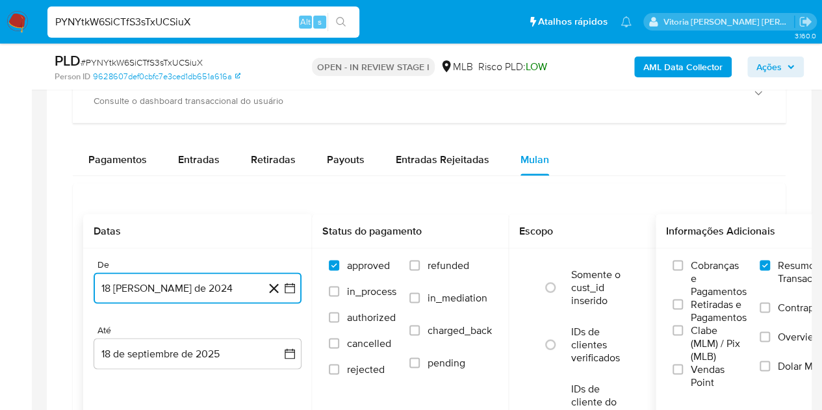
click at [131, 281] on button "18 [PERSON_NAME] de 2024" at bounding box center [198, 287] width 208 height 31
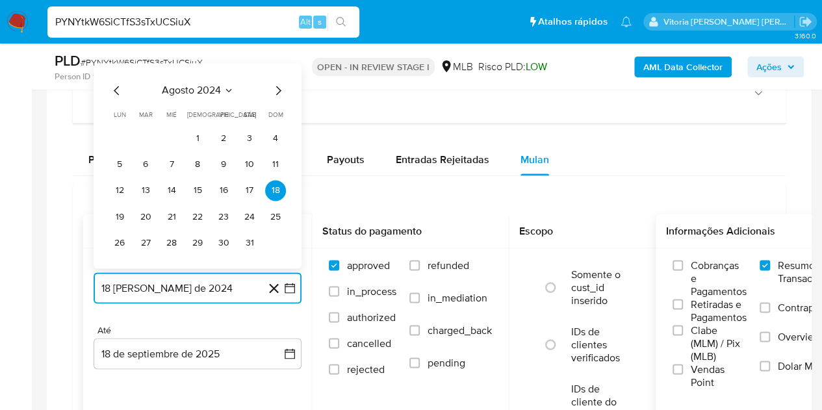
click at [190, 93] on span "agosto 2024" at bounding box center [191, 90] width 59 height 13
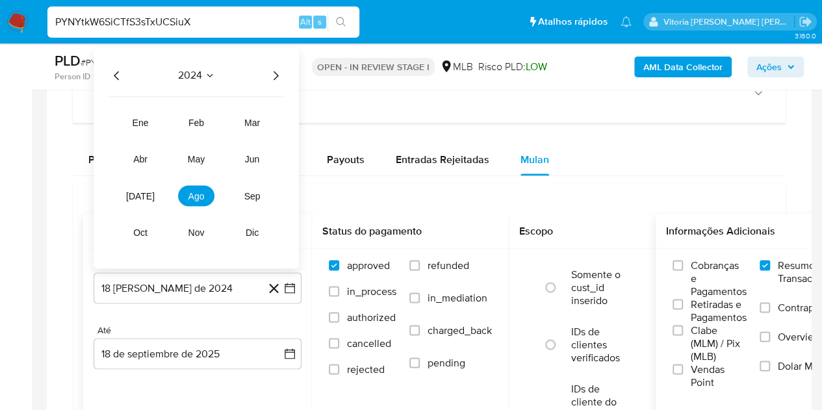
click at [279, 74] on icon "Año siguiente" at bounding box center [276, 76] width 16 height 16
click at [142, 194] on span "[DATE]" at bounding box center [140, 195] width 29 height 10
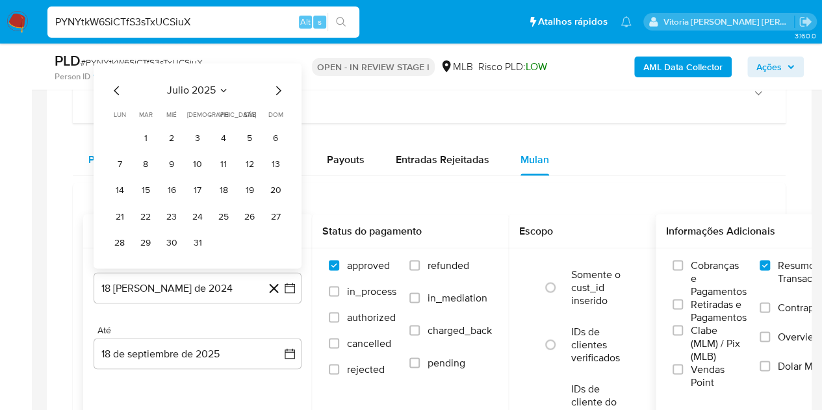
click at [140, 143] on button "1" at bounding box center [145, 138] width 21 height 21
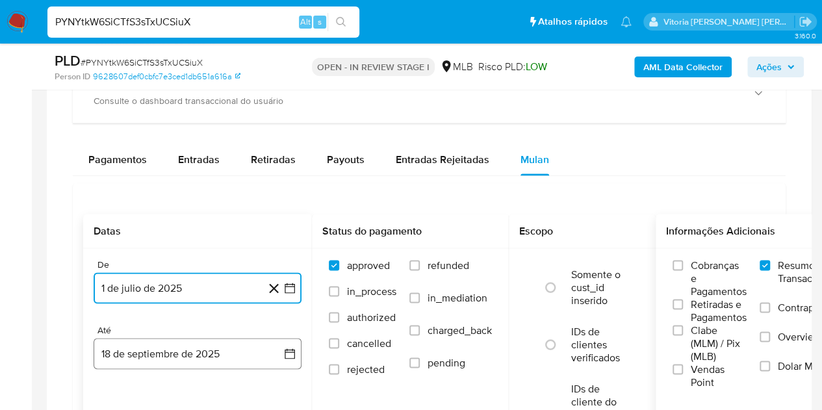
click at [149, 345] on button "18 de septiembre de 2025" at bounding box center [198, 353] width 208 height 31
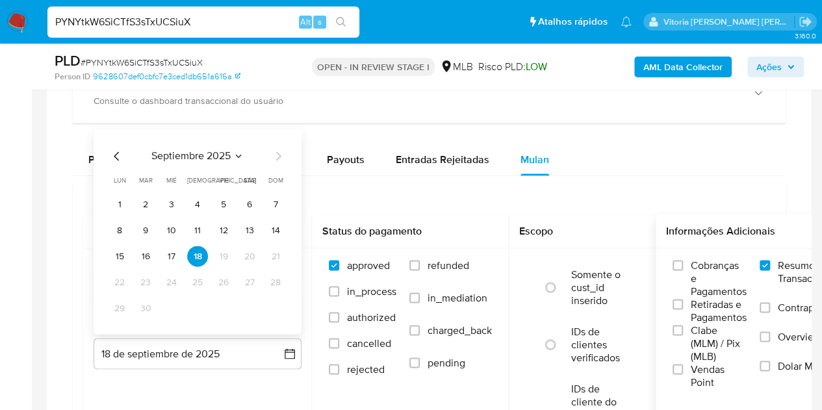
click at [138, 261] on button "16" at bounding box center [145, 256] width 21 height 21
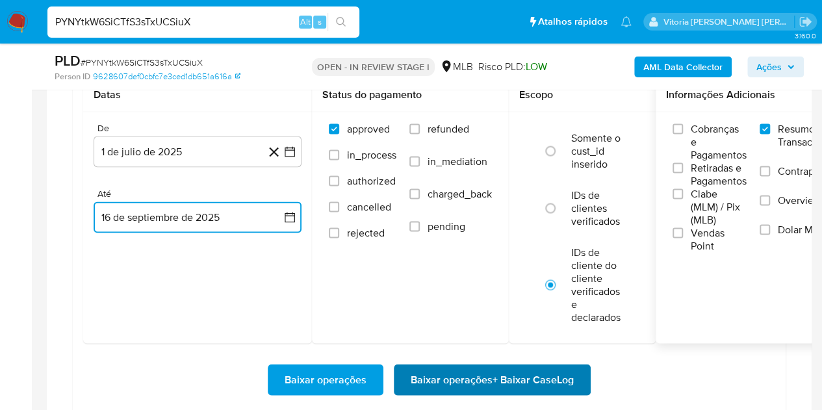
scroll to position [1235, 0]
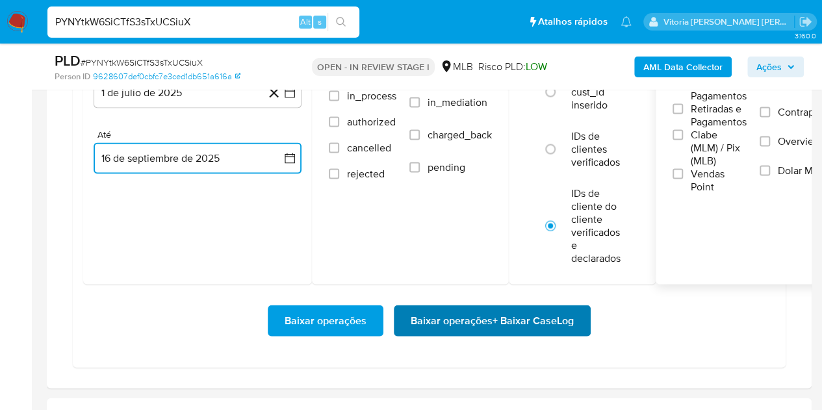
click at [552, 322] on span "Baixar operações + Baixar CaseLog" at bounding box center [492, 321] width 163 height 29
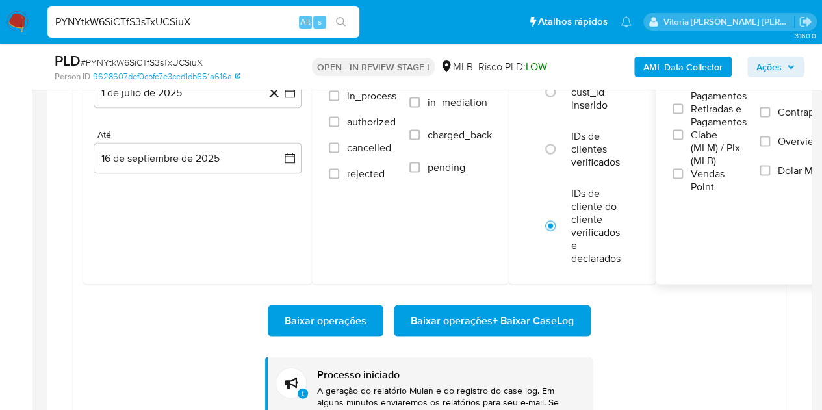
click at [184, 18] on input "PYNYtkW6SiCTfS3sTxUCSiuX" at bounding box center [203, 22] width 312 height 17
paste input "1dTd6vbBVVpUf8WYCLYVJyFj"
type input "1dTd6vbBVVpUf8WYCLYVJyFj"
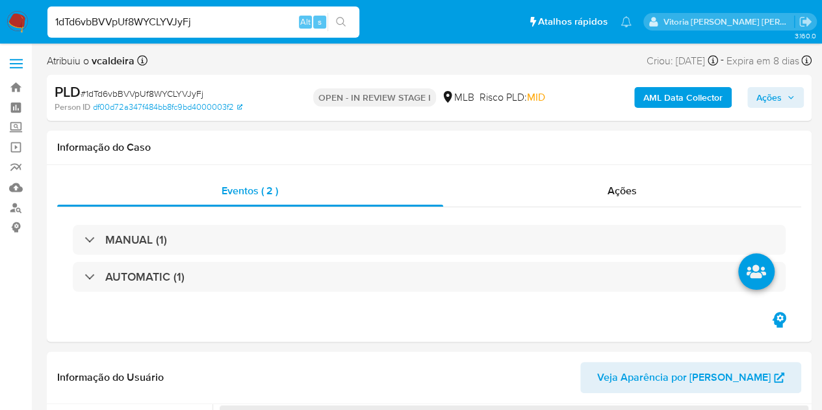
select select "10"
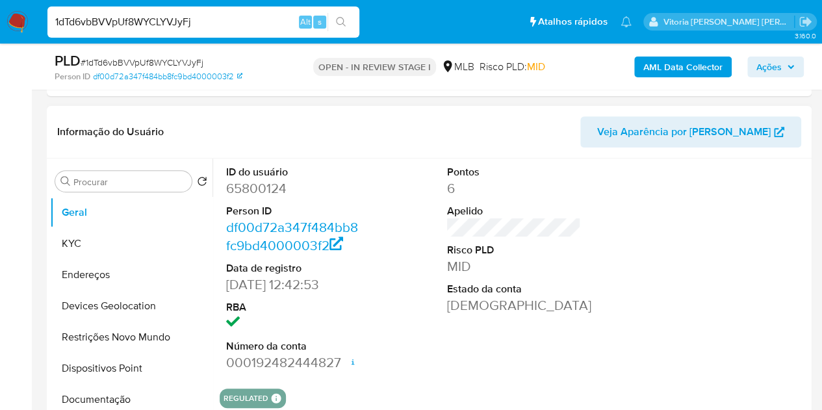
scroll to position [195, 0]
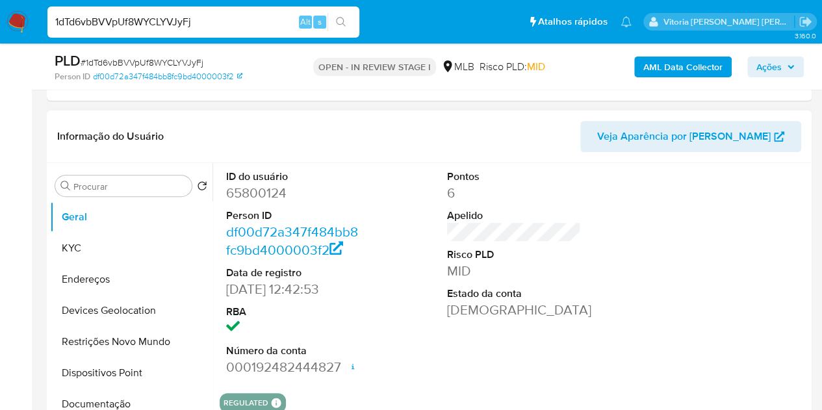
click at [283, 191] on dd "65800124" at bounding box center [293, 193] width 135 height 18
click at [268, 194] on dd "65800124" at bounding box center [293, 193] width 135 height 18
copy dd "65800124"
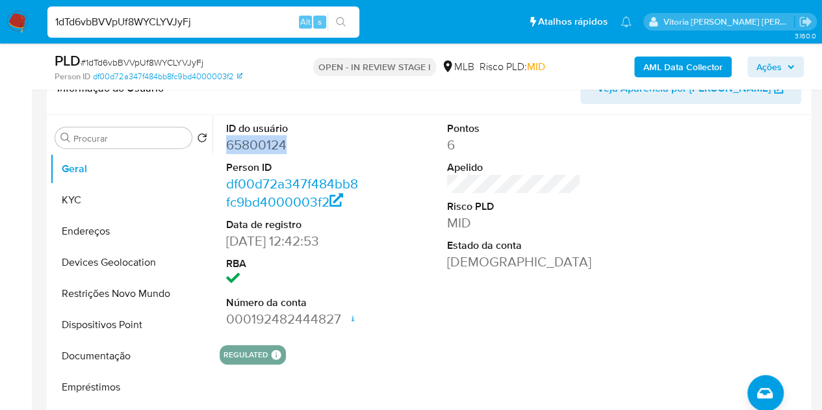
scroll to position [260, 0]
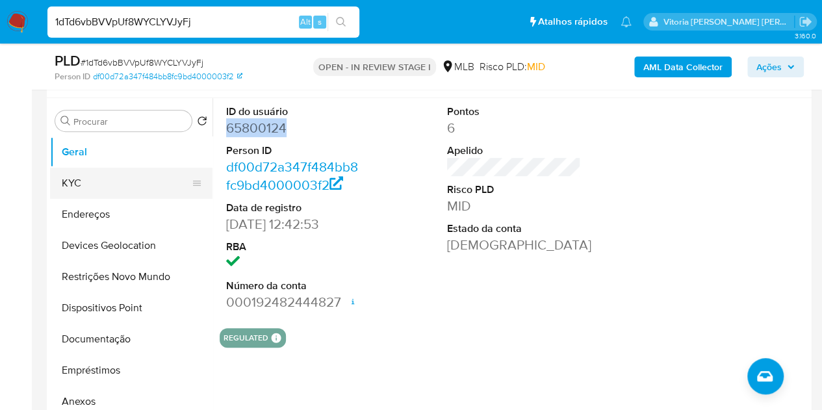
click at [74, 186] on button "KYC" at bounding box center [126, 183] width 152 height 31
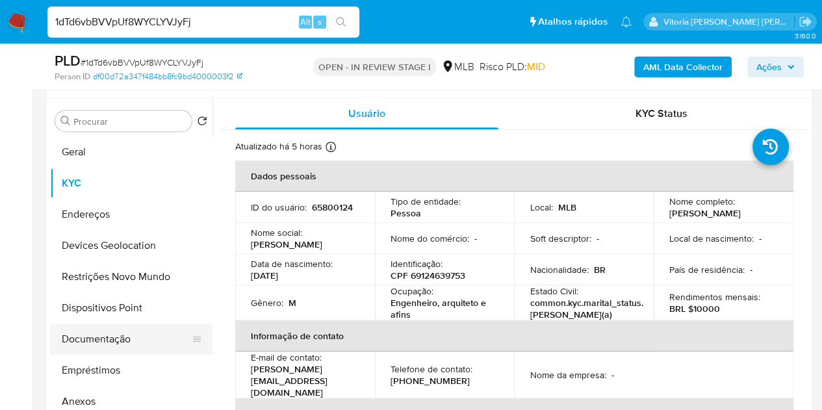
click at [107, 341] on button "Documentação" at bounding box center [126, 339] width 152 height 31
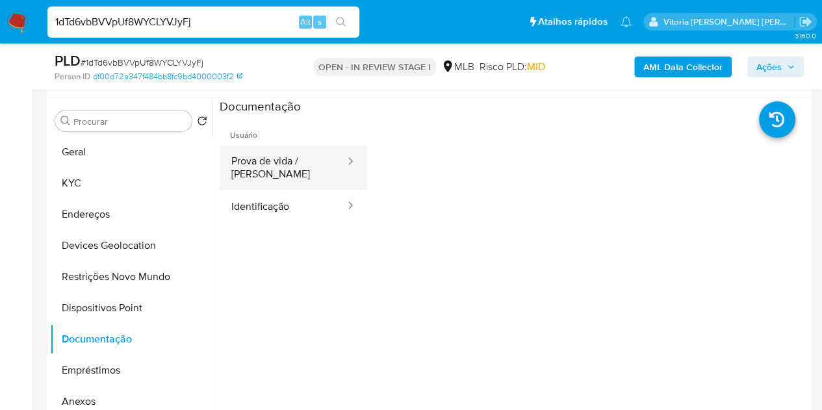
click at [296, 174] on button "Prova de vida / [PERSON_NAME]" at bounding box center [283, 168] width 127 height 44
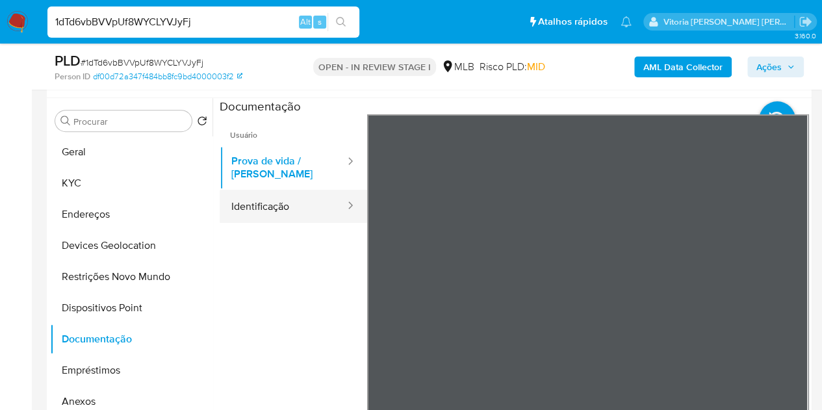
click at [288, 199] on button "Identificação" at bounding box center [283, 206] width 127 height 33
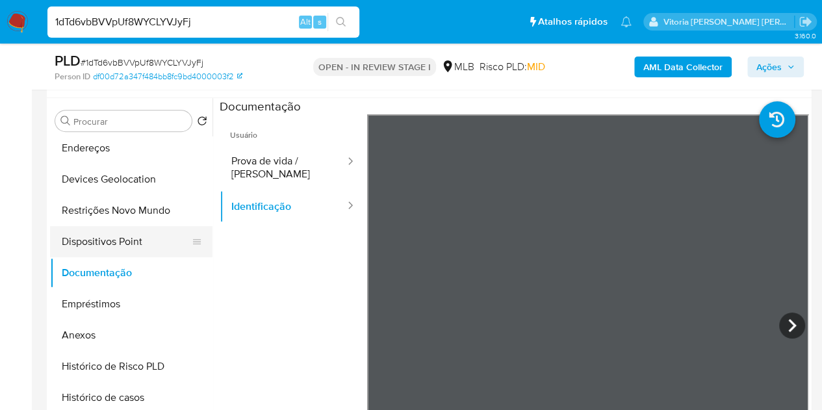
scroll to position [130, 0]
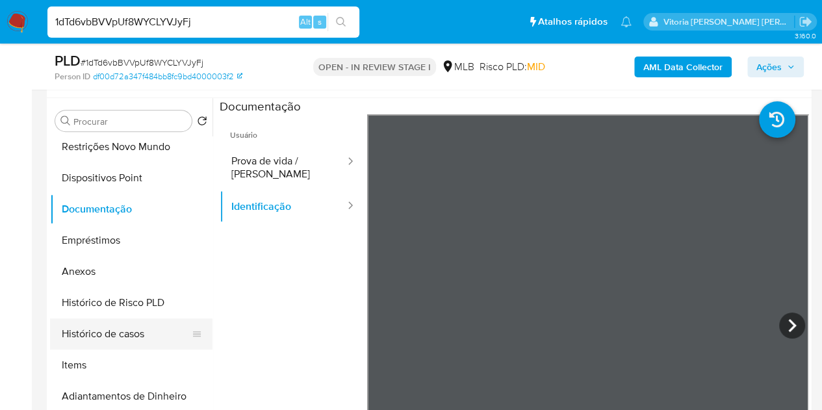
click at [130, 321] on button "Histórico de casos" at bounding box center [126, 333] width 152 height 31
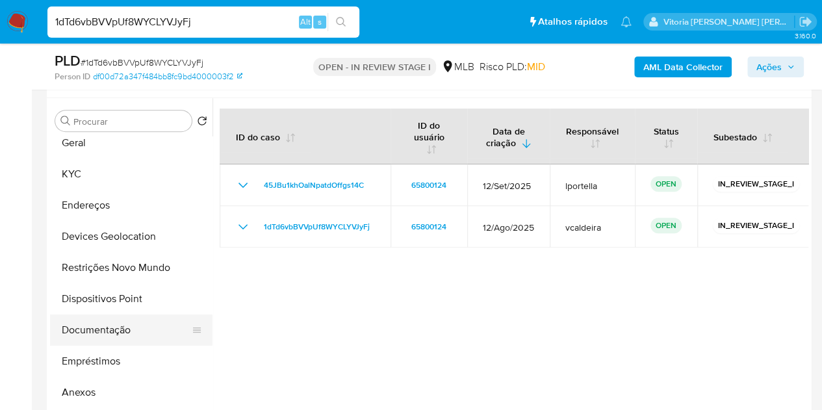
scroll to position [0, 0]
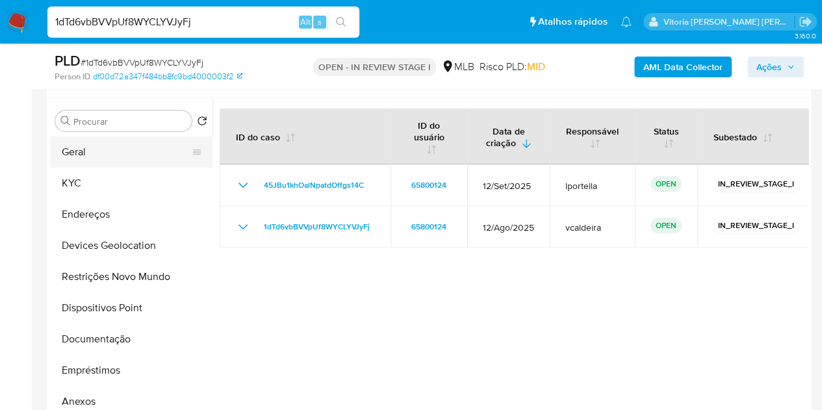
click at [89, 153] on button "Geral" at bounding box center [126, 151] width 152 height 31
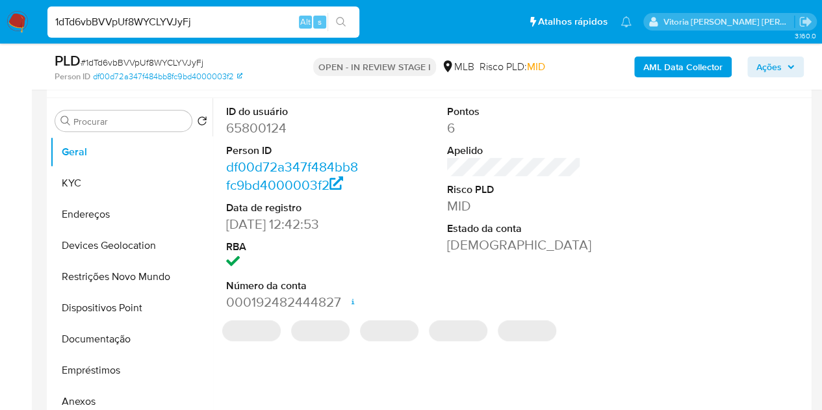
click at [259, 128] on dd "65800124" at bounding box center [293, 128] width 135 height 18
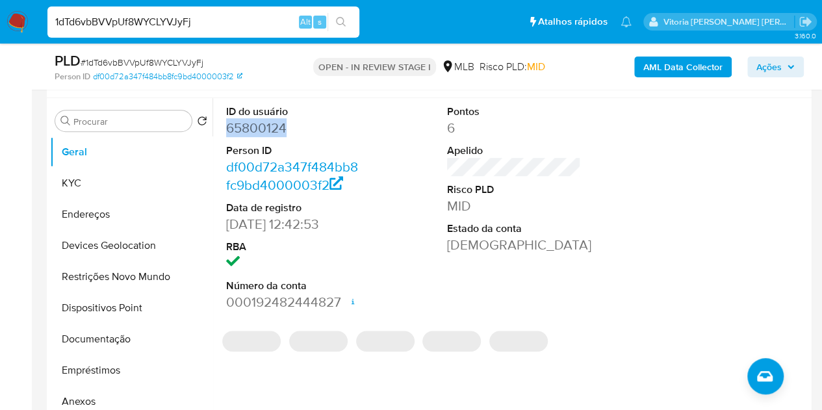
copy dd "65800124"
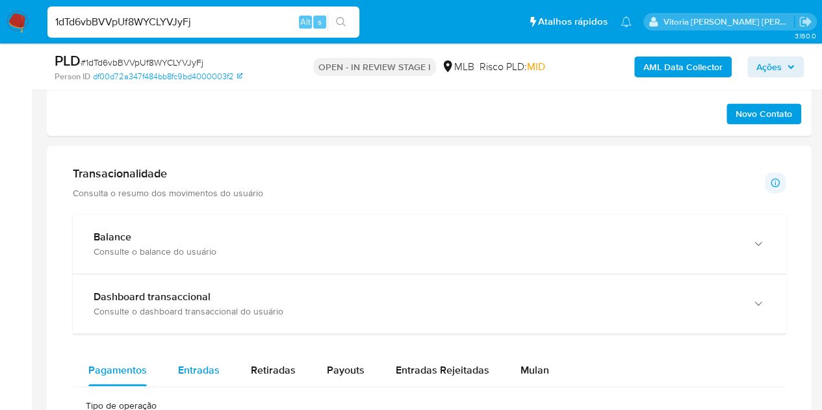
scroll to position [845, 0]
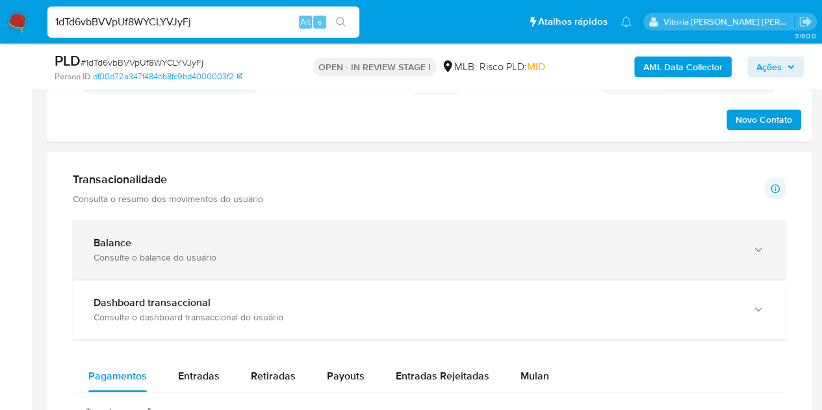
click at [182, 251] on div "Consulte o balance do usuário" at bounding box center [416, 257] width 645 height 12
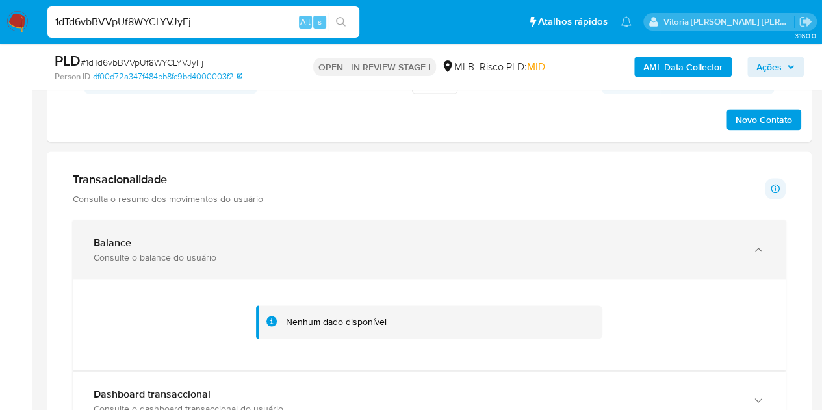
click at [217, 237] on div "Balance" at bounding box center [416, 243] width 645 height 13
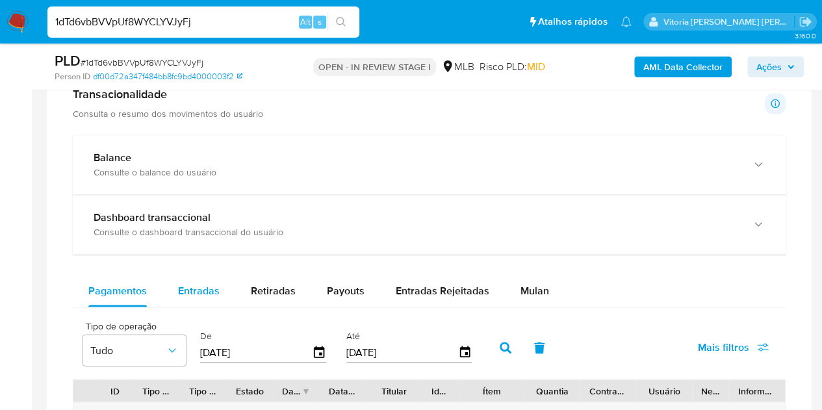
scroll to position [975, 0]
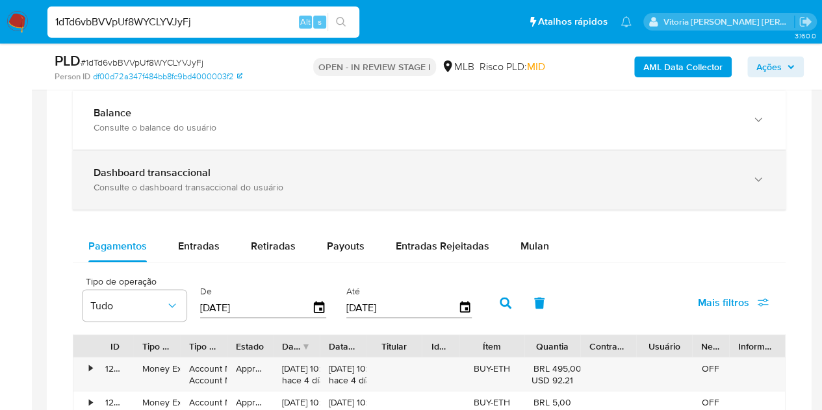
click at [230, 187] on div "Consulte o dashboard transaccional do usuário" at bounding box center [416, 187] width 645 height 12
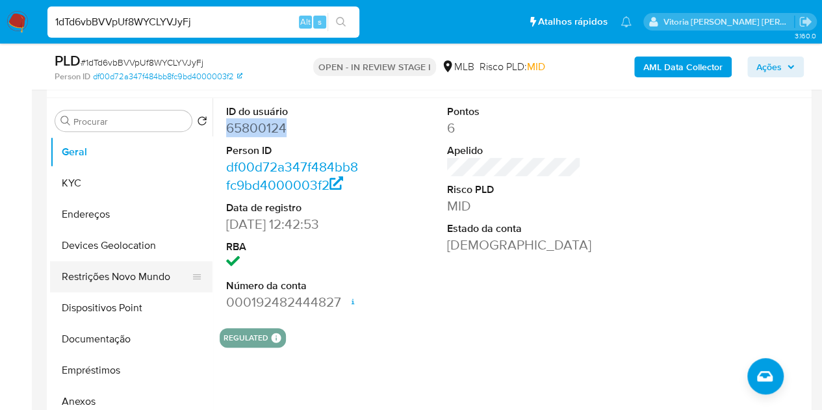
scroll to position [260, 0]
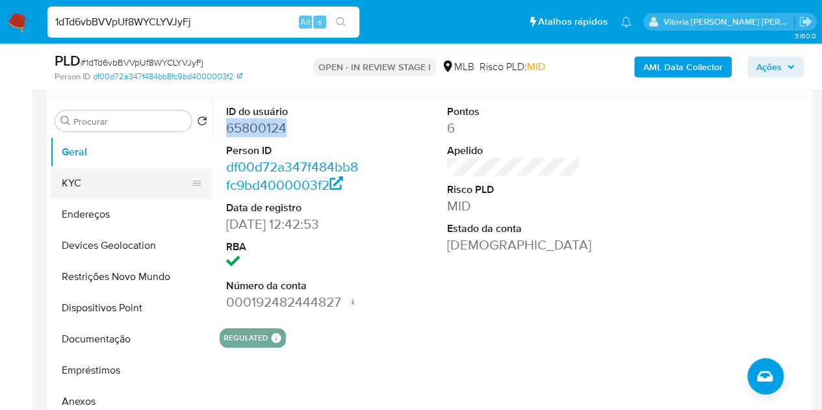
click at [109, 179] on button "KYC" at bounding box center [126, 183] width 152 height 31
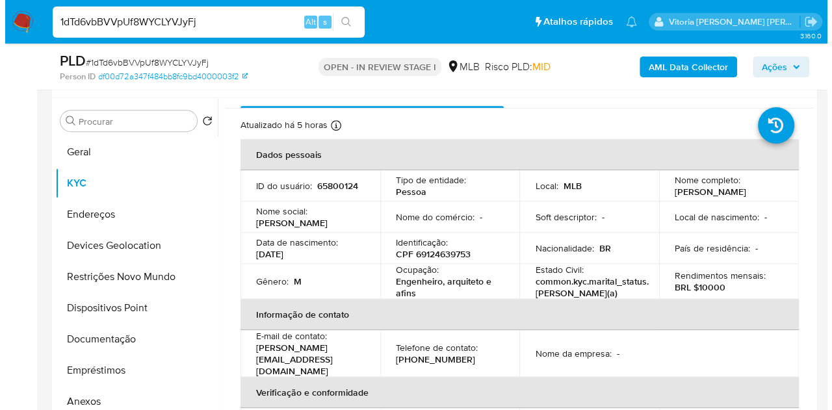
scroll to position [17, 0]
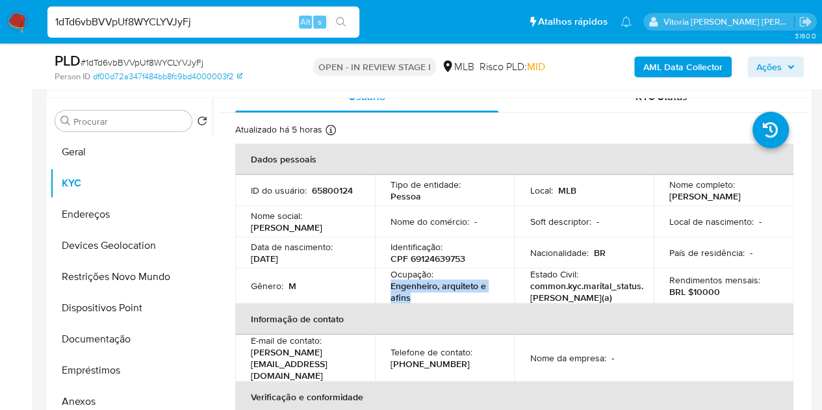
drag, startPoint x: 411, startPoint y: 301, endPoint x: 380, endPoint y: 300, distance: 31.2
click at [380, 300] on td "Ocupação : Engenheiro, arquiteto e afins" at bounding box center [445, 285] width 140 height 35
copy p "Engenheiro, arquiteto e afins"
click at [439, 258] on p "CPF 69124639753" at bounding box center [428, 259] width 75 height 12
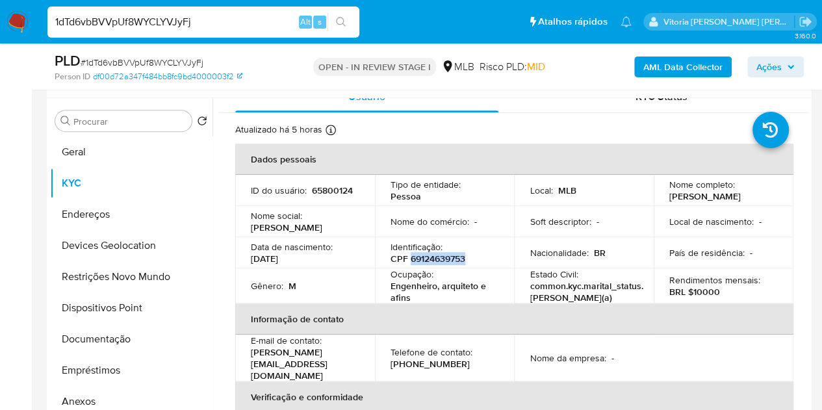
copy p "69124639753"
drag, startPoint x: 764, startPoint y: 198, endPoint x: 664, endPoint y: 202, distance: 100.1
click at [664, 202] on td "Nome completo : Rubens Santos Behring" at bounding box center [724, 190] width 140 height 31
copy p "Rubens Santos Behring"
click at [665, 60] on b "AML Data Collector" at bounding box center [682, 67] width 79 height 21
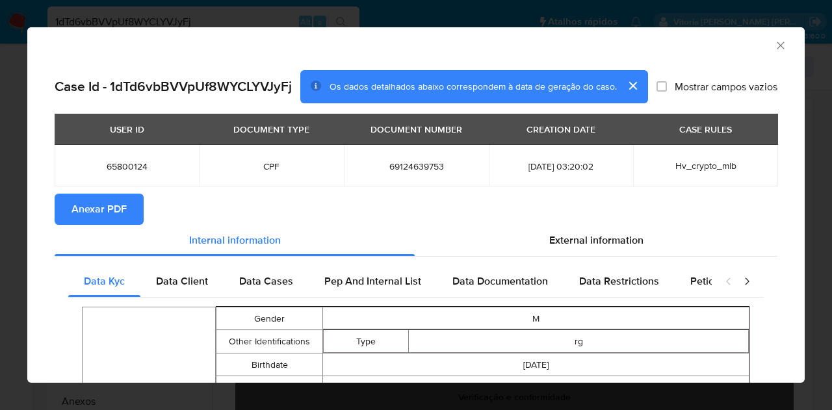
click at [114, 208] on span "Anexar PDF" at bounding box center [98, 209] width 55 height 29
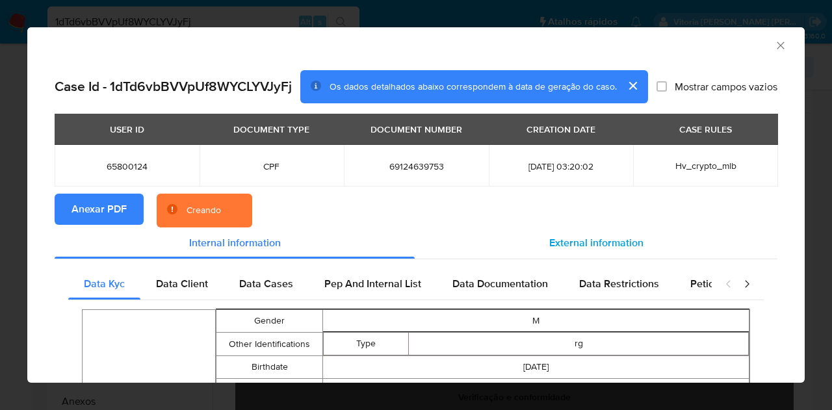
click at [577, 245] on span "External information" at bounding box center [596, 242] width 94 height 15
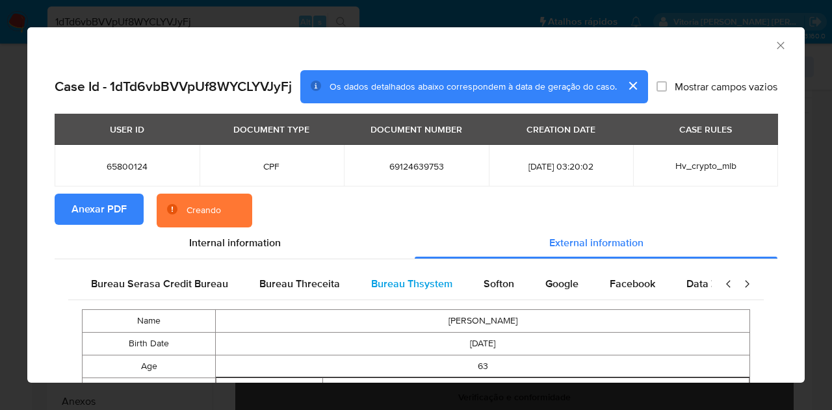
scroll to position [0, 273]
click at [556, 291] on div "Google" at bounding box center [559, 283] width 64 height 31
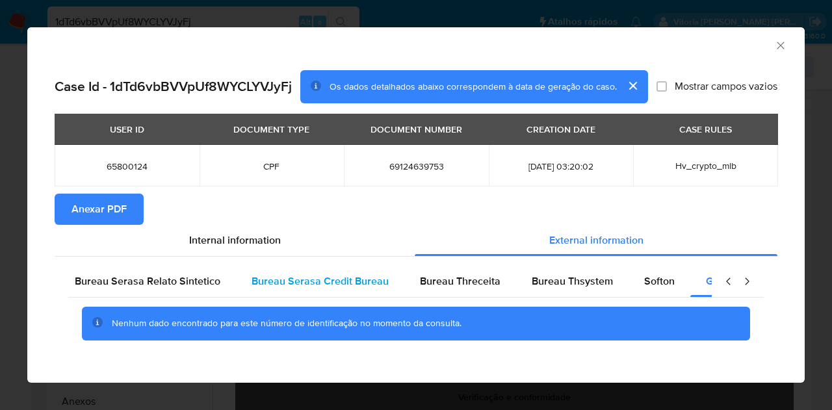
scroll to position [0, 0]
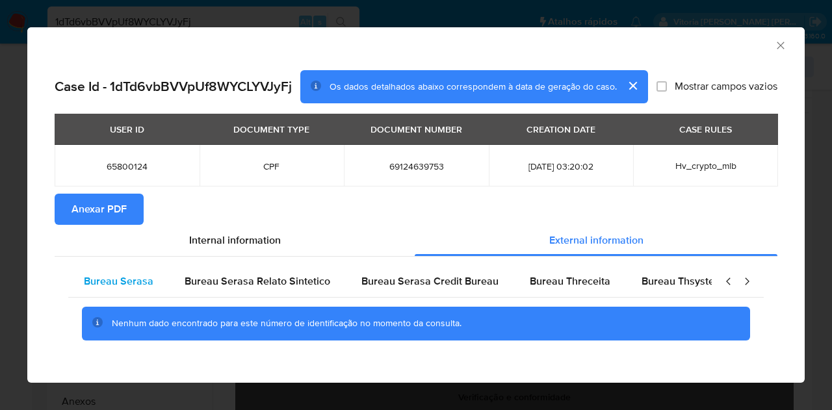
click at [156, 281] on div "Bureau Serasa" at bounding box center [118, 281] width 101 height 31
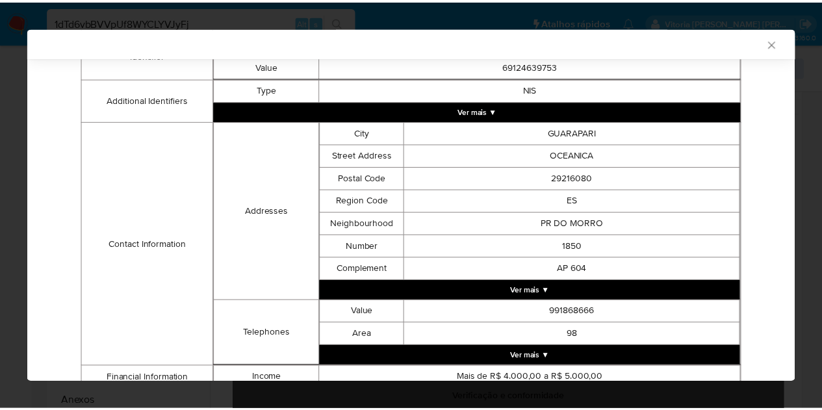
scroll to position [387, 0]
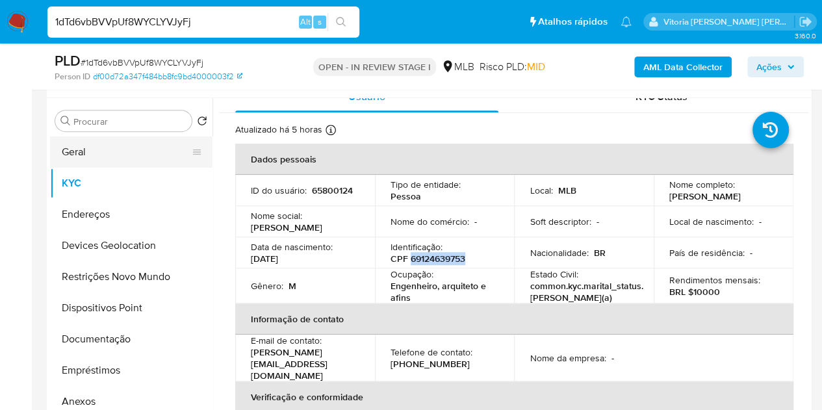
click at [99, 165] on button "Geral" at bounding box center [126, 151] width 152 height 31
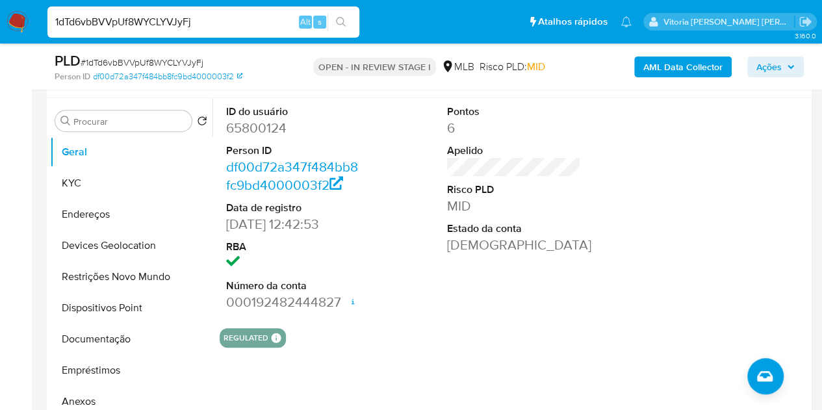
click at [343, 270] on dd at bounding box center [293, 263] width 135 height 18
click at [90, 183] on button "KYC" at bounding box center [126, 183] width 152 height 31
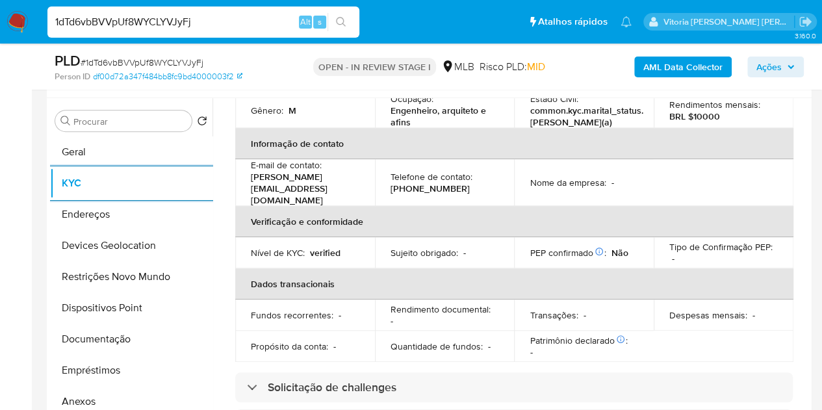
scroll to position [325, 0]
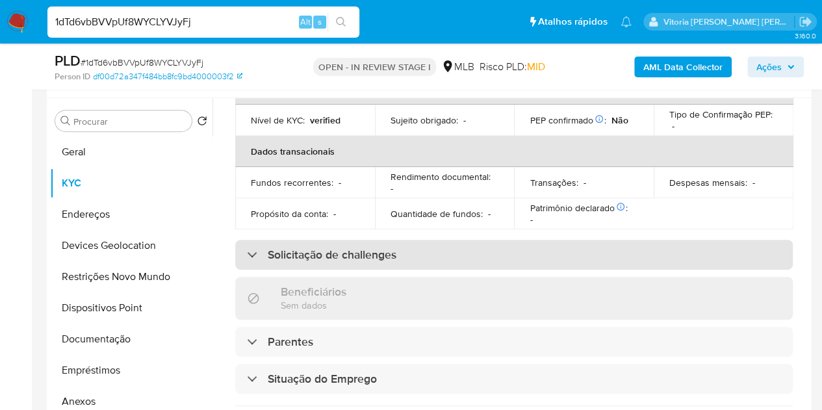
click at [430, 253] on div "Solicitação de challenges" at bounding box center [513, 255] width 557 height 30
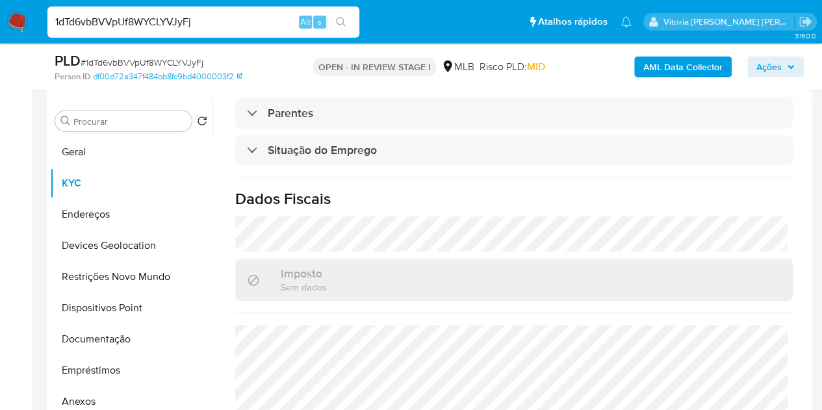
scroll to position [701, 0]
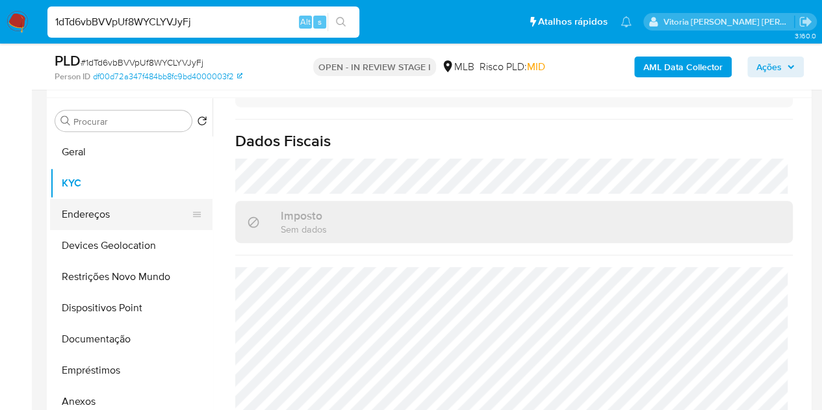
click at [112, 218] on button "Endereços" at bounding box center [126, 214] width 152 height 31
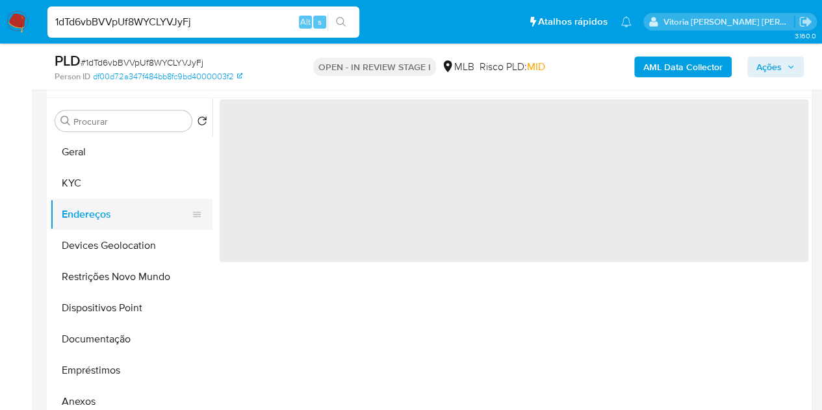
scroll to position [0, 0]
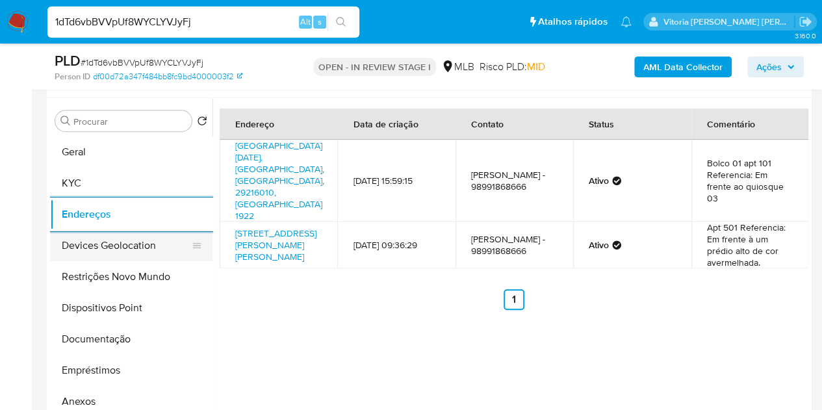
click at [87, 249] on button "Devices Geolocation" at bounding box center [126, 245] width 152 height 31
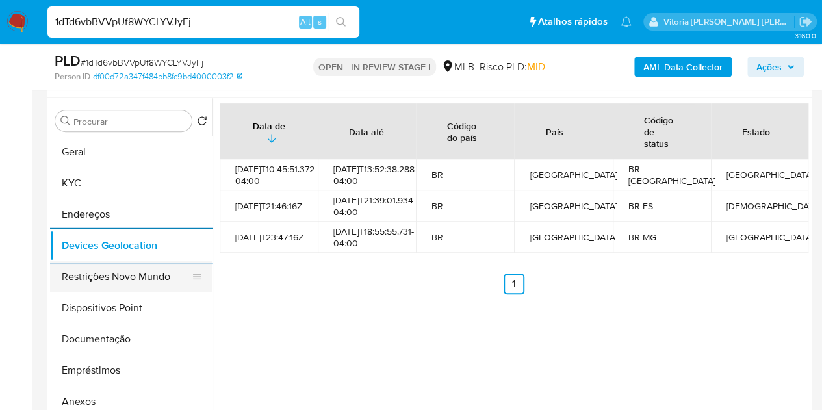
click at [69, 274] on button "Restrições Novo Mundo" at bounding box center [126, 276] width 152 height 31
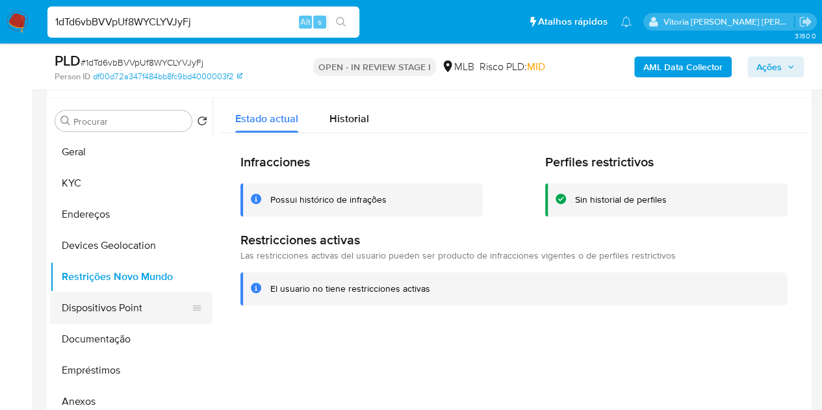
click at [72, 302] on button "Dispositivos Point" at bounding box center [126, 307] width 152 height 31
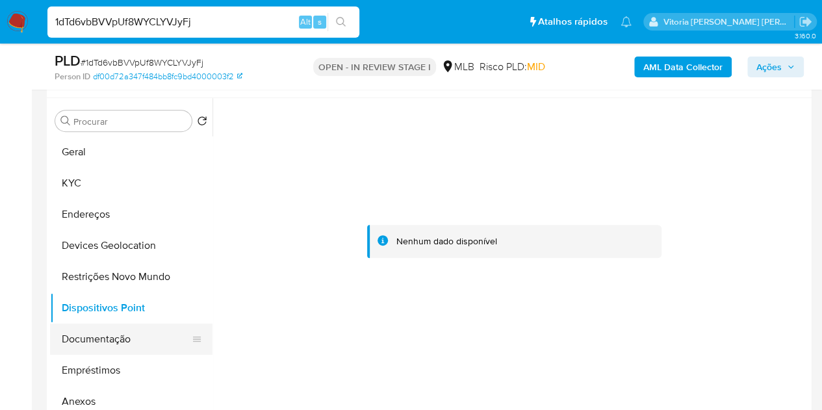
click at [109, 333] on button "Documentação" at bounding box center [126, 339] width 152 height 31
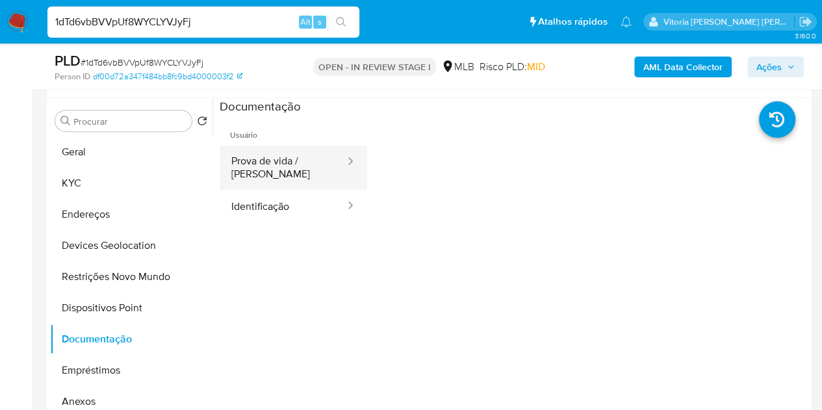
click at [251, 167] on button "Prova de vida / Selfie" at bounding box center [283, 168] width 127 height 44
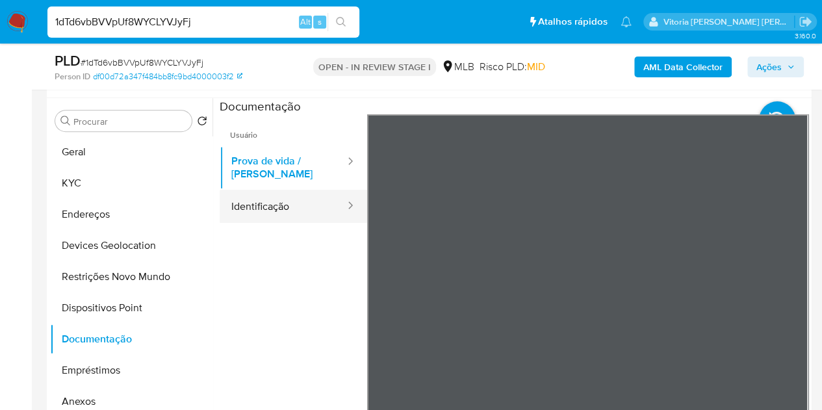
click at [285, 206] on button "Identificação" at bounding box center [283, 206] width 127 height 33
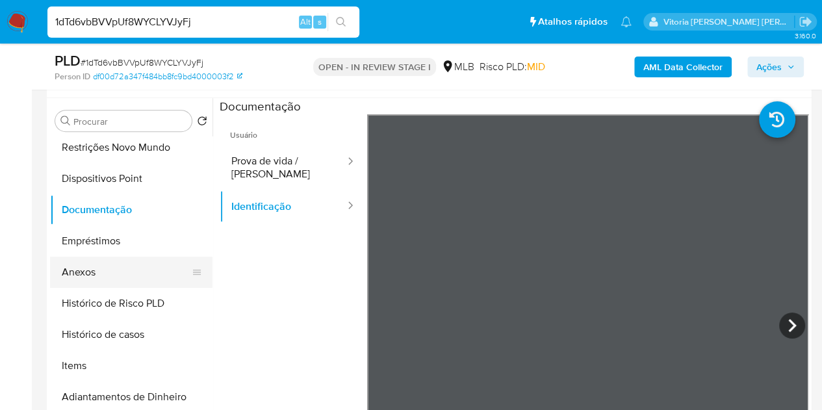
scroll to position [130, 0]
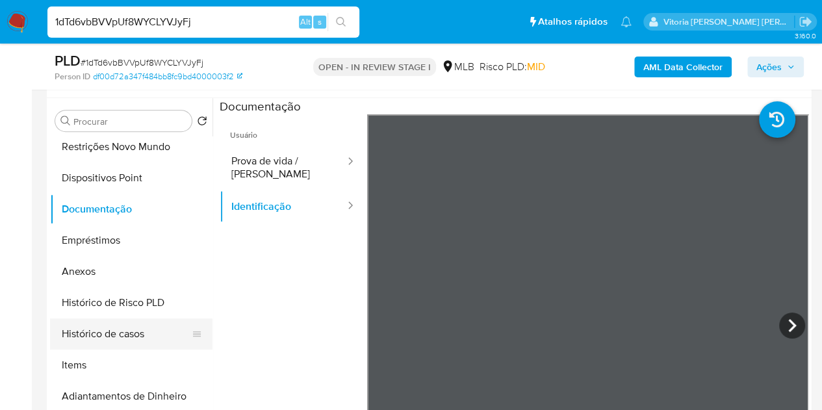
click at [74, 328] on button "Histórico de casos" at bounding box center [126, 333] width 152 height 31
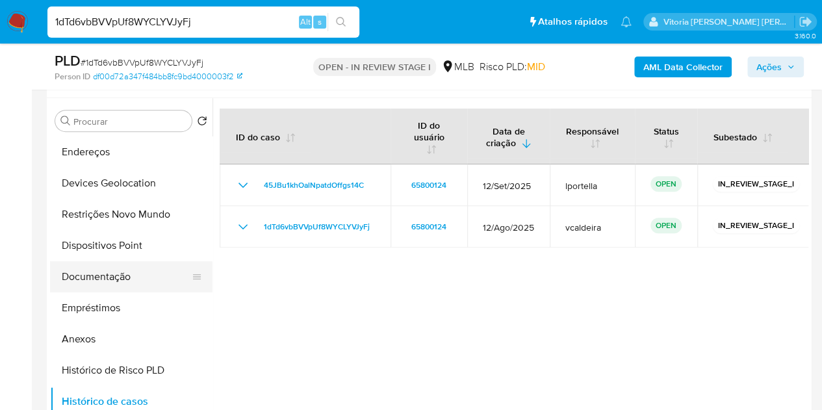
scroll to position [0, 0]
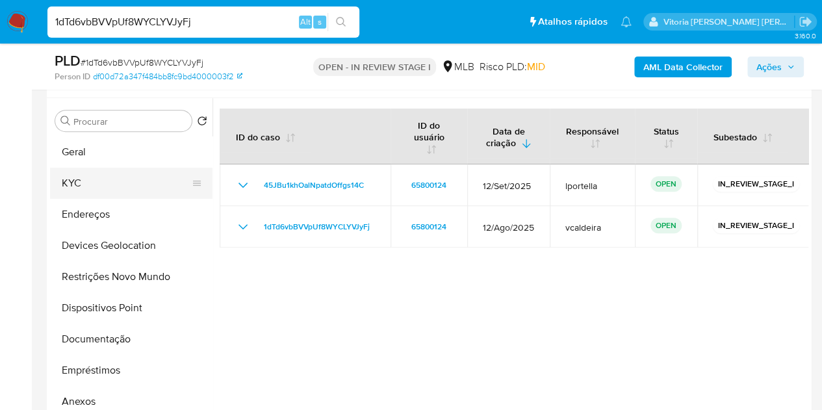
click at [95, 190] on button "KYC" at bounding box center [126, 183] width 152 height 31
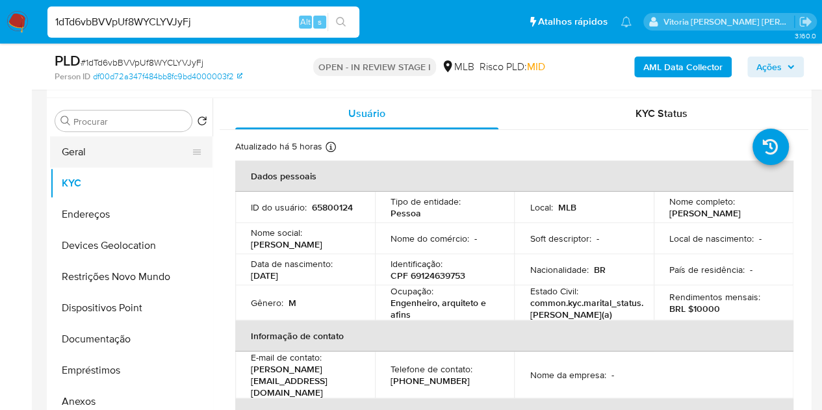
click at [149, 147] on button "Geral" at bounding box center [126, 151] width 152 height 31
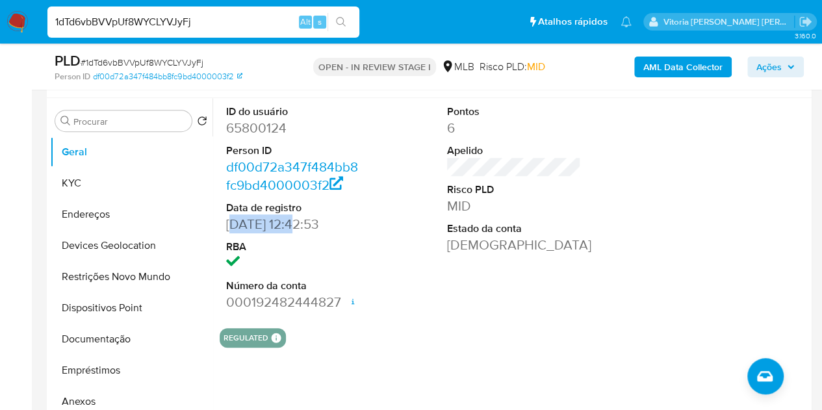
drag, startPoint x: 298, startPoint y: 224, endPoint x: 229, endPoint y: 224, distance: 68.9
click at [229, 224] on dd "18/05/2004 12:42:53" at bounding box center [293, 224] width 135 height 18
copy dd "18/05/2004"
click at [781, 73] on span "Ações" at bounding box center [768, 67] width 25 height 21
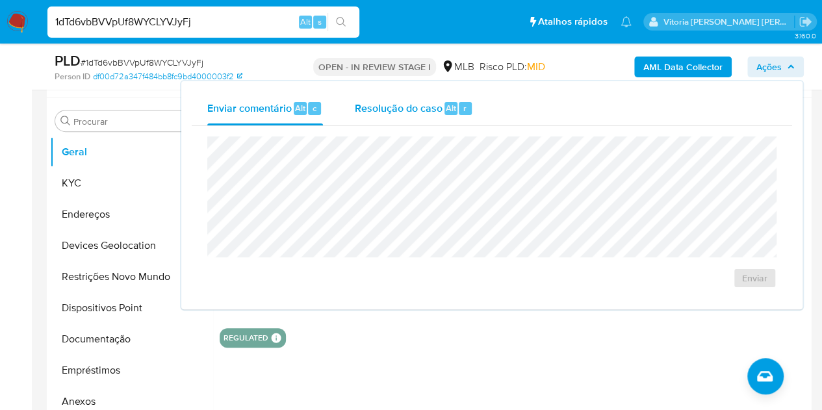
click at [388, 107] on span "Resolução do caso" at bounding box center [398, 107] width 88 height 15
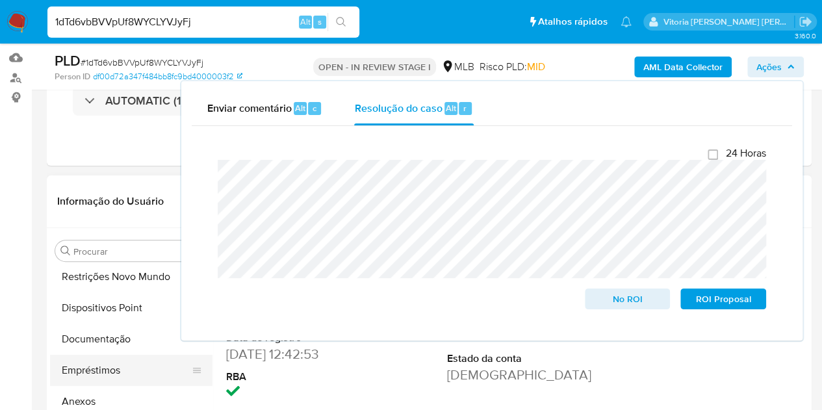
scroll to position [195, 0]
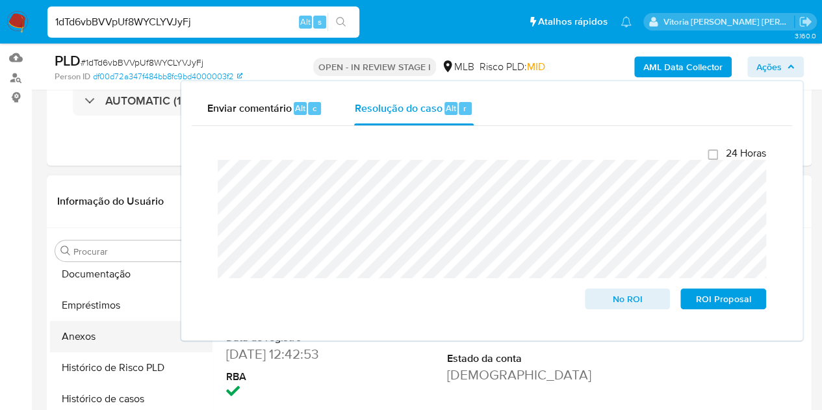
click at [94, 334] on button "Anexos" at bounding box center [126, 336] width 152 height 31
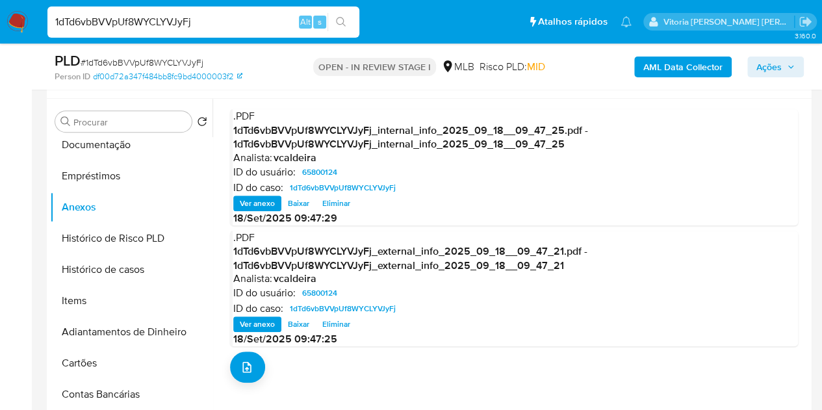
scroll to position [260, 0]
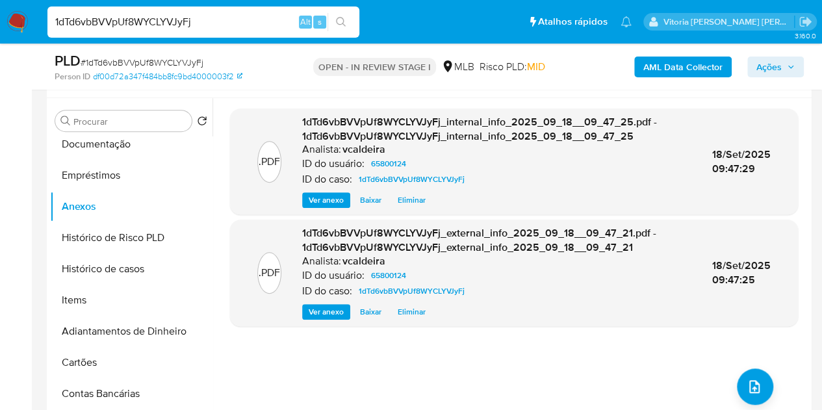
click at [86, 21] on input "1dTd6vbBVVpUf8WYCLYVJyFj" at bounding box center [203, 22] width 312 height 17
click at [802, 66] on button "Ações" at bounding box center [775, 67] width 57 height 21
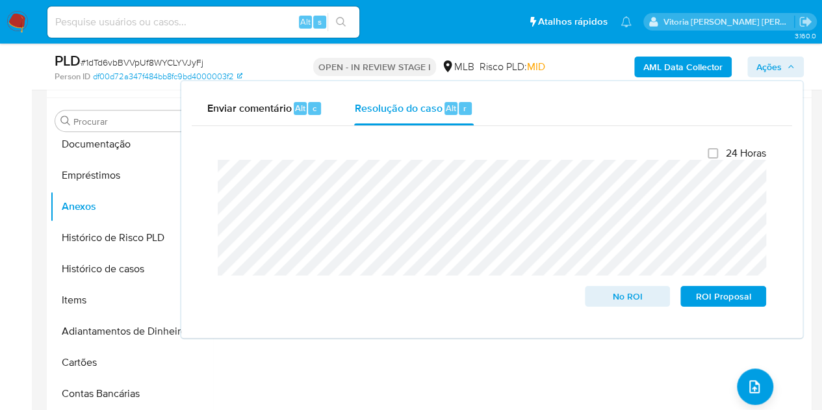
click at [342, 361] on div ".PDF 1dTd6vbBVVpUf8WYCLYVJyFj_internal_info_2025_09_18__09_47_25.pdf - 1dTd6vbB…" at bounding box center [514, 265] width 568 height 312
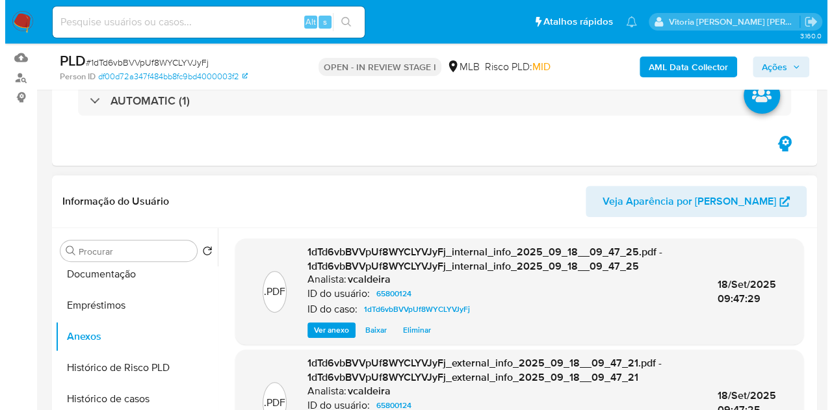
scroll to position [325, 0]
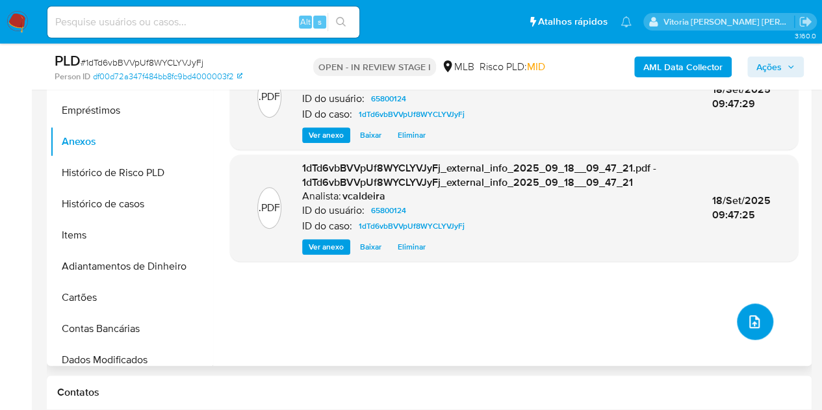
click at [752, 326] on icon "upload-file" at bounding box center [755, 322] width 16 height 16
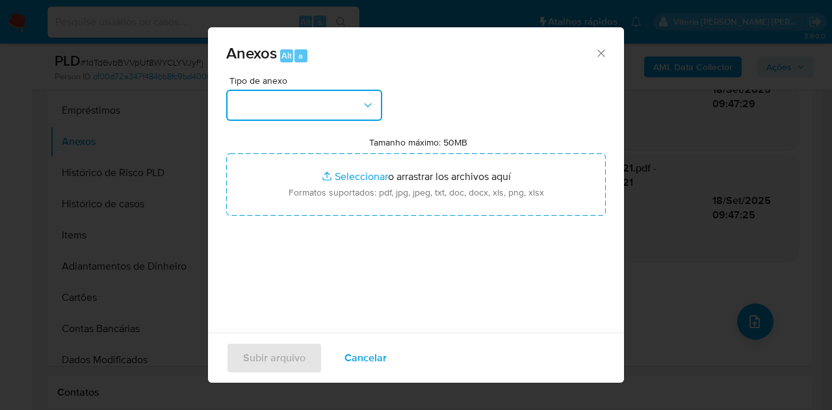
click at [347, 99] on button "button" at bounding box center [304, 105] width 156 height 31
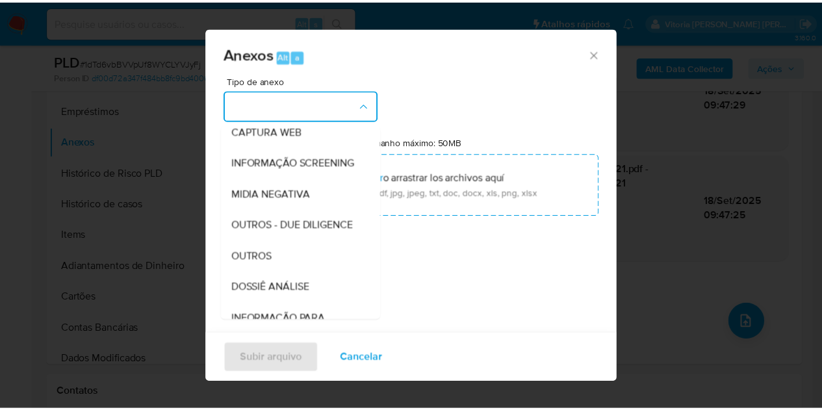
scroll to position [195, 0]
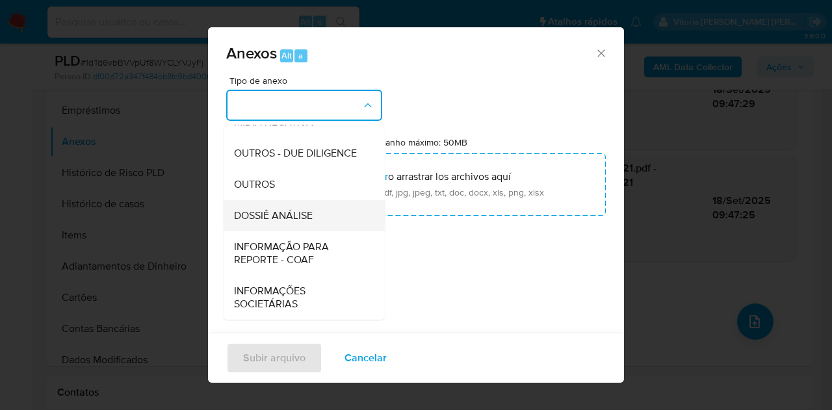
click at [296, 222] on span "DOSSIÊ ANÁLISE" at bounding box center [273, 215] width 79 height 13
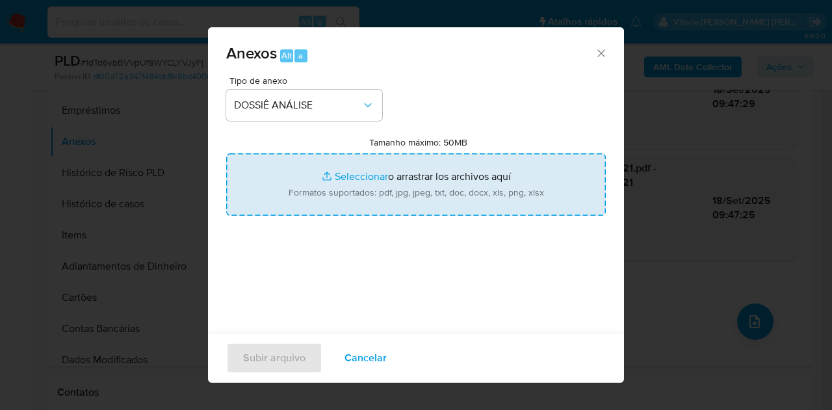
type input "C:\fakepath\Mulan 65800124_2025_09_18_07_24_34.pdf"
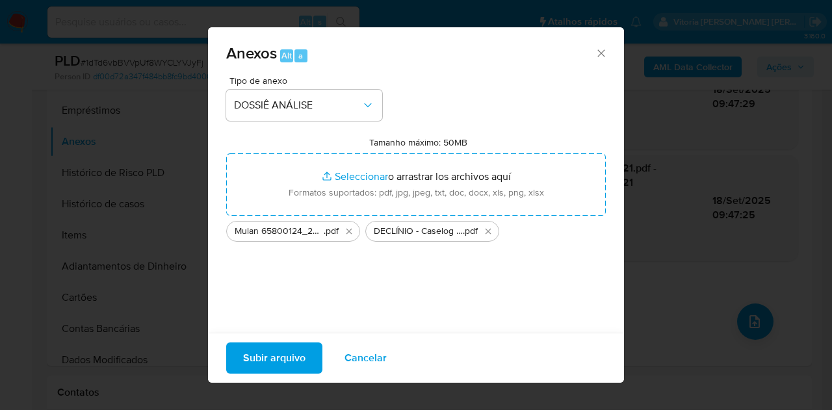
click at [251, 370] on span "Subir arquivo" at bounding box center [274, 358] width 62 height 29
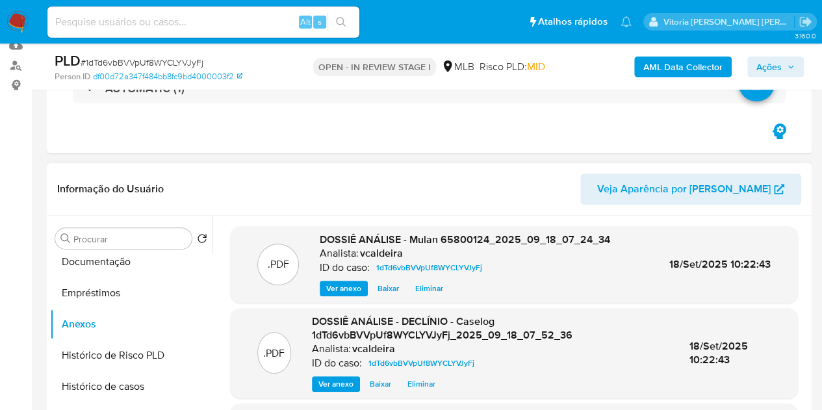
scroll to position [130, 0]
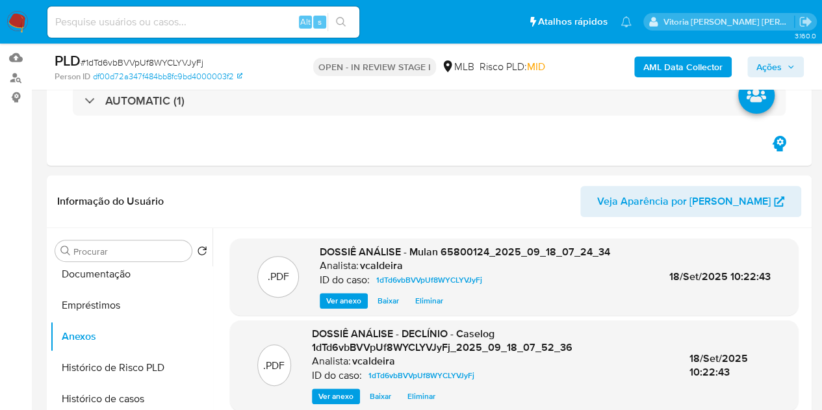
click at [765, 66] on span "Ações" at bounding box center [768, 67] width 25 height 21
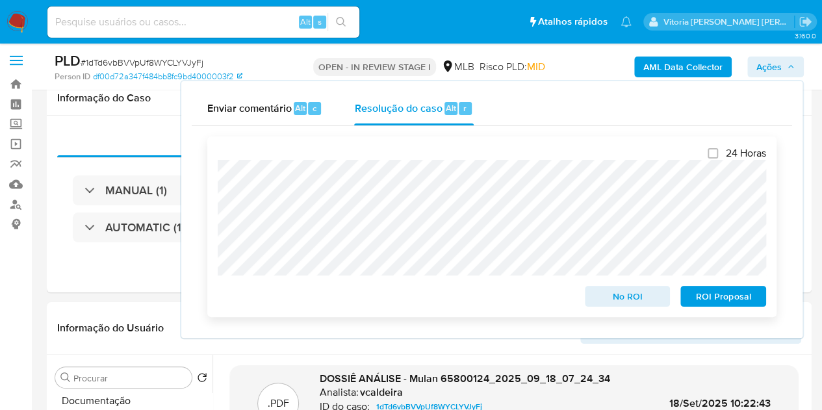
scroll to position [0, 0]
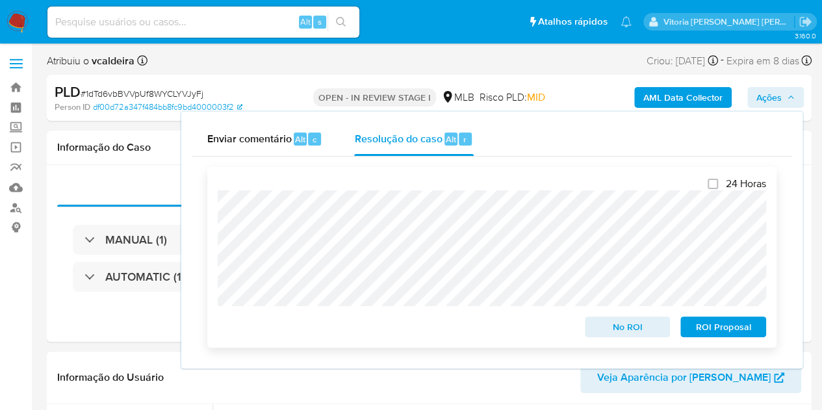
click at [637, 332] on span "No ROI" at bounding box center [628, 327] width 68 height 18
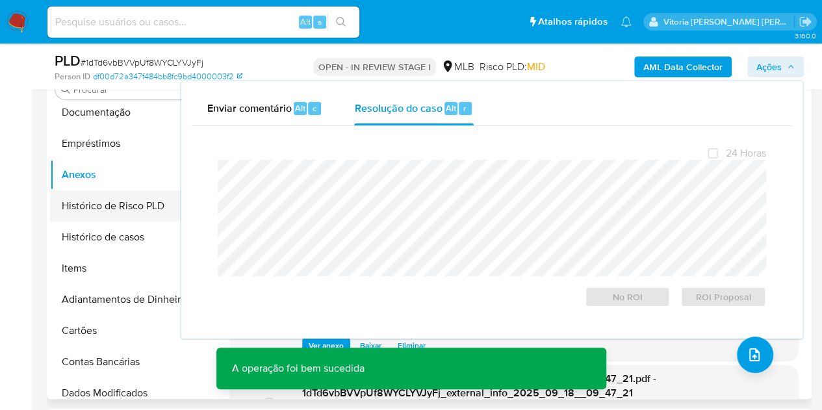
scroll to position [325, 0]
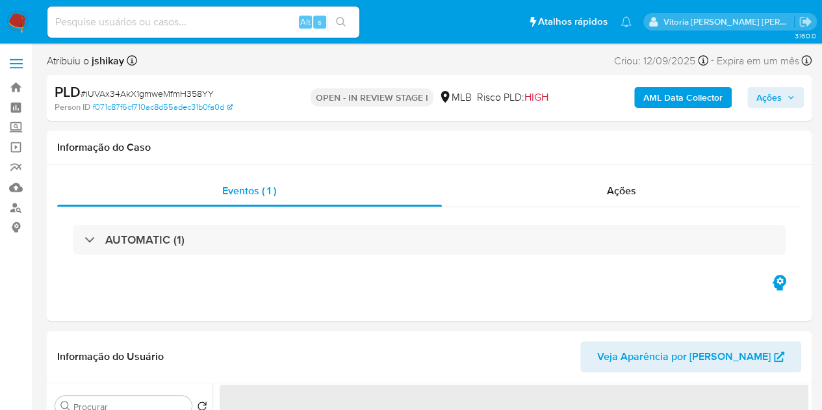
select select "10"
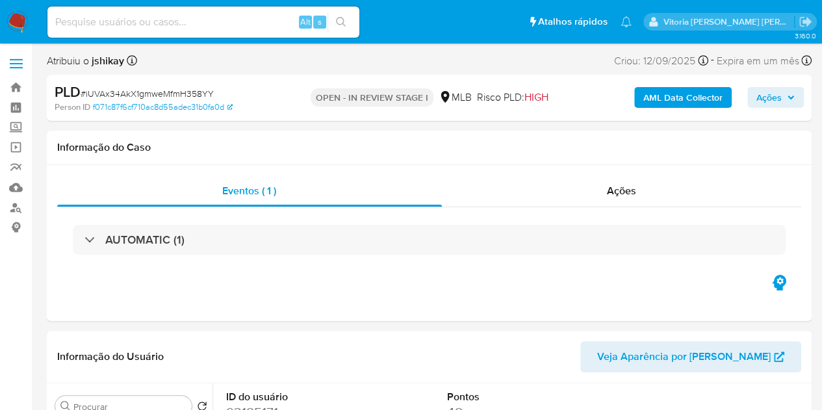
click at [19, 23] on img at bounding box center [17, 22] width 22 height 22
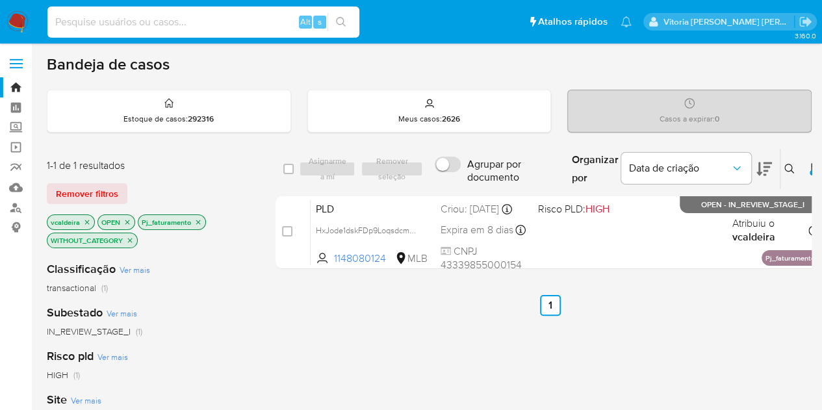
click at [198, 18] on input at bounding box center [203, 22] width 312 height 17
paste input "YDF01qbTDwKmFYXqI8GsSzGI"
type input "YDF01qbTDwKmFYXqI8GsSzGI"
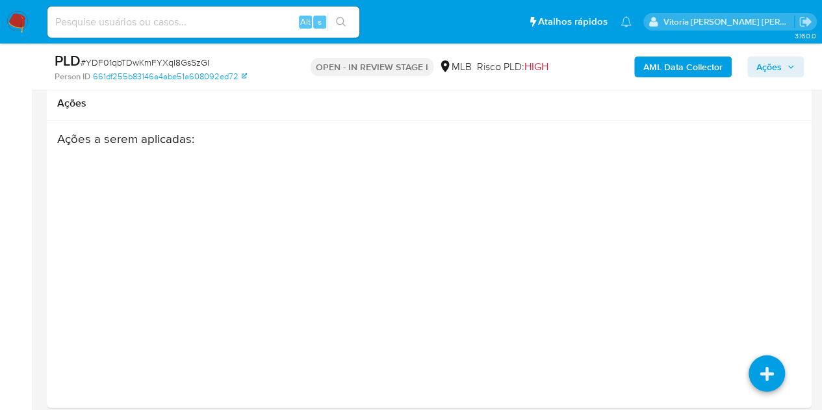
select select "10"
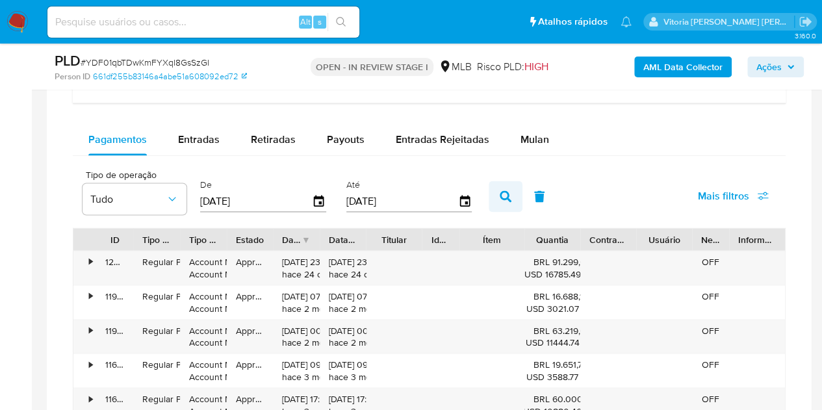
scroll to position [1040, 0]
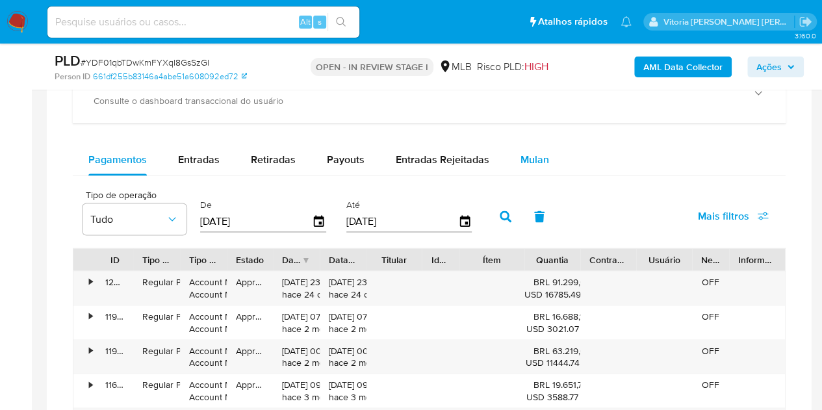
drag, startPoint x: 533, startPoint y: 157, endPoint x: 556, endPoint y: 168, distance: 25.3
click at [533, 157] on span "Mulan" at bounding box center [534, 159] width 29 height 15
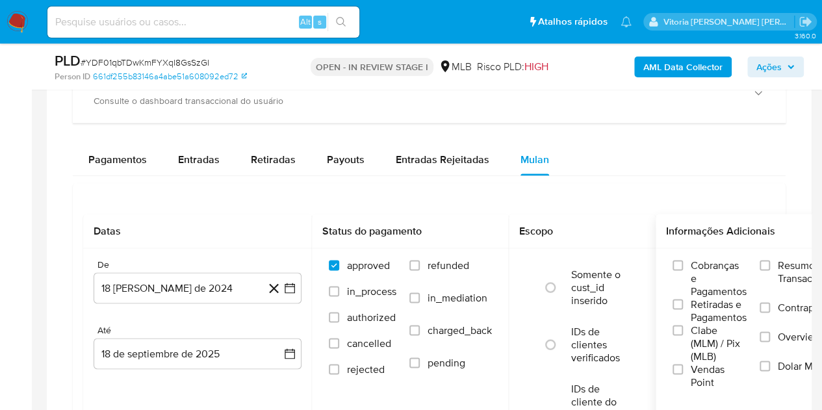
click at [778, 264] on label "Resumo Transacionalidade" at bounding box center [810, 280] width 100 height 42
click at [770, 264] on input "Resumo Transacionalidade" at bounding box center [765, 265] width 10 height 10
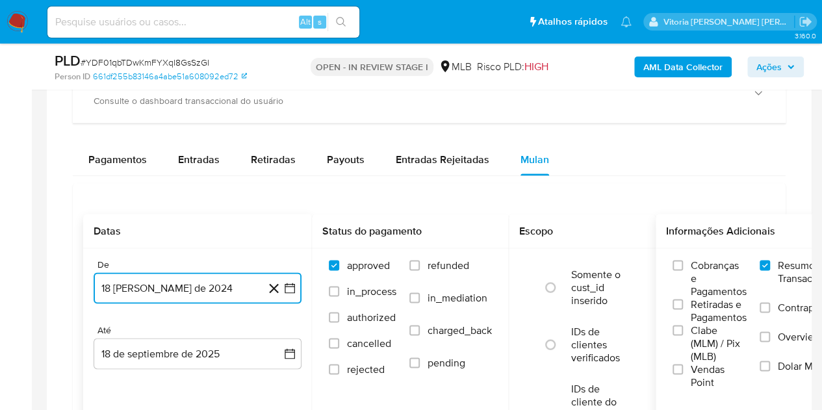
drag, startPoint x: 160, startPoint y: 290, endPoint x: 178, endPoint y: 276, distance: 22.7
click at [160, 289] on button "18 [PERSON_NAME] de 2024" at bounding box center [198, 287] width 208 height 31
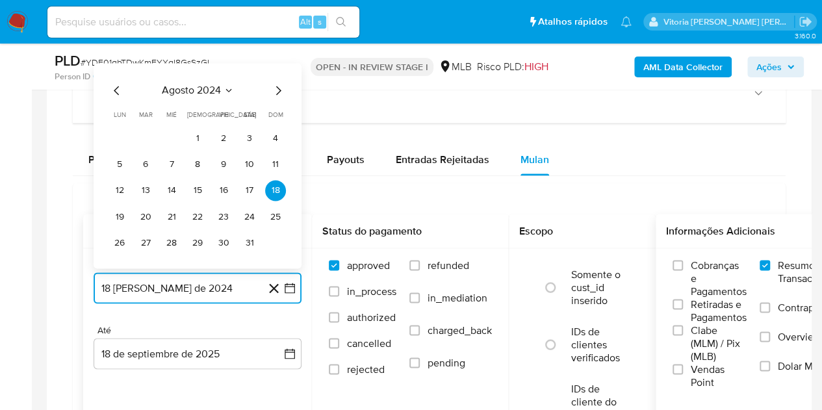
click at [196, 86] on span "agosto 2024" at bounding box center [191, 90] width 59 height 13
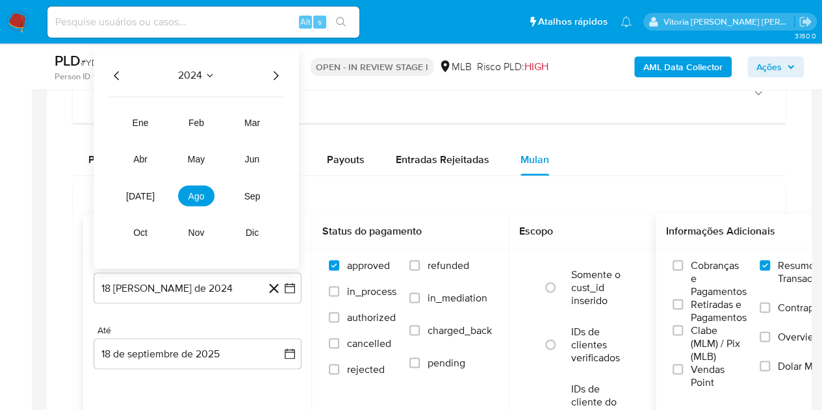
click at [279, 70] on icon "Año siguiente" at bounding box center [276, 76] width 16 height 16
click at [192, 192] on span "ago" at bounding box center [196, 195] width 16 height 10
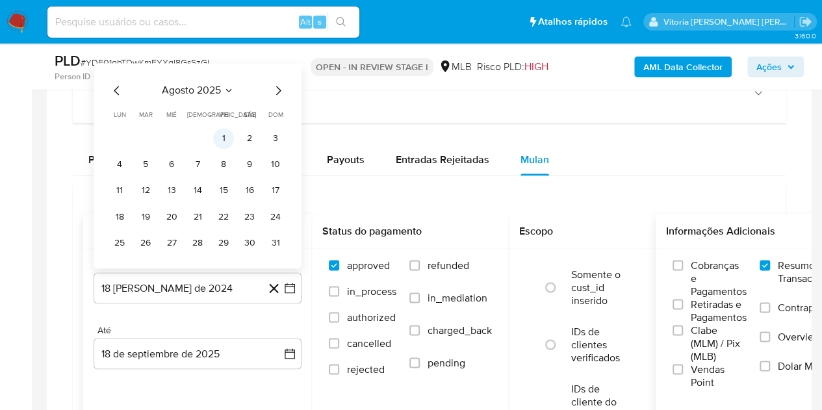
click at [220, 139] on button "1" at bounding box center [223, 138] width 21 height 21
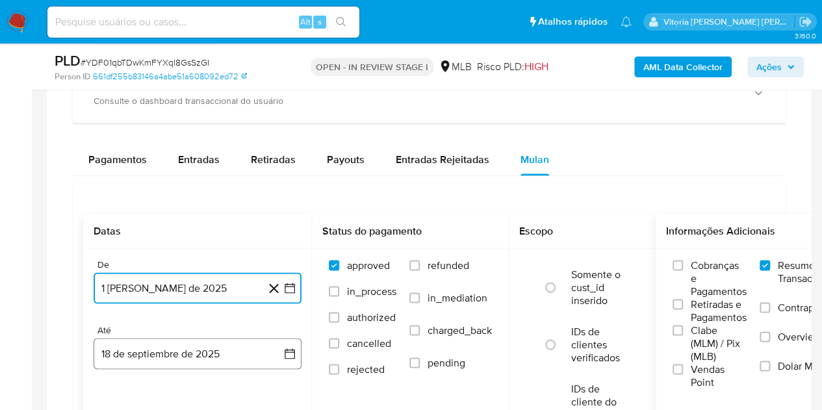
click at [170, 361] on button "18 de septiembre de 2025" at bounding box center [198, 353] width 208 height 31
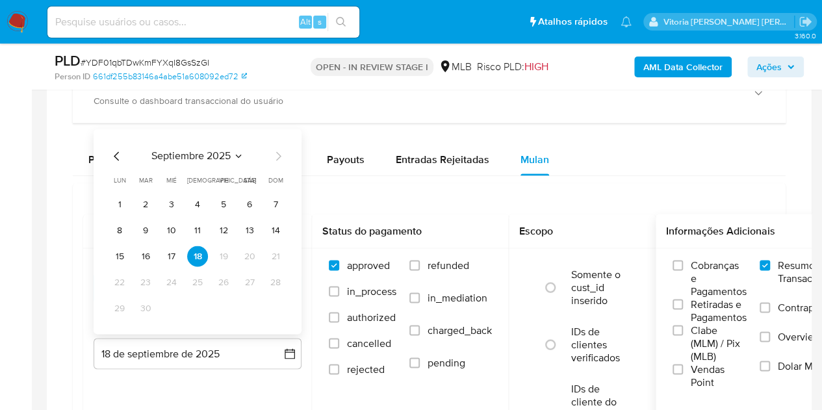
drag, startPoint x: 143, startPoint y: 255, endPoint x: 168, endPoint y: 264, distance: 26.3
click at [142, 254] on button "16" at bounding box center [145, 256] width 21 height 21
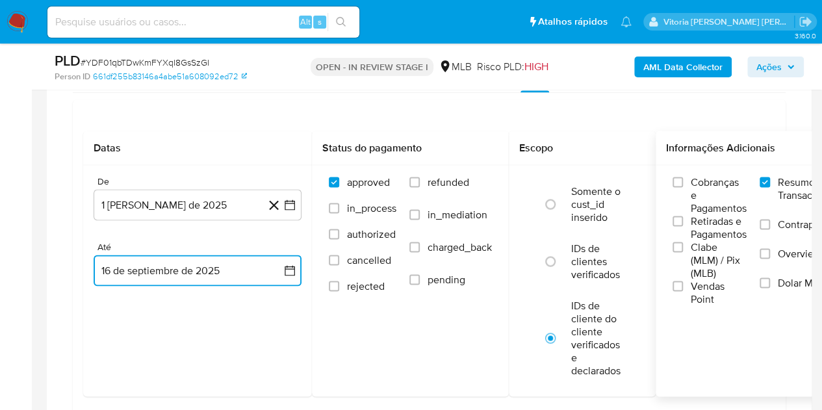
scroll to position [1235, 0]
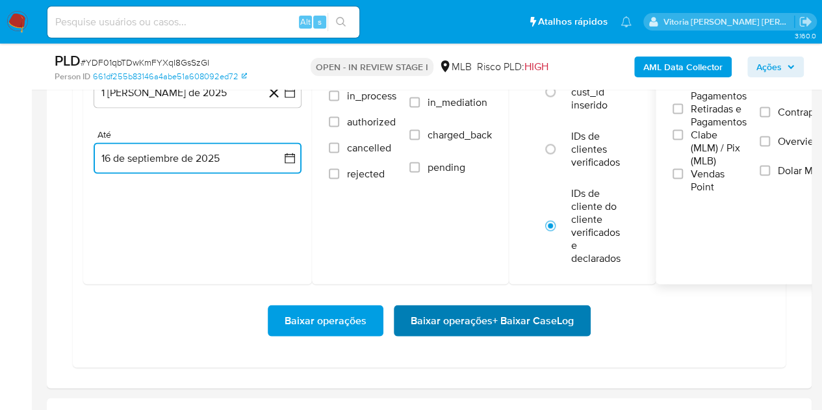
click at [485, 325] on span "Baixar operações + Baixar CaseLog" at bounding box center [492, 321] width 163 height 29
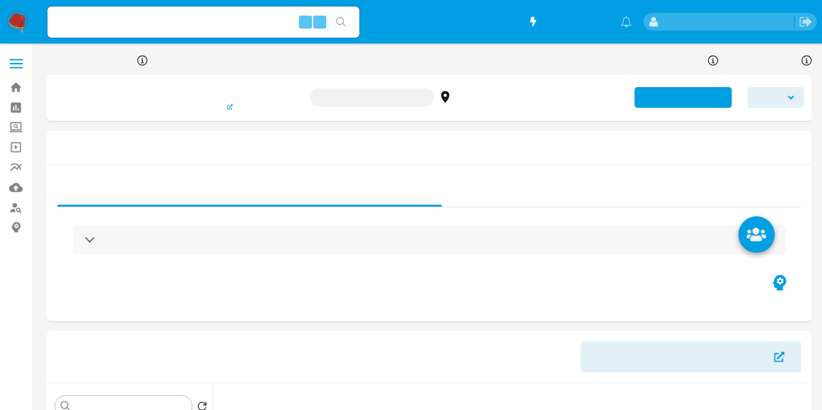
select select "10"
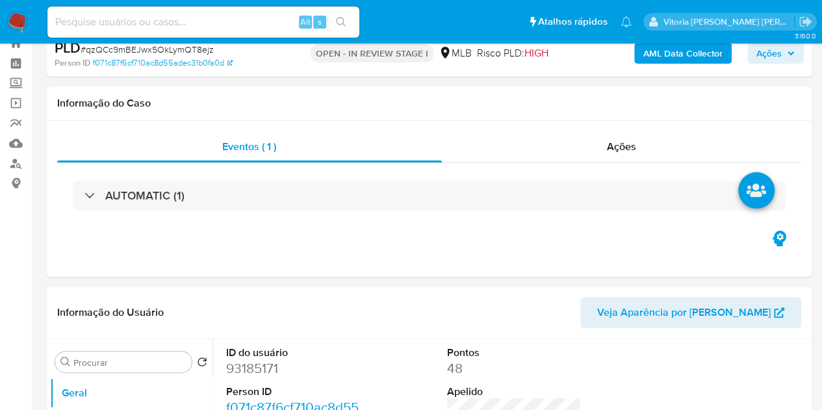
scroll to position [65, 0]
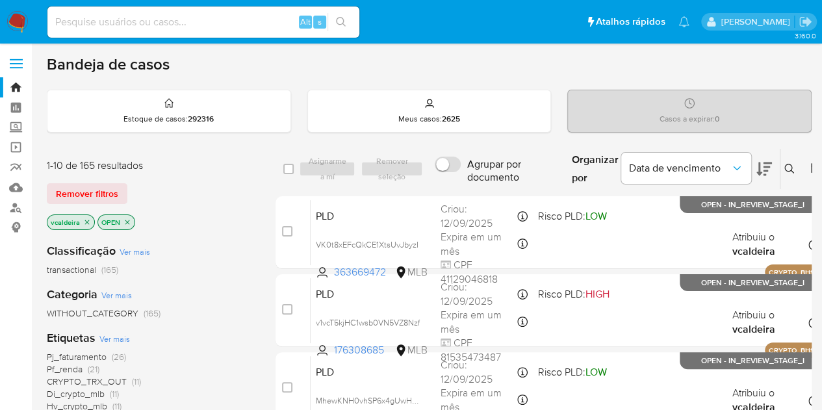
click at [780, 168] on button at bounding box center [790, 169] width 21 height 16
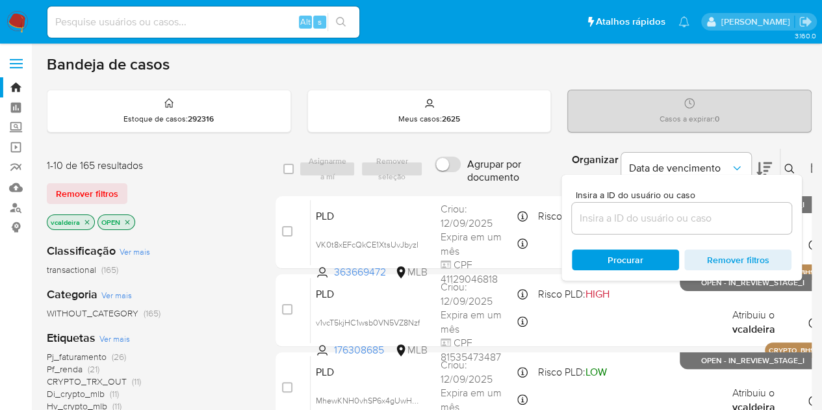
click at [617, 214] on input at bounding box center [682, 218] width 220 height 17
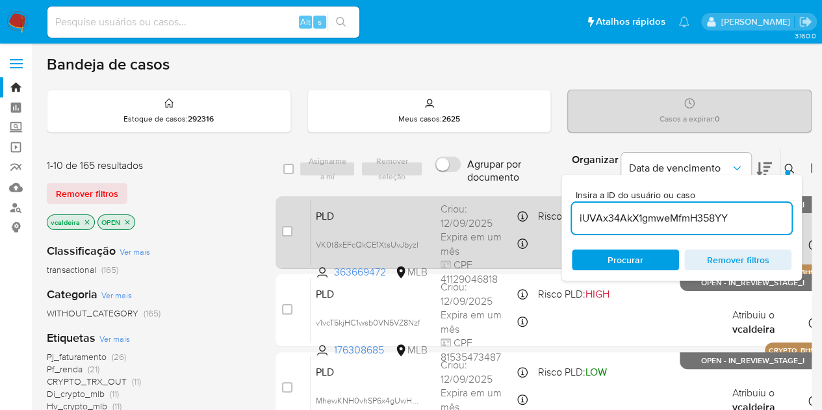
type input "iUVAx34AkX1gmweMfmH358YY"
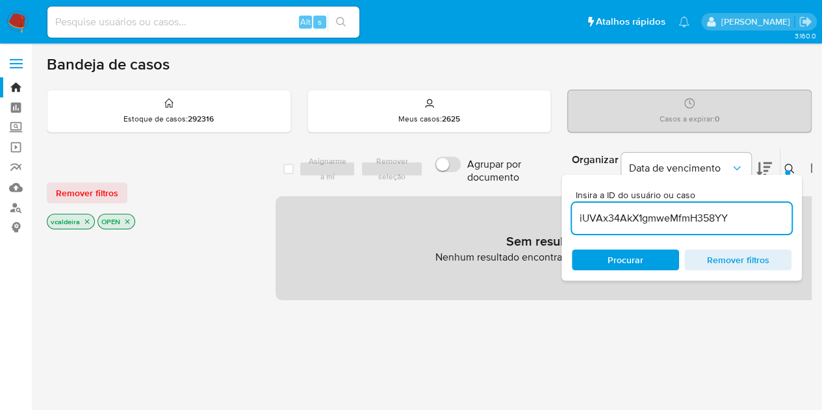
click at [88, 221] on icon "close-filter" at bounding box center [87, 222] width 8 height 8
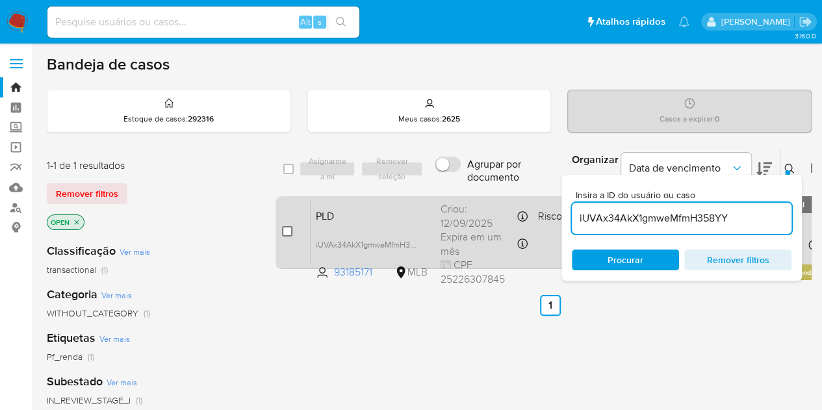
click at [285, 234] on input "checkbox" at bounding box center [287, 231] width 10 height 10
checkbox input "true"
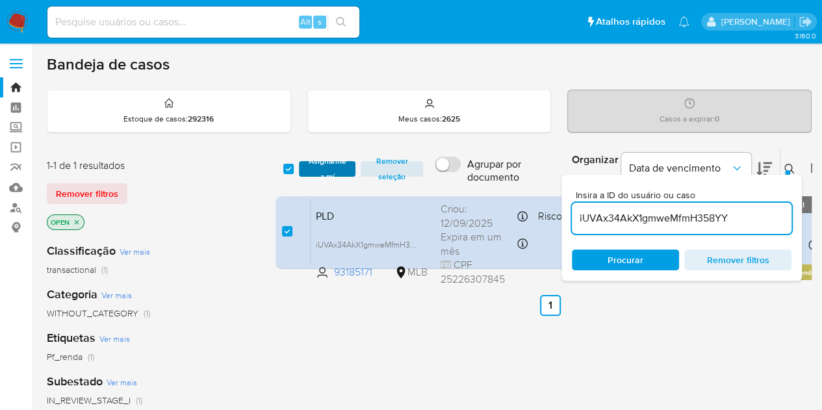
click at [337, 167] on span "Asignarme a mí" at bounding box center [327, 168] width 44 height 13
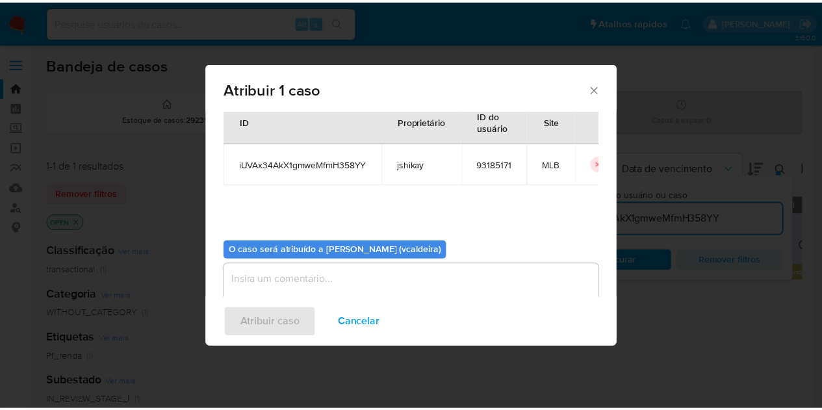
scroll to position [66, 0]
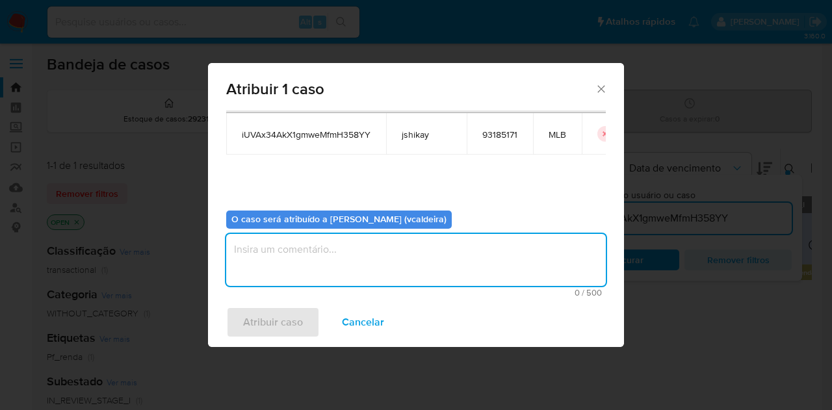
click at [272, 273] on textarea "assign-modal" at bounding box center [415, 260] width 379 height 52
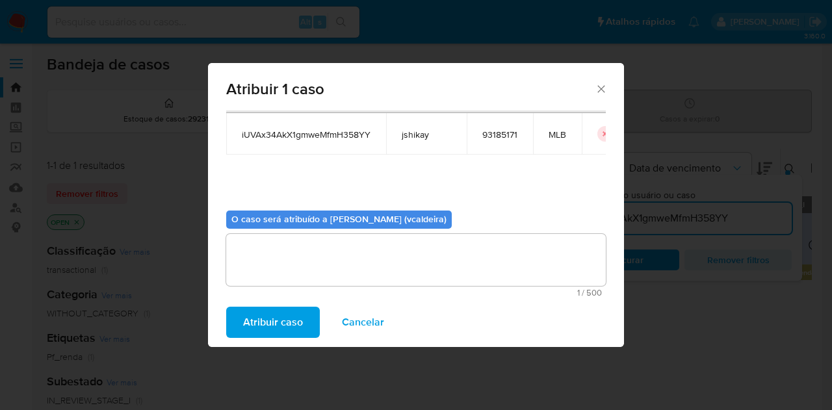
click at [273, 319] on span "Atribuir caso" at bounding box center [273, 322] width 60 height 29
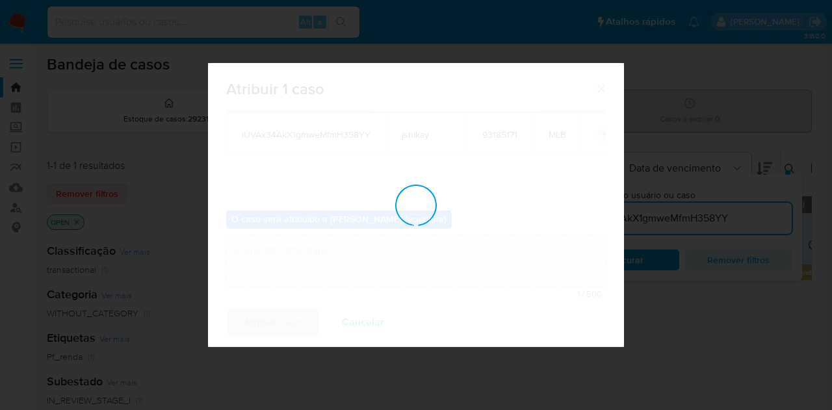
checkbox input "false"
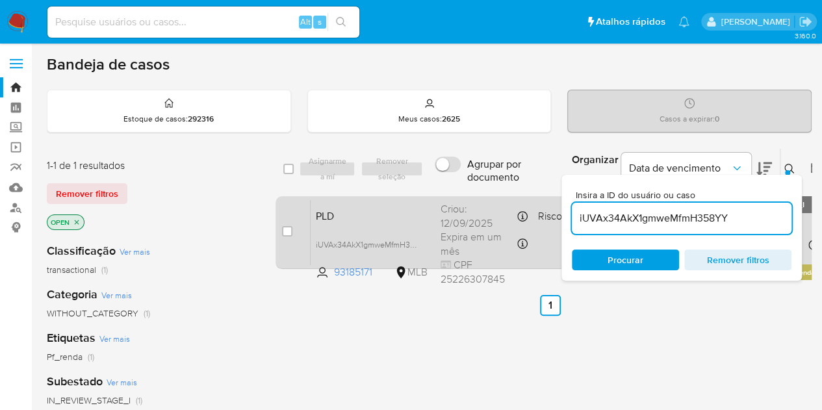
click at [399, 211] on span "PLD" at bounding box center [373, 215] width 114 height 17
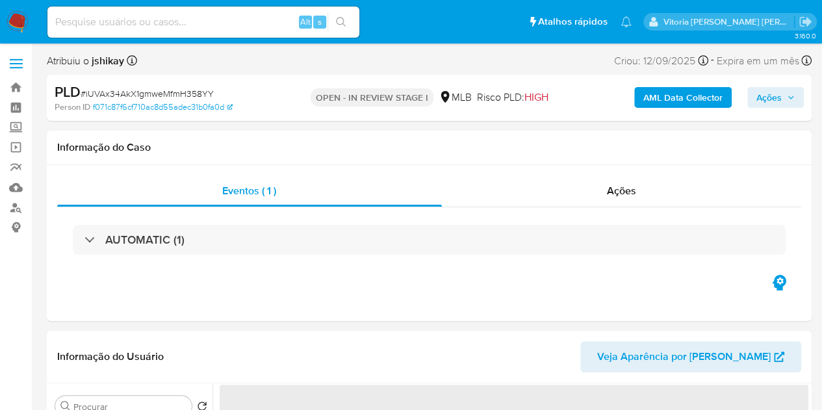
select select "10"
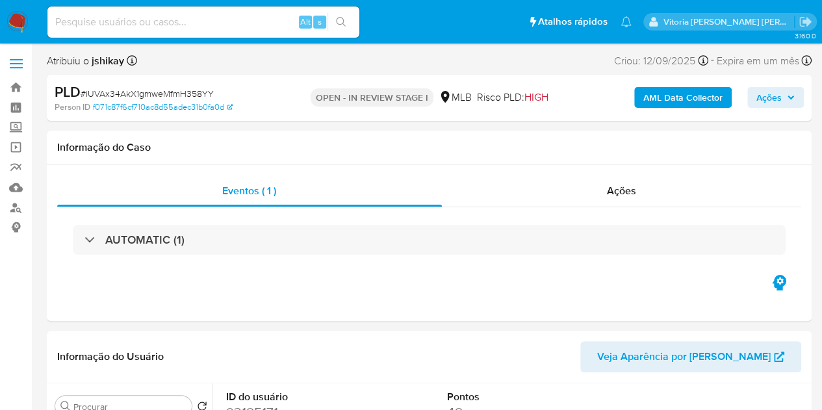
click at [776, 90] on span "Ações" at bounding box center [768, 97] width 25 height 21
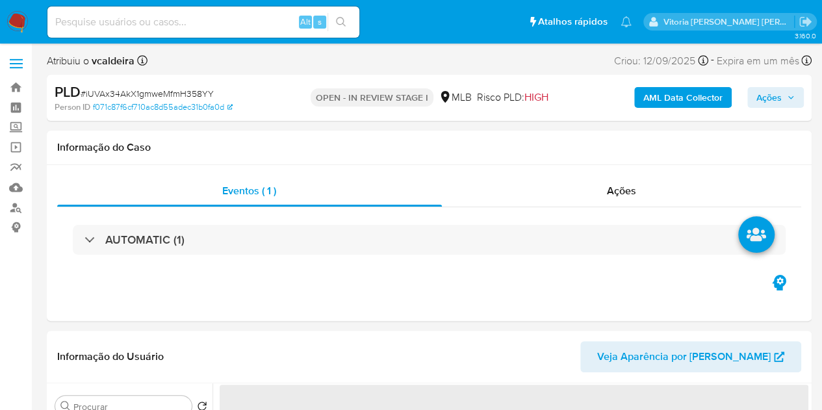
click at [788, 108] on div "AML Data Collector Ações" at bounding box center [680, 98] width 246 height 31
select select "10"
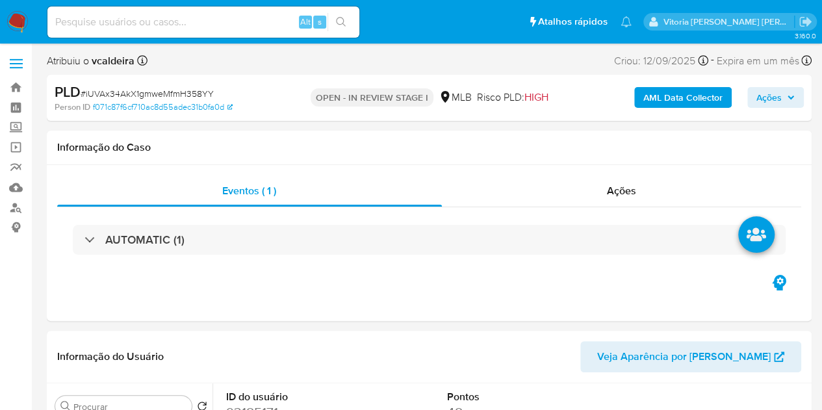
click at [784, 95] on span "Ações" at bounding box center [775, 97] width 38 height 18
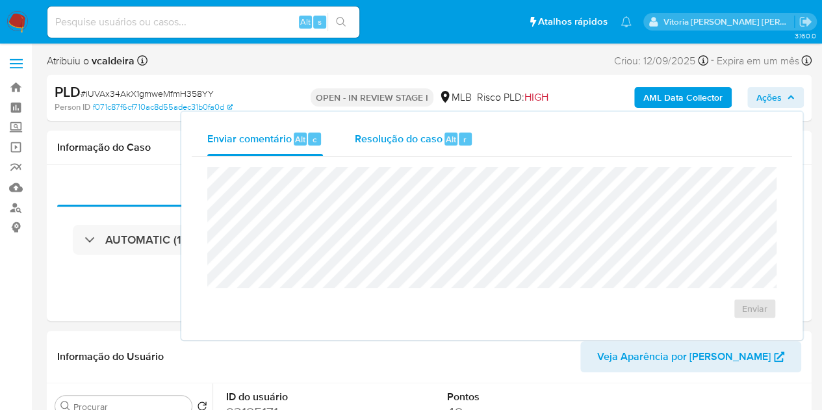
click at [392, 137] on span "Resolução do caso" at bounding box center [398, 138] width 88 height 15
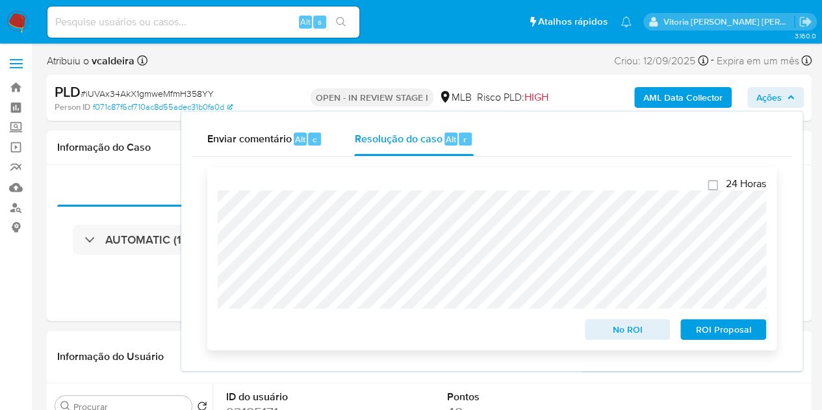
click at [629, 332] on span "No ROI" at bounding box center [628, 329] width 68 height 18
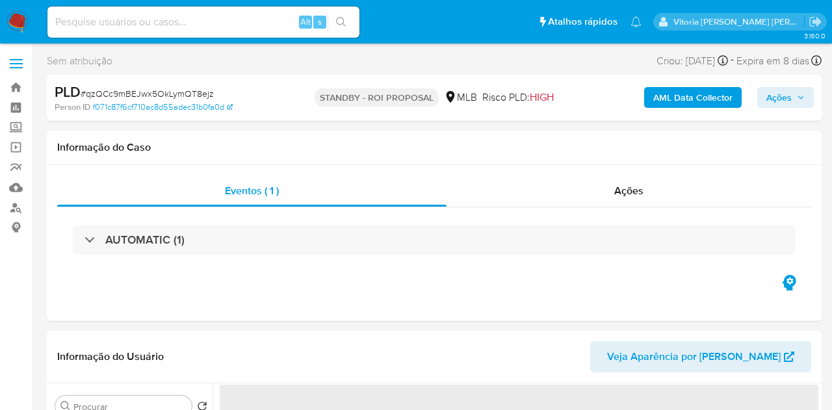
select select "10"
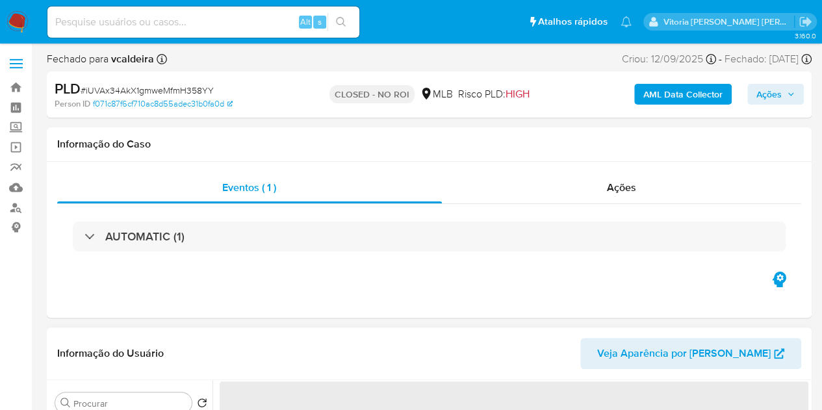
select select "10"
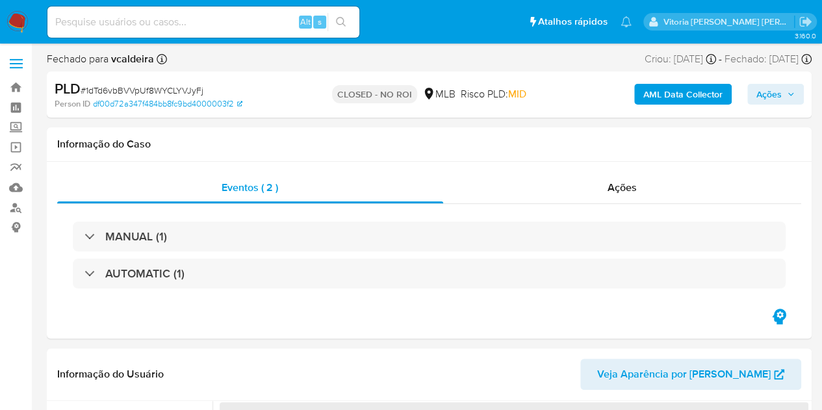
select select "10"
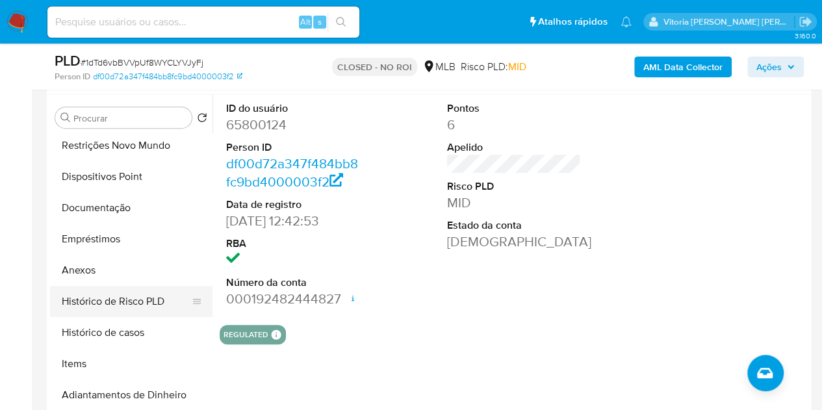
scroll to position [130, 0]
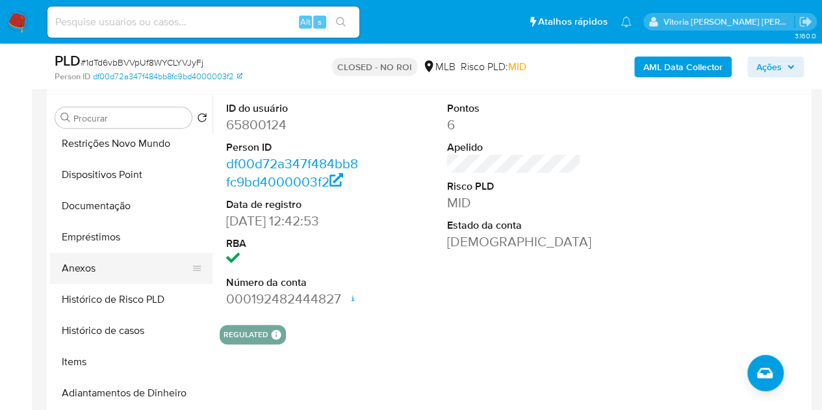
click at [105, 270] on button "Anexos" at bounding box center [126, 268] width 152 height 31
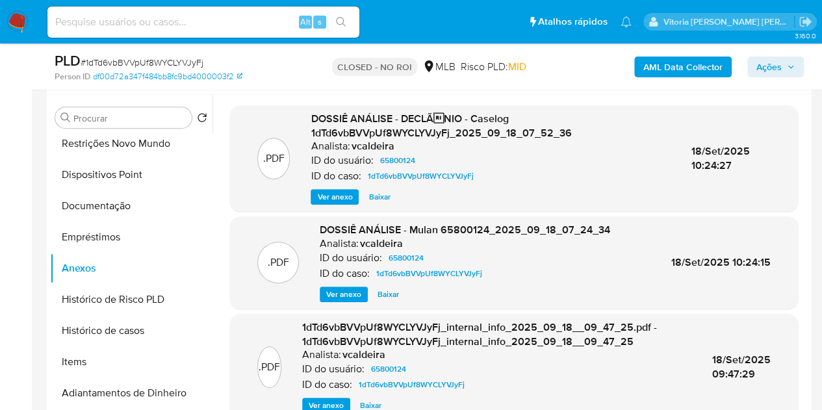
click at [774, 68] on span "Ações" at bounding box center [768, 67] width 25 height 21
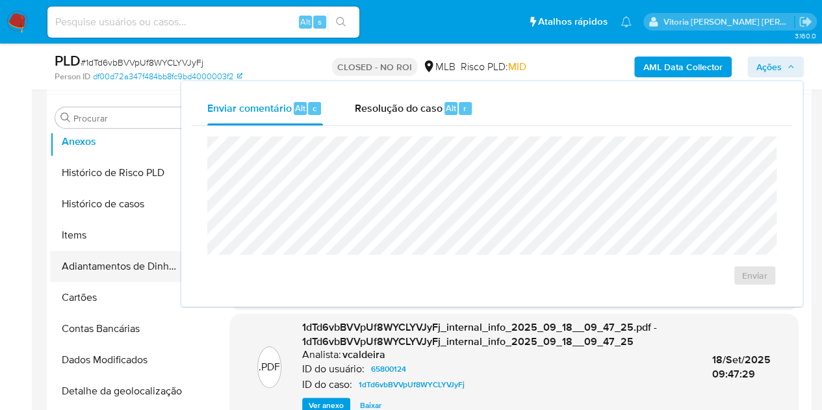
scroll to position [260, 0]
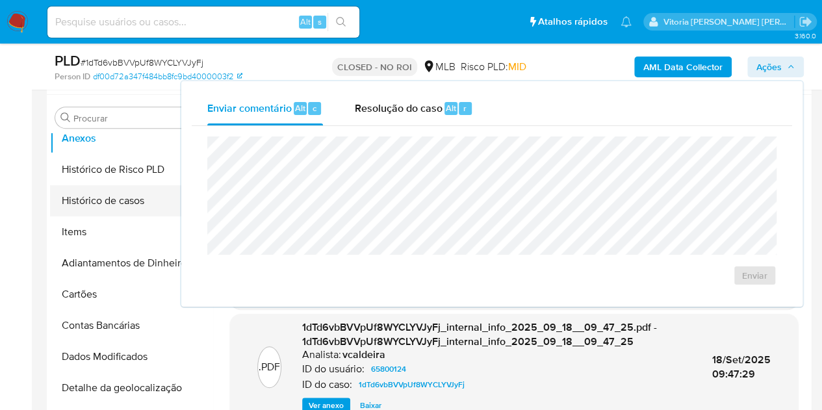
click at [105, 203] on button "Histórico de casos" at bounding box center [126, 200] width 152 height 31
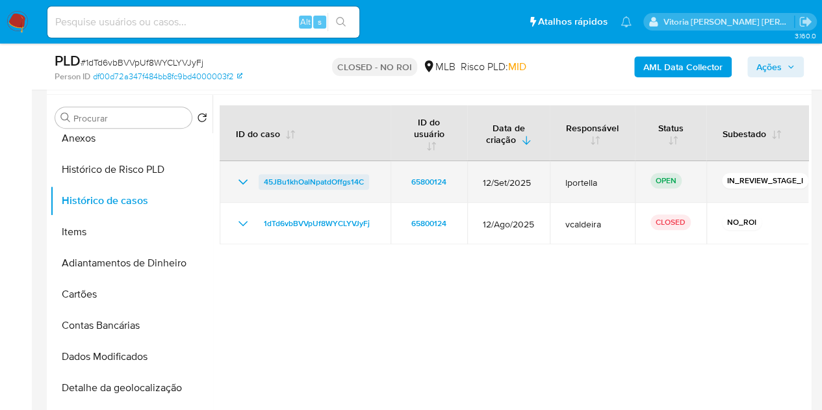
click at [294, 179] on span "45JBu1khOalNpatdOffgs14C" at bounding box center [314, 182] width 100 height 16
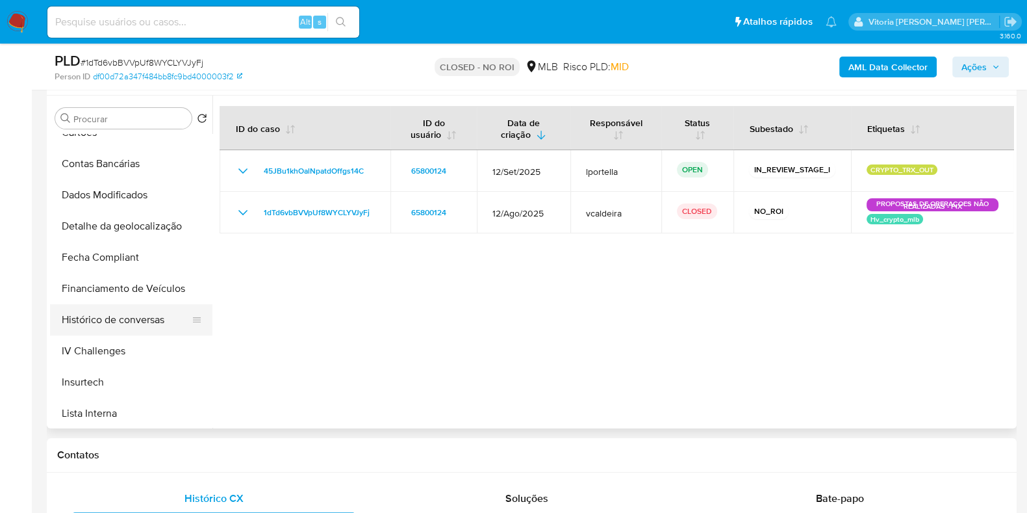
scroll to position [259, 0]
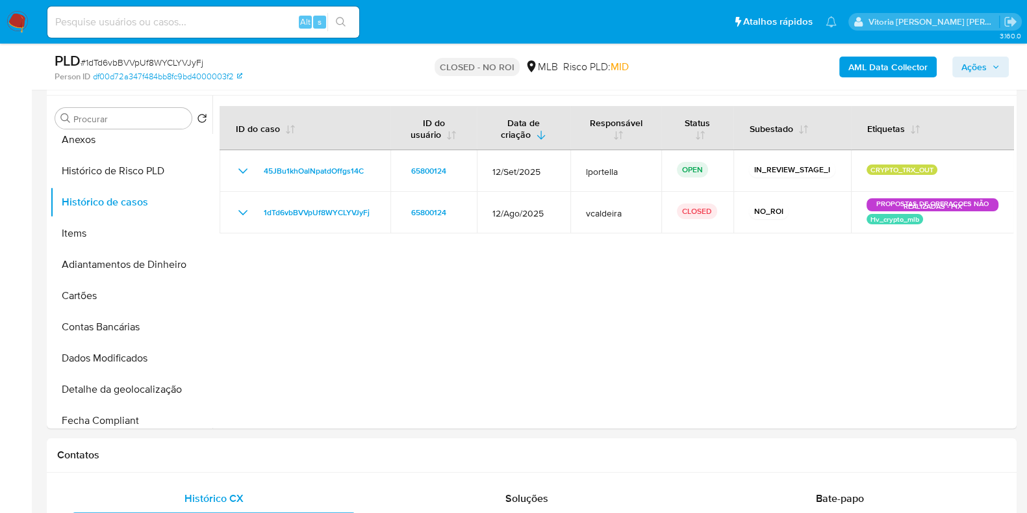
click at [186, 31] on div "Alt s" at bounding box center [203, 21] width 312 height 31
click at [184, 24] on input at bounding box center [203, 22] width 312 height 17
paste input "zGuQVfEkAG8tvSa9dZZa13jx"
type input "zGuQVfEkAG8tvSa9dZZa13jx"
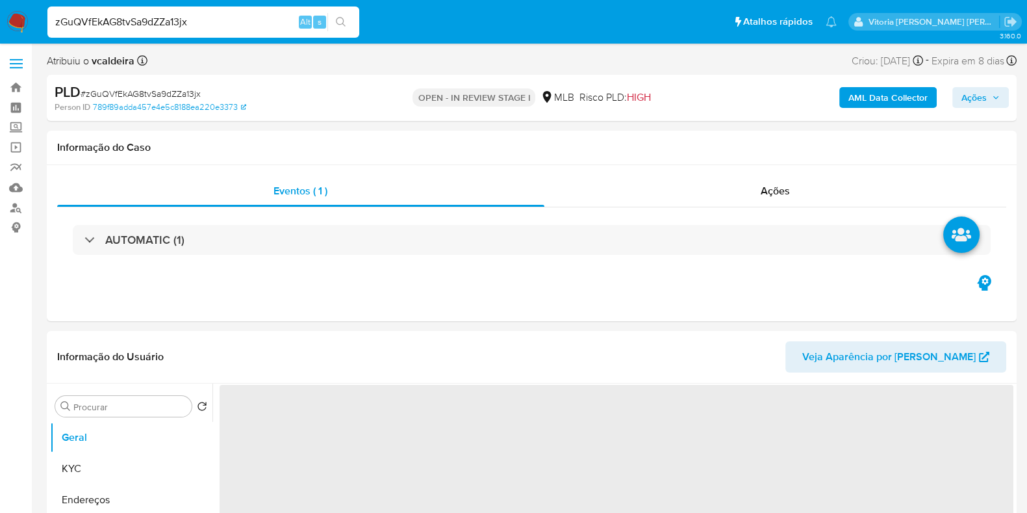
select select "10"
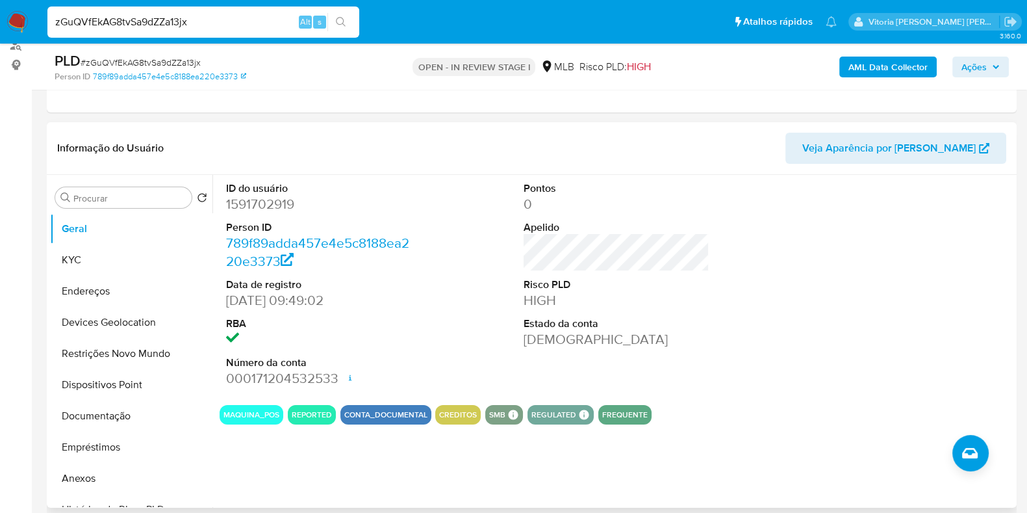
scroll to position [162, 0]
click at [279, 203] on dd "1591702919" at bounding box center [319, 205] width 186 height 18
copy dd "1591702919"
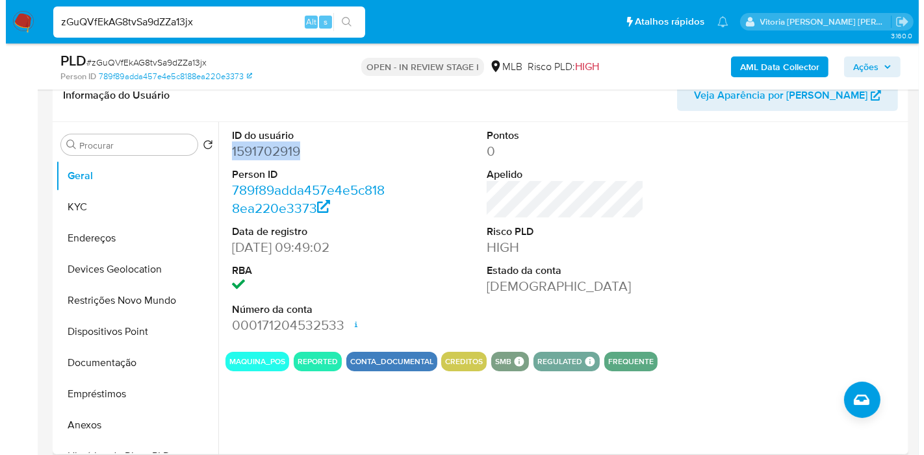
scroll to position [234, 0]
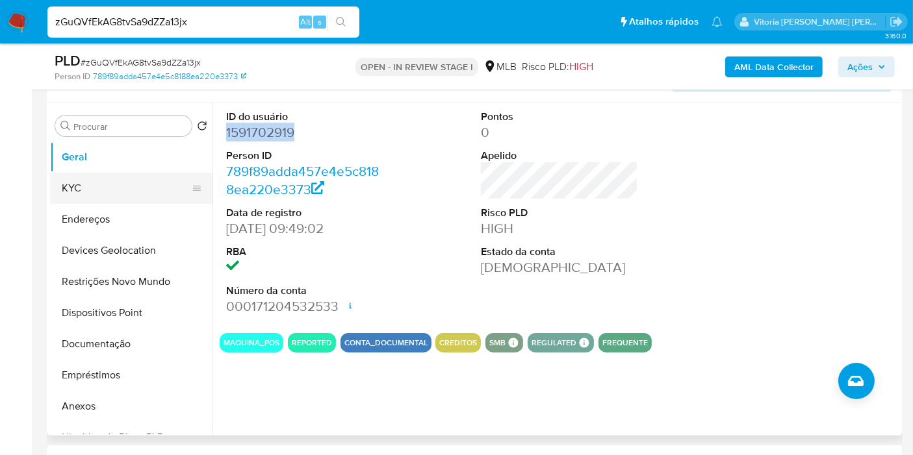
click at [109, 184] on button "KYC" at bounding box center [126, 188] width 152 height 31
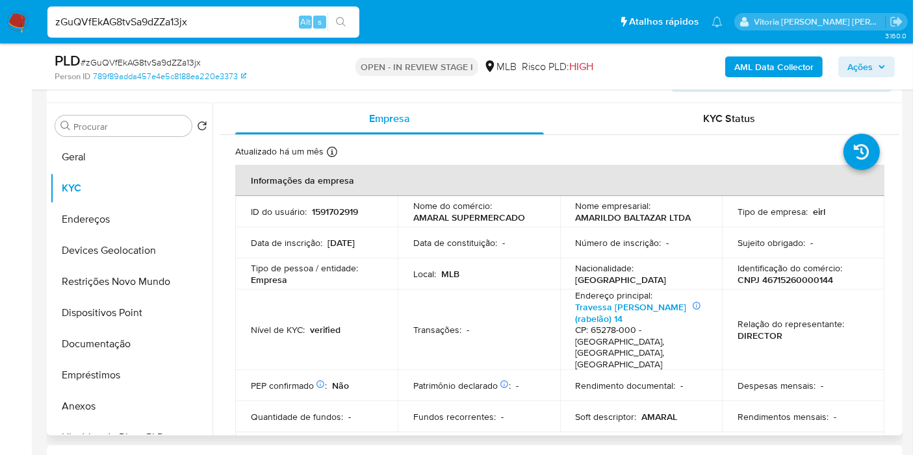
click at [617, 220] on p "AMARILDO BALTAZAR LTDA" at bounding box center [634, 218] width 116 height 12
click at [626, 232] on td "Número de inscrição : -" at bounding box center [641, 242] width 162 height 31
drag, startPoint x: 696, startPoint y: 216, endPoint x: 574, endPoint y: 218, distance: 121.5
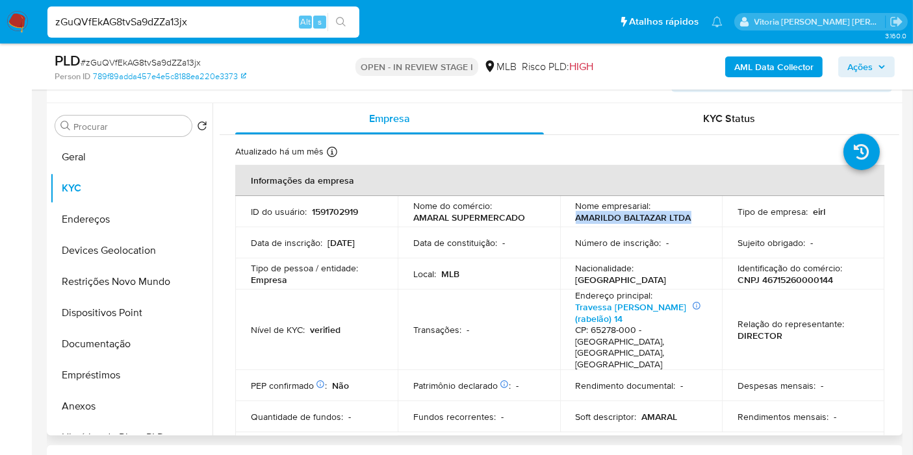
click at [576, 218] on div "Nome empresarial : AMARILDO BALTAZAR LTDA" at bounding box center [641, 211] width 131 height 23
copy p "AMARILDO BALTAZAR LTDA"
click at [755, 68] on b "AML Data Collector" at bounding box center [773, 67] width 79 height 21
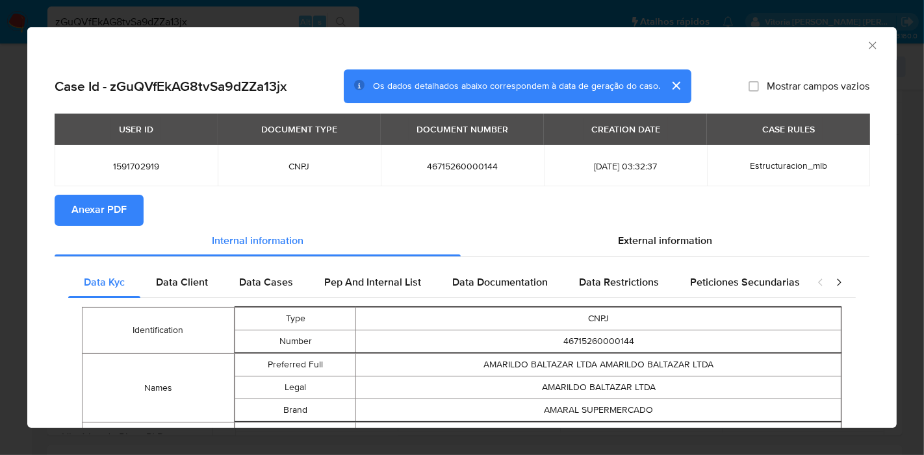
click at [87, 212] on span "Anexar PDF" at bounding box center [98, 210] width 55 height 29
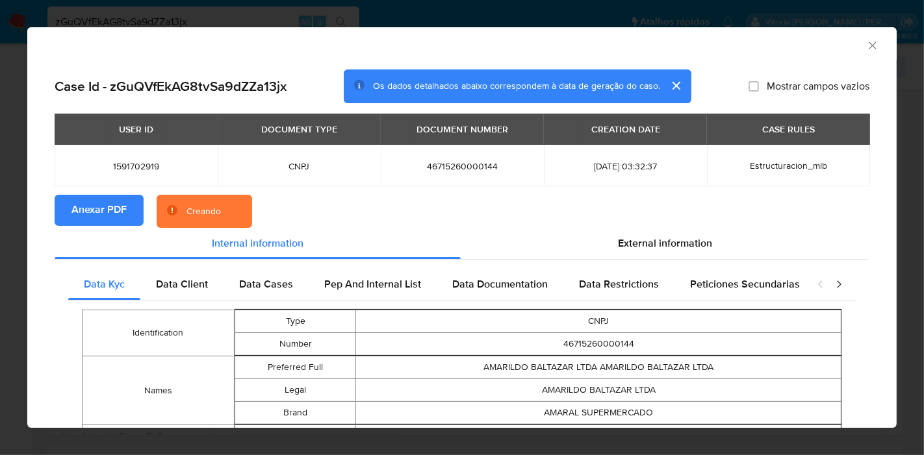
drag, startPoint x: 647, startPoint y: 242, endPoint x: 609, endPoint y: 263, distance: 43.3
click at [643, 242] on span "External information" at bounding box center [665, 243] width 94 height 15
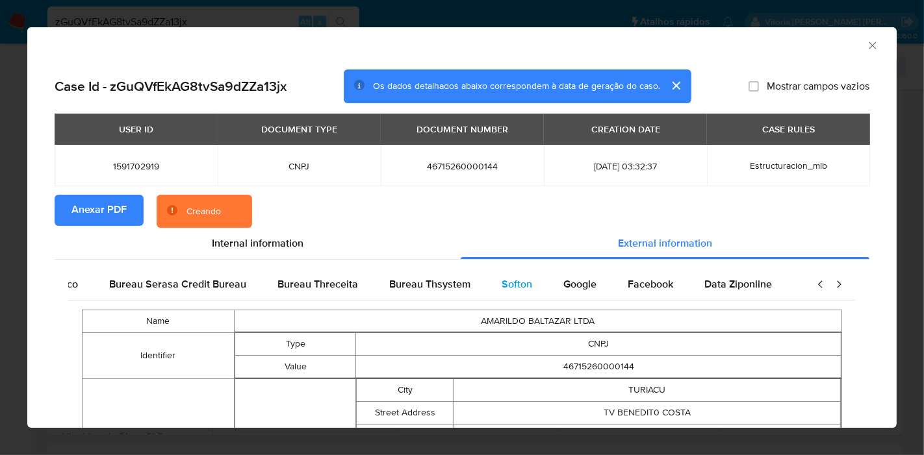
scroll to position [0, 273]
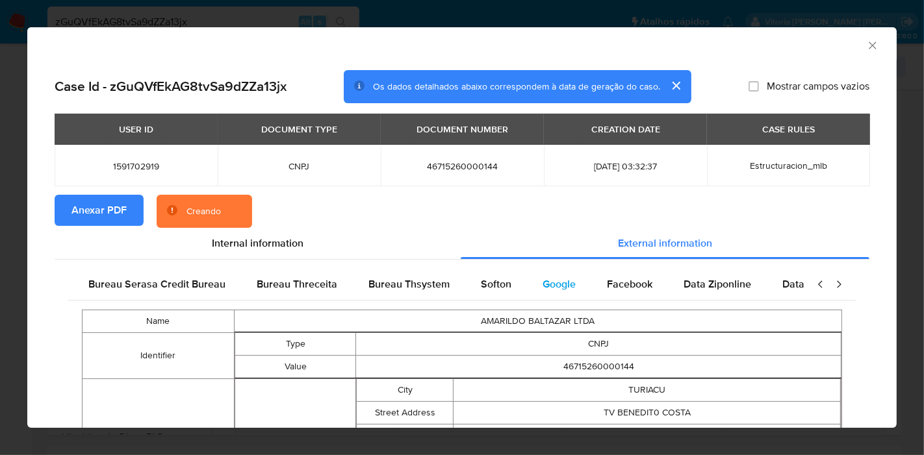
click at [547, 283] on span "Google" at bounding box center [559, 284] width 33 height 15
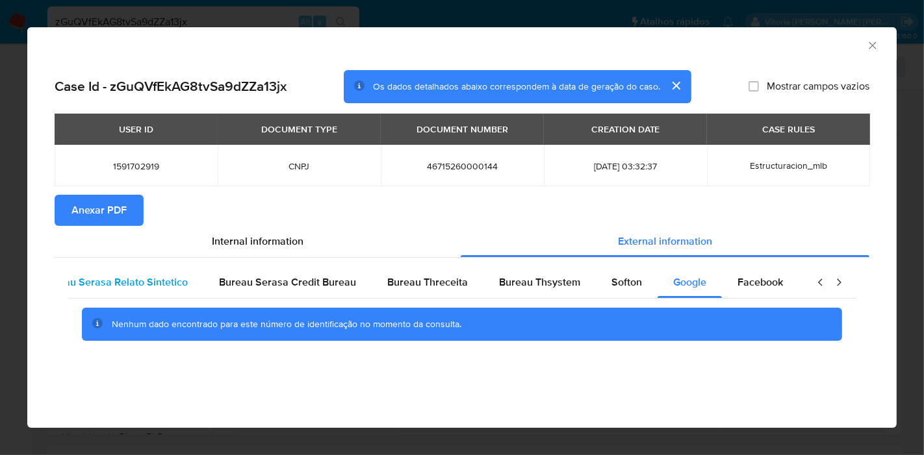
scroll to position [0, 0]
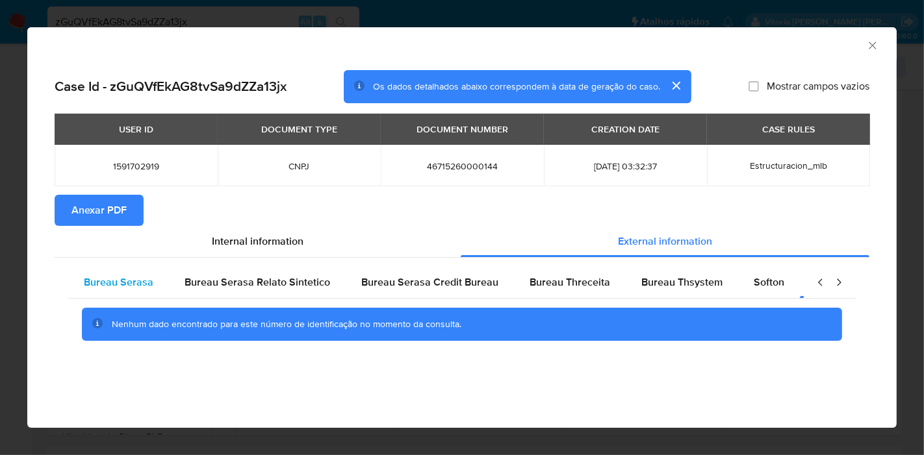
click at [128, 276] on span "Bureau Serasa" at bounding box center [119, 282] width 70 height 15
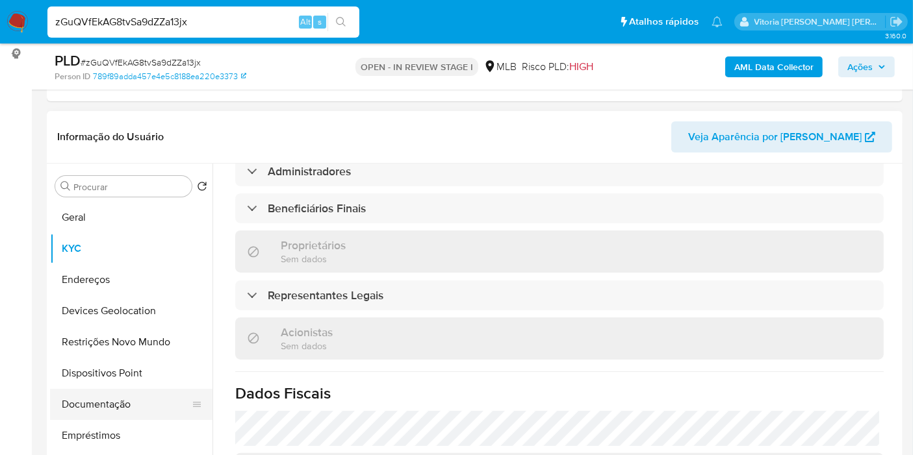
scroll to position [162, 0]
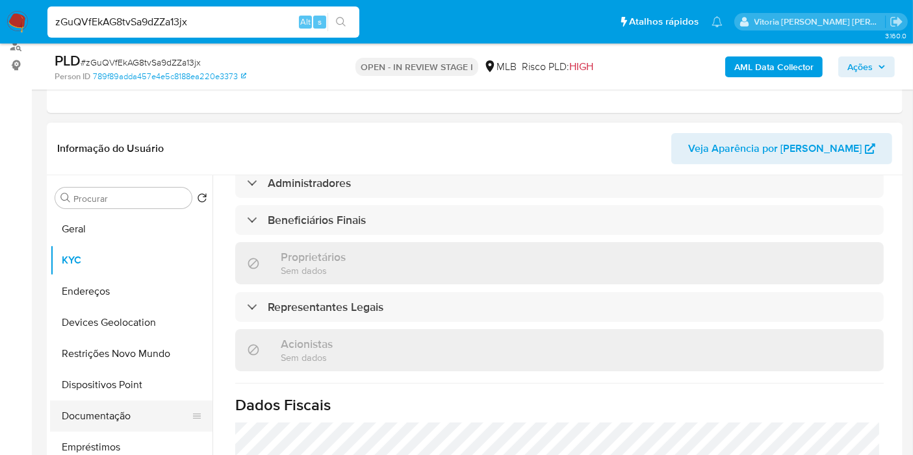
click at [100, 409] on button "Documentação" at bounding box center [126, 416] width 152 height 31
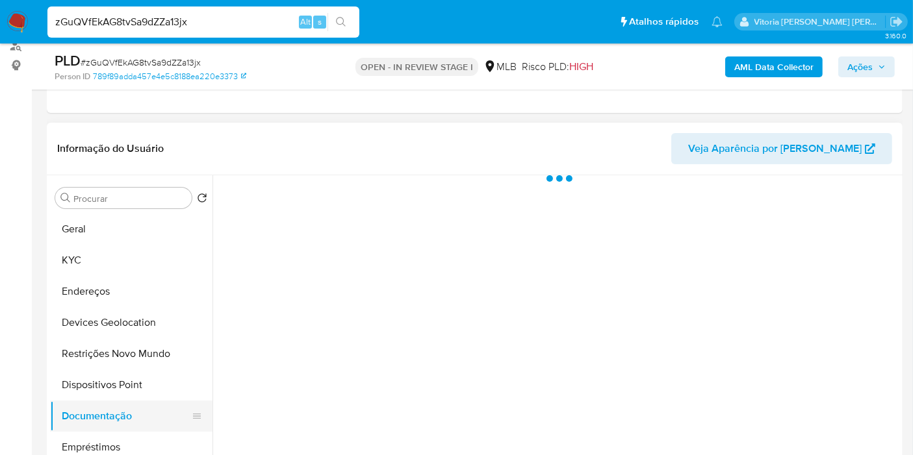
scroll to position [0, 0]
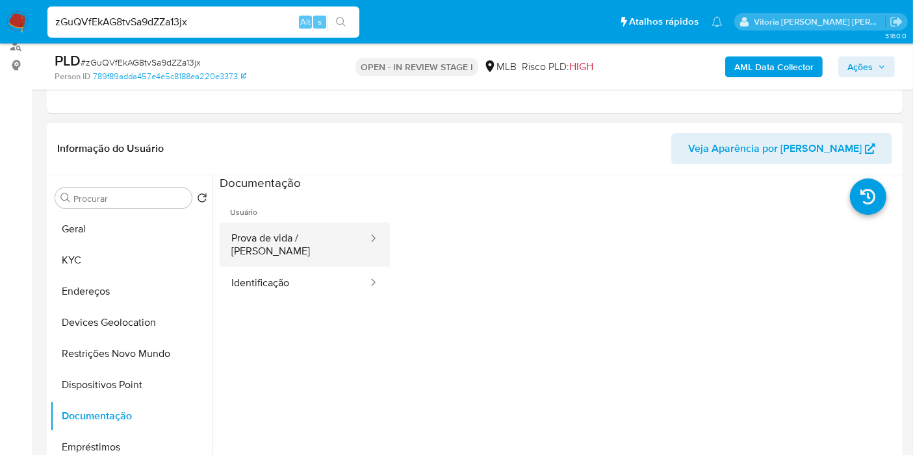
click at [300, 240] on button "Prova de vida / [PERSON_NAME]" at bounding box center [294, 245] width 149 height 44
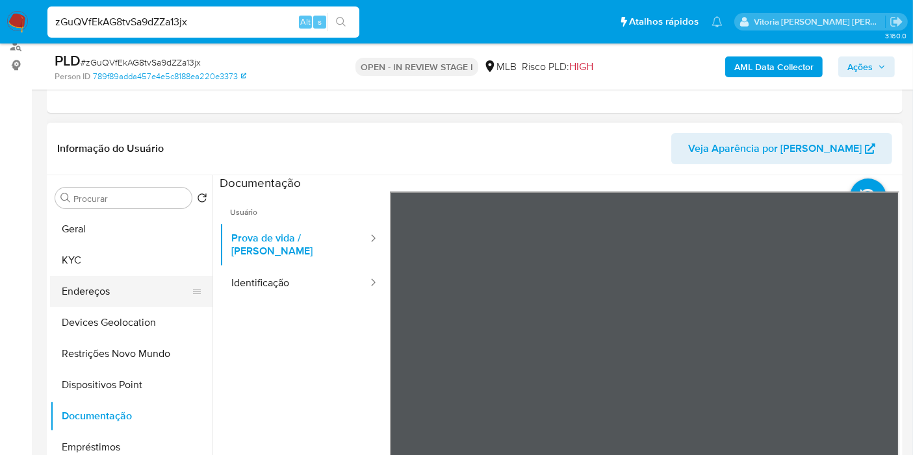
click at [78, 282] on button "Endereços" at bounding box center [126, 291] width 152 height 31
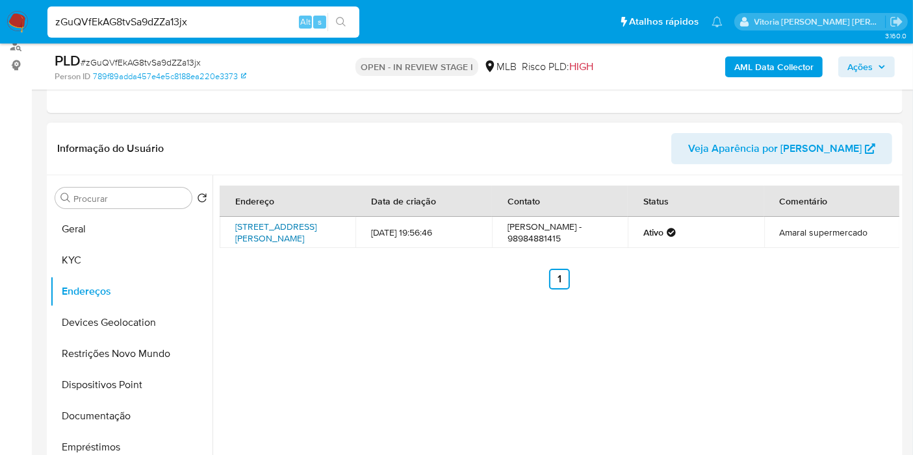
click at [270, 225] on link "[STREET_ADDRESS]" at bounding box center [275, 232] width 81 height 25
drag, startPoint x: 873, startPoint y: 226, endPoint x: 773, endPoint y: 227, distance: 100.7
click at [773, 227] on td "Amaral supermercado" at bounding box center [832, 232] width 136 height 31
copy td "Amaral supermercado"
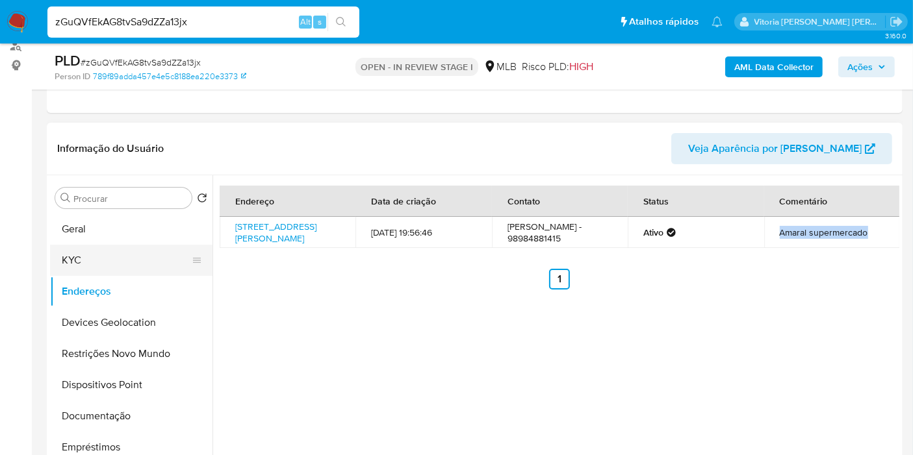
click at [78, 270] on button "KYC" at bounding box center [126, 260] width 152 height 31
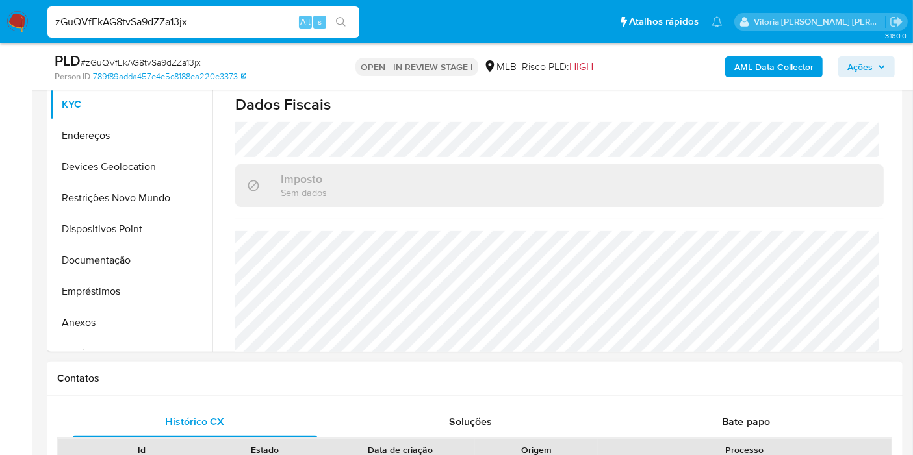
scroll to position [306, 0]
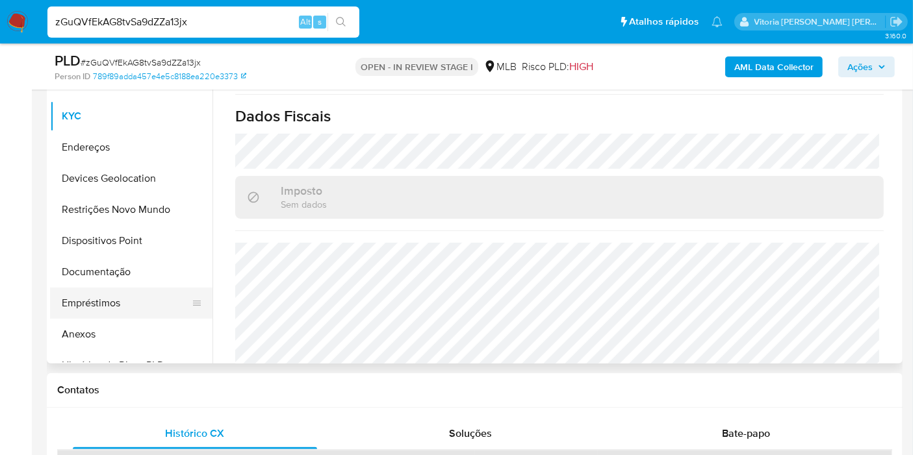
click at [119, 288] on button "Empréstimos" at bounding box center [126, 303] width 152 height 31
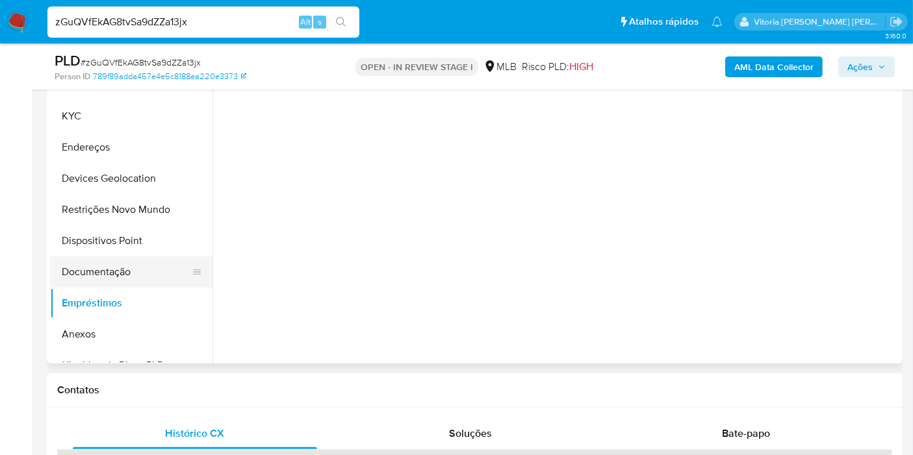
scroll to position [0, 0]
click at [125, 274] on button "Documentação" at bounding box center [126, 272] width 152 height 31
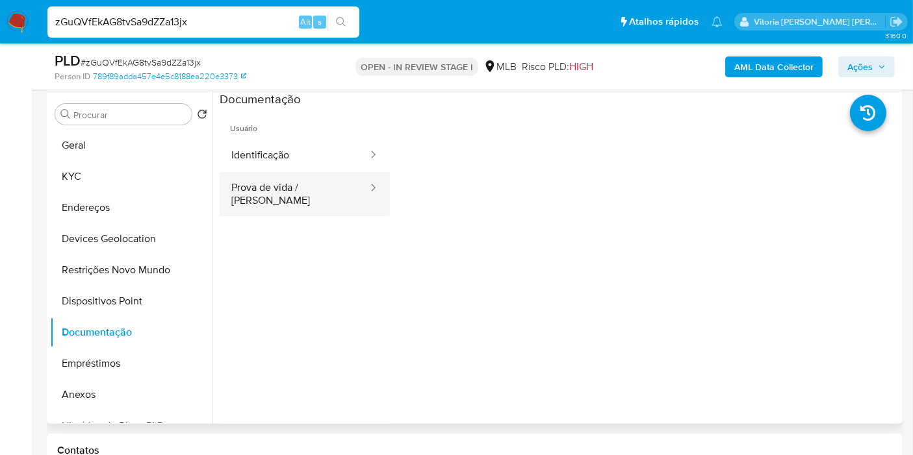
scroll to position [162, 0]
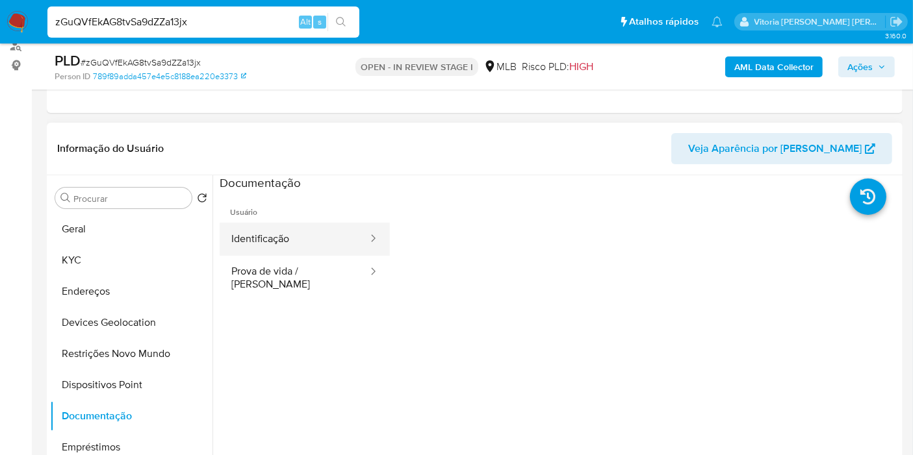
click at [319, 233] on button "Identificação" at bounding box center [294, 239] width 149 height 33
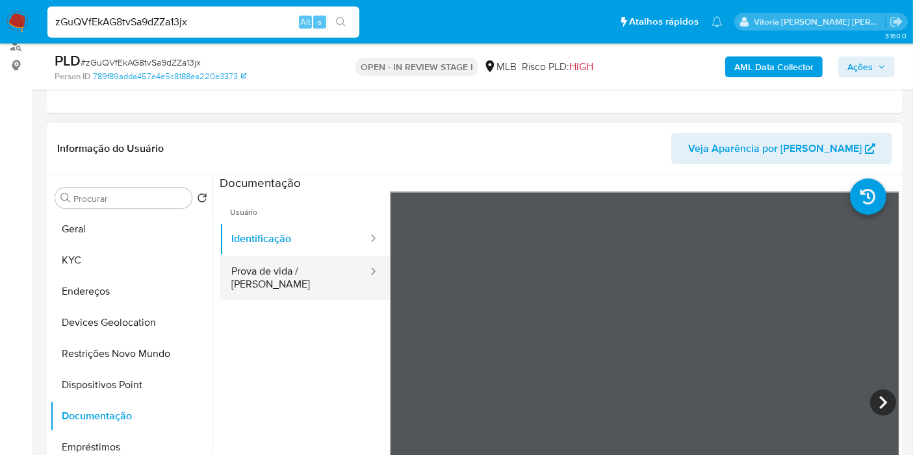
click at [339, 279] on button "Prova de vida / [PERSON_NAME]" at bounding box center [294, 278] width 149 height 44
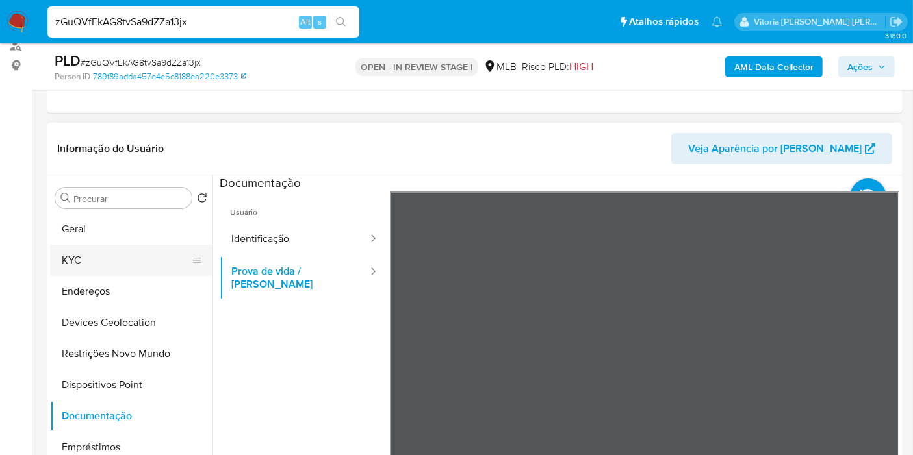
click at [70, 257] on button "KYC" at bounding box center [126, 260] width 152 height 31
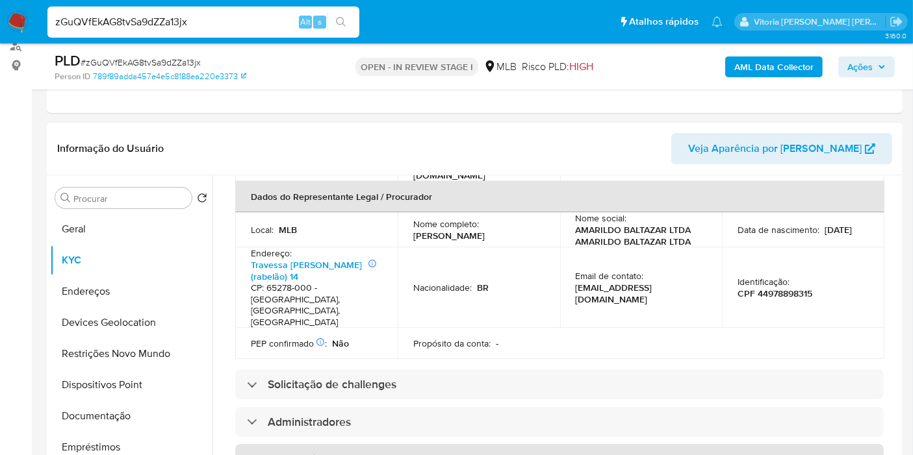
scroll to position [505, 0]
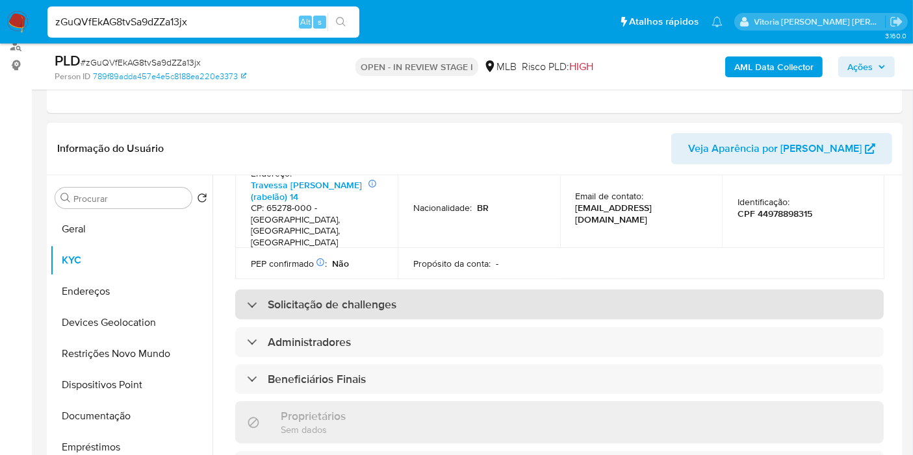
click at [304, 298] on h3 "Solicitação de challenges" at bounding box center [332, 305] width 129 height 14
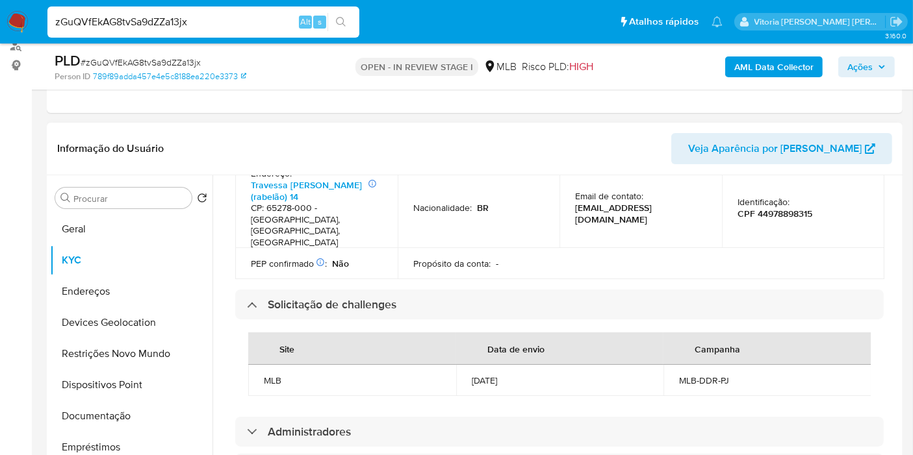
scroll to position [577, 0]
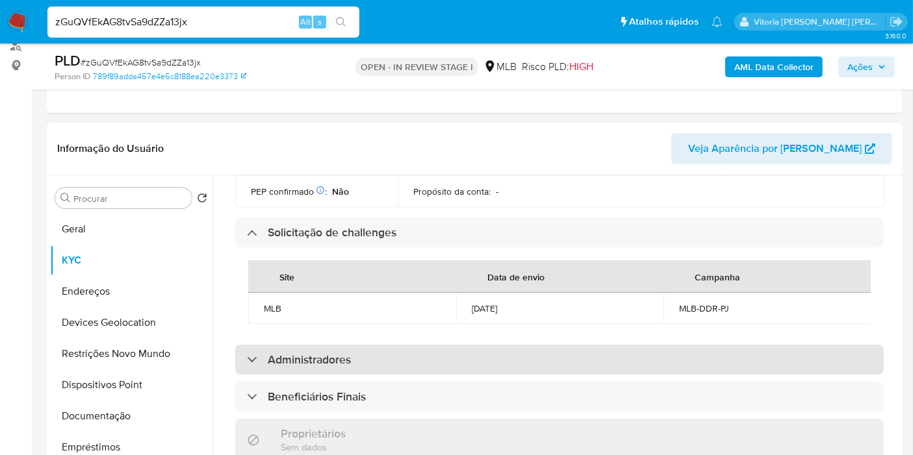
click at [287, 353] on h3 "Administradores" at bounding box center [309, 360] width 83 height 14
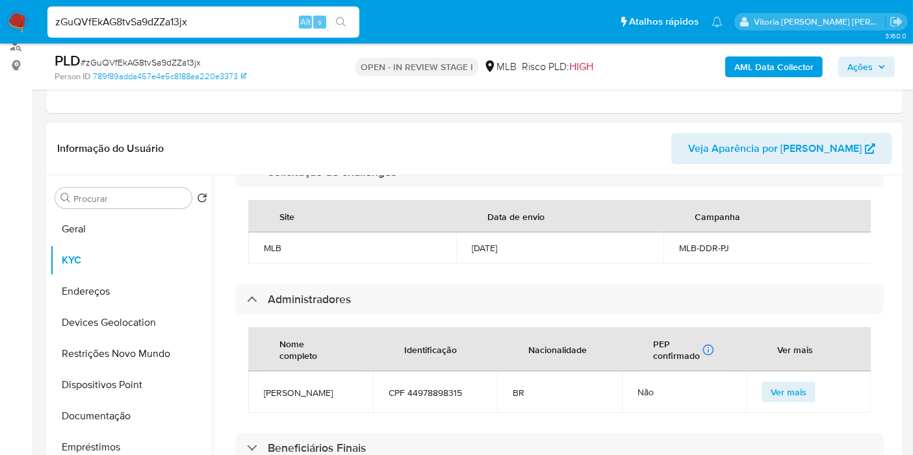
scroll to position [722, 0]
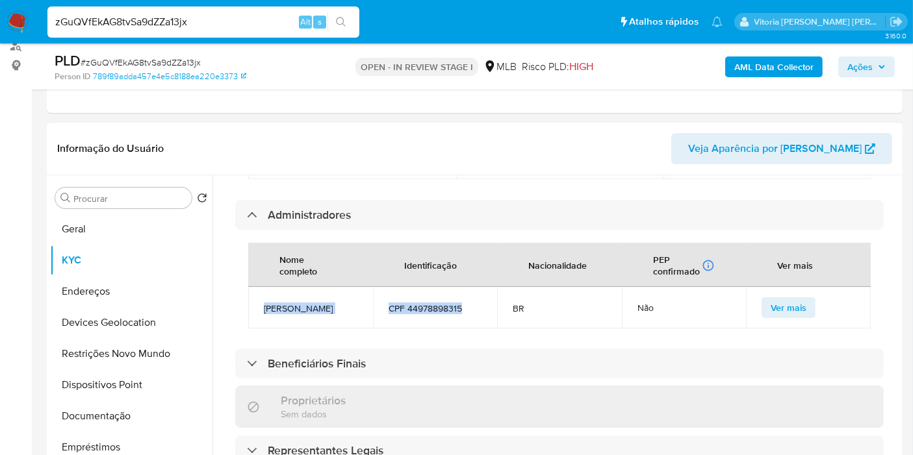
drag, startPoint x: 470, startPoint y: 271, endPoint x: 257, endPoint y: 268, distance: 212.5
click at [257, 287] on tr "Amarildo Baltazar CPF 44978898315 BR Não Ver mais" at bounding box center [559, 308] width 622 height 42
copy tr "Amarildo Baltazar CPF 44978898315"
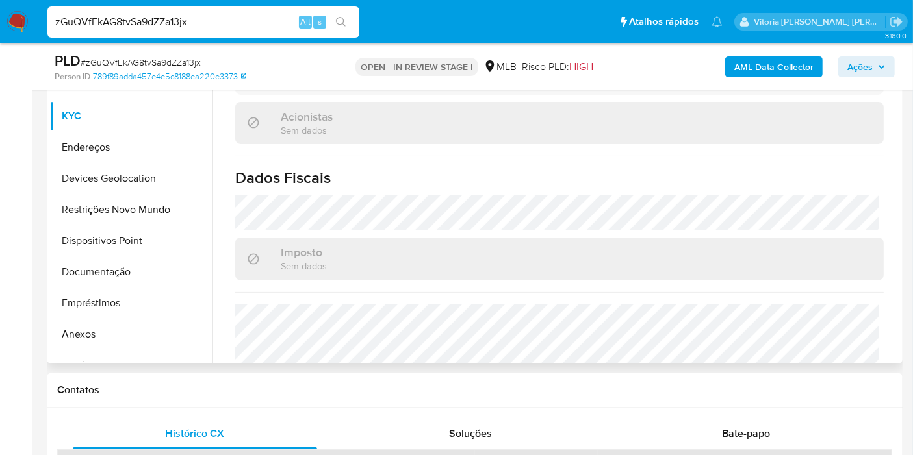
scroll to position [1021, 0]
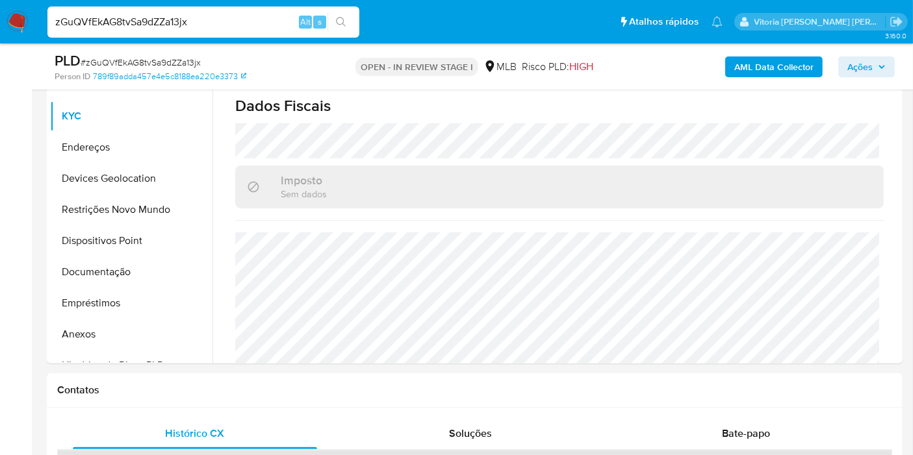
click at [194, 27] on input "zGuQVfEkAG8tvSa9dZZa13jx" at bounding box center [203, 22] width 312 height 17
paste input "1767109289"
type input "1767109289"
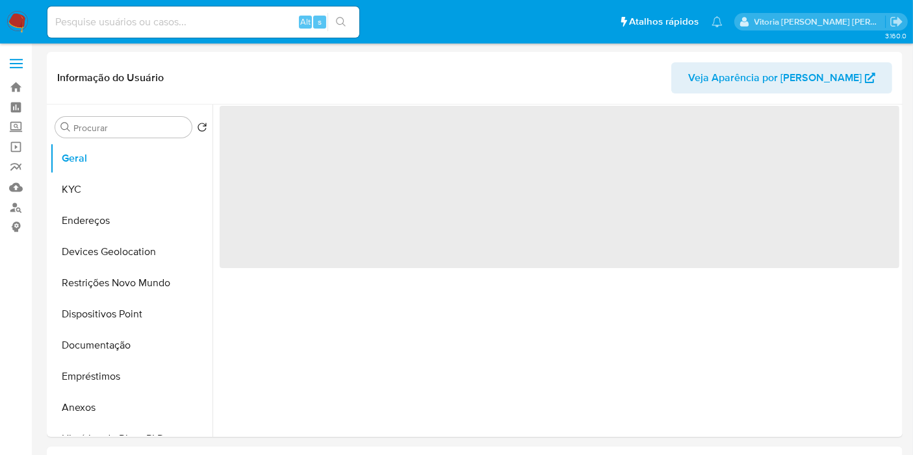
select select "10"
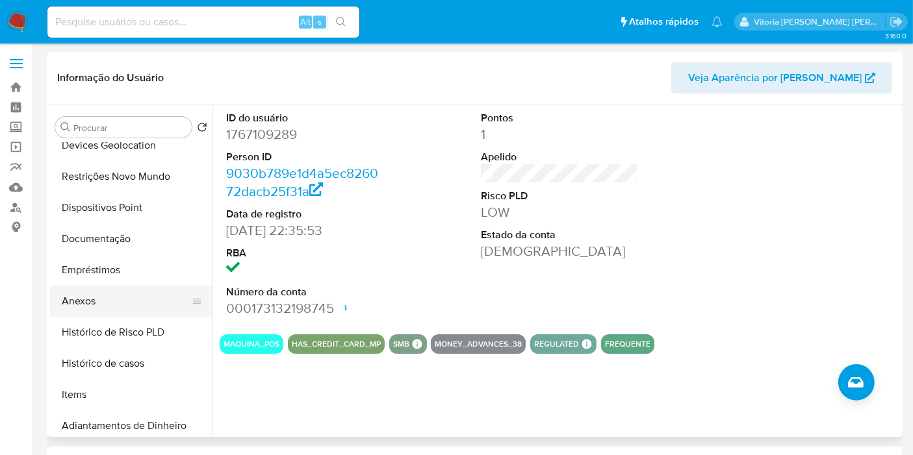
scroll to position [216, 0]
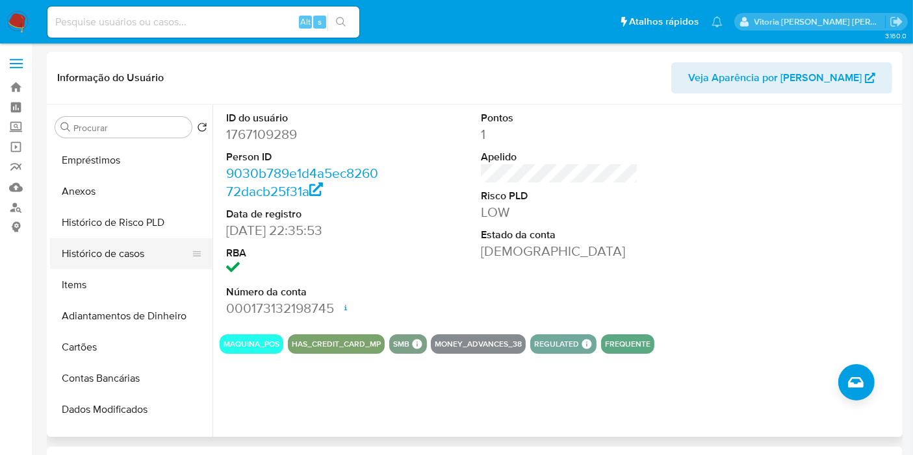
click at [135, 251] on button "Histórico de casos" at bounding box center [126, 253] width 152 height 31
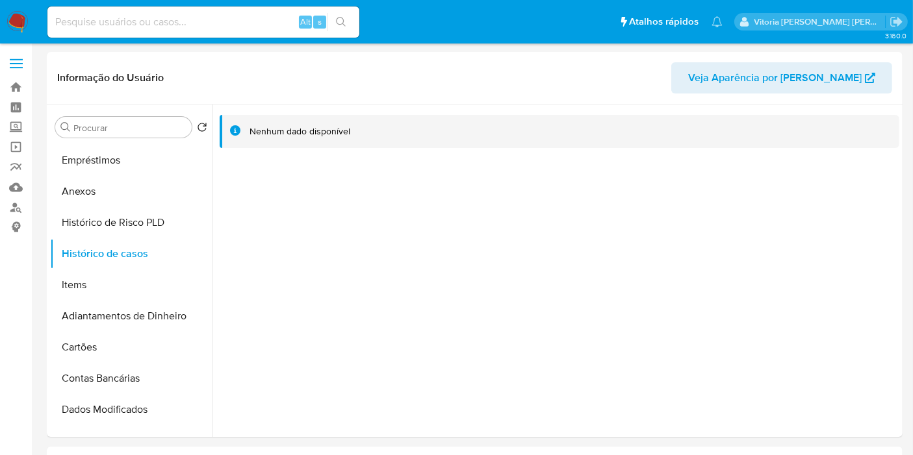
click at [123, 15] on input at bounding box center [203, 22] width 312 height 17
paste input "1767109289"
type input "1767109289"
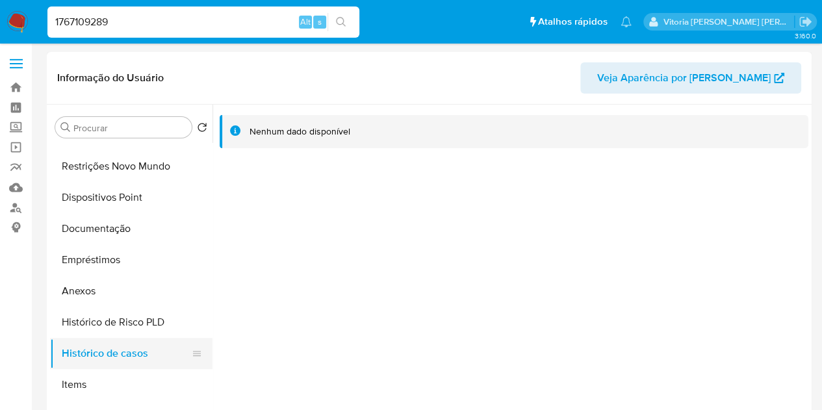
scroll to position [137, 0]
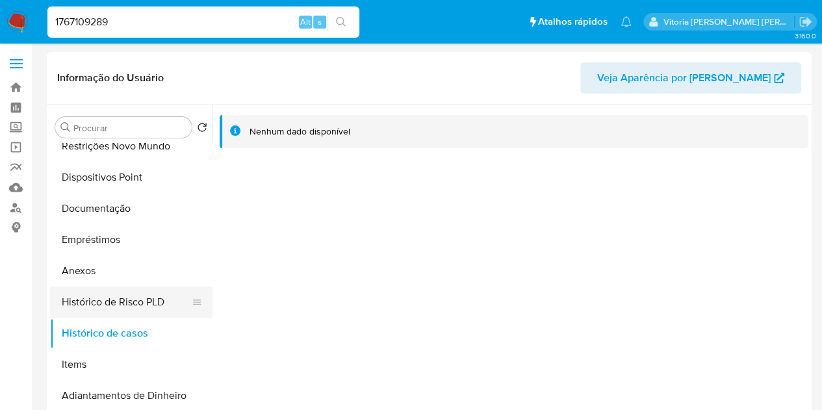
click at [101, 294] on button "Histórico de Risco PLD" at bounding box center [126, 302] width 152 height 31
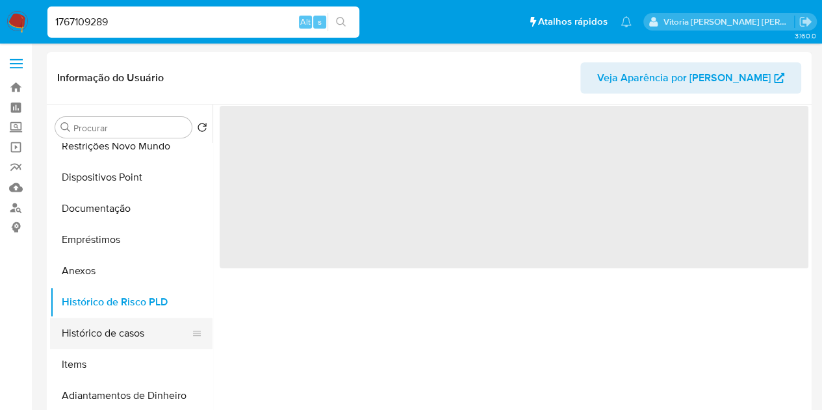
click at [82, 318] on button "Histórico de casos" at bounding box center [126, 333] width 152 height 31
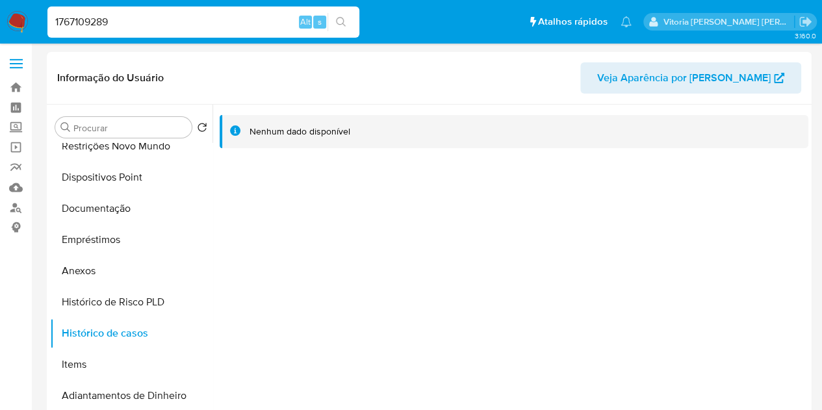
click at [148, 10] on div "1767109289 Alt s" at bounding box center [203, 21] width 312 height 31
drag, startPoint x: 148, startPoint y: 10, endPoint x: 142, endPoint y: 20, distance: 12.3
click at [143, 14] on div "1767109289 Alt s" at bounding box center [203, 21] width 312 height 31
click at [136, 27] on input "1767109289" at bounding box center [203, 22] width 312 height 17
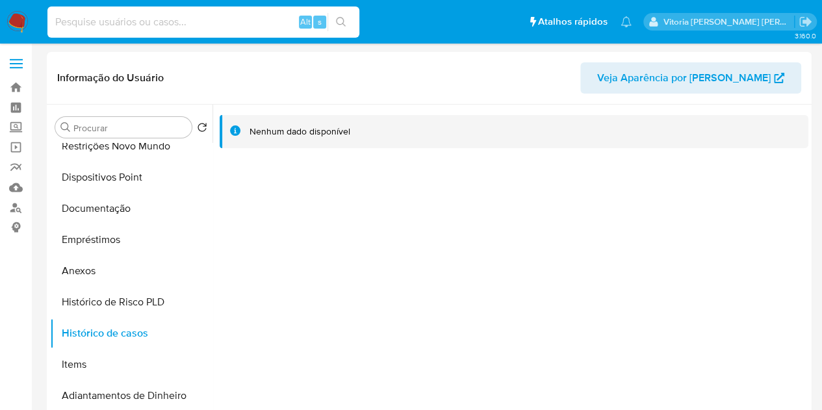
paste input "ZvmYB9JTlLJMcmjAxr1bAako"
type input "ZvmYB9JTlLJMcmjAxr1bAako"
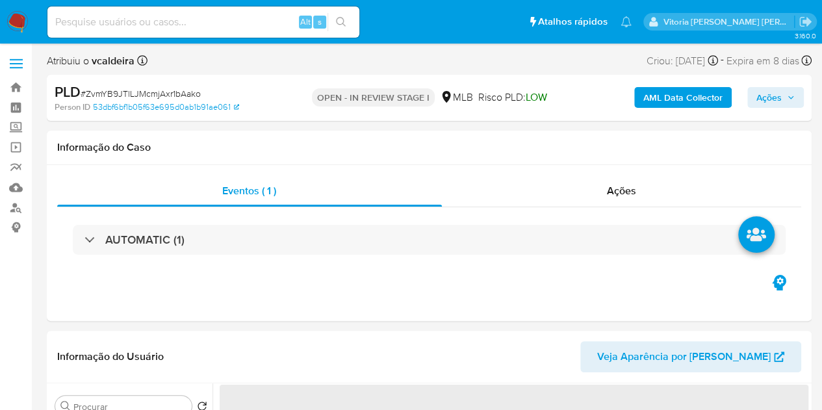
select select "10"
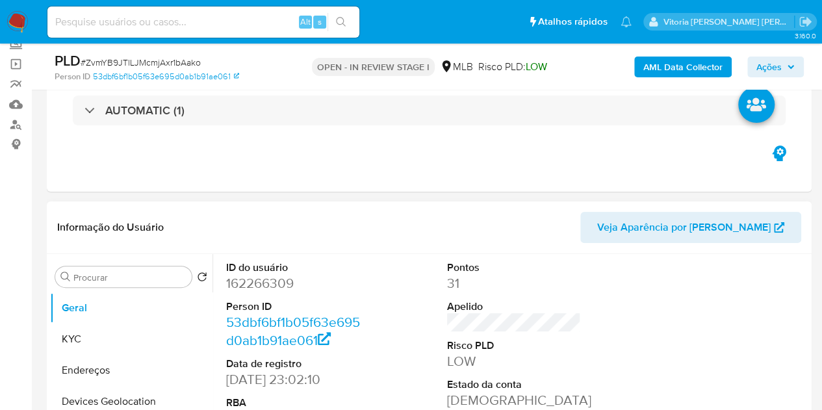
scroll to position [130, 0]
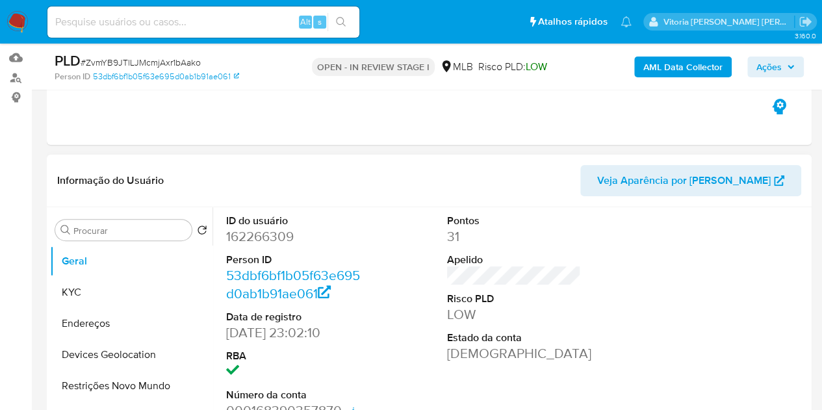
click at [281, 235] on dd "162266309" at bounding box center [293, 236] width 135 height 18
copy dd "162266309"
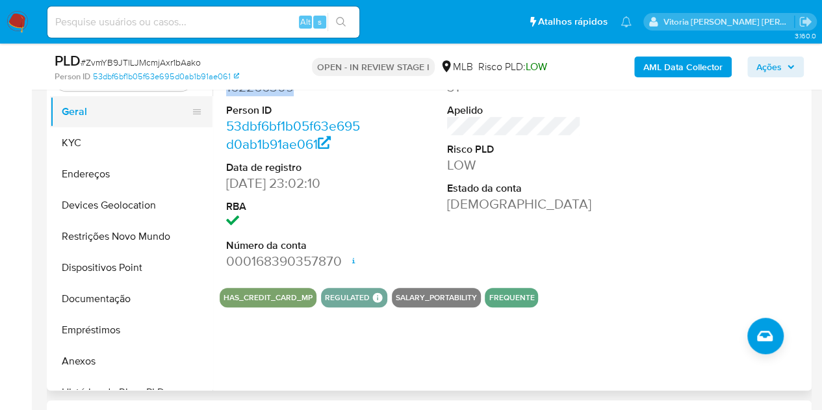
scroll to position [260, 0]
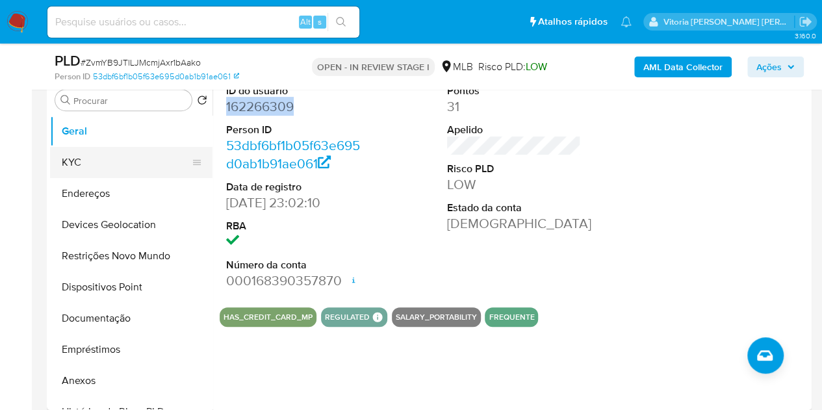
drag, startPoint x: 89, startPoint y: 150, endPoint x: 98, endPoint y: 150, distance: 9.1
click at [89, 150] on button "KYC" at bounding box center [126, 162] width 152 height 31
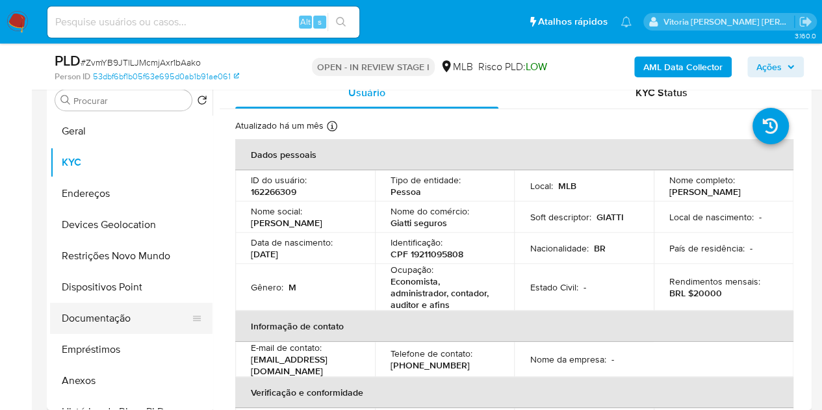
click at [126, 318] on button "Documentação" at bounding box center [126, 318] width 152 height 31
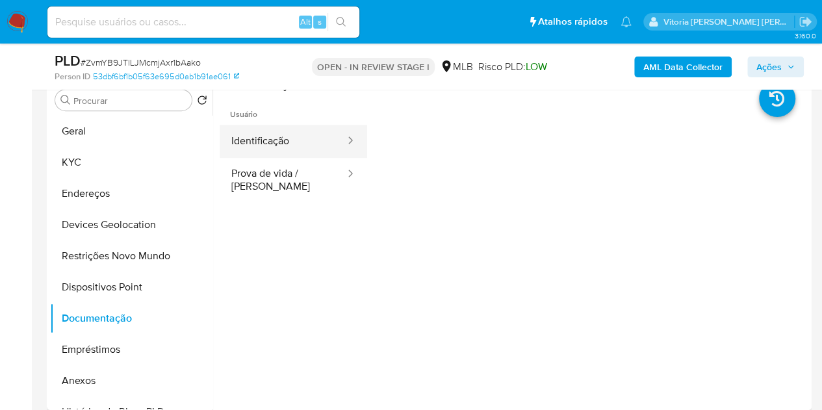
click at [306, 125] on button "Identificação" at bounding box center [283, 141] width 127 height 33
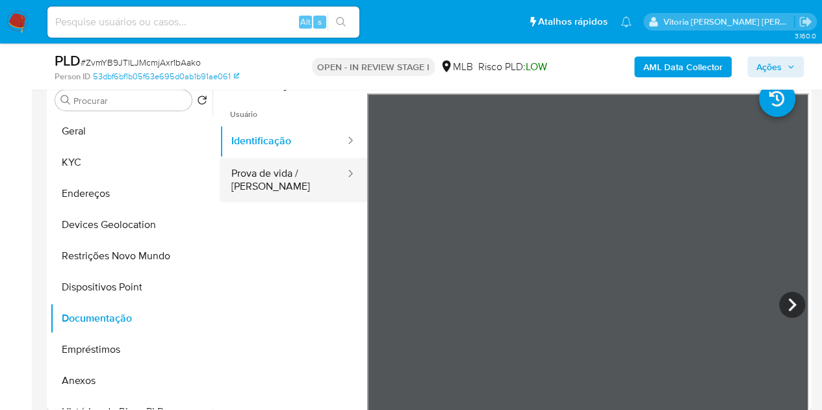
click at [283, 185] on button "Prova de vida / [PERSON_NAME]" at bounding box center [283, 180] width 127 height 44
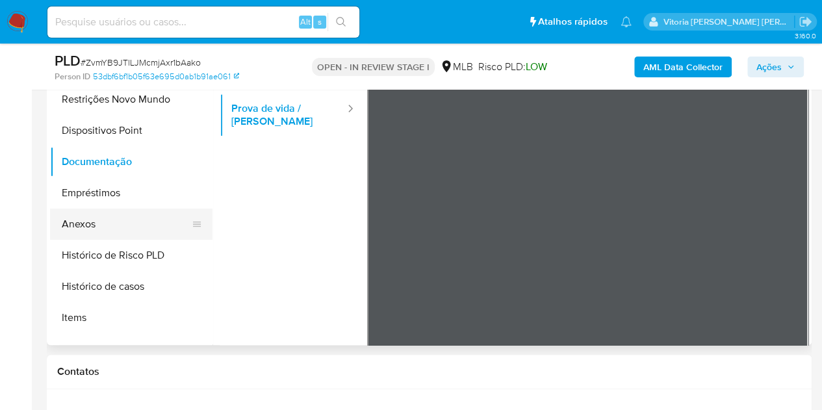
scroll to position [27, 0]
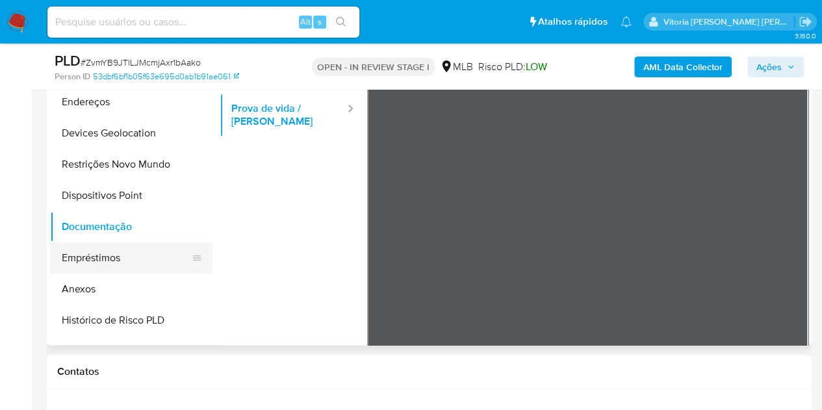
click at [96, 254] on button "Empréstimos" at bounding box center [126, 257] width 152 height 31
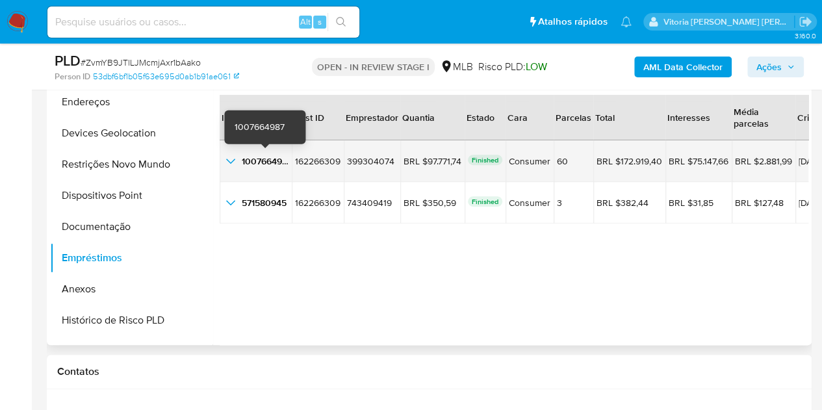
click at [235, 159] on icon "button_show_hidden_detail_by_id_0" at bounding box center [231, 161] width 16 height 16
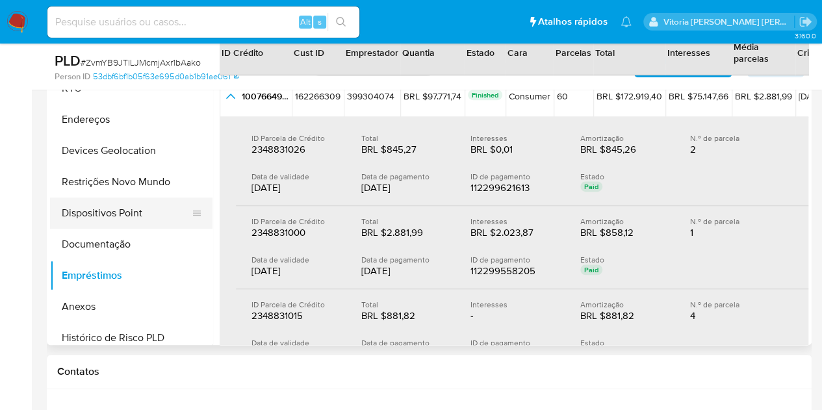
scroll to position [0, 0]
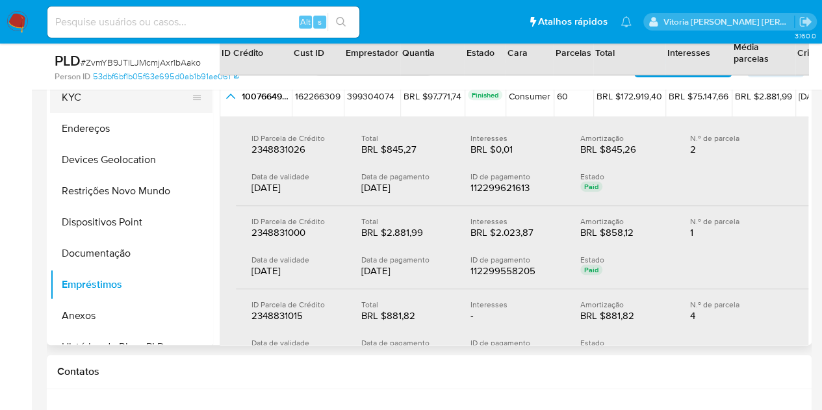
click at [99, 100] on button "KYC" at bounding box center [126, 97] width 152 height 31
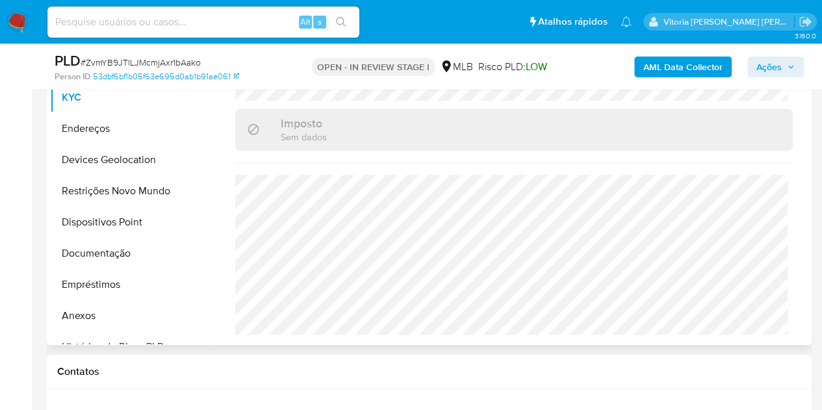
scroll to position [613, 0]
click at [106, 132] on button "Endereços" at bounding box center [126, 128] width 152 height 31
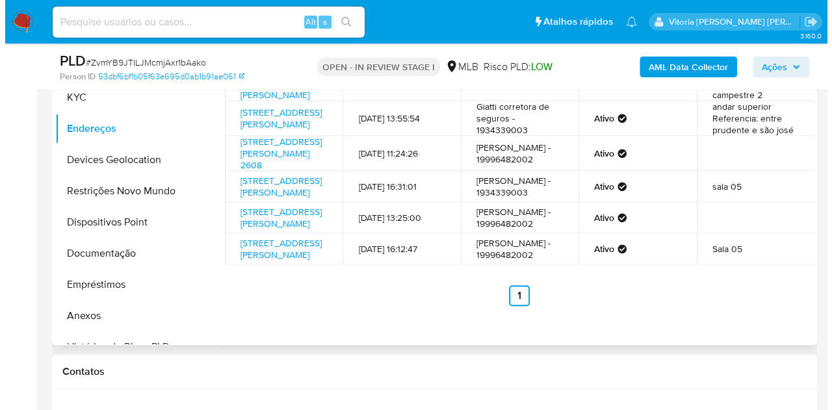
scroll to position [260, 0]
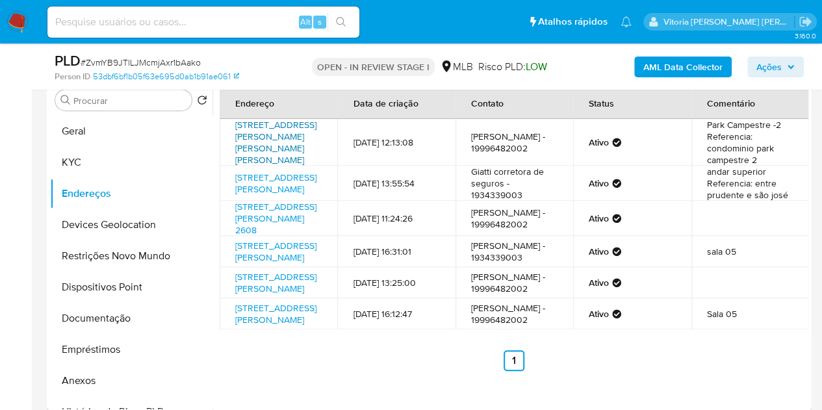
click at [258, 144] on link "Rua Hirte De Gaspari Recchia 120, Piracicaba, São Paulo, 13401837, Brasil 120" at bounding box center [275, 142] width 81 height 48
click at [264, 196] on link "Rua São João 793, Piracicaba, São Paulo, 13416585, Brasil 793" at bounding box center [275, 183] width 81 height 25
click at [710, 68] on b "AML Data Collector" at bounding box center [682, 67] width 79 height 21
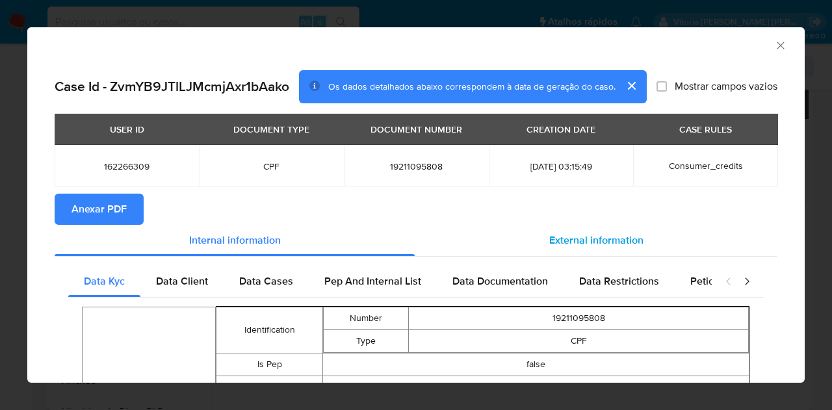
click at [585, 238] on span "External information" at bounding box center [596, 240] width 94 height 15
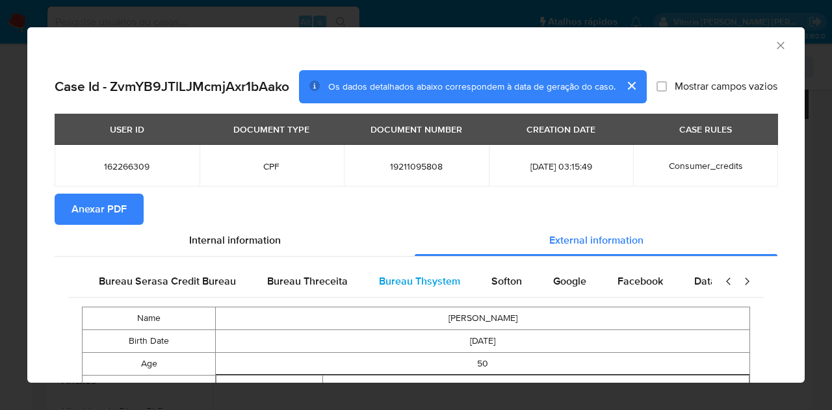
scroll to position [0, 273]
click at [79, 210] on span "Anexar PDF" at bounding box center [98, 209] width 55 height 29
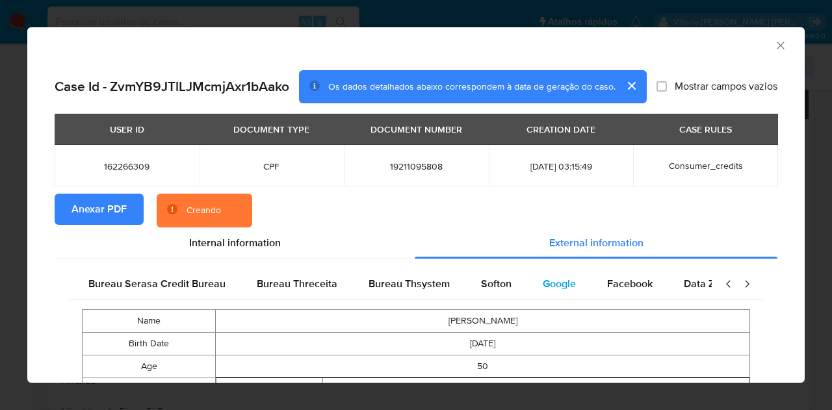
click at [554, 290] on span "Google" at bounding box center [559, 283] width 33 height 15
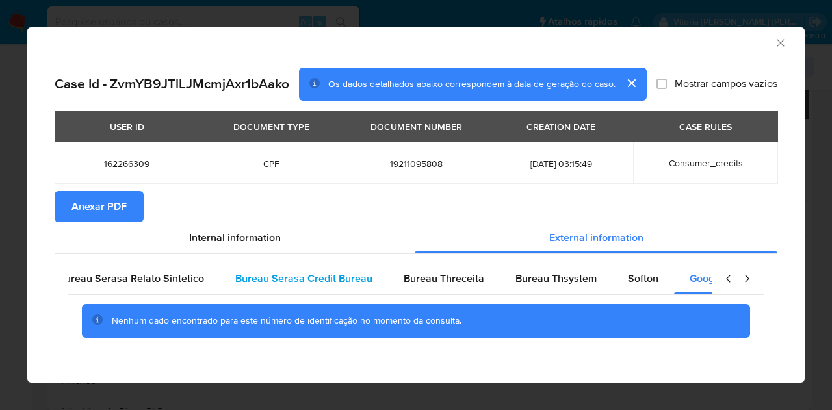
scroll to position [0, 0]
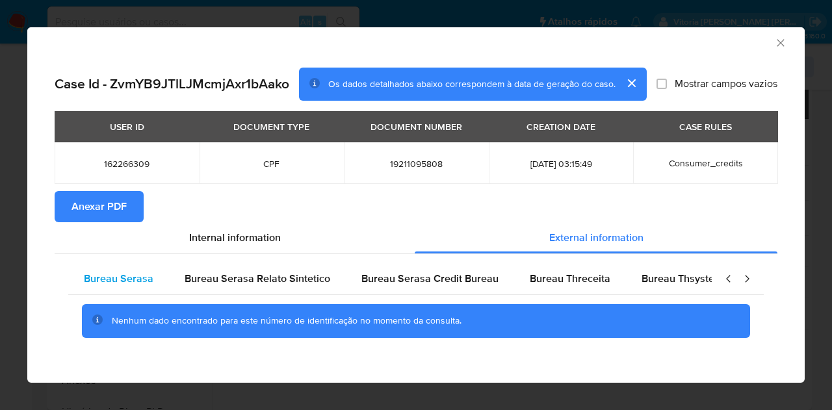
click at [135, 277] on span "Bureau Serasa" at bounding box center [119, 278] width 70 height 15
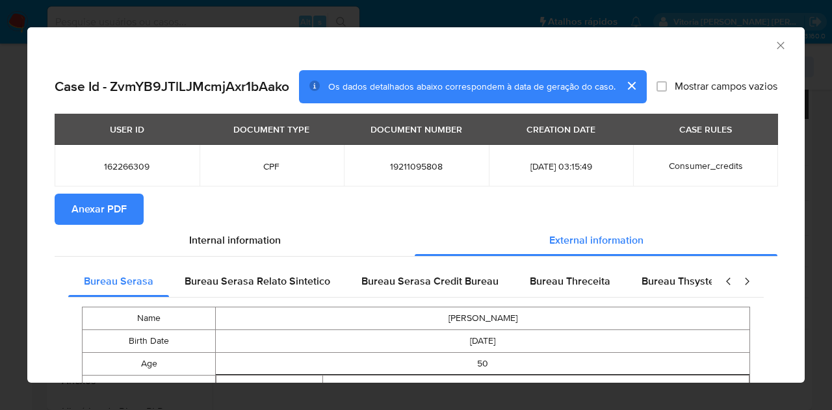
click at [774, 42] on icon "Fechar a janela" at bounding box center [780, 45] width 13 height 13
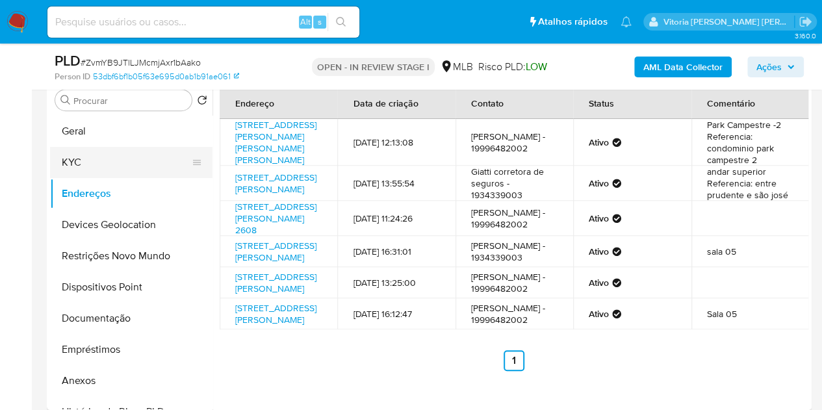
click at [89, 164] on button "KYC" at bounding box center [126, 162] width 152 height 31
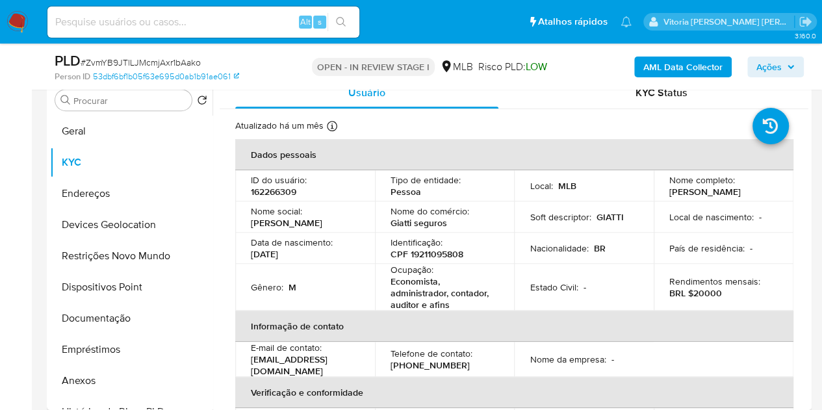
drag, startPoint x: 739, startPoint y: 193, endPoint x: 667, endPoint y: 192, distance: 72.8
click at [669, 192] on div "Nome completo : Renato Antonio Giatti" at bounding box center [723, 185] width 109 height 23
copy p "Renato Antonio Giatti"
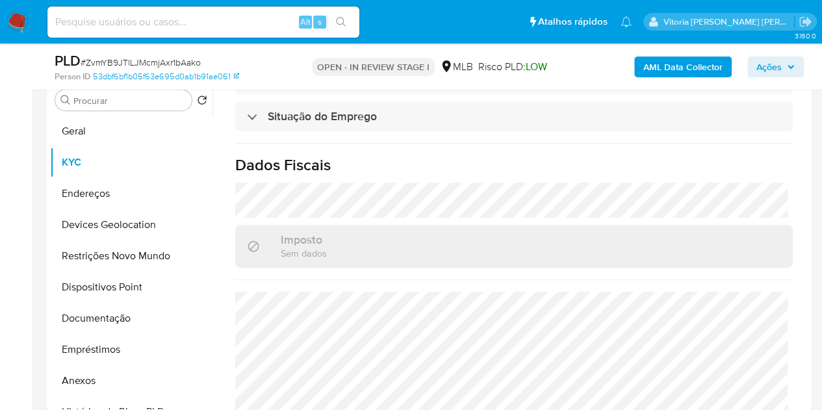
scroll to position [613, 0]
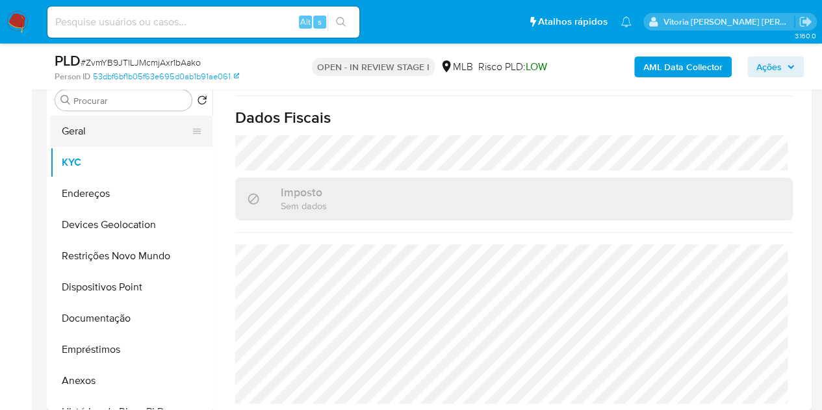
click at [83, 128] on button "Geral" at bounding box center [126, 131] width 152 height 31
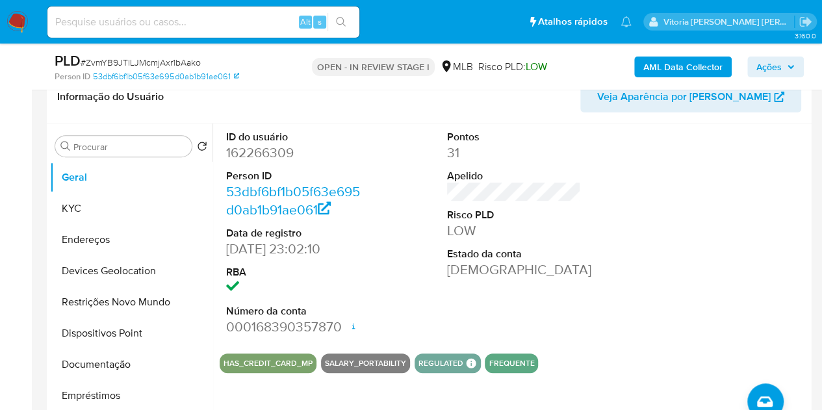
scroll to position [195, 0]
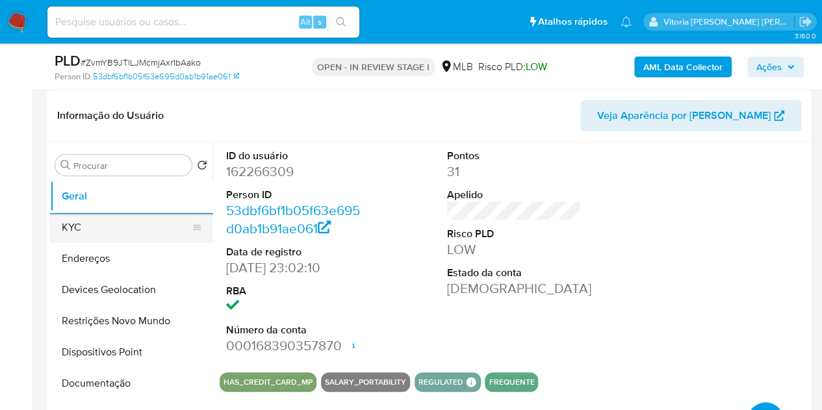
click at [95, 215] on button "KYC" at bounding box center [126, 227] width 152 height 31
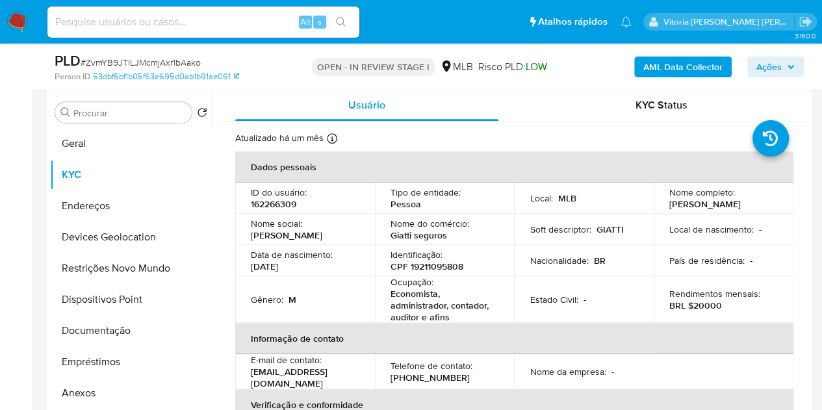
scroll to position [255, 0]
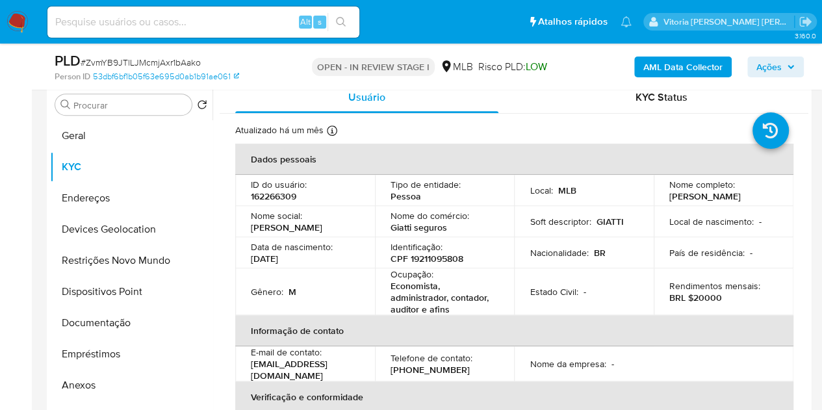
click at [459, 151] on th "Dados pessoais" at bounding box center [514, 159] width 558 height 31
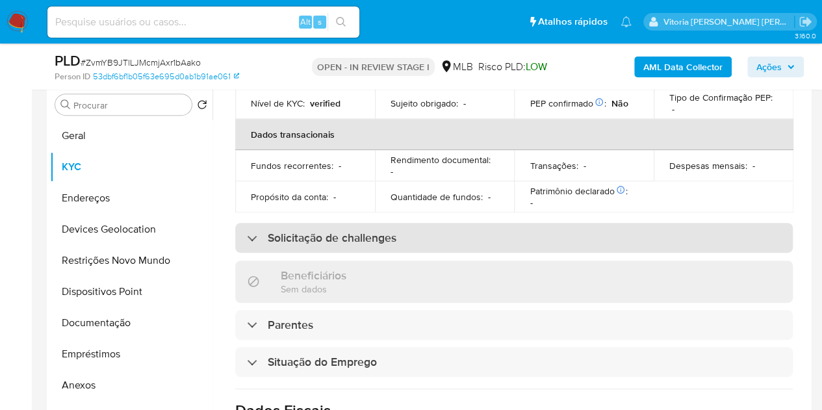
scroll to position [585, 0]
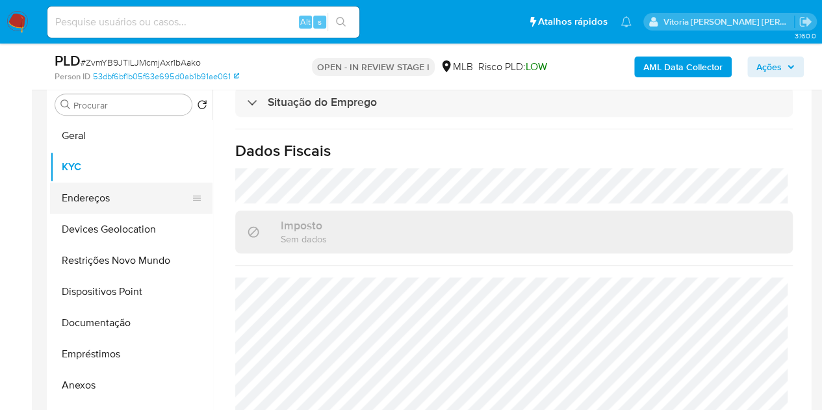
click at [78, 206] on button "Endereços" at bounding box center [126, 198] width 152 height 31
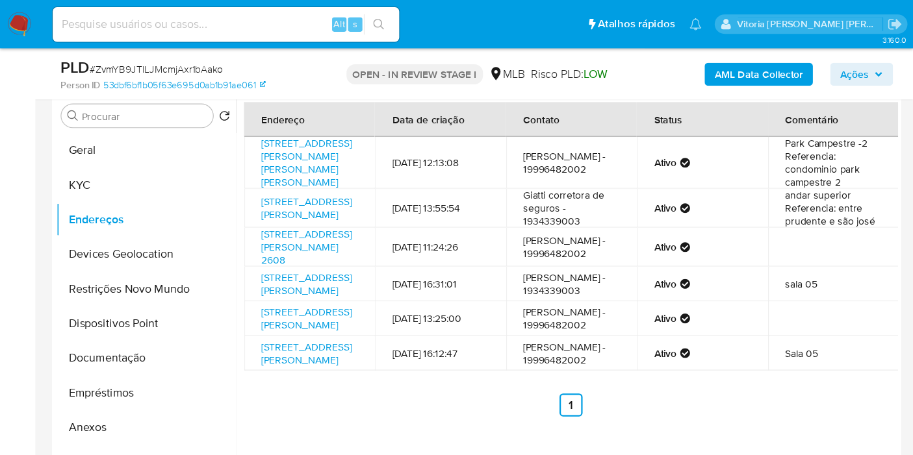
scroll to position [255, 0]
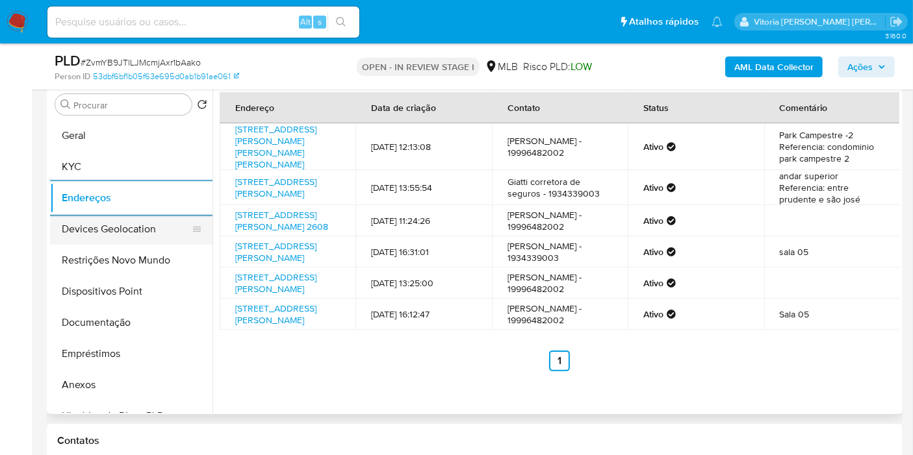
click at [153, 227] on button "Devices Geolocation" at bounding box center [126, 229] width 152 height 31
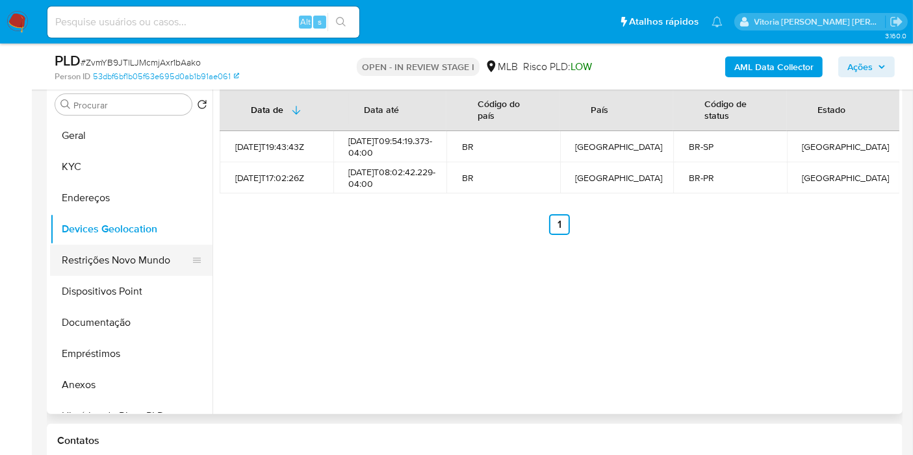
click at [79, 261] on button "Restrições Novo Mundo" at bounding box center [126, 260] width 152 height 31
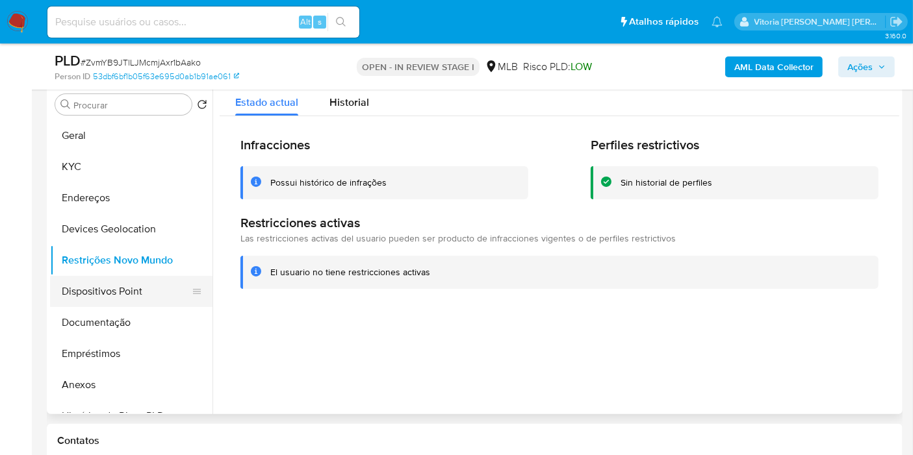
click at [149, 294] on button "Dispositivos Point" at bounding box center [126, 291] width 152 height 31
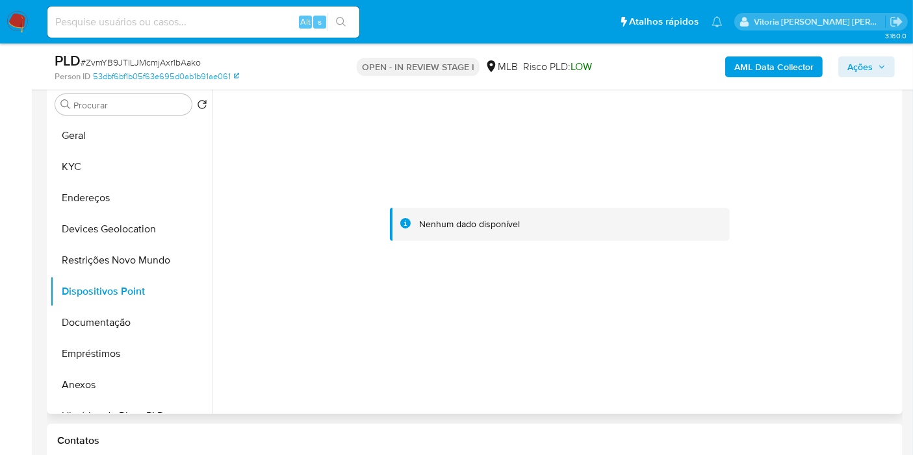
click at [417, 176] on div at bounding box center [560, 225] width 680 height 286
click at [91, 265] on button "Restrições Novo Mundo" at bounding box center [126, 260] width 152 height 31
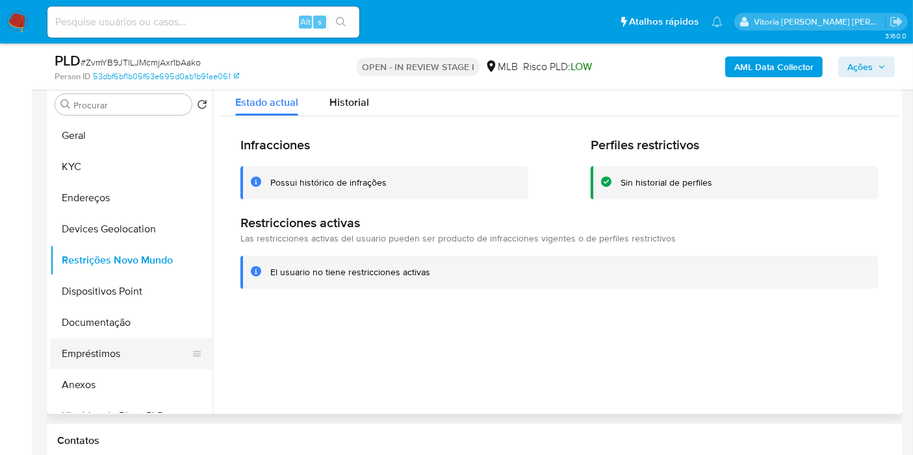
click at [115, 365] on button "Empréstimos" at bounding box center [126, 354] width 152 height 31
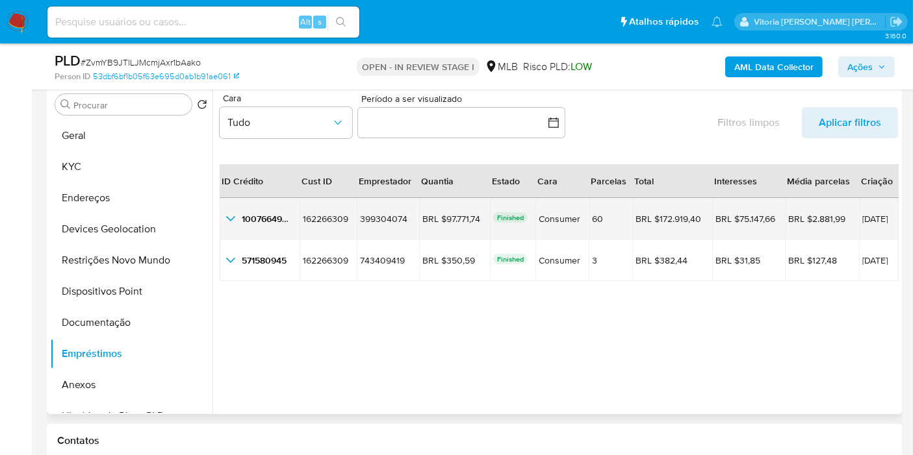
click at [233, 212] on icon "button_show_hidden_detail_by_id_0" at bounding box center [231, 219] width 16 height 16
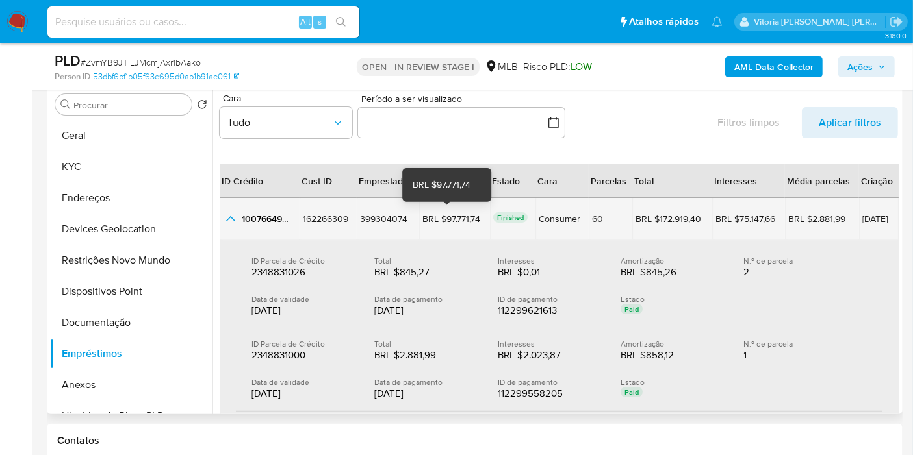
drag, startPoint x: 472, startPoint y: 216, endPoint x: 437, endPoint y: 216, distance: 35.7
click at [437, 216] on div "BRL $97.771,74" at bounding box center [454, 219] width 64 height 12
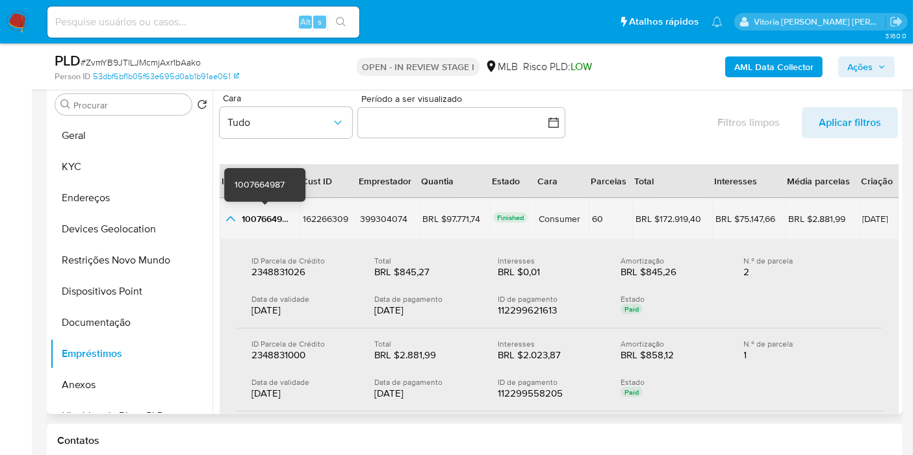
click at [253, 216] on span "1007664987" at bounding box center [267, 218] width 50 height 13
drag, startPoint x: 885, startPoint y: 216, endPoint x: 835, endPoint y: 209, distance: 50.5
click at [831, 209] on td "25/04/2025" at bounding box center [879, 219] width 40 height 42
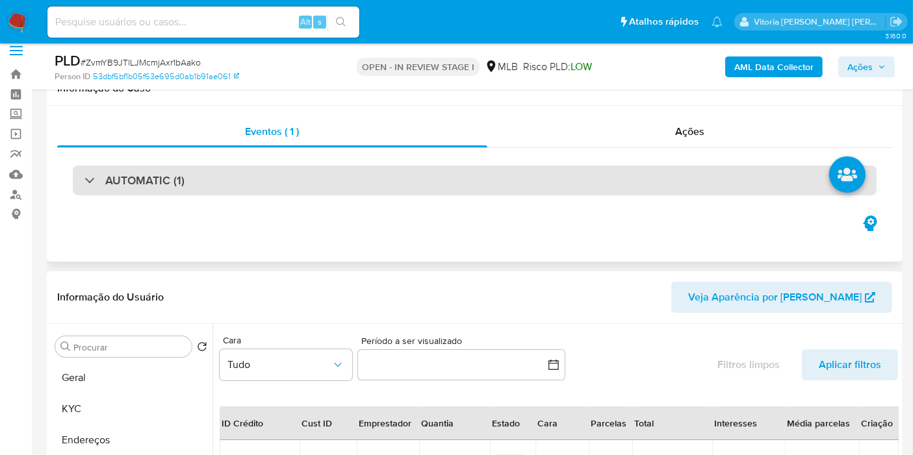
scroll to position [0, 0]
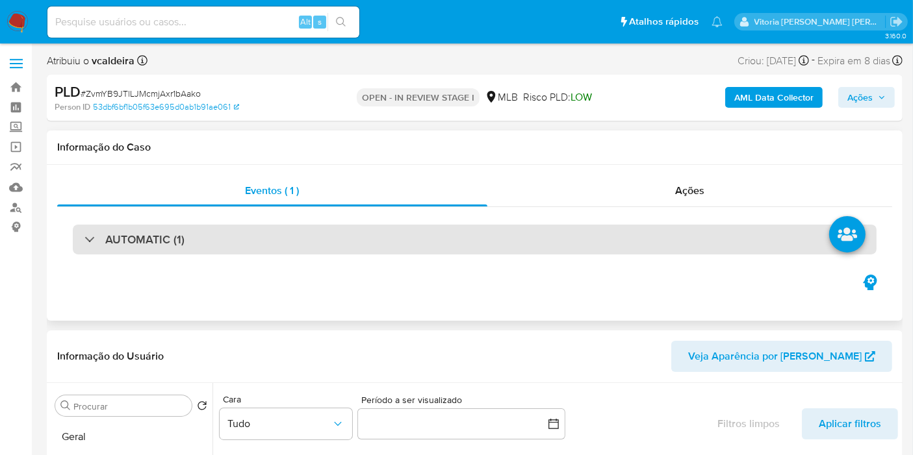
click at [148, 238] on h3 "AUTOMATIC (1)" at bounding box center [144, 240] width 79 height 14
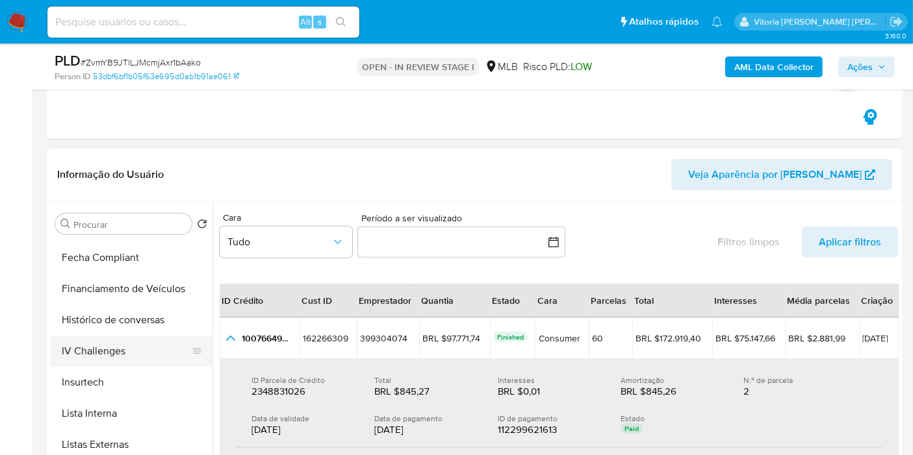
scroll to position [505, 0]
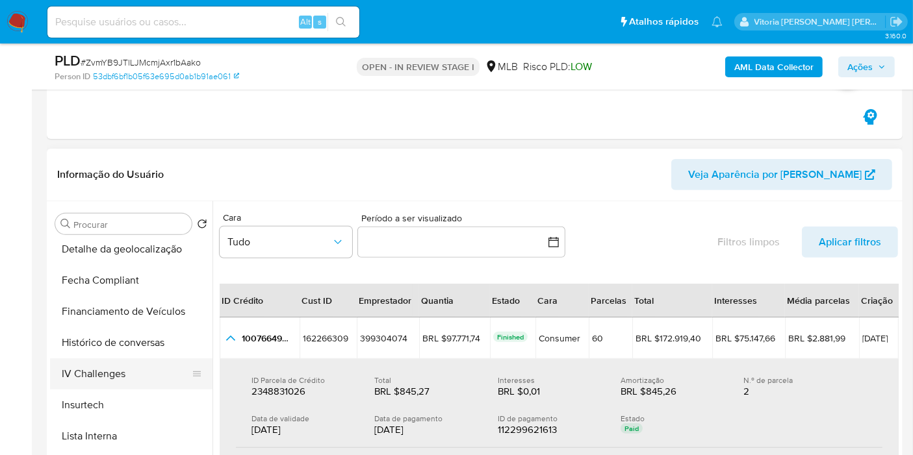
click at [120, 306] on button "Financiamento de Veículos" at bounding box center [131, 311] width 162 height 31
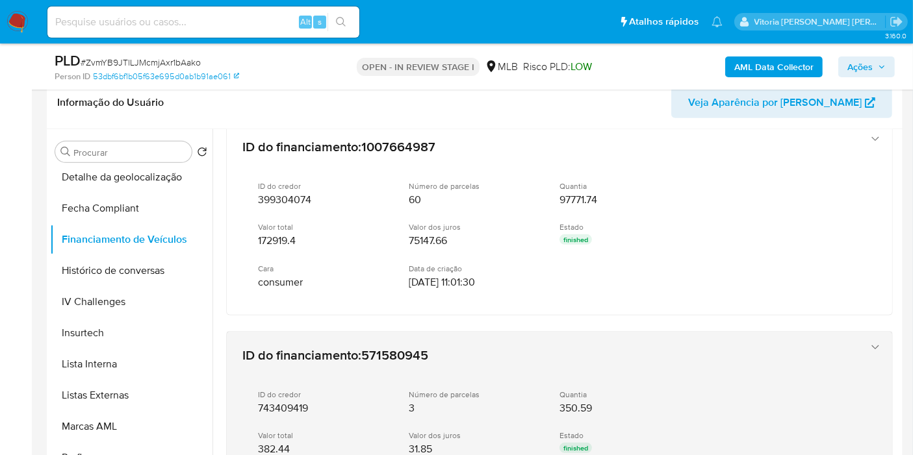
scroll to position [0, 0]
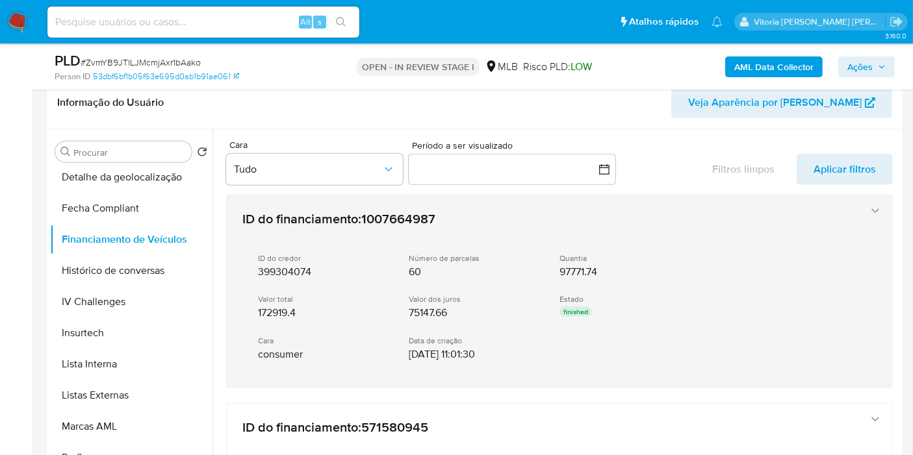
click at [831, 213] on icon "button" at bounding box center [875, 211] width 13 height 13
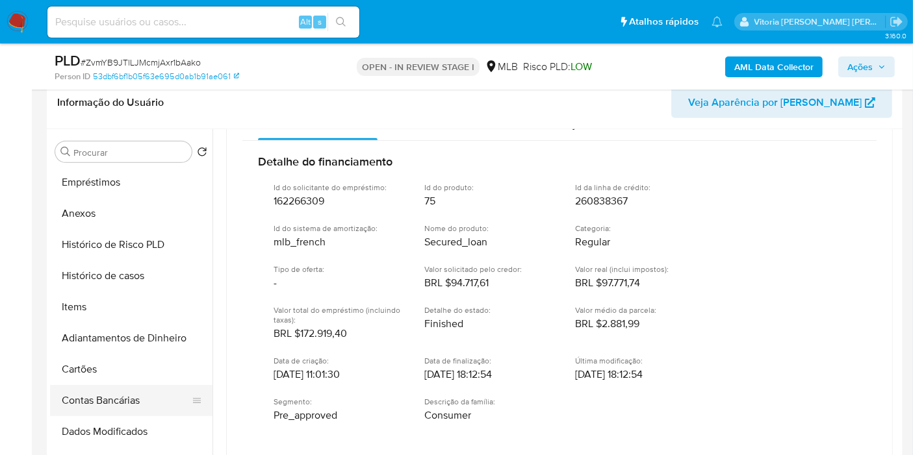
scroll to position [216, 0]
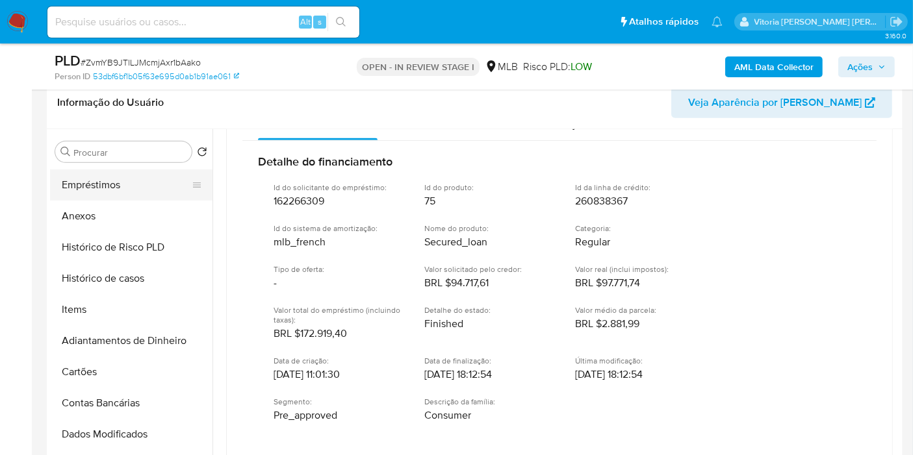
click at [111, 185] on button "Empréstimos" at bounding box center [126, 185] width 152 height 31
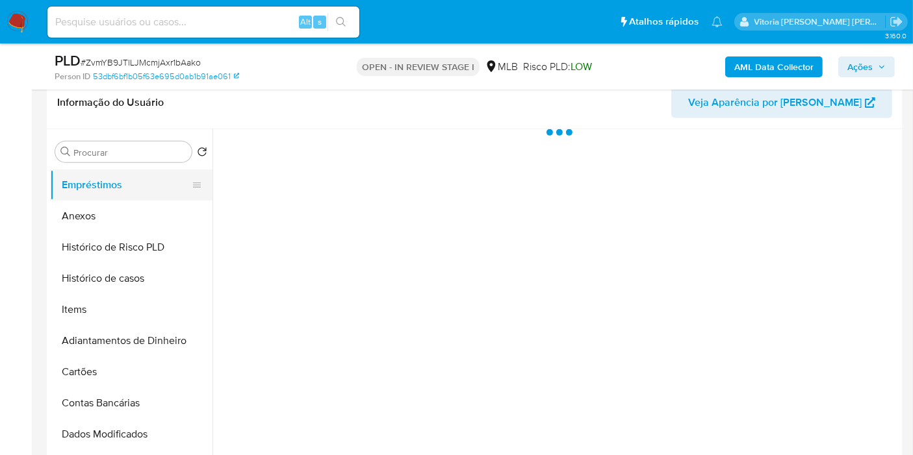
scroll to position [0, 0]
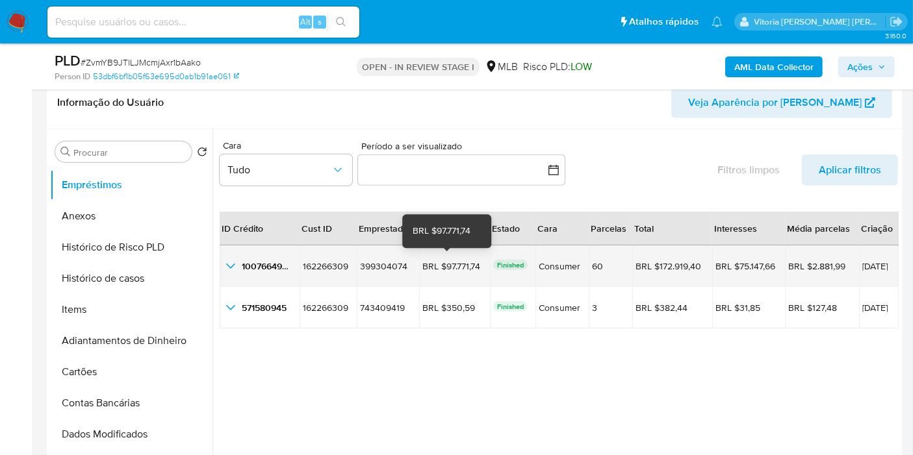
drag, startPoint x: 474, startPoint y: 264, endPoint x: 440, endPoint y: 263, distance: 33.8
click at [440, 263] on div "BRL $97.771,74" at bounding box center [454, 267] width 64 height 12
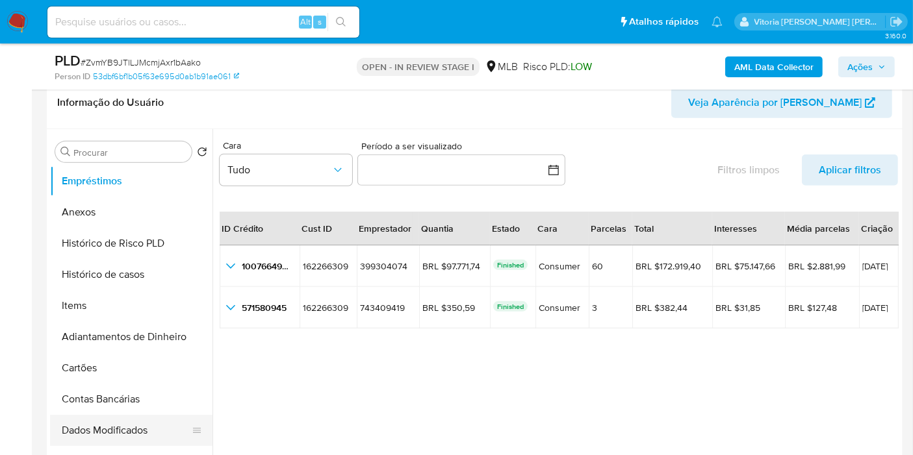
scroll to position [216, 0]
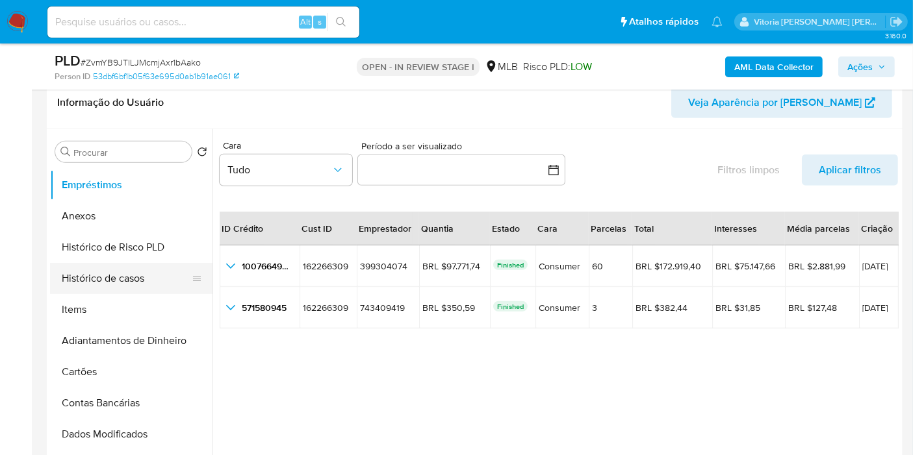
click at [116, 285] on button "Histórico de casos" at bounding box center [126, 278] width 152 height 31
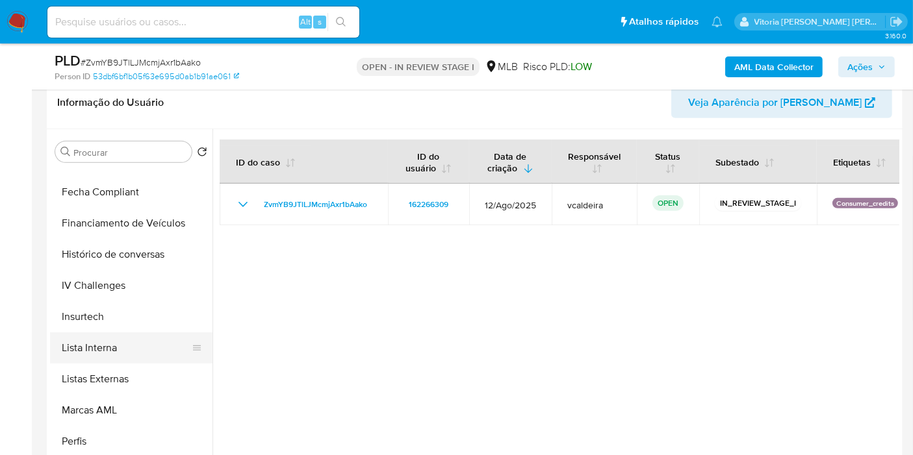
scroll to position [433, 0]
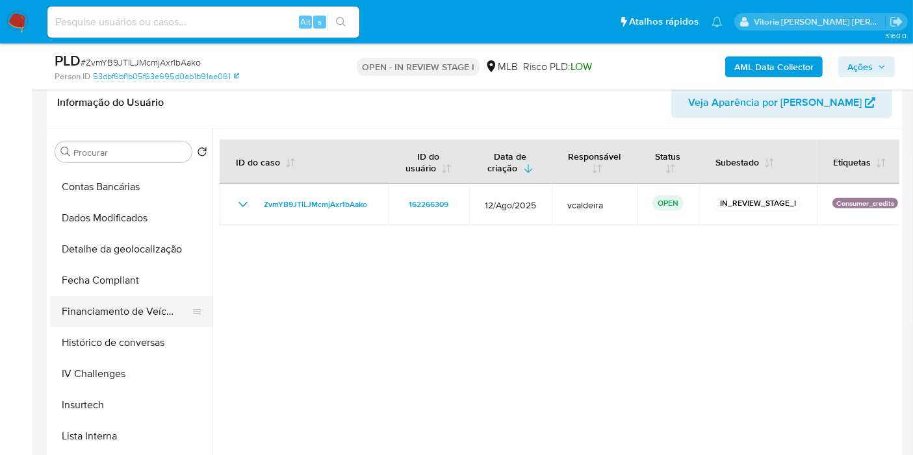
click at [86, 296] on button "Financiamento de Veículos" at bounding box center [126, 311] width 152 height 31
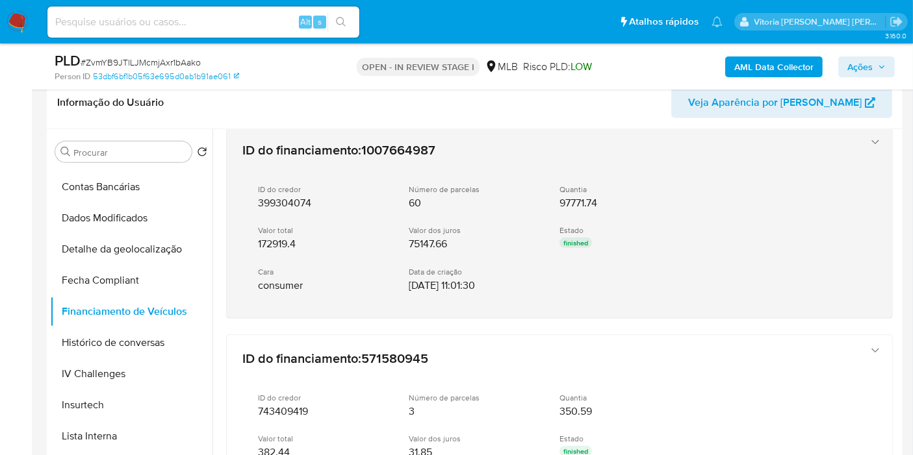
scroll to position [0, 0]
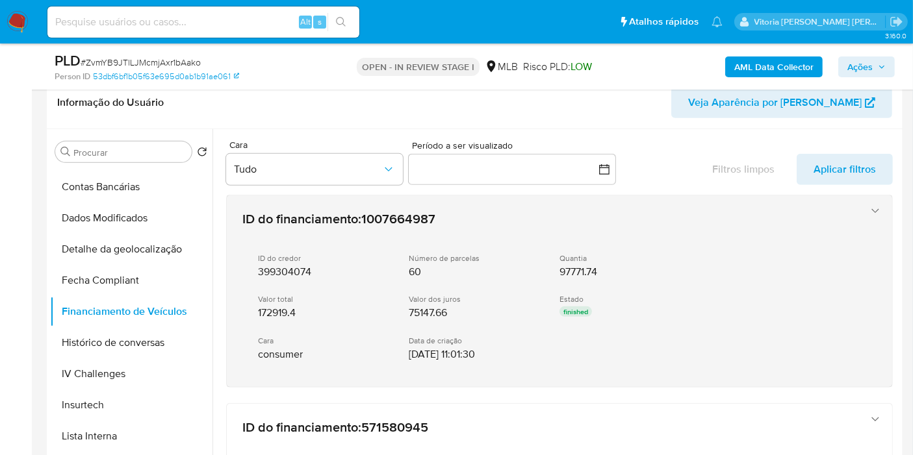
click at [831, 212] on icon "button" at bounding box center [875, 211] width 13 height 13
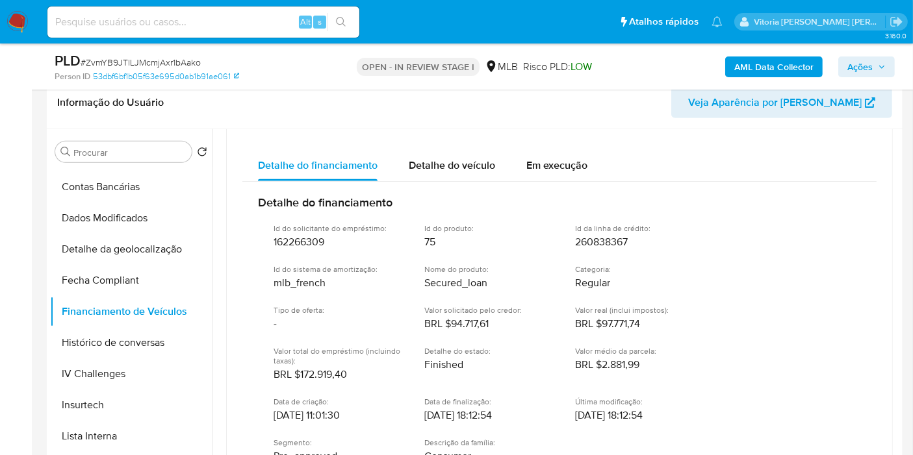
scroll to position [216, 0]
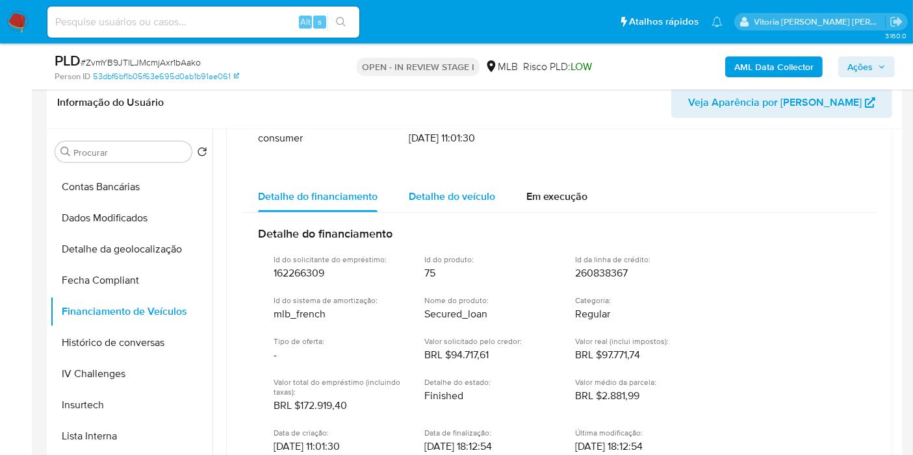
click at [442, 198] on span "Detalhe do veículo" at bounding box center [452, 196] width 86 height 15
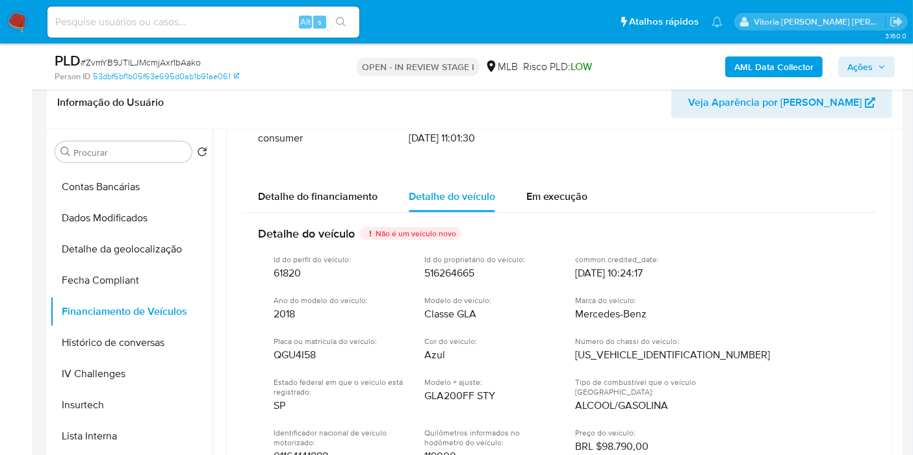
drag, startPoint x: 668, startPoint y: 305, endPoint x: 572, endPoint y: 307, distance: 96.2
click at [572, 307] on div "Id do perfil do veículo : 61820 Id do proprietário do veículo : 516264665 commo…" at bounding box center [559, 433] width 603 height 378
click at [448, 395] on span "GLA200FF STY" at bounding box center [459, 396] width 71 height 13
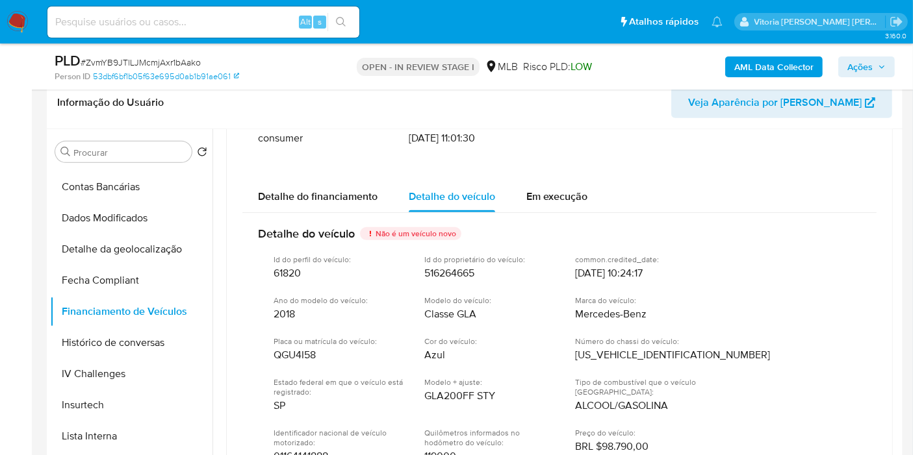
drag, startPoint x: 649, startPoint y: 311, endPoint x: 575, endPoint y: 313, distance: 74.1
click at [575, 313] on div "Marca do veículo : Mercedes-Benz" at bounding box center [640, 308] width 130 height 25
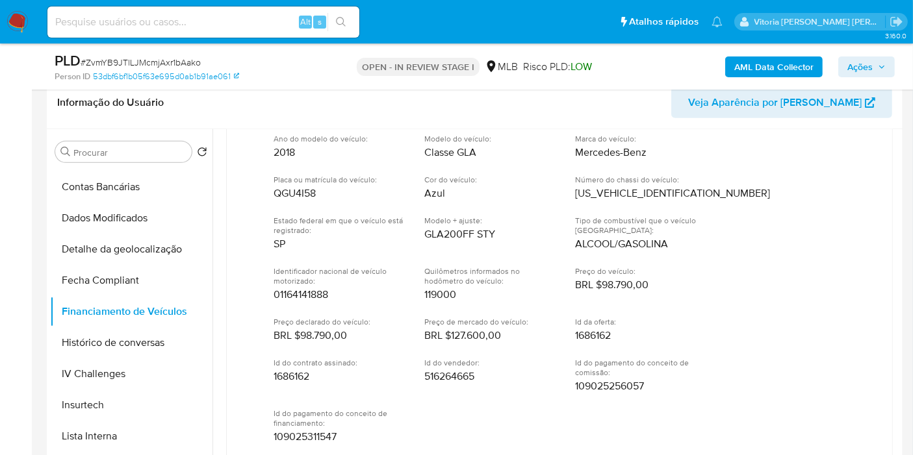
scroll to position [288, 0]
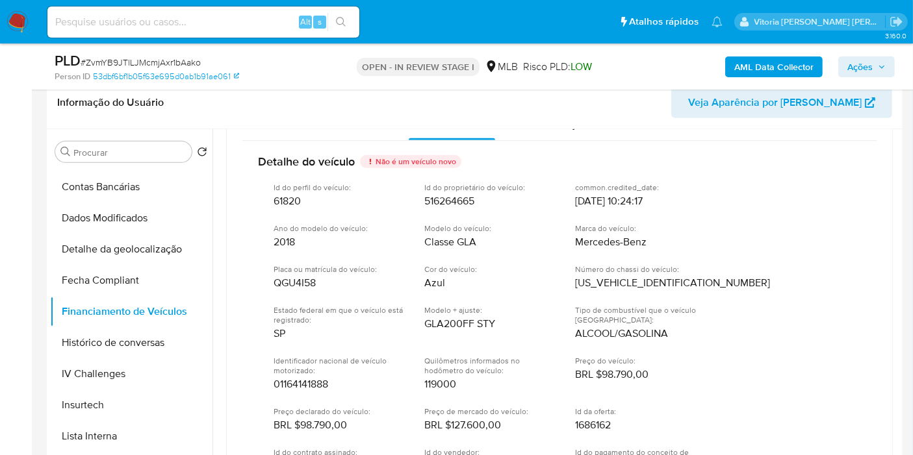
drag, startPoint x: 631, startPoint y: 196, endPoint x: 581, endPoint y: 196, distance: 50.0
click at [581, 196] on span "25/04/2025 10:24:17" at bounding box center [609, 201] width 68 height 13
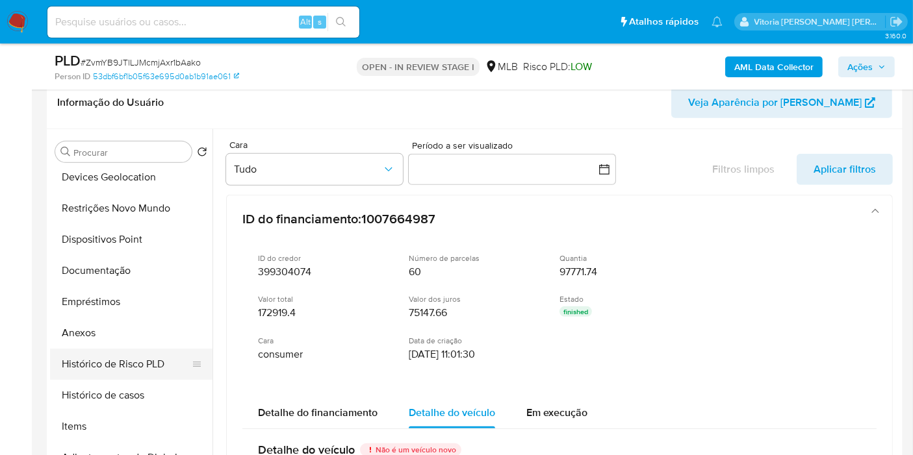
scroll to position [72, 0]
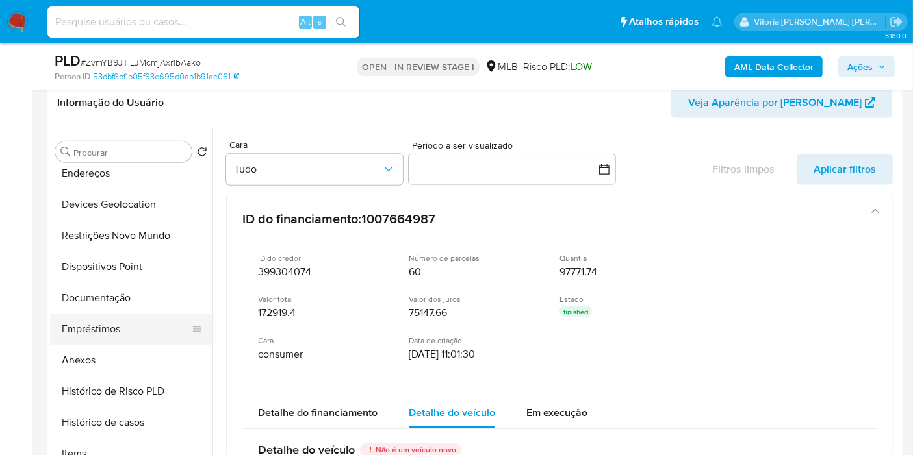
click at [111, 322] on button "Empréstimos" at bounding box center [126, 329] width 152 height 31
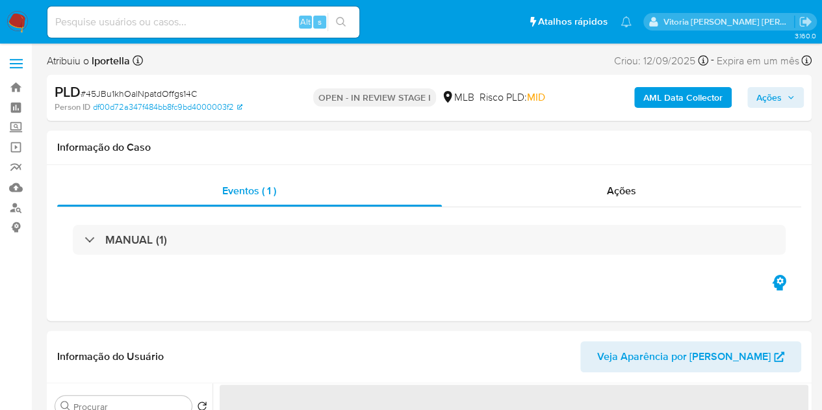
select select "10"
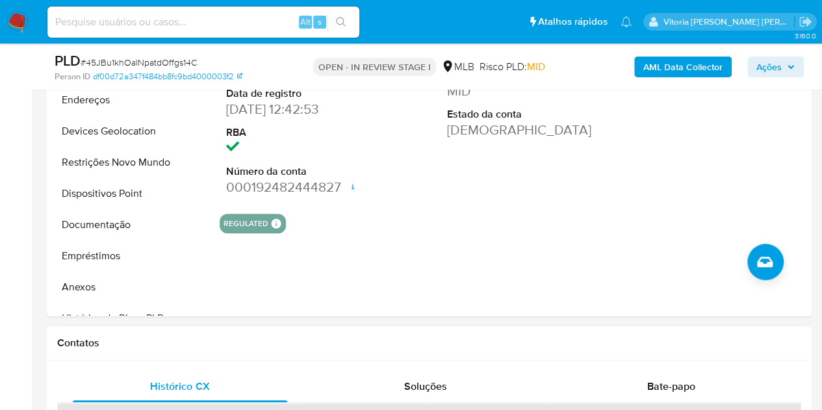
scroll to position [390, 0]
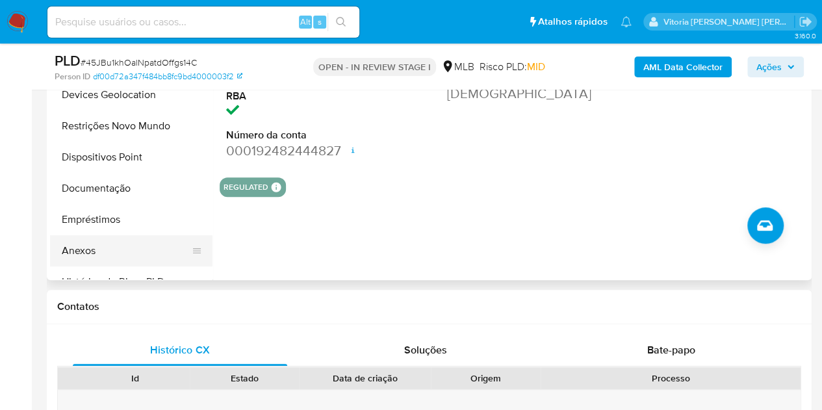
click at [83, 257] on button "Anexos" at bounding box center [126, 250] width 152 height 31
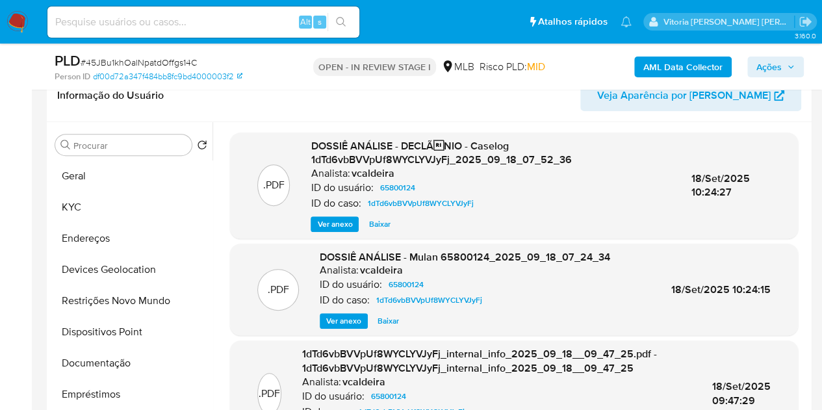
scroll to position [195, 0]
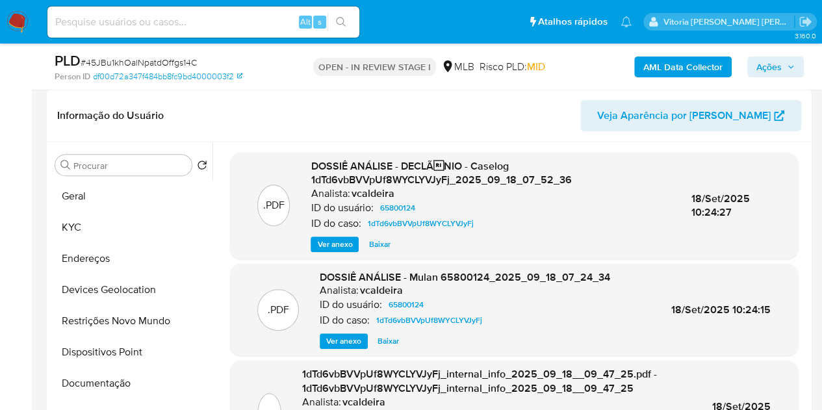
click at [772, 67] on span "Ações" at bounding box center [768, 67] width 25 height 21
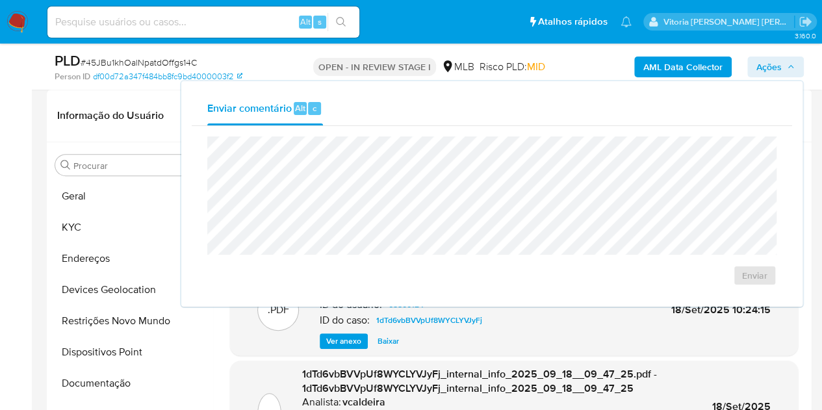
click at [772, 67] on span "Ações" at bounding box center [768, 67] width 25 height 21
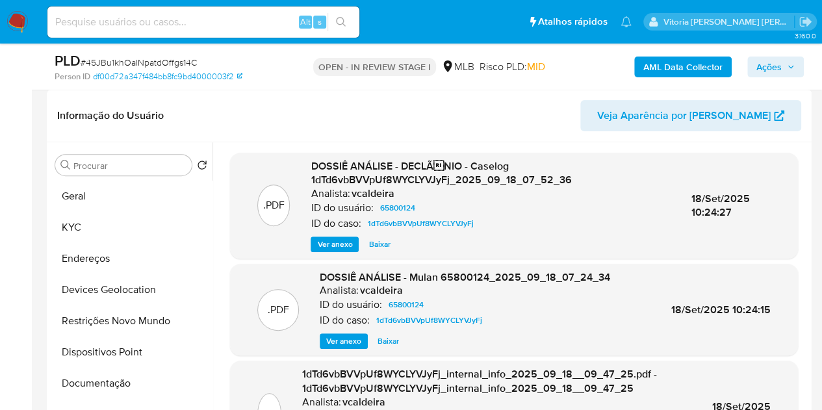
click at [14, 12] on img at bounding box center [17, 22] width 22 height 22
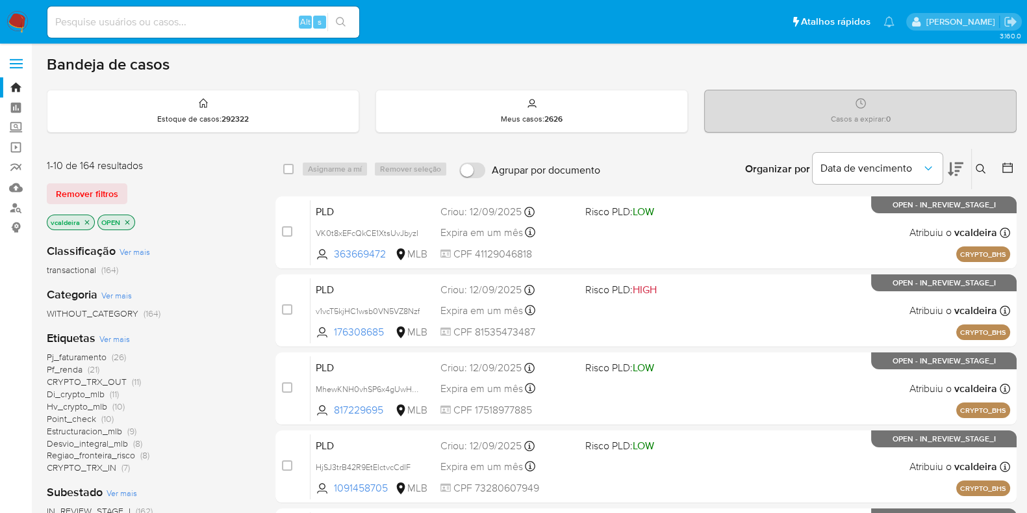
click at [831, 162] on button at bounding box center [982, 169] width 21 height 16
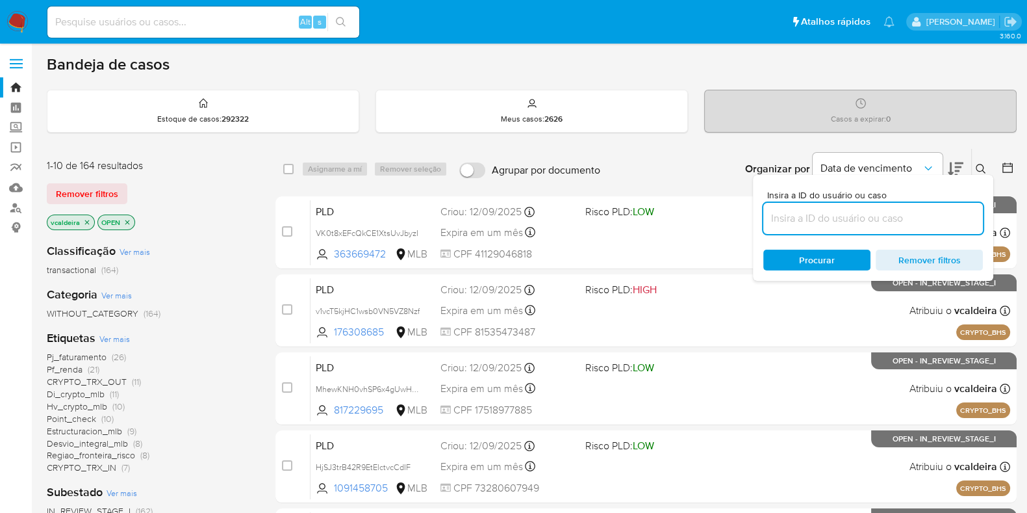
click at [826, 216] on input at bounding box center [873, 218] width 220 height 17
type input "45JBu1khOalNpatdOffgs14C"
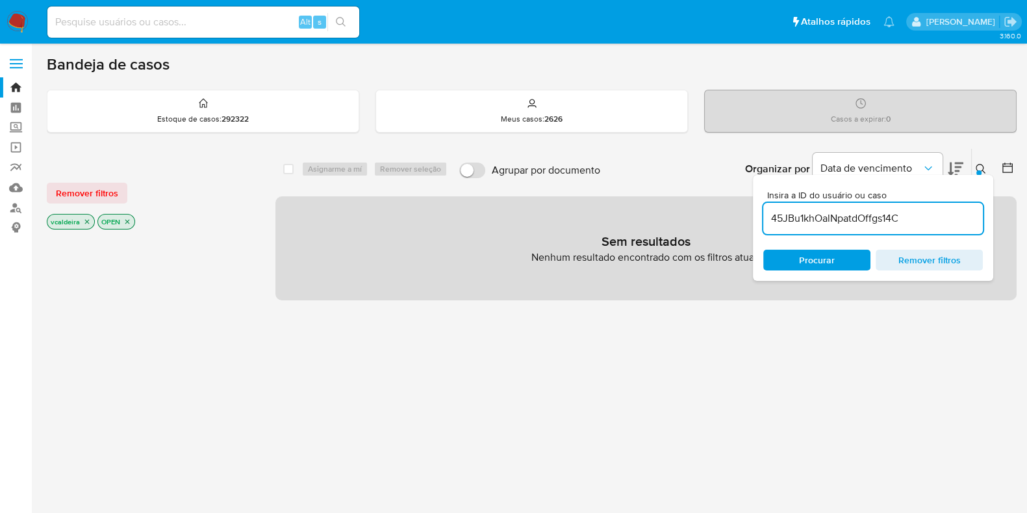
click at [88, 222] on icon "close-filter" at bounding box center [87, 222] width 8 height 8
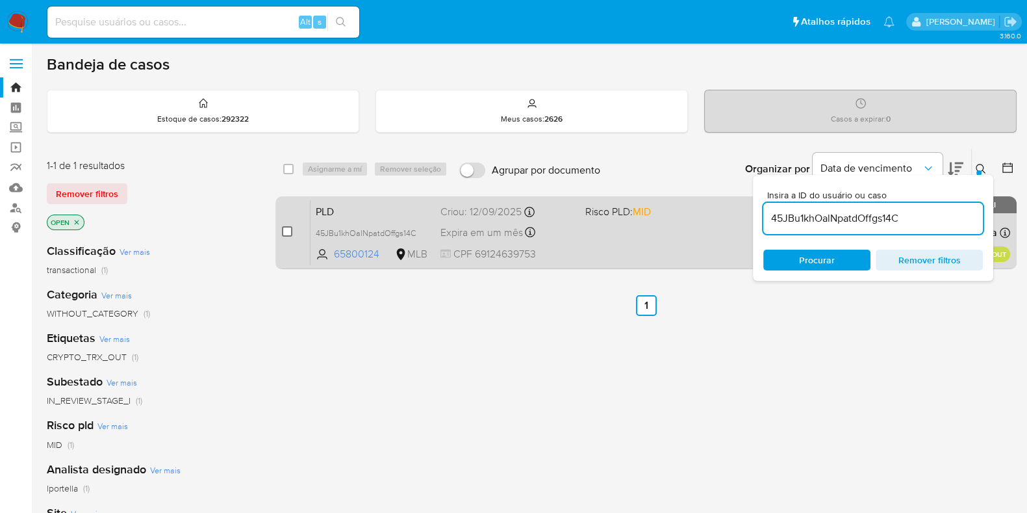
click at [290, 226] on input "checkbox" at bounding box center [287, 231] width 10 height 10
checkbox input "true"
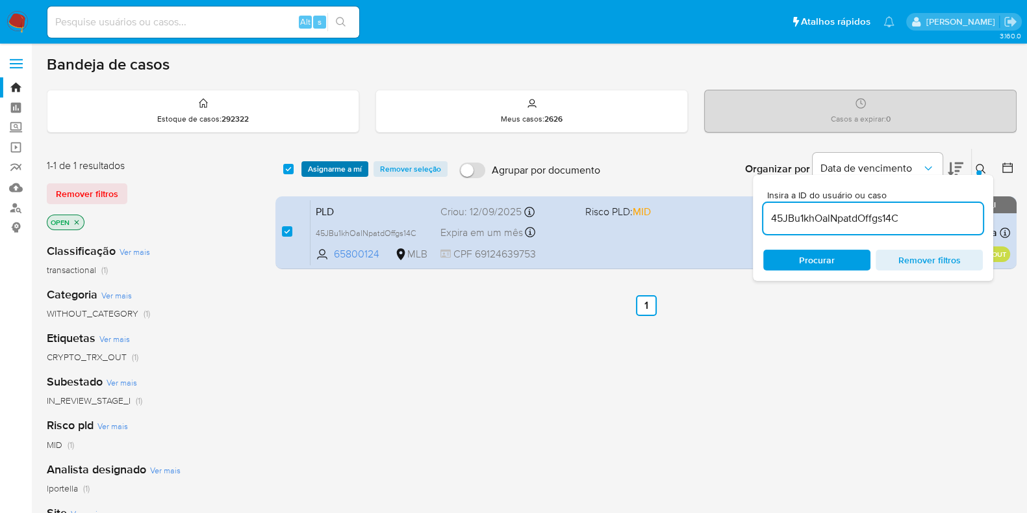
click at [329, 162] on span "Asignarme a mí" at bounding box center [335, 168] width 54 height 13
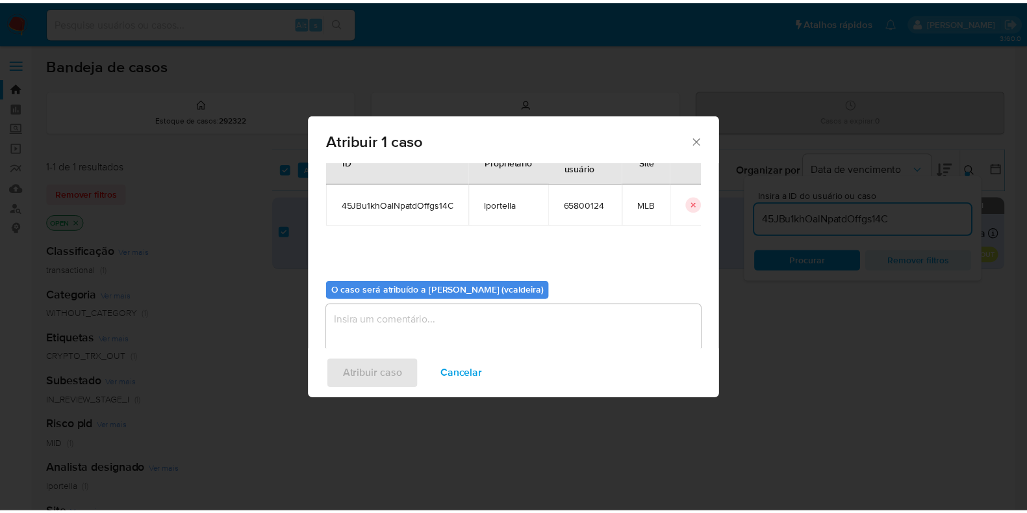
scroll to position [67, 0]
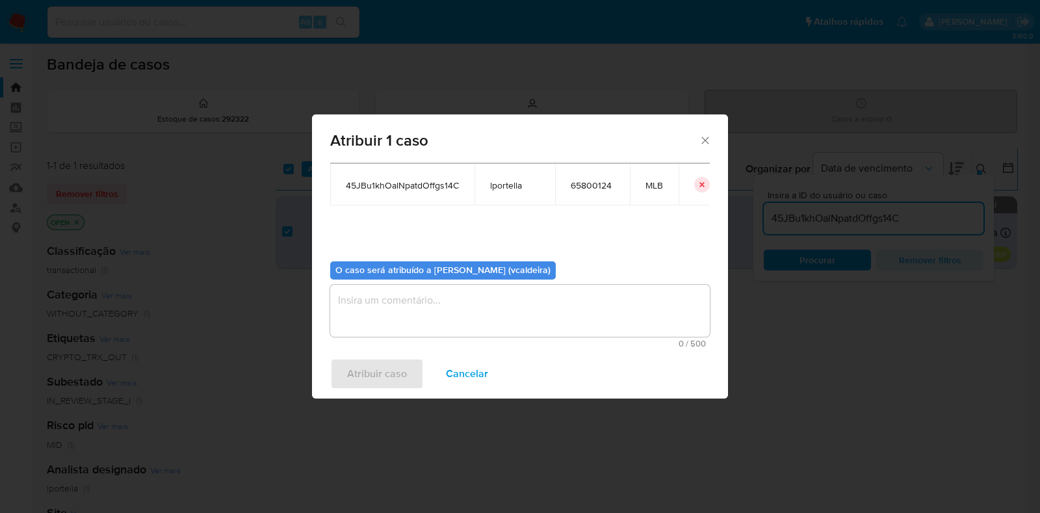
click at [468, 283] on div "O caso será atribuído a [PERSON_NAME] (vcaldeira) 0 / 500 500 caracteres restan…" at bounding box center [519, 299] width 379 height 97
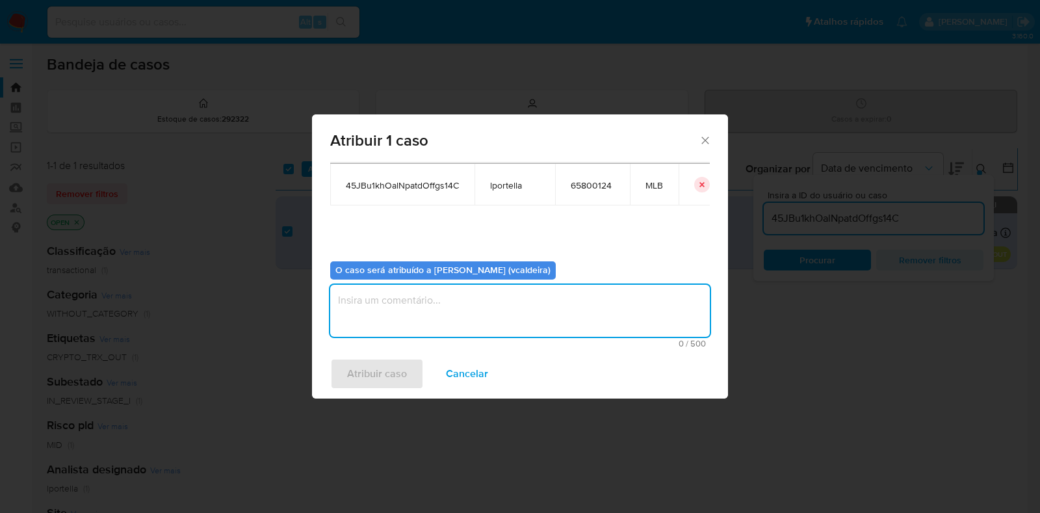
click at [446, 311] on textarea "assign-modal" at bounding box center [519, 311] width 379 height 52
click at [357, 369] on span "Atribuir caso" at bounding box center [377, 373] width 60 height 29
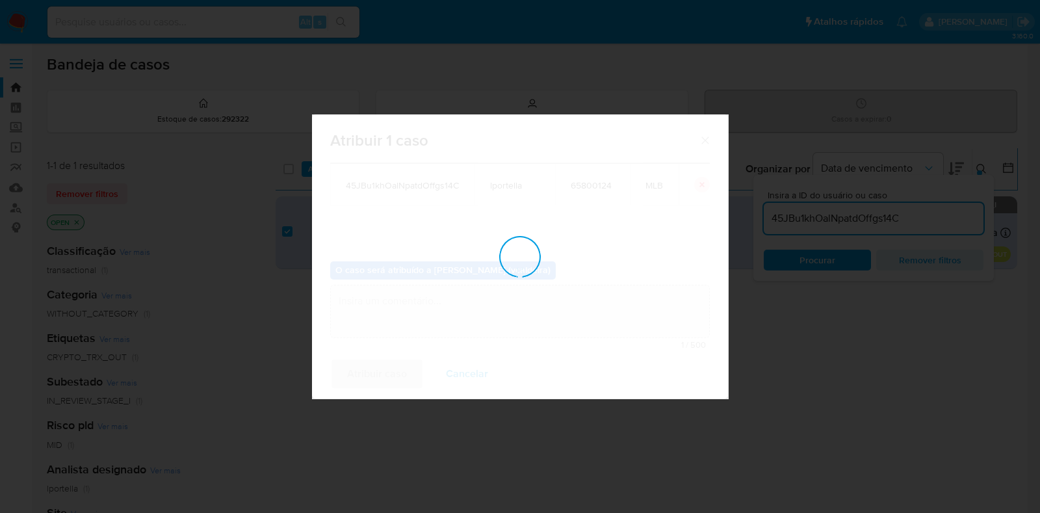
checkbox input "false"
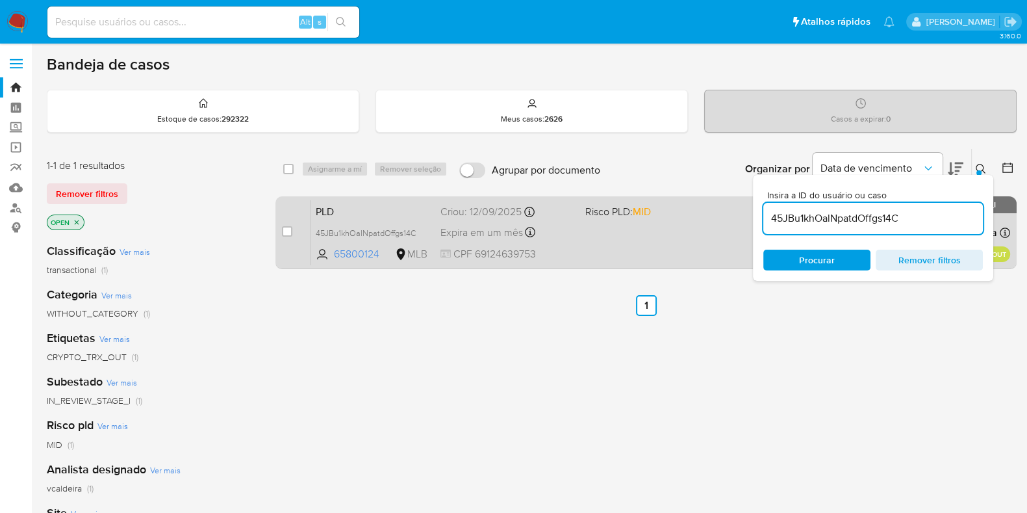
click at [351, 216] on span "PLD" at bounding box center [373, 210] width 114 height 17
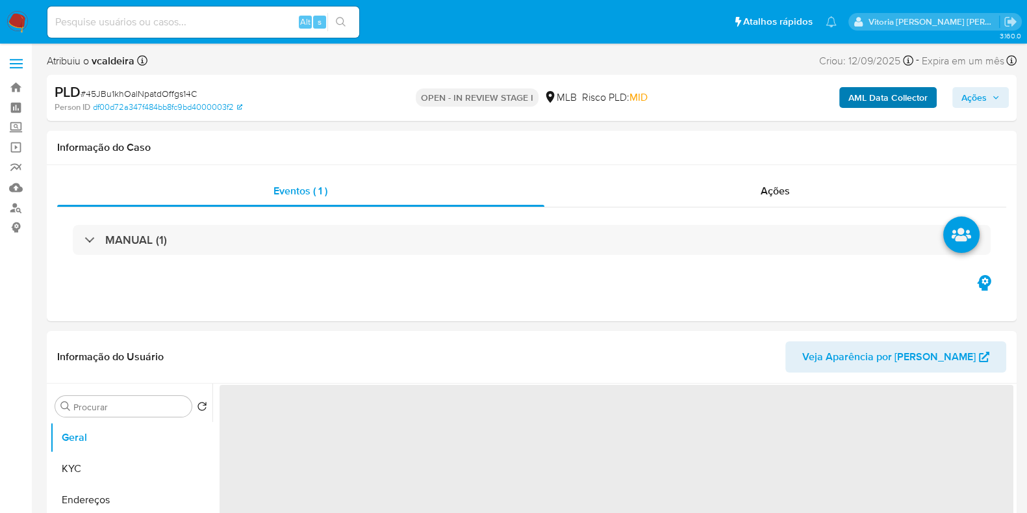
select select "10"
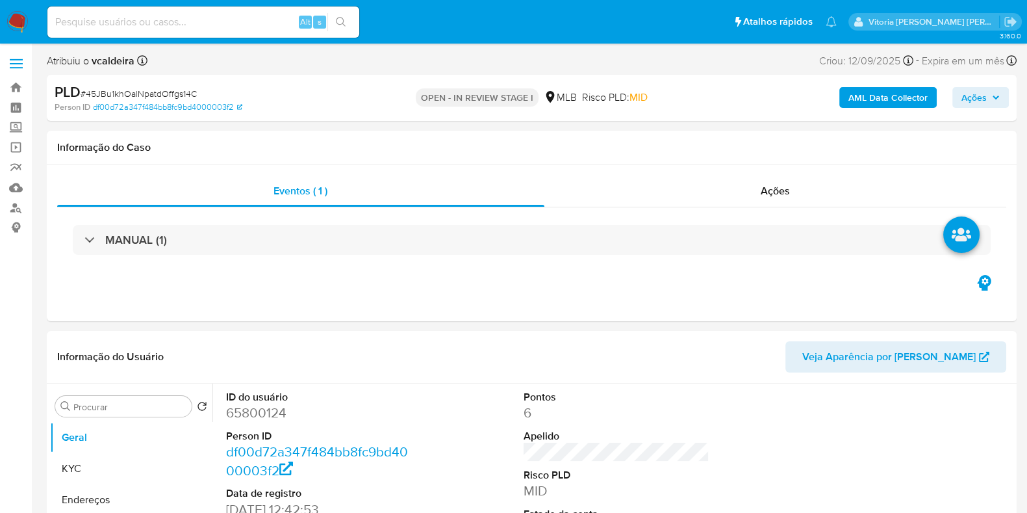
click at [967, 96] on span "Ações" at bounding box center [974, 97] width 25 height 21
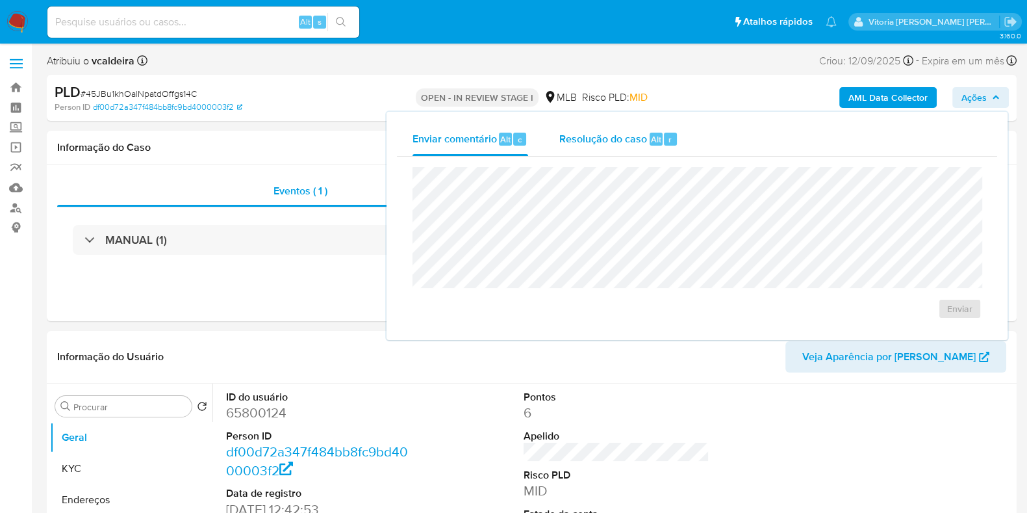
click at [611, 146] on div "Resolução do caso Alt r" at bounding box center [618, 139] width 119 height 34
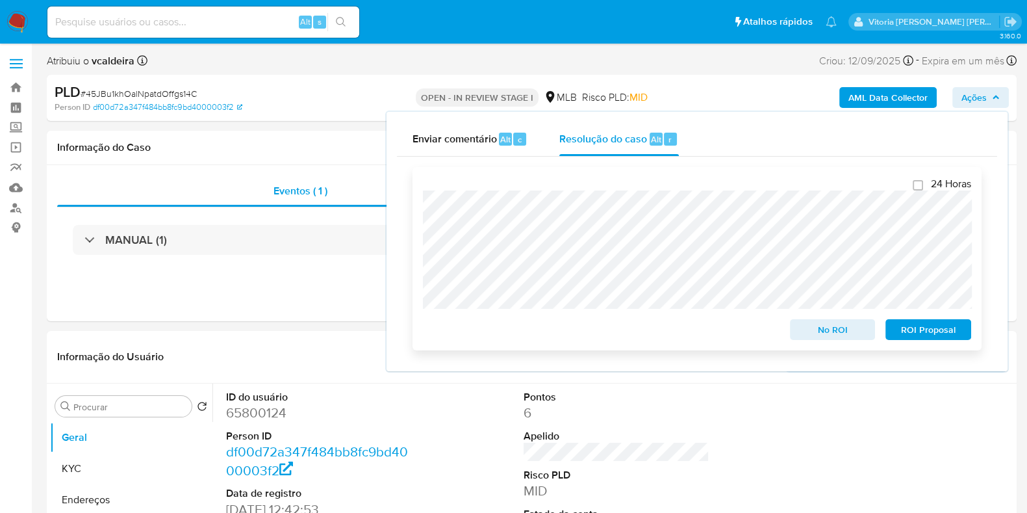
click at [817, 329] on span "No ROI" at bounding box center [833, 329] width 68 height 18
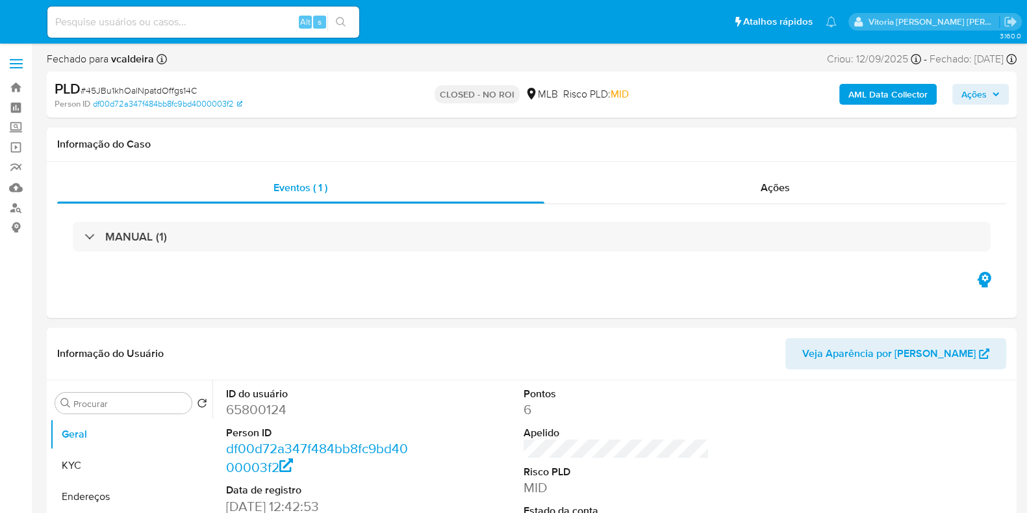
select select "10"
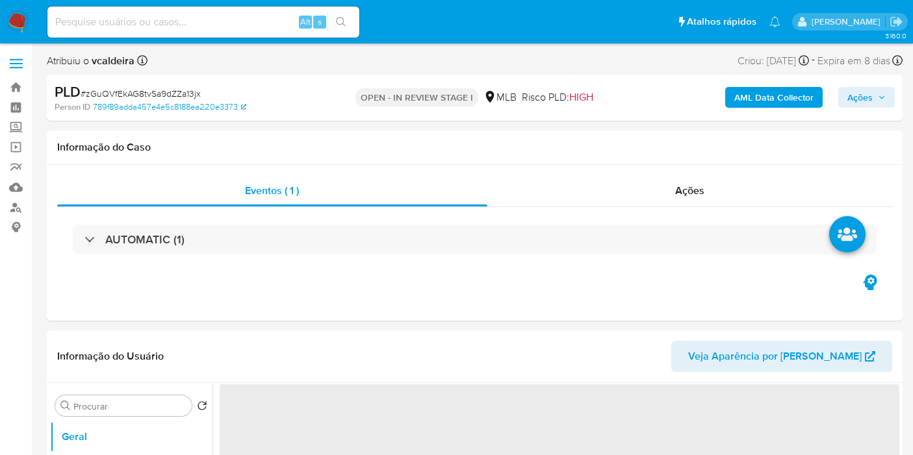
select select "10"
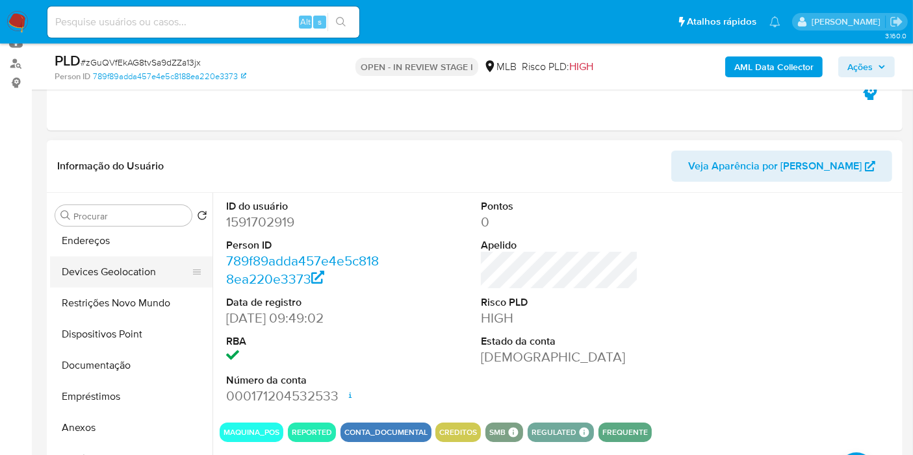
scroll to position [144, 0]
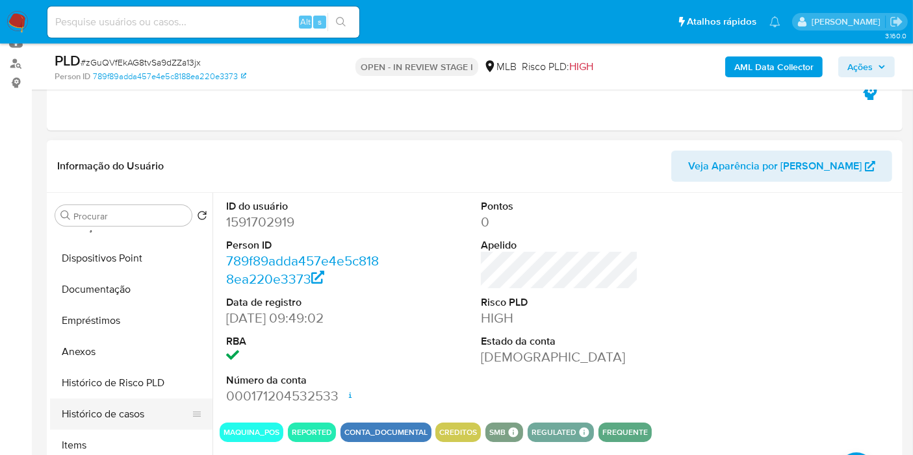
click at [105, 410] on button "Histórico de casos" at bounding box center [126, 414] width 152 height 31
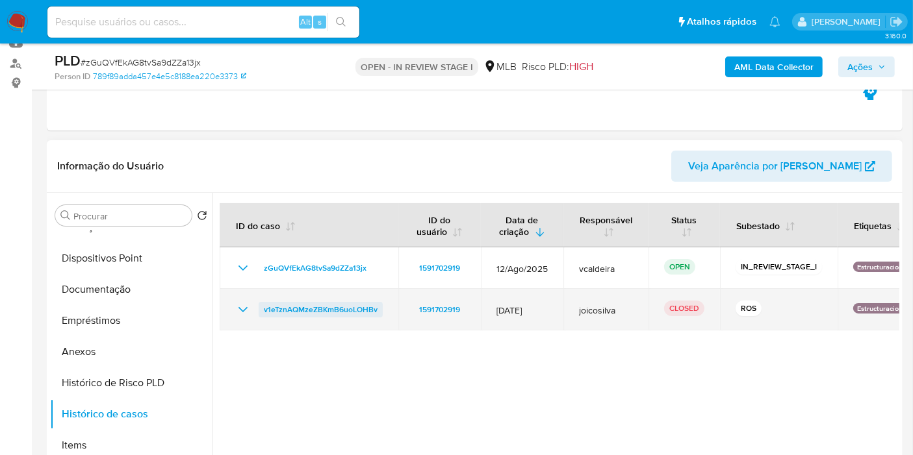
click at [350, 311] on span "v1eTznAQMzeZBKmB6uoLOHBv" at bounding box center [321, 310] width 114 height 16
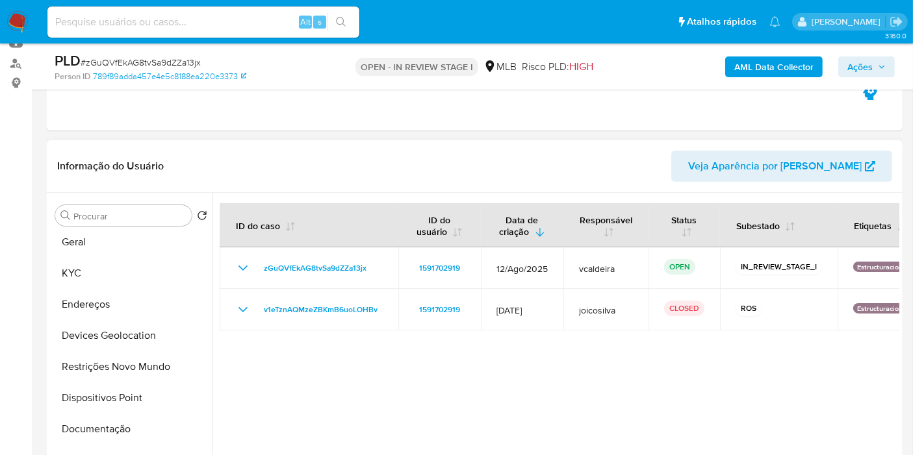
scroll to position [0, 0]
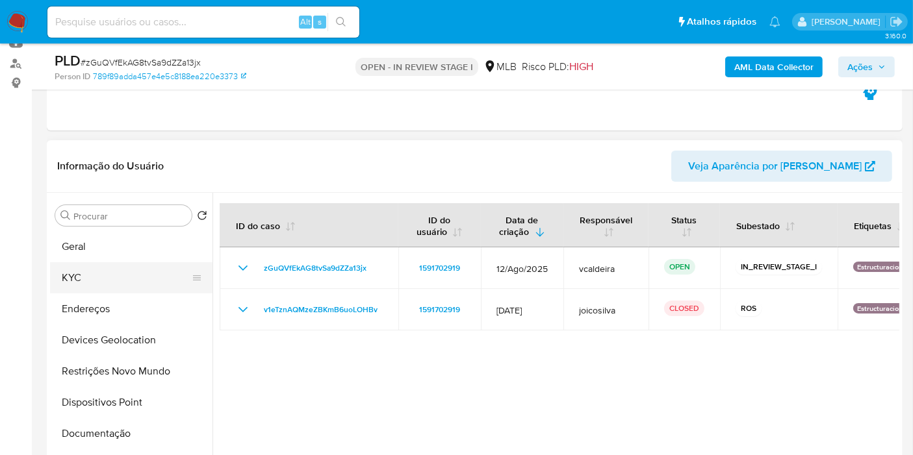
click at [94, 281] on button "KYC" at bounding box center [126, 278] width 152 height 31
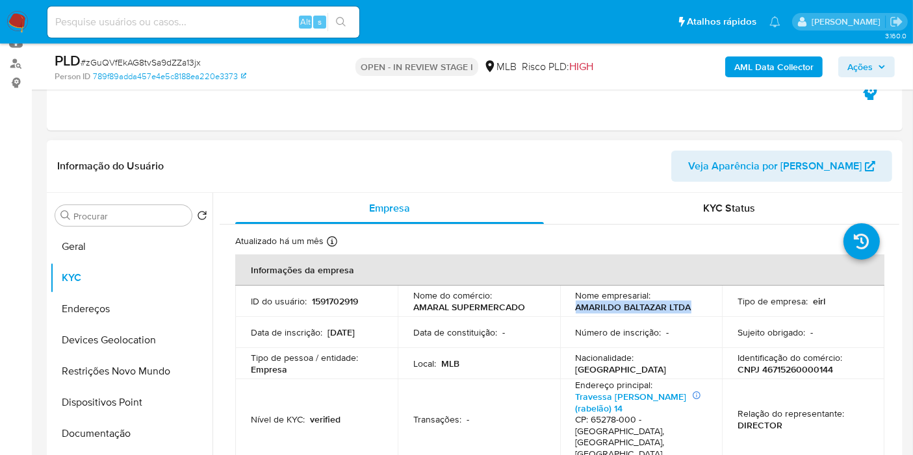
drag, startPoint x: 689, startPoint y: 311, endPoint x: 559, endPoint y: 307, distance: 130.0
click at [560, 307] on td "Nome empresarial : [PERSON_NAME] LTDA" at bounding box center [641, 301] width 162 height 31
copy p "AMARILDO BALTAZAR LTDA"
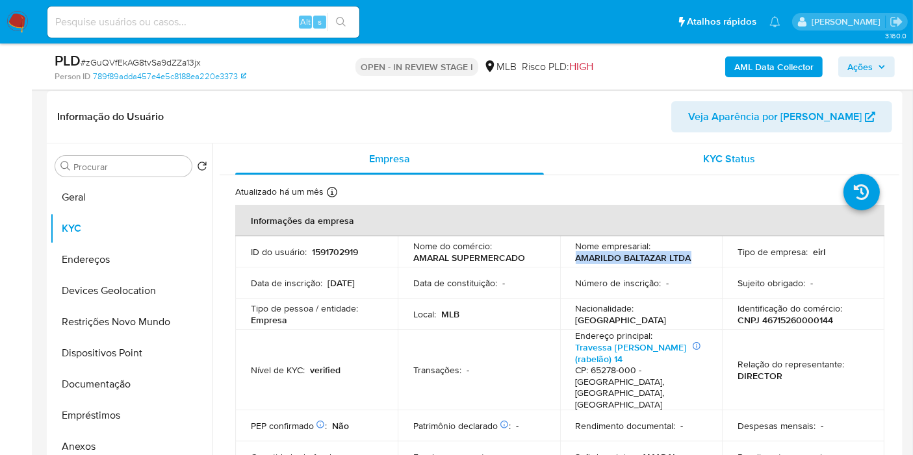
scroll to position [216, 0]
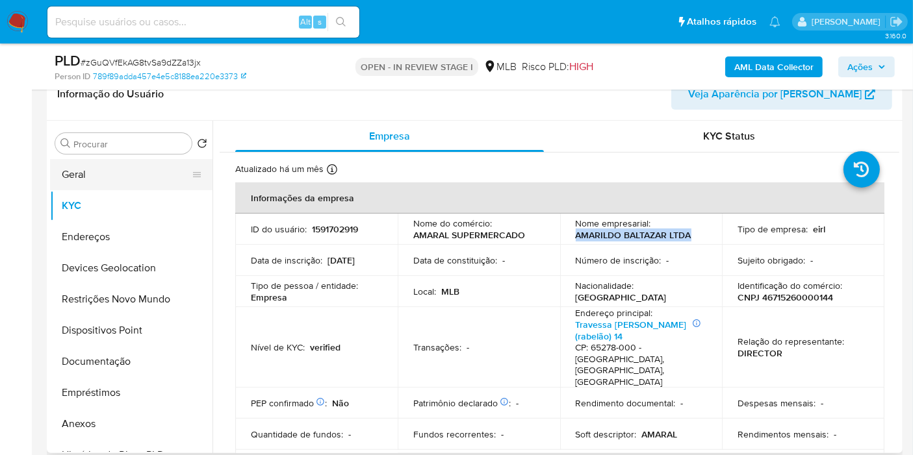
click at [113, 172] on button "Geral" at bounding box center [126, 174] width 152 height 31
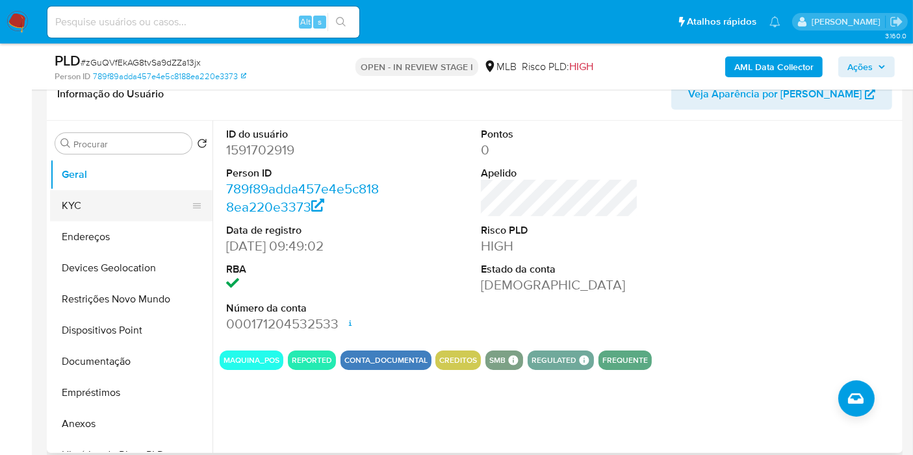
click at [122, 208] on button "KYC" at bounding box center [126, 205] width 152 height 31
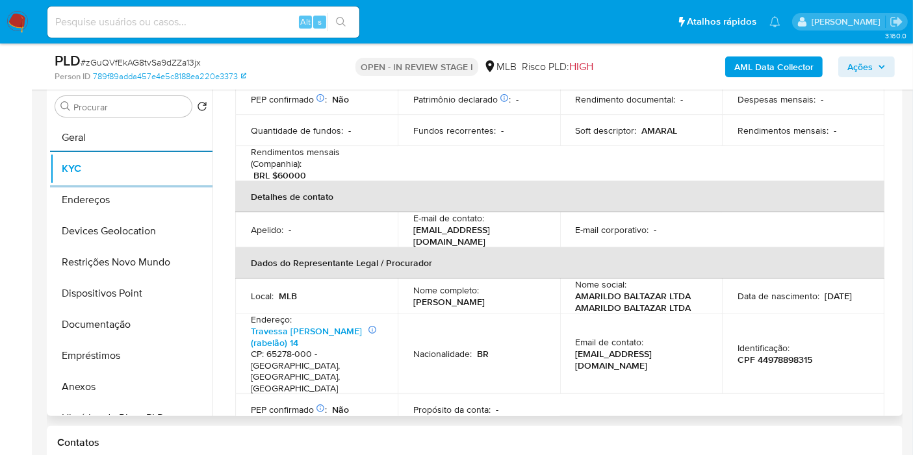
scroll to position [288, 0]
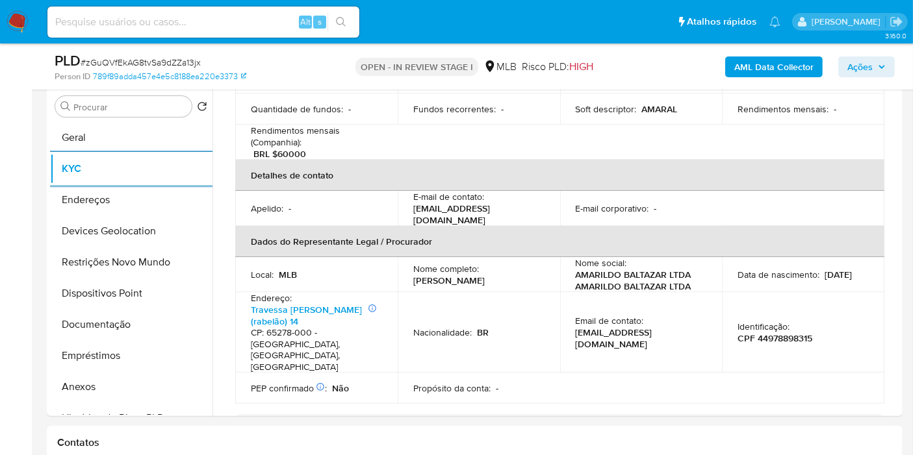
drag, startPoint x: 486, startPoint y: 115, endPoint x: 502, endPoint y: 80, distance: 38.7
click at [486, 115] on table "Informações da empresa ID do usuário : 1591702919 Nome do comércio : AMARAL SUP…" at bounding box center [559, 130] width 649 height 547
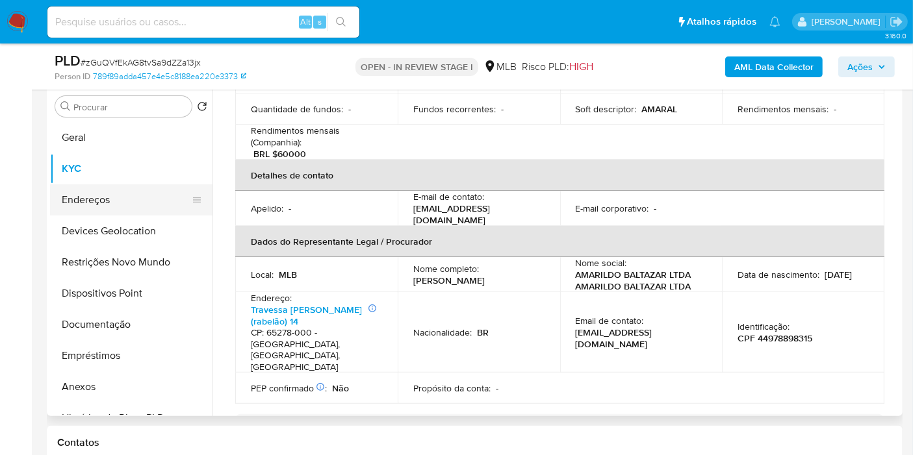
click at [106, 187] on button "Endereços" at bounding box center [126, 200] width 152 height 31
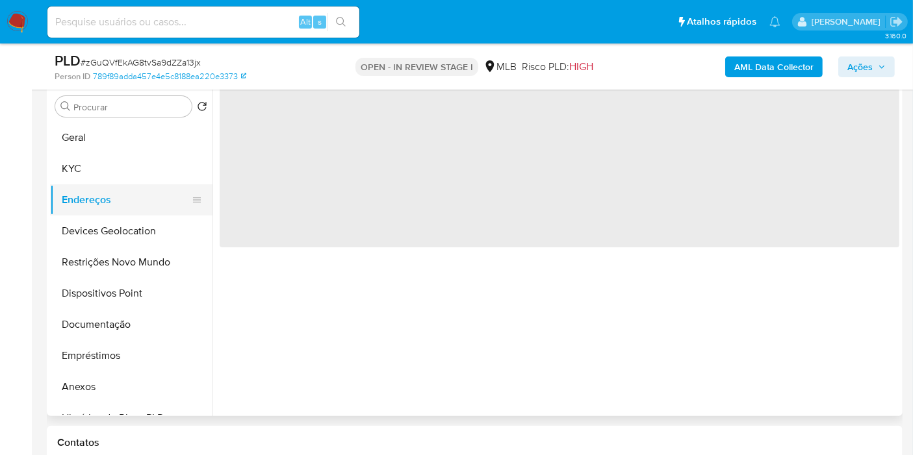
scroll to position [0, 0]
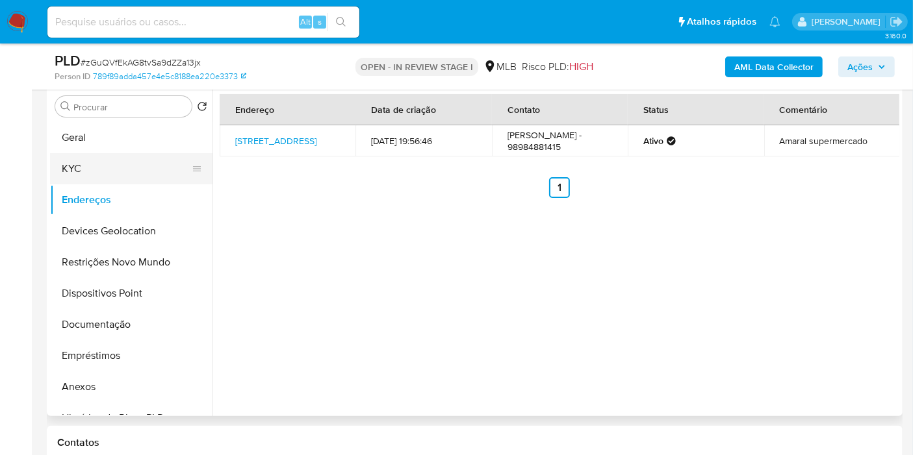
drag, startPoint x: 140, startPoint y: 191, endPoint x: 158, endPoint y: 160, distance: 35.2
click at [150, 168] on ul "Geral KYC Endereços Devices Geolocation Restrições Novo Mundo Dispositivos Poin…" at bounding box center [131, 268] width 162 height 293
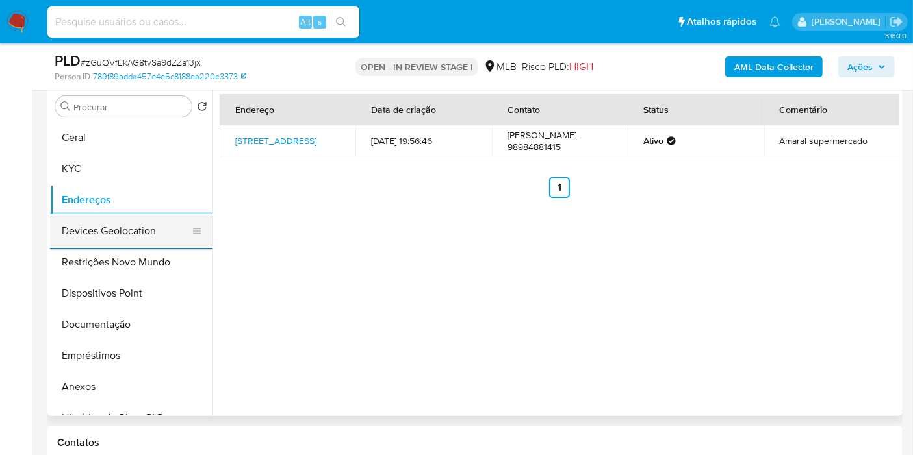
click at [122, 238] on button "Devices Geolocation" at bounding box center [126, 231] width 152 height 31
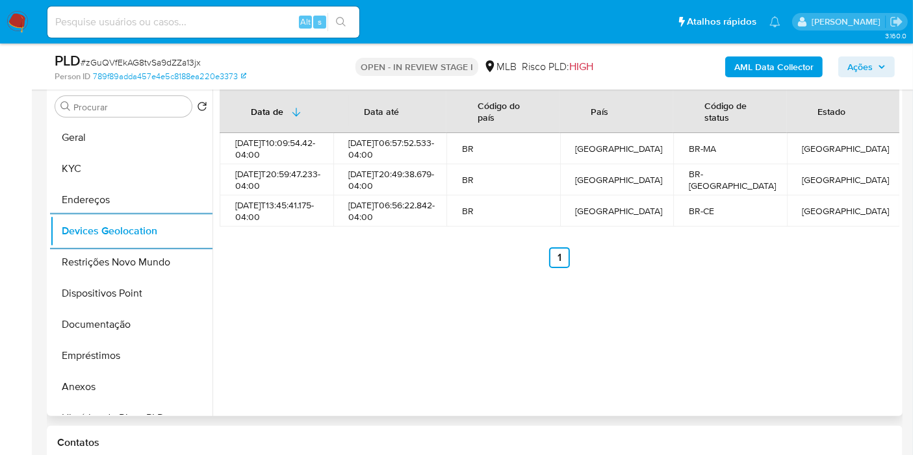
click at [459, 314] on div "Data de Data até Código do país País Código de status Estado [DATE]T10:09:54.42…" at bounding box center [555, 250] width 687 height 333
click at [146, 263] on button "Restrições Novo Mundo" at bounding box center [126, 262] width 152 height 31
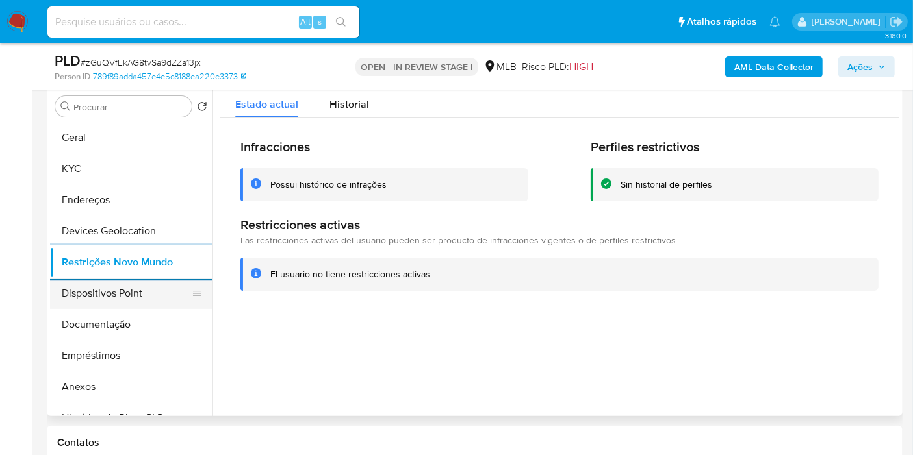
click at [131, 292] on button "Dispositivos Point" at bounding box center [126, 293] width 152 height 31
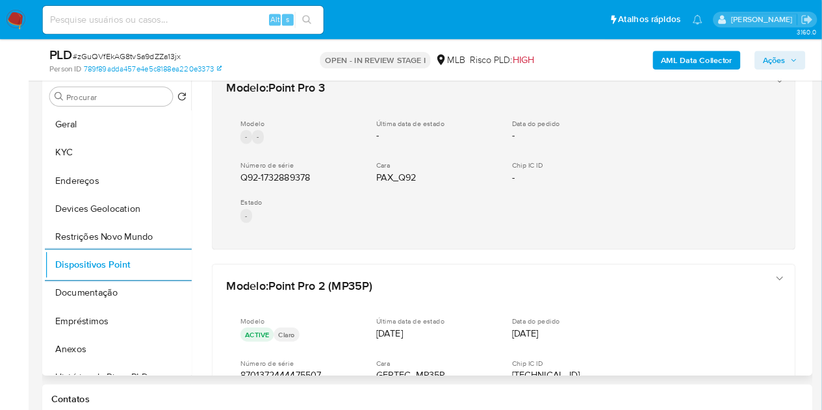
scroll to position [27, 0]
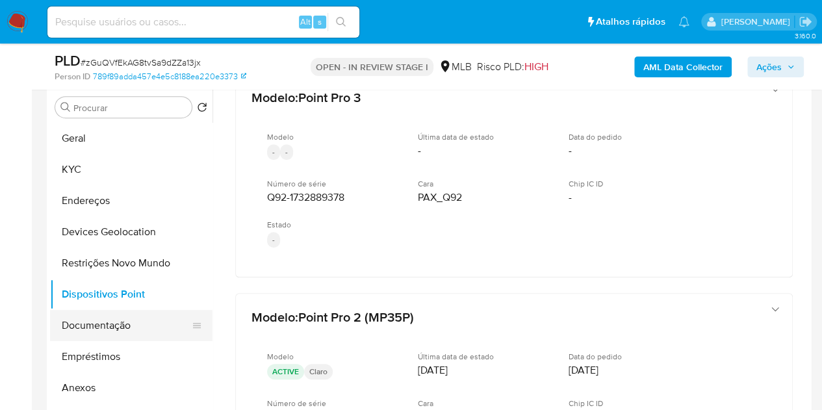
click at [98, 332] on button "Documentação" at bounding box center [126, 325] width 152 height 31
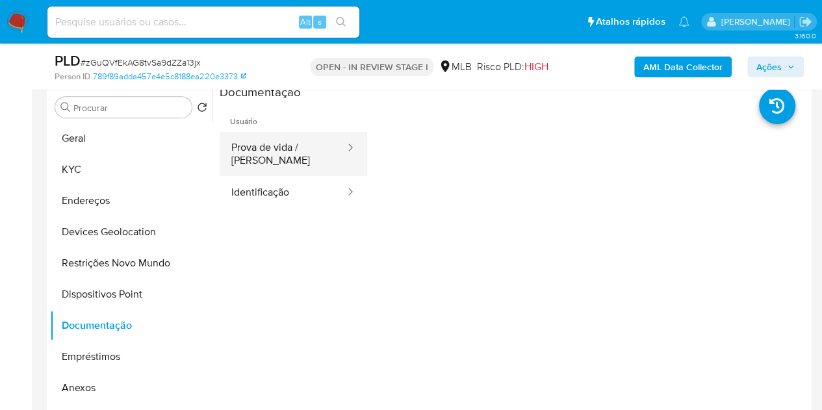
click at [281, 151] on button "Prova de vida / [PERSON_NAME]" at bounding box center [283, 154] width 127 height 44
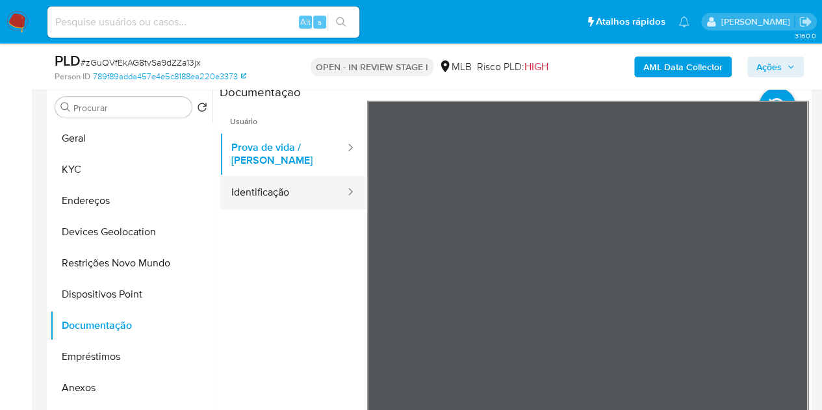
click at [321, 204] on button "Identificação" at bounding box center [283, 192] width 127 height 33
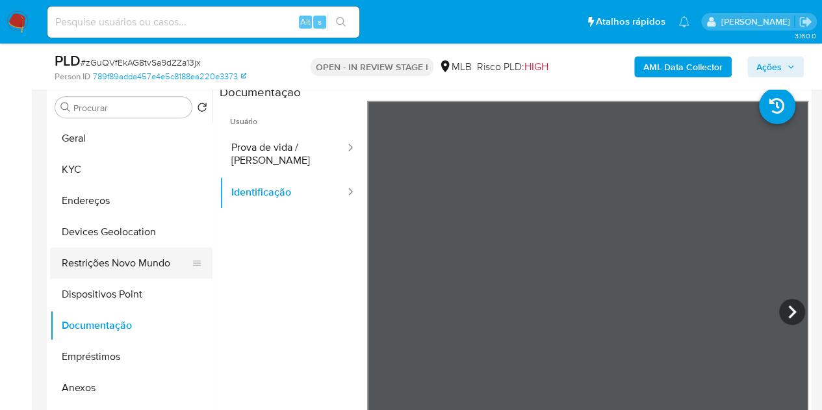
click at [110, 249] on button "Restrições Novo Mundo" at bounding box center [126, 263] width 152 height 31
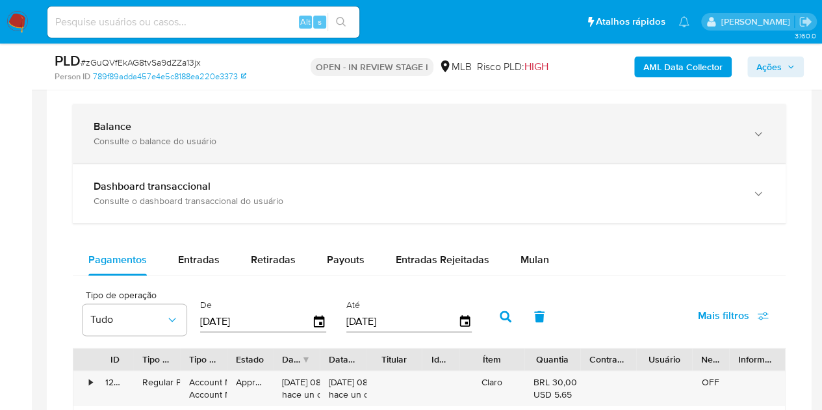
scroll to position [773, 0]
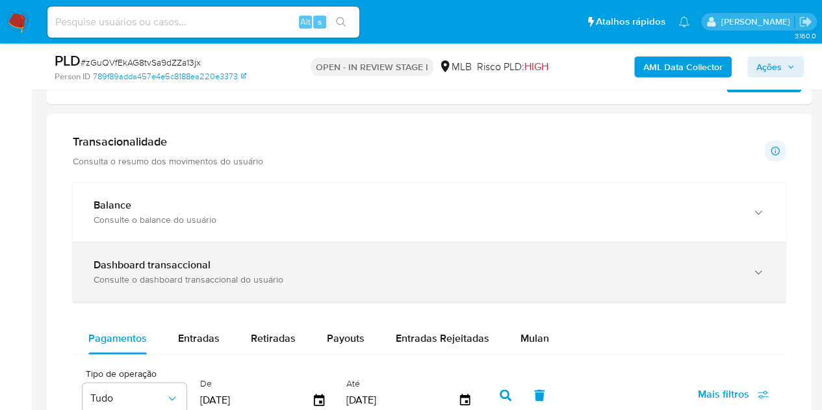
click at [155, 281] on div "Consulte o dashboard transaccional do usuário" at bounding box center [416, 280] width 645 height 12
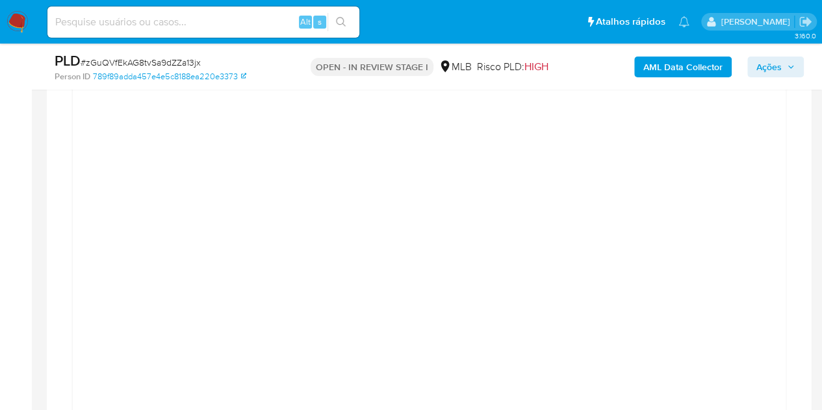
scroll to position [1032, 0]
click at [790, 77] on div "AML Data Collector Ações" at bounding box center [680, 66] width 246 height 31
click at [789, 71] on span "Ações" at bounding box center [775, 67] width 38 height 18
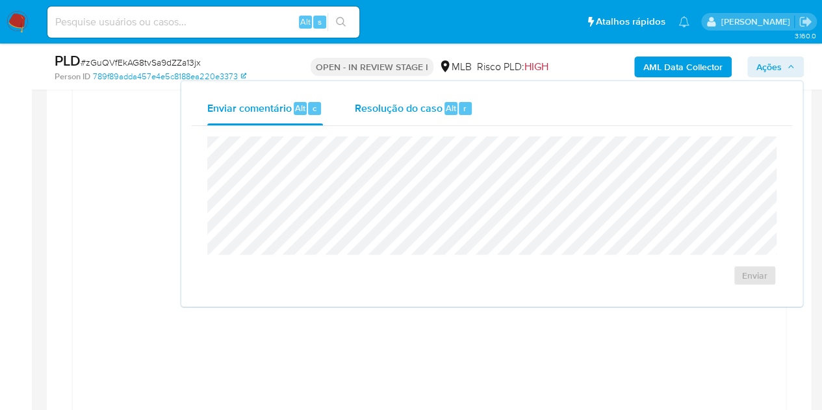
click at [392, 106] on span "Resolução do caso" at bounding box center [398, 107] width 88 height 15
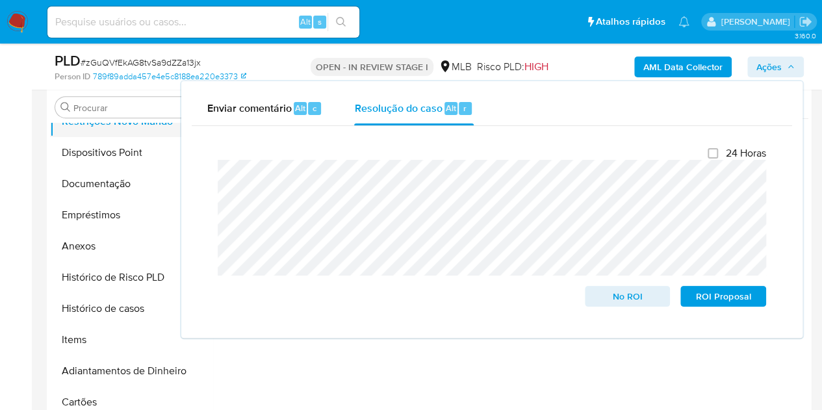
scroll to position [260, 0]
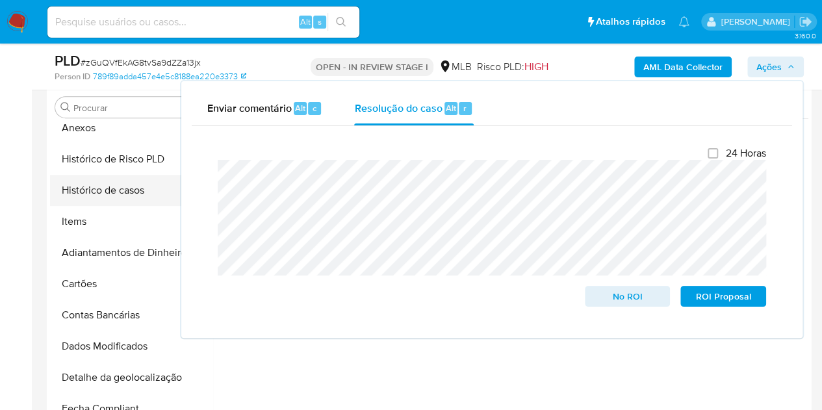
click at [112, 193] on button "Histórico de casos" at bounding box center [126, 190] width 152 height 31
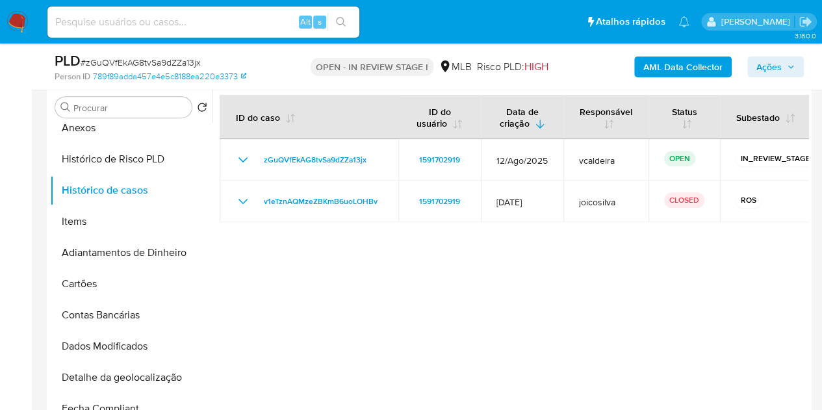
click at [763, 58] on span "Ações" at bounding box center [768, 67] width 25 height 21
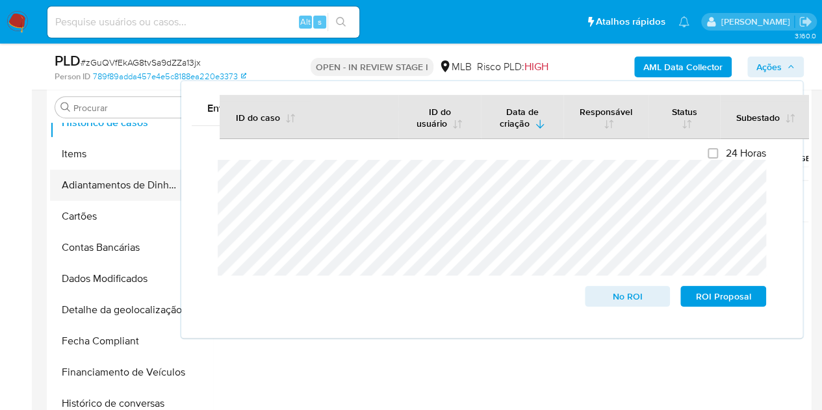
scroll to position [195, 0]
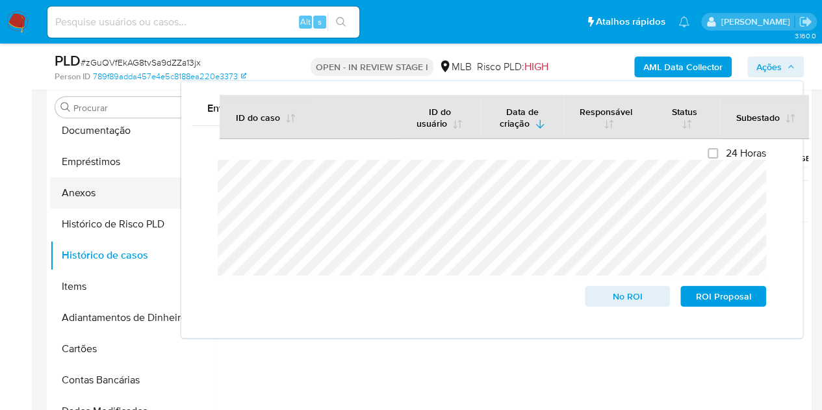
click at [75, 196] on button "Anexos" at bounding box center [126, 192] width 152 height 31
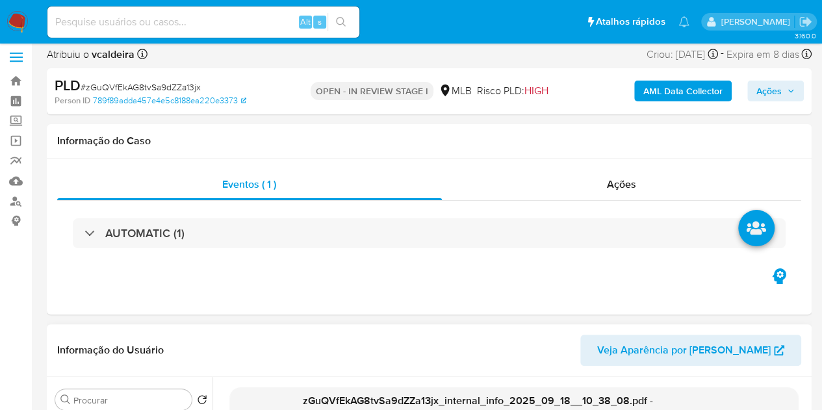
scroll to position [0, 0]
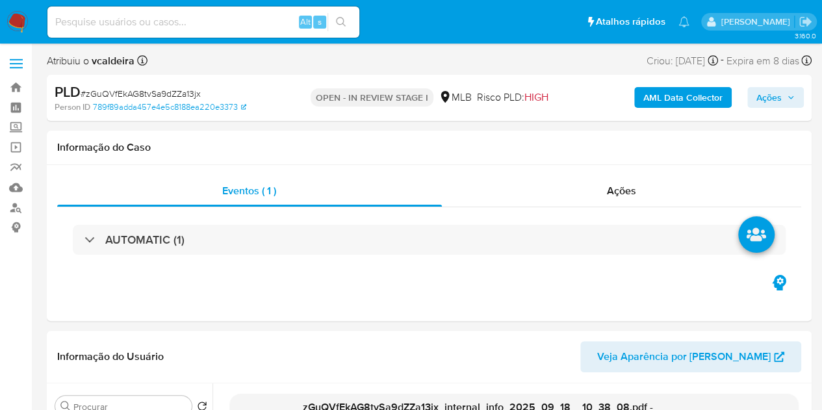
click at [783, 97] on span "Ações" at bounding box center [775, 97] width 38 height 18
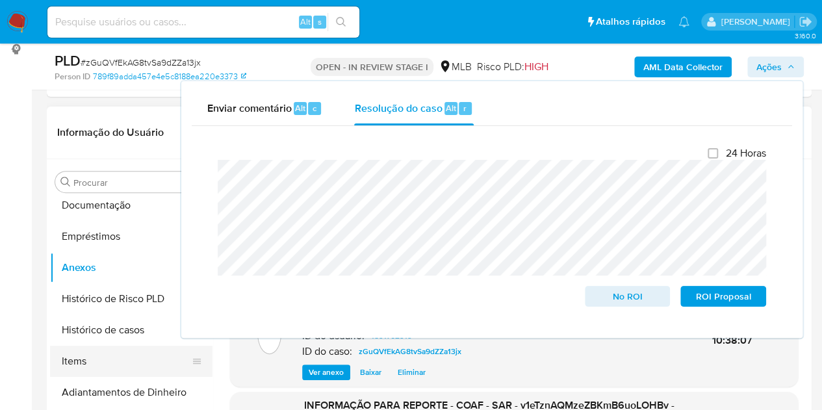
scroll to position [195, 0]
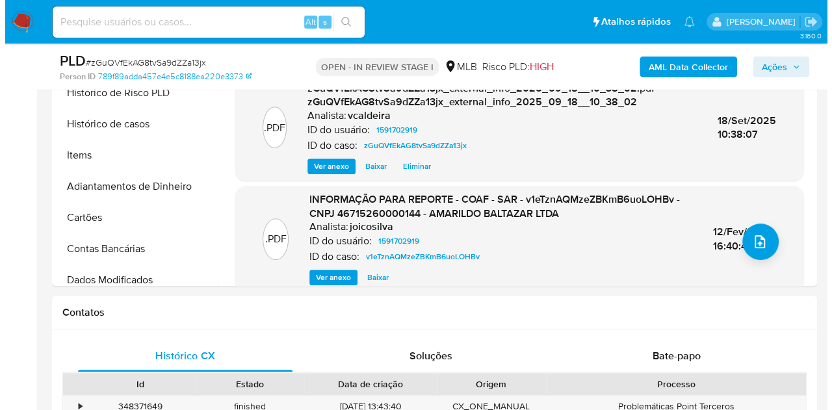
scroll to position [390, 0]
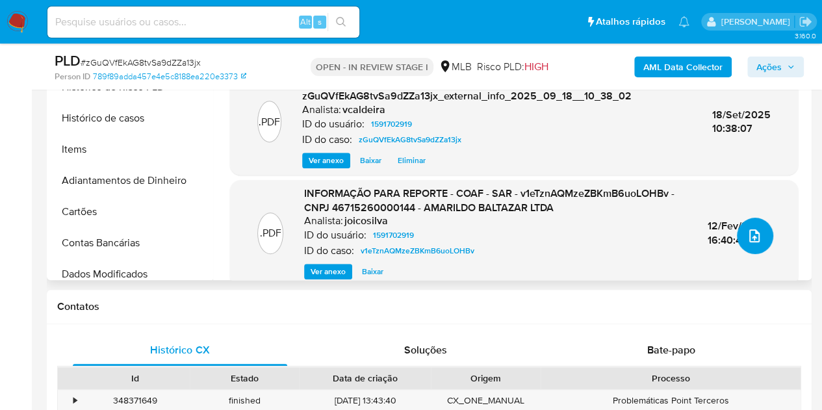
click at [756, 246] on button "upload-file" at bounding box center [755, 236] width 36 height 36
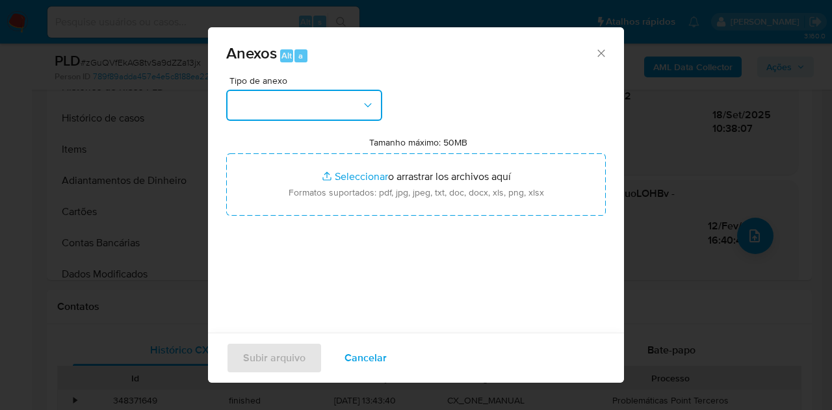
click at [321, 116] on button "button" at bounding box center [304, 105] width 156 height 31
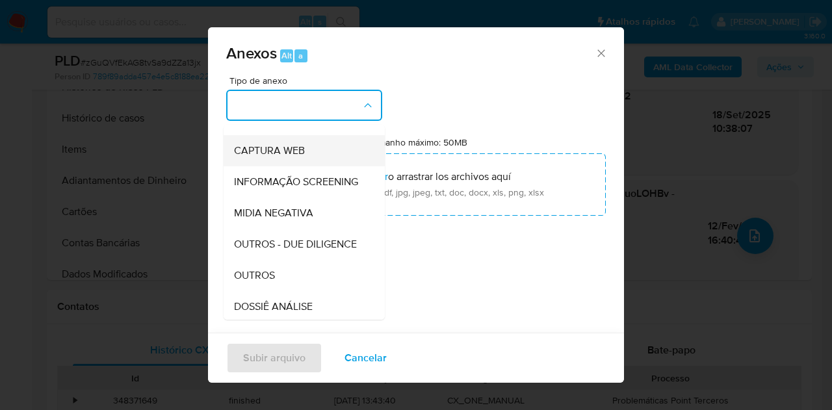
scroll to position [195, 0]
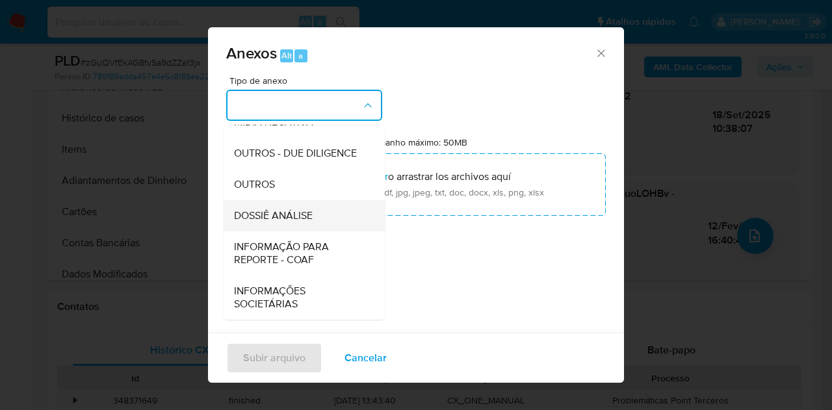
click at [287, 222] on span "DOSSIÊ ANÁLISE" at bounding box center [273, 215] width 79 height 13
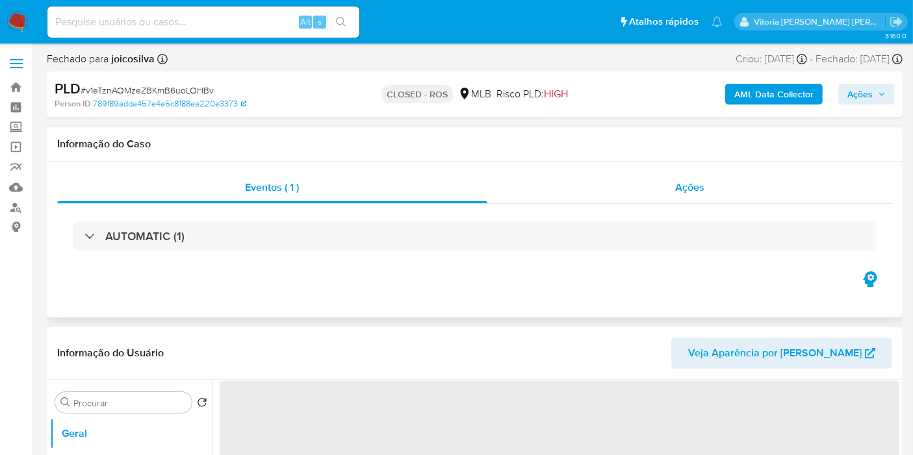
select select "10"
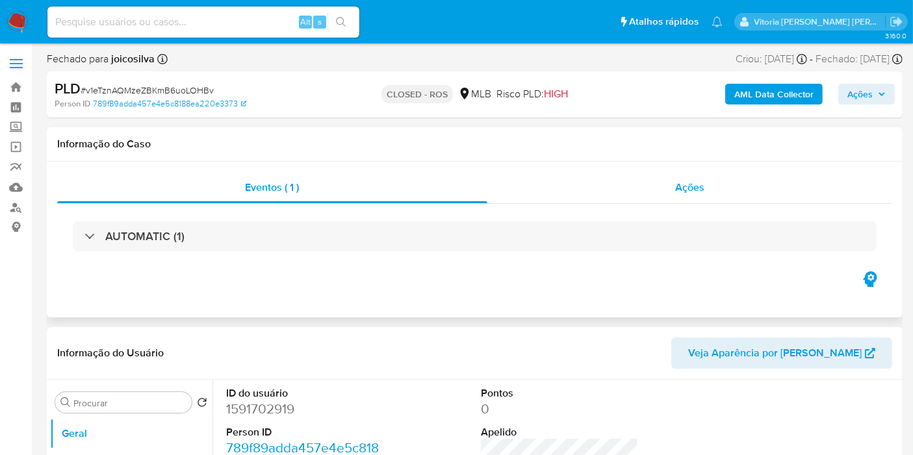
click at [688, 175] on div "Ações" at bounding box center [689, 187] width 405 height 31
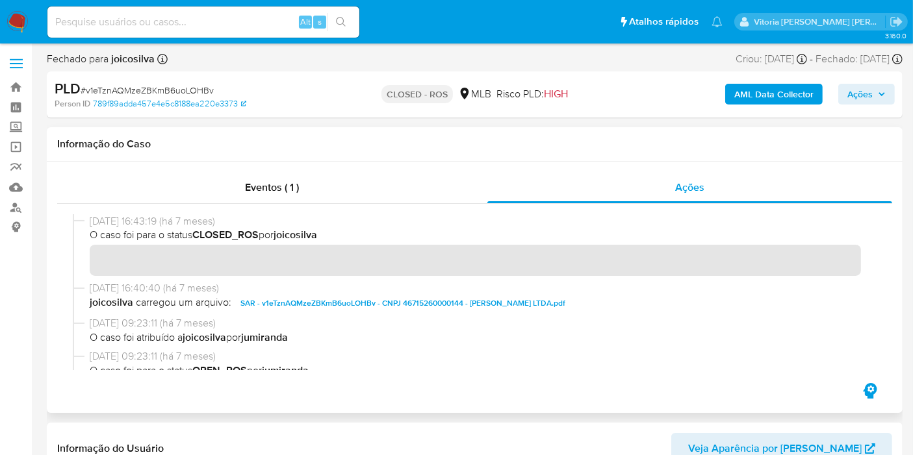
drag, startPoint x: 141, startPoint y: 218, endPoint x: 90, endPoint y: 215, distance: 51.4
click at [90, 215] on span "[DATE] 16:43:19 (há 7 meses)" at bounding box center [481, 221] width 782 height 14
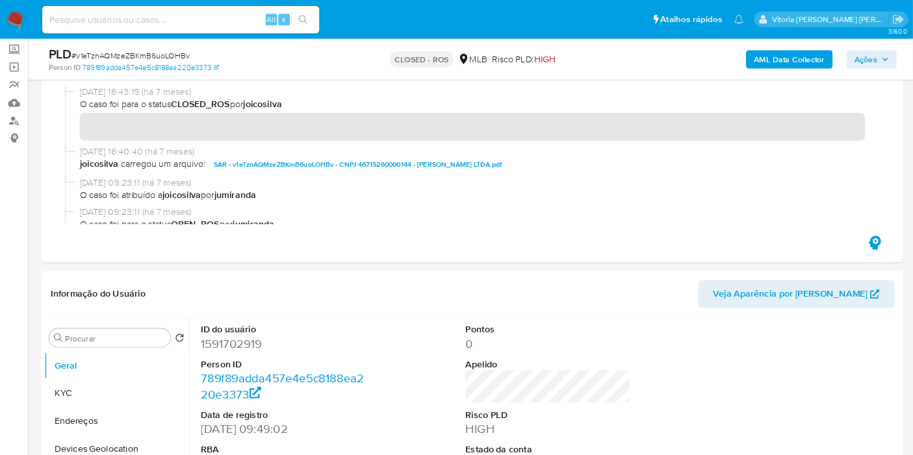
scroll to position [72, 0]
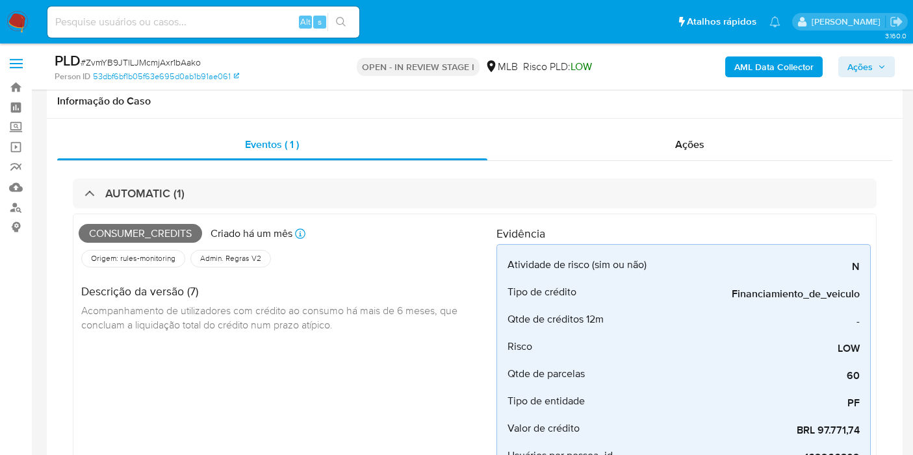
select select "10"
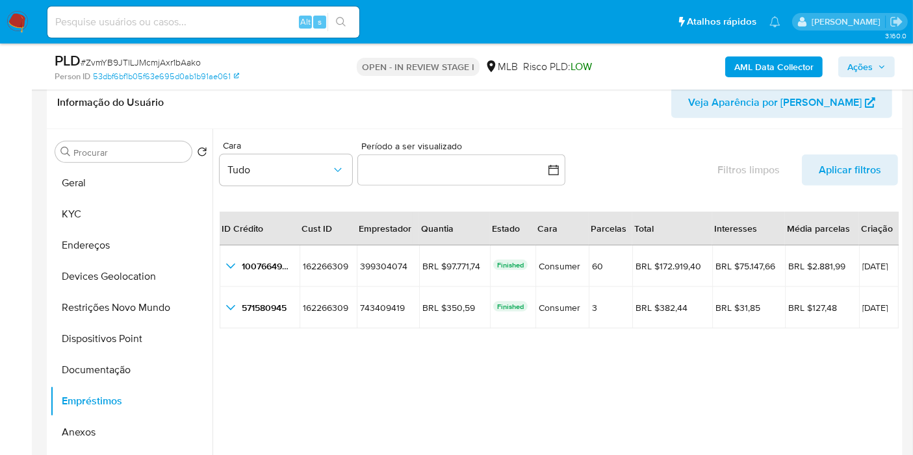
scroll to position [72, 0]
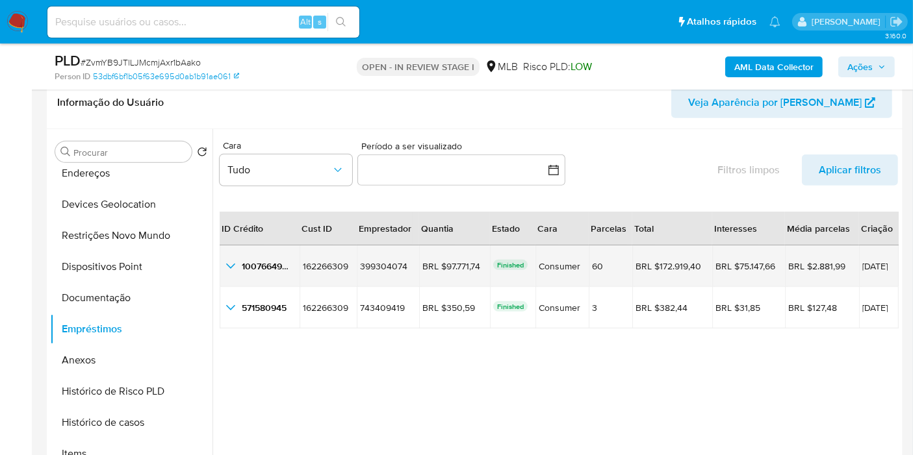
drag, startPoint x: 886, startPoint y: 264, endPoint x: 839, endPoint y: 266, distance: 46.8
click at [862, 266] on span "[DATE]" at bounding box center [878, 266] width 33 height 9
click at [243, 262] on span "1007664987" at bounding box center [267, 266] width 50 height 13
click at [233, 264] on icon "button_show_hidden_detail_by_id_0" at bounding box center [231, 267] width 16 height 16
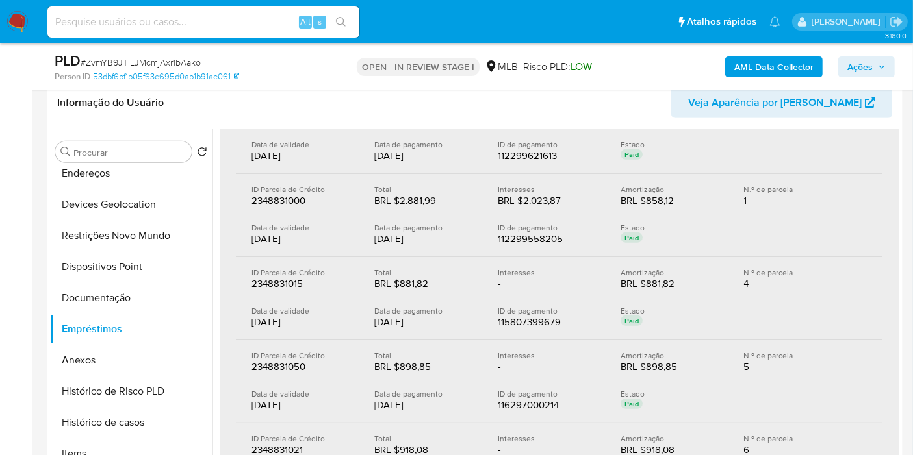
scroll to position [216, 0]
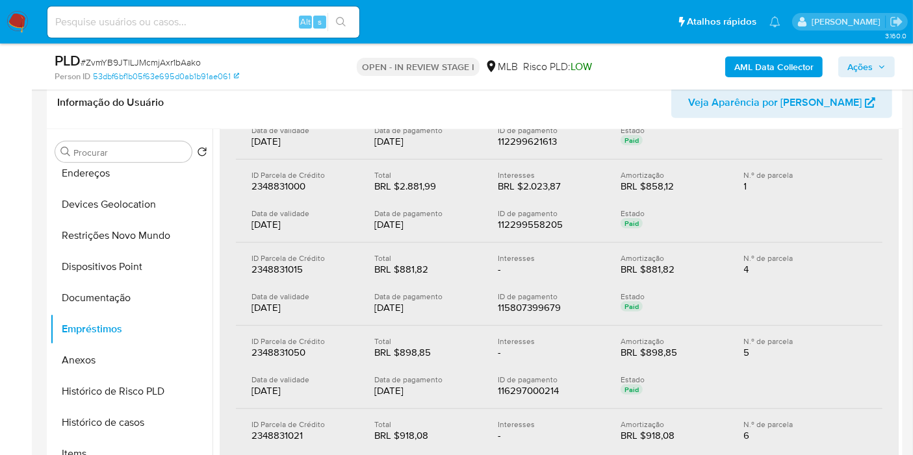
drag, startPoint x: 430, startPoint y: 309, endPoint x: 375, endPoint y: 307, distance: 55.3
click at [375, 307] on div "25/06/2025" at bounding box center [425, 307] width 102 height 13
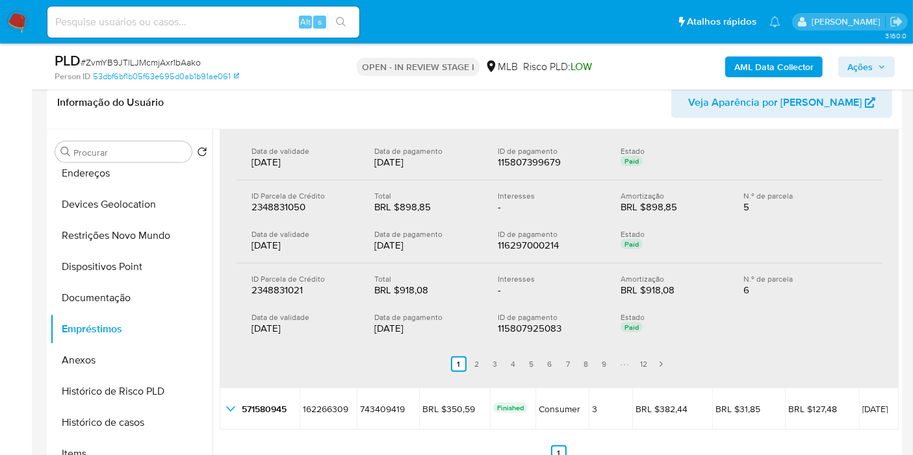
scroll to position [365, 0]
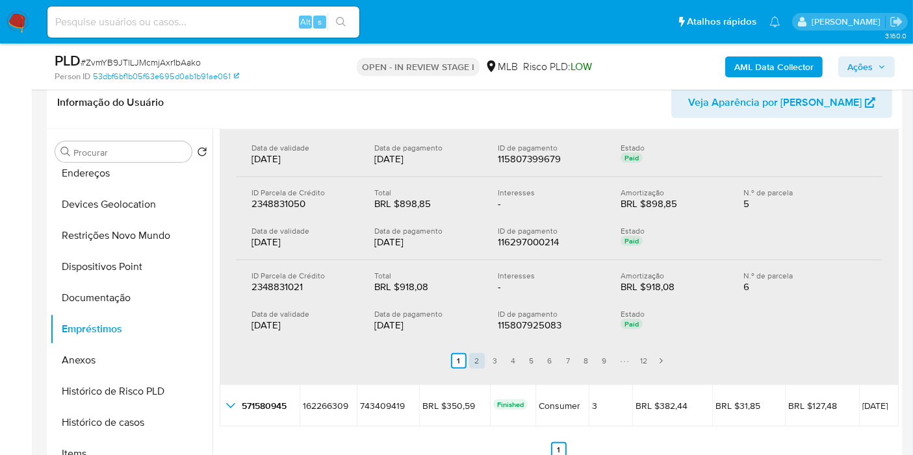
click at [475, 353] on link "2" at bounding box center [477, 361] width 16 height 16
click at [499, 353] on link "3" at bounding box center [503, 361] width 16 height 16
click at [532, 356] on link "5" at bounding box center [540, 361] width 16 height 16
click at [554, 357] on link "6" at bounding box center [558, 361] width 16 height 16
click at [579, 353] on link "7" at bounding box center [576, 361] width 16 height 16
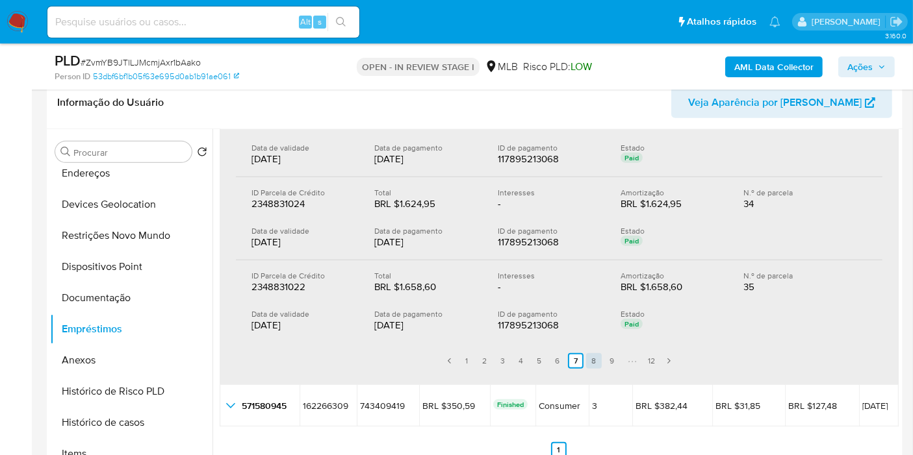
click at [586, 353] on link "8" at bounding box center [594, 361] width 16 height 16
click at [467, 355] on link "1" at bounding box center [467, 361] width 16 height 16
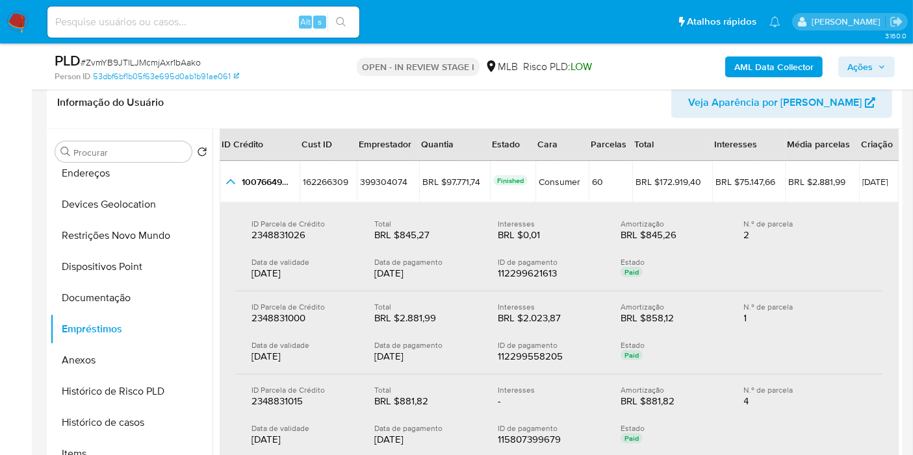
scroll to position [76, 0]
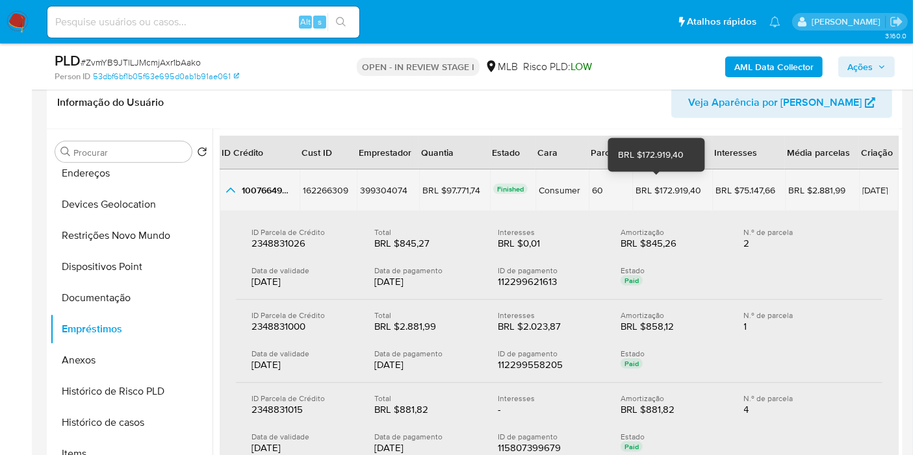
drag, startPoint x: 684, startPoint y: 183, endPoint x: 646, endPoint y: 193, distance: 38.9
click at [646, 193] on div "BRL $172.919,40" at bounding box center [671, 191] width 73 height 12
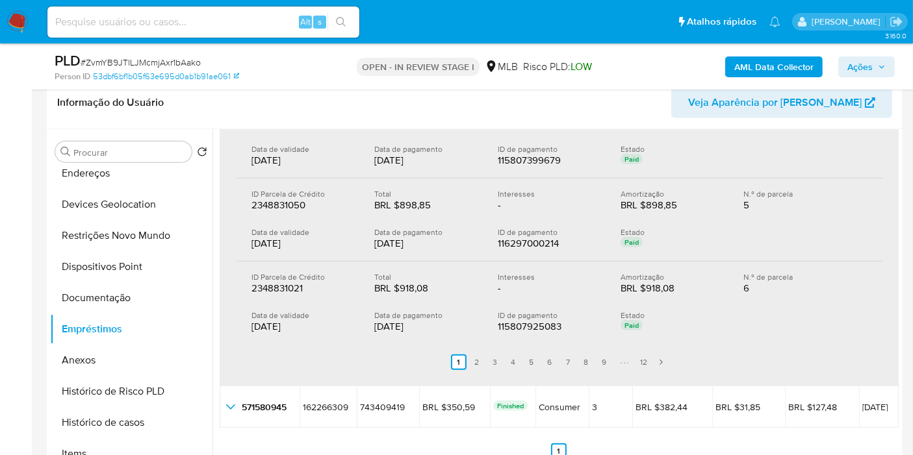
scroll to position [365, 0]
click at [491, 357] on link "3" at bounding box center [495, 361] width 16 height 16
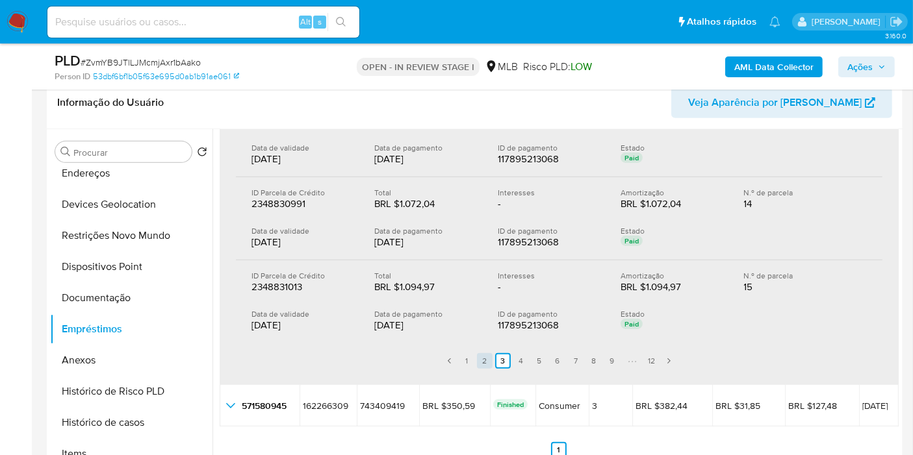
click at [481, 357] on link "2" at bounding box center [485, 361] width 16 height 16
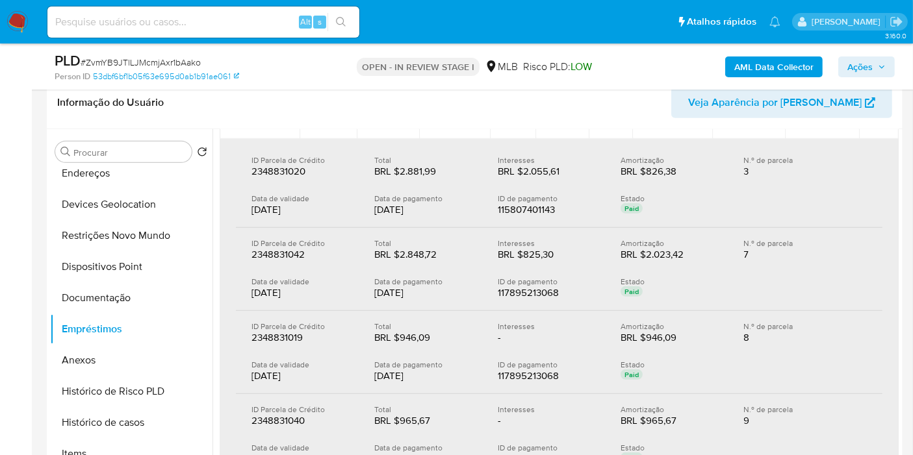
scroll to position [76, 0]
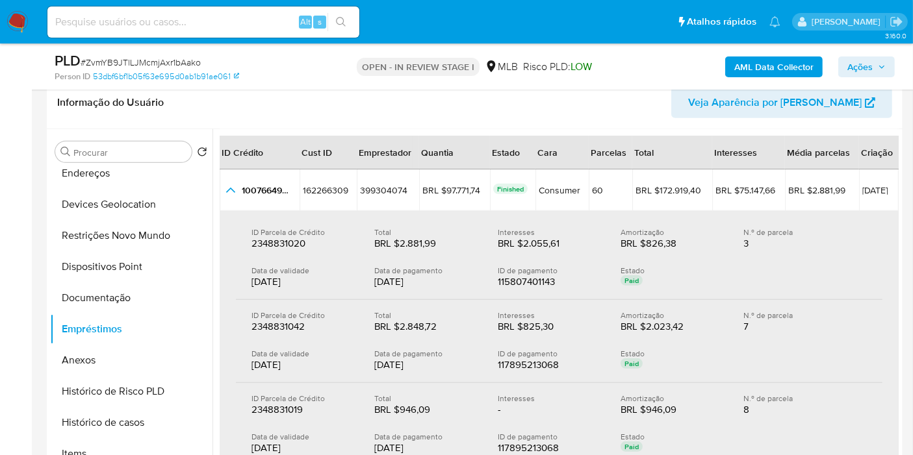
drag, startPoint x: 407, startPoint y: 359, endPoint x: 375, endPoint y: 366, distance: 33.3
click at [375, 366] on div "08/07/2025" at bounding box center [425, 365] width 102 height 13
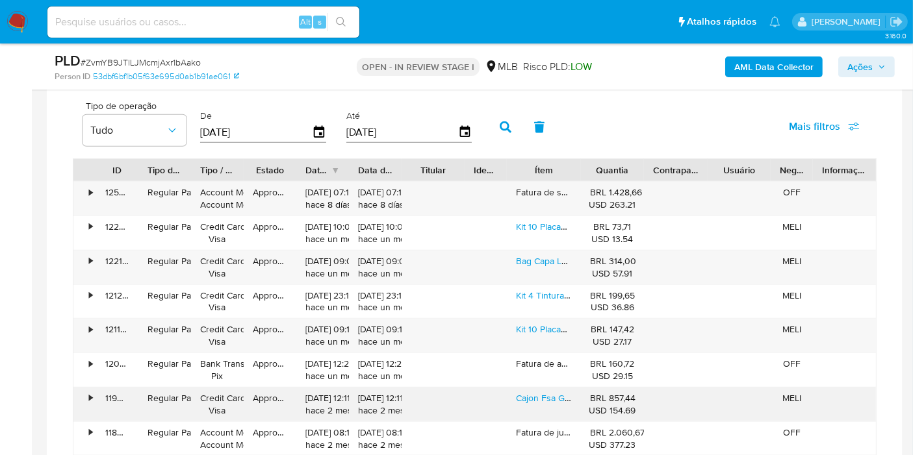
scroll to position [1516, 0]
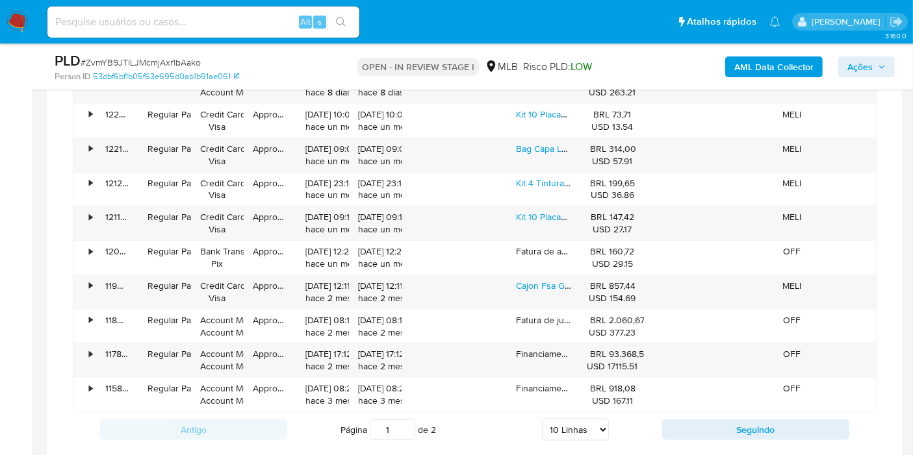
click at [744, 436] on div "Antigo Página 1 de 2 5 Linhas 10 Linhas 20 Linhas 25 Linhas 50 Linhas 100 Linha…" at bounding box center [475, 430] width 804 height 35
click at [739, 420] on button "Seguindo" at bounding box center [755, 430] width 187 height 21
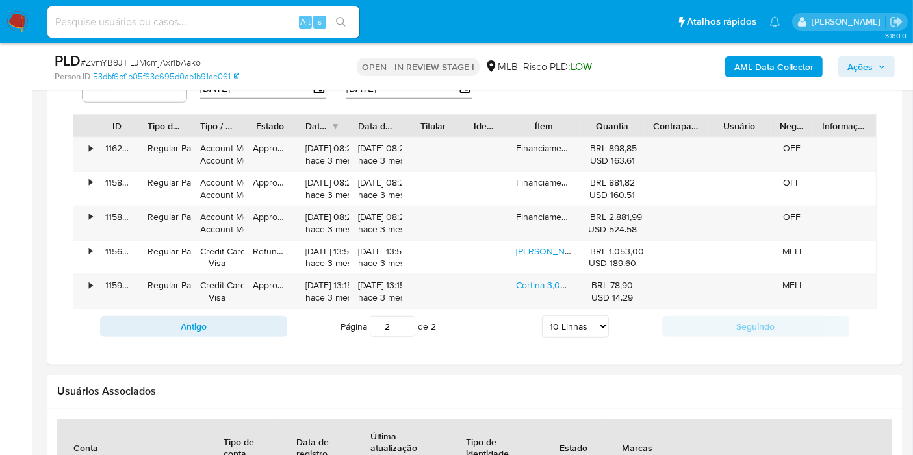
scroll to position [1372, 0]
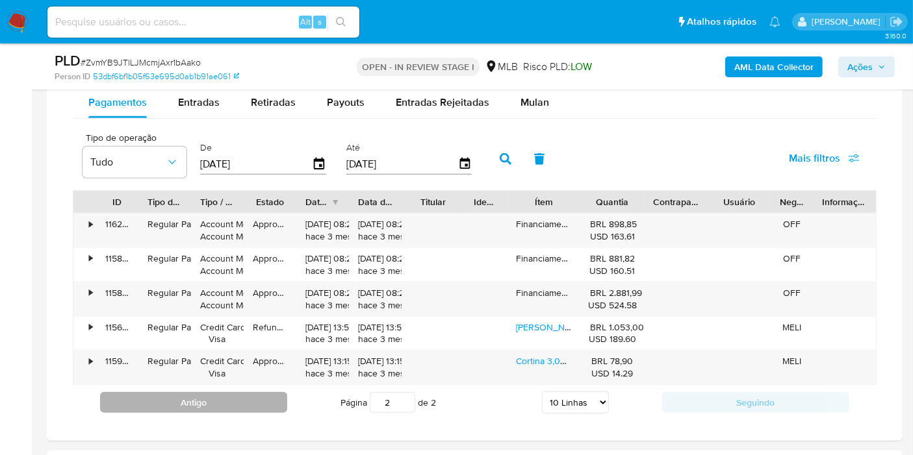
click at [225, 397] on button "Antigo" at bounding box center [193, 402] width 187 height 21
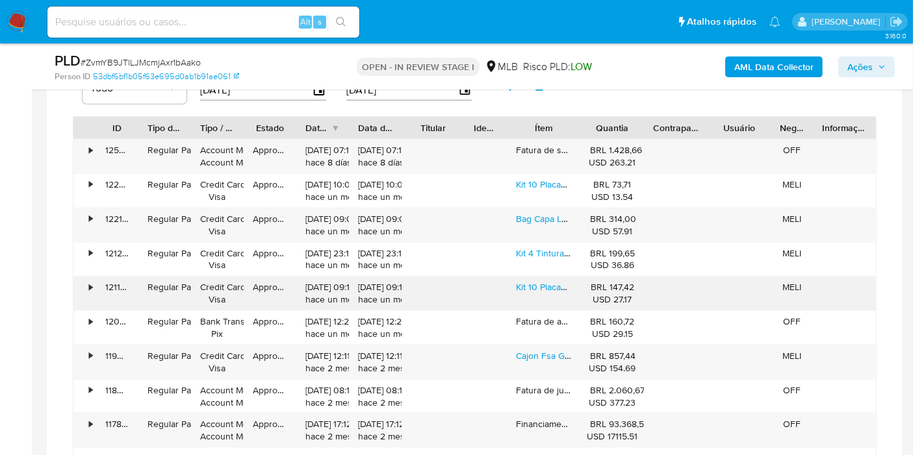
scroll to position [1516, 0]
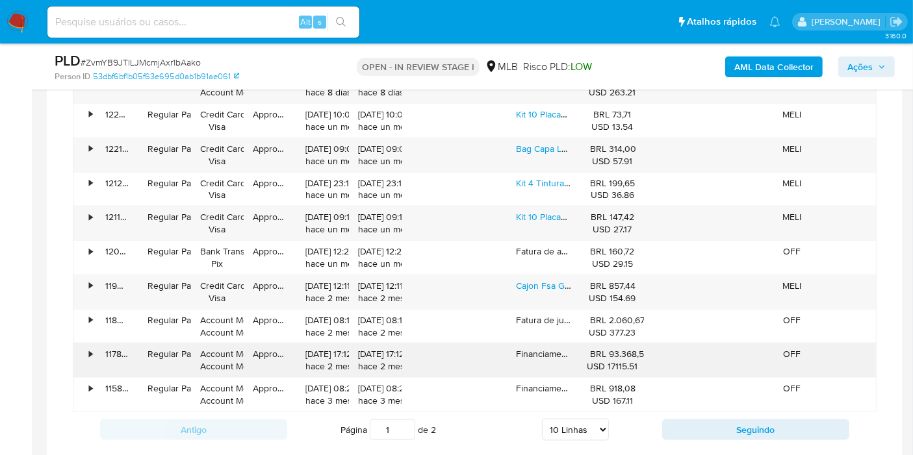
click at [78, 344] on div "•" at bounding box center [84, 361] width 23 height 34
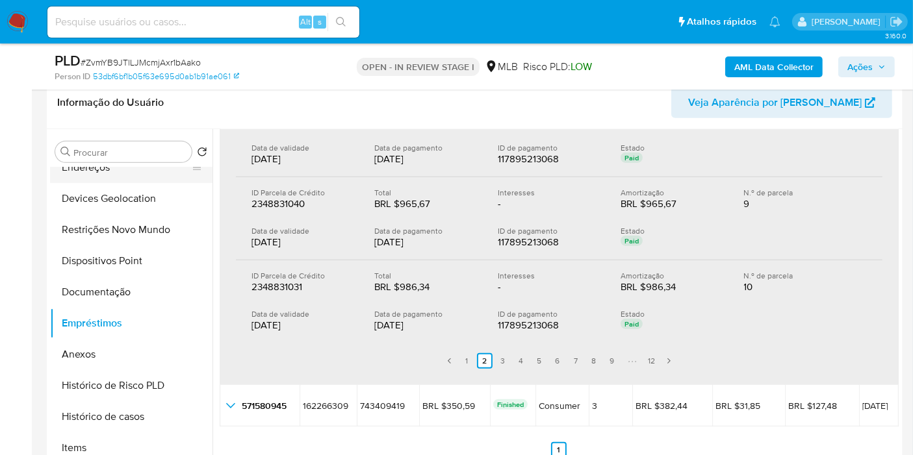
scroll to position [0, 0]
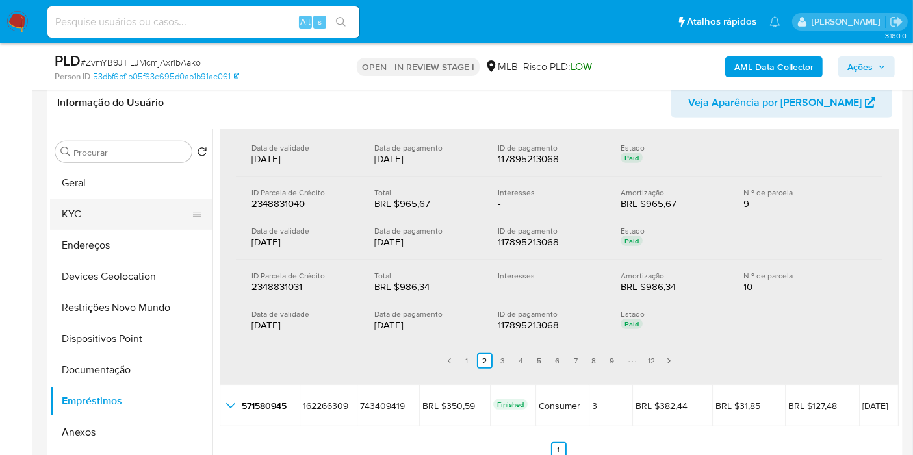
click at [102, 206] on button "KYC" at bounding box center [126, 214] width 152 height 31
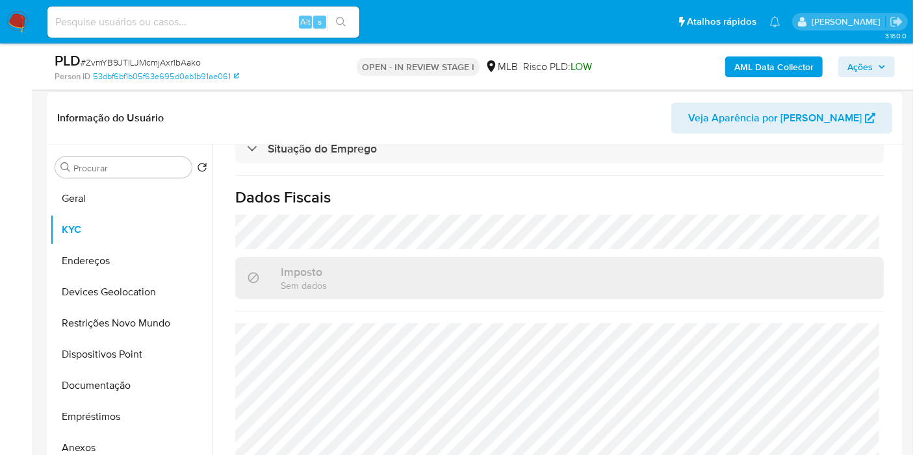
scroll to position [594, 0]
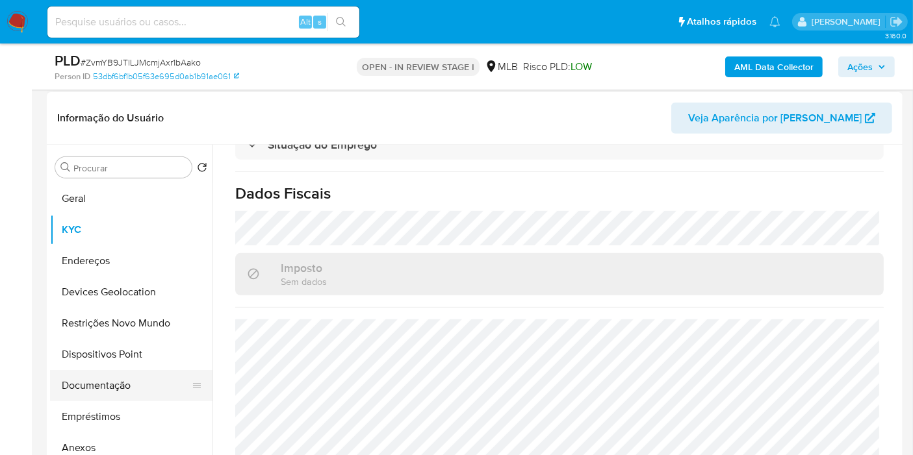
click at [88, 395] on button "Documentação" at bounding box center [126, 385] width 152 height 31
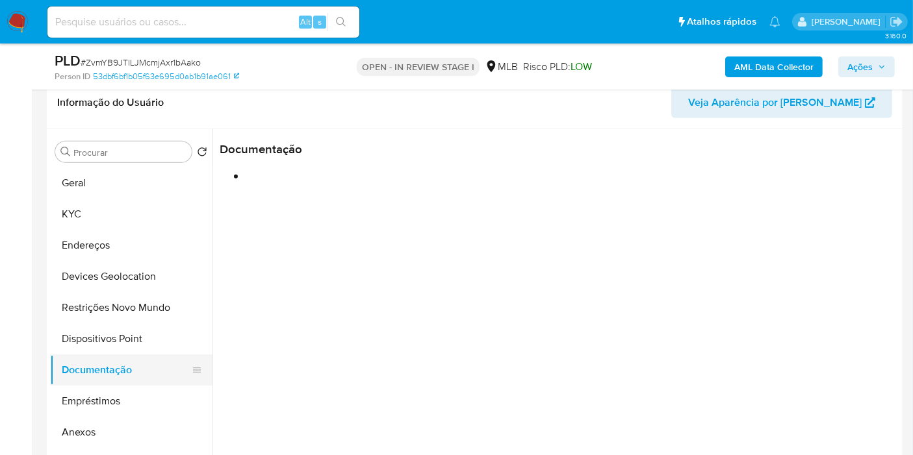
scroll to position [0, 0]
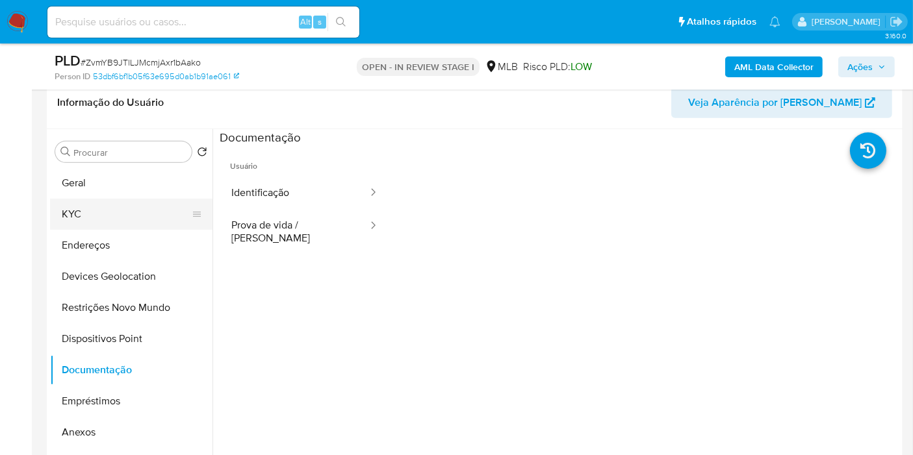
click at [101, 221] on button "KYC" at bounding box center [126, 214] width 152 height 31
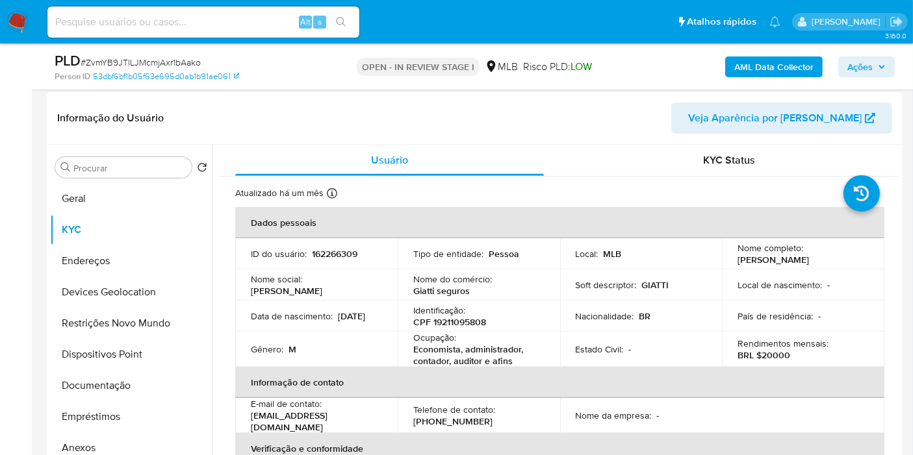
scroll to position [216, 0]
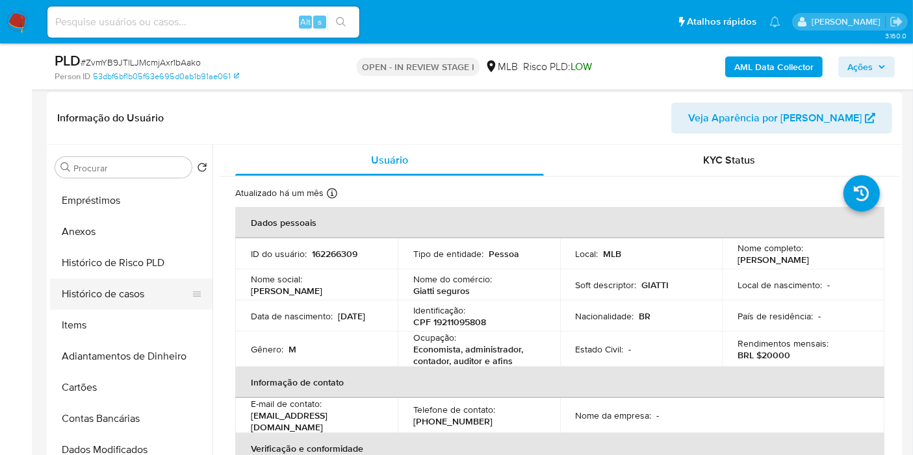
click at [119, 294] on button "Histórico de casos" at bounding box center [126, 294] width 152 height 31
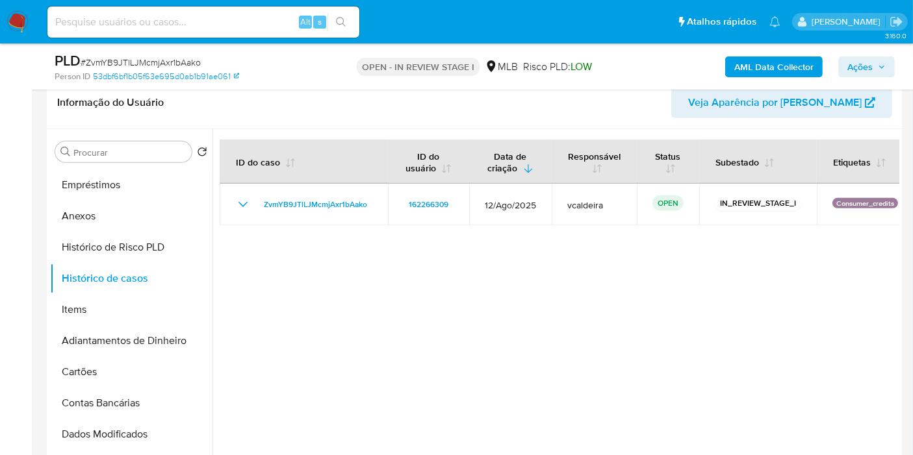
click at [844, 64] on button "Ações" at bounding box center [866, 67] width 57 height 21
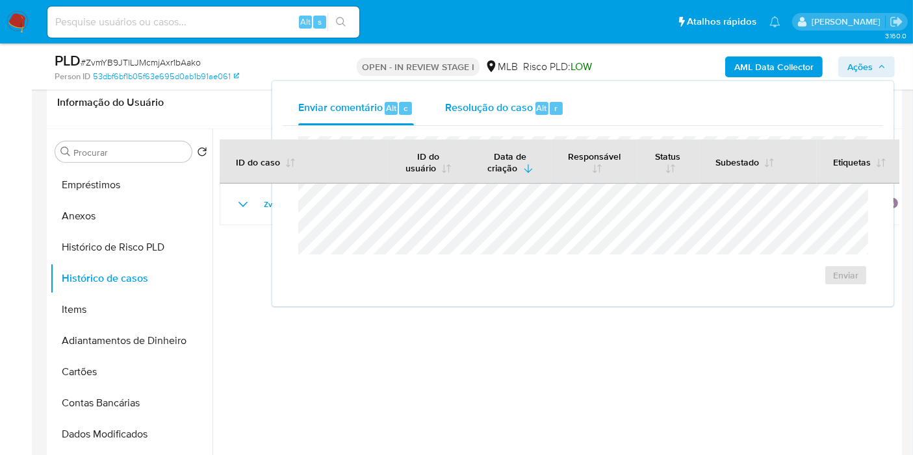
click at [480, 110] on span "Resolução do caso" at bounding box center [489, 107] width 88 height 15
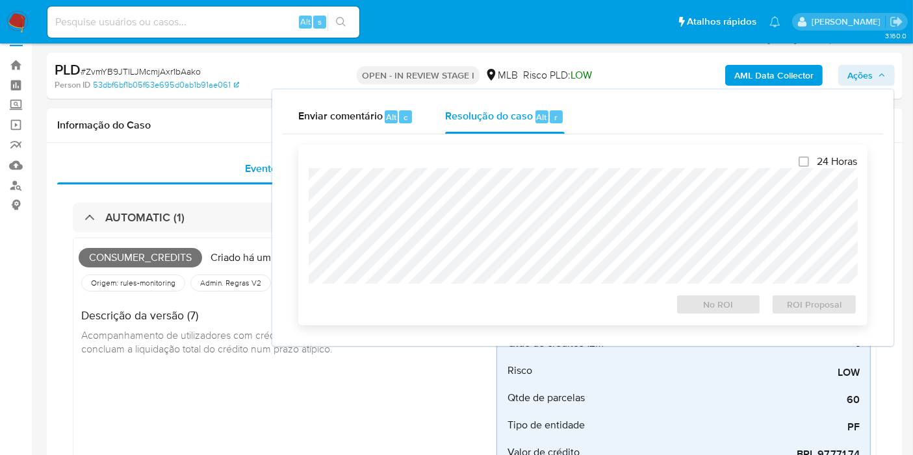
scroll to position [0, 0]
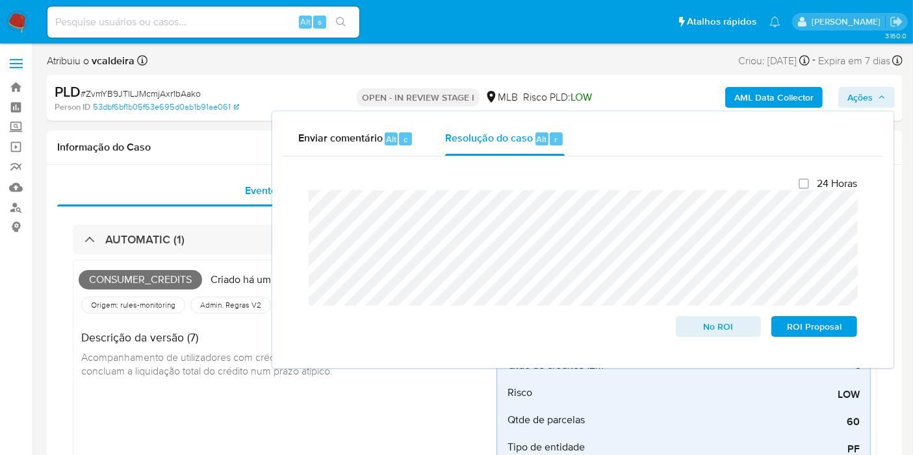
click at [172, 98] on span "# ZvmYB9JTlLJMcmjAxr1bAako" at bounding box center [141, 93] width 120 height 13
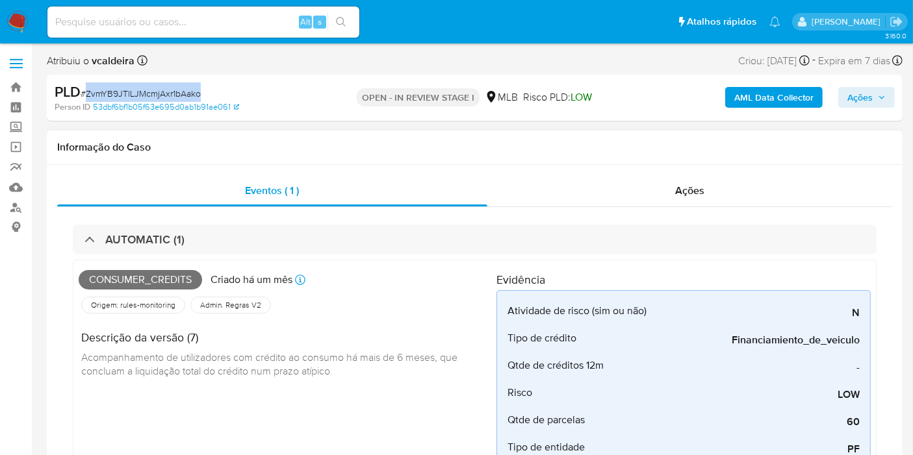
copy span "ZvmYB9JTlLJMcmjAxr1bAako"
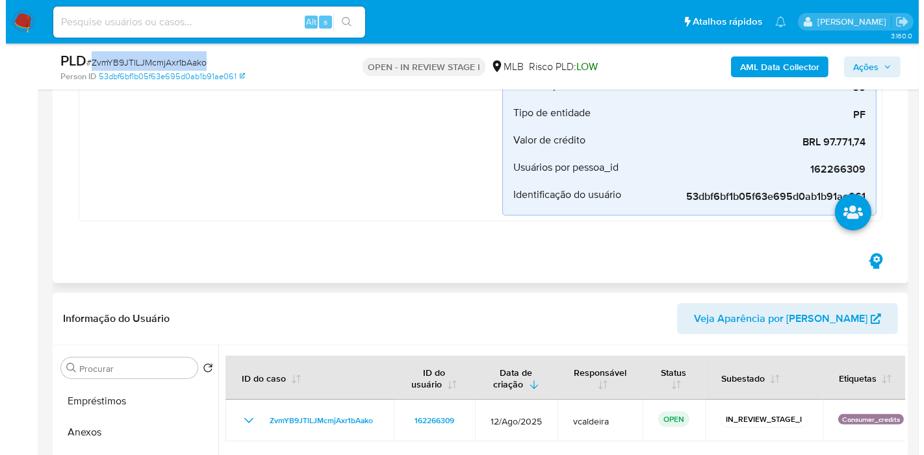
scroll to position [545, 0]
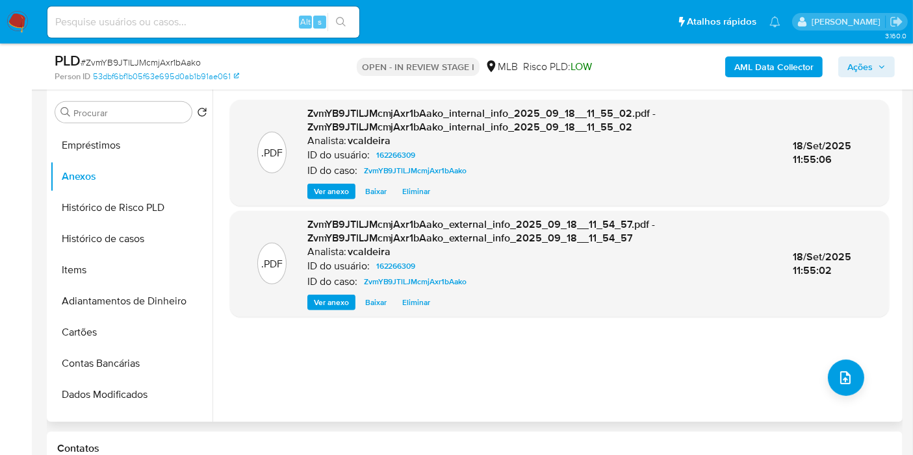
click at [860, 379] on div ".PDF ZvmYB9JTlLJMcmjAxr1bAako_internal_info_2025_09_18__11_55_02.pdf - ZvmYB9JT…" at bounding box center [559, 256] width 659 height 312
click at [829, 377] on button "upload-file" at bounding box center [846, 378] width 36 height 36
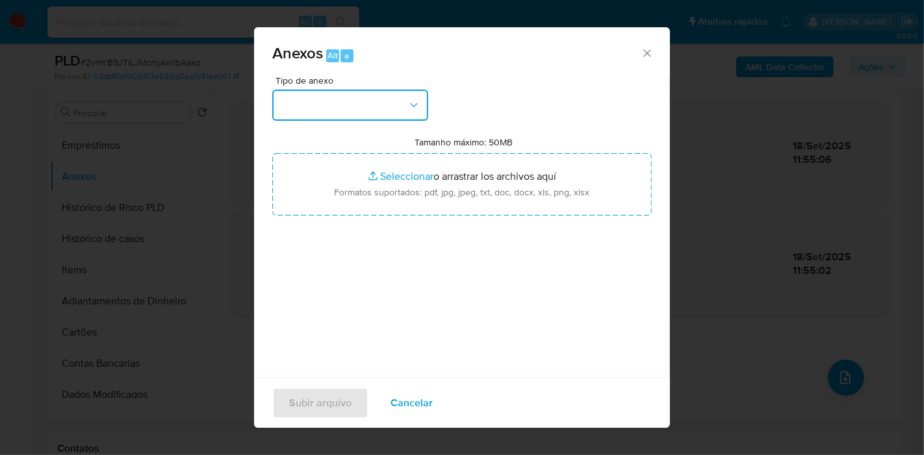
click at [386, 107] on button "button" at bounding box center [350, 105] width 156 height 31
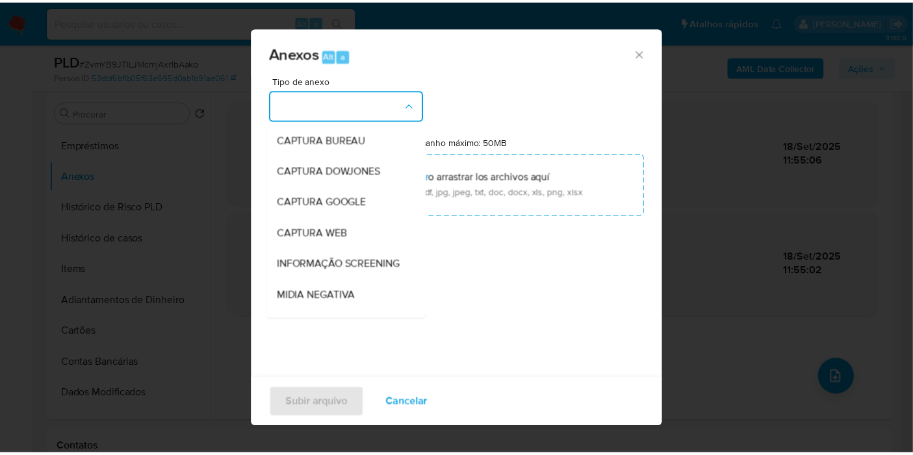
scroll to position [199, 0]
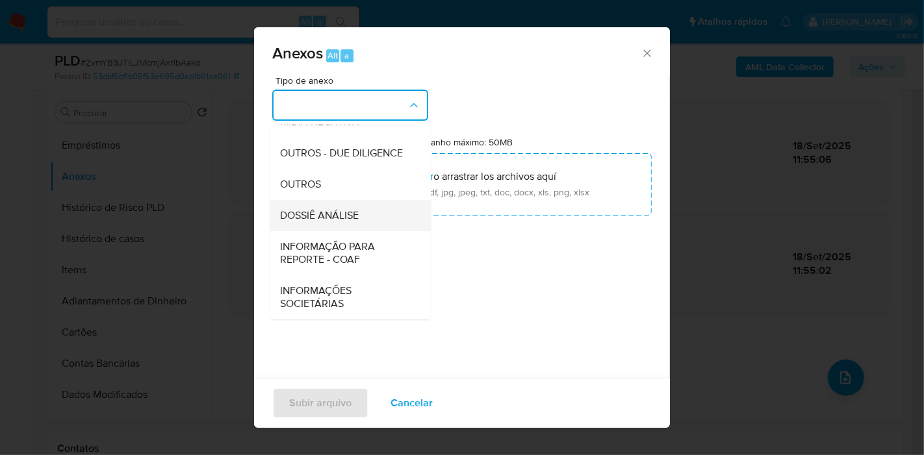
click at [322, 215] on span "DOSSIÊ ANÁLISE" at bounding box center [319, 215] width 79 height 13
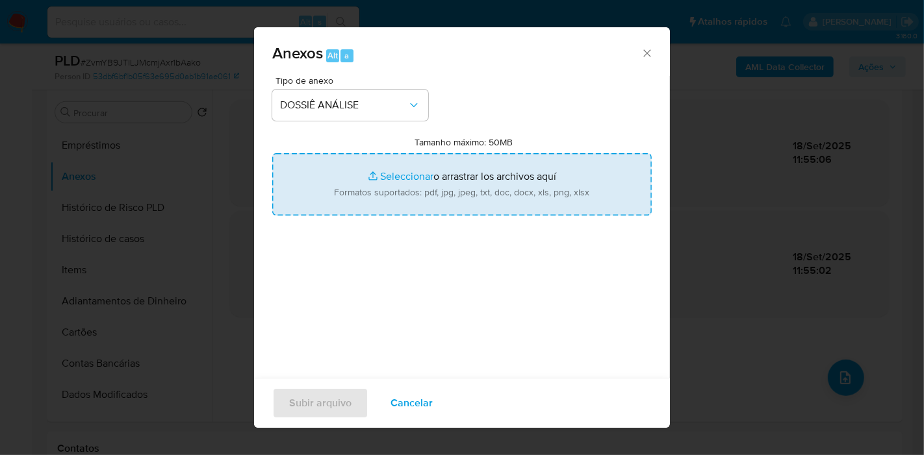
type input "C:\fakepath\SAR XXX_XX - CPF 19211095808 - RENATO ANTONIO GIATTI.pdf"
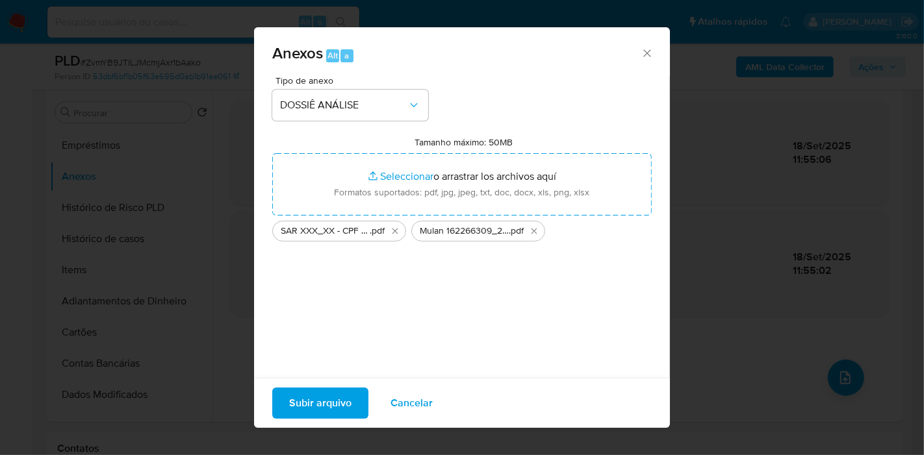
click at [320, 411] on span "Subir arquivo" at bounding box center [320, 403] width 62 height 29
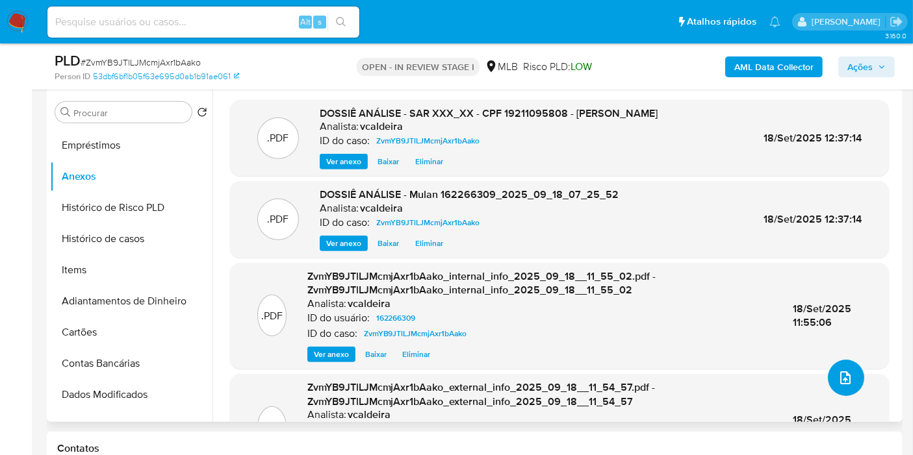
scroll to position [400, 0]
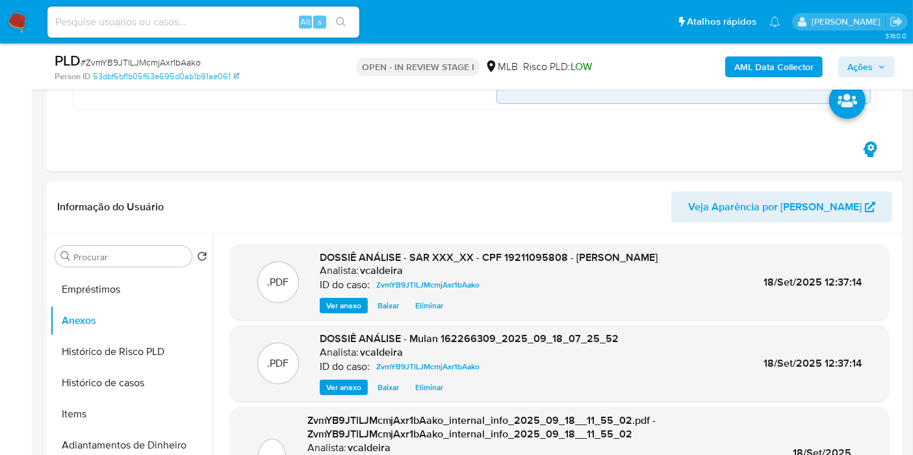
click at [865, 60] on span "Ações" at bounding box center [859, 67] width 25 height 21
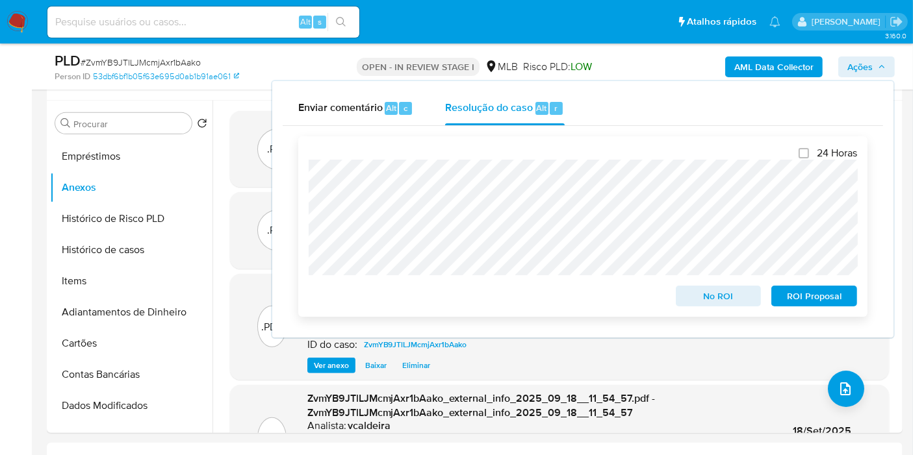
scroll to position [689, 0]
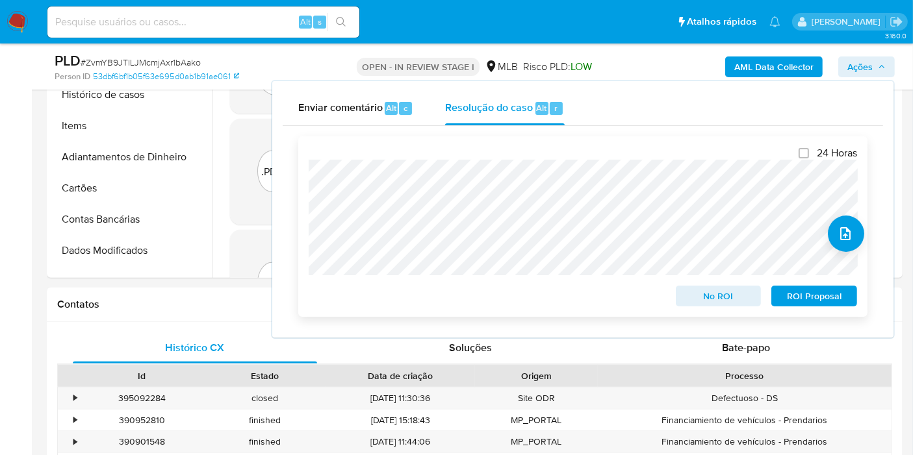
click at [792, 295] on span "ROI Proposal" at bounding box center [814, 296] width 68 height 18
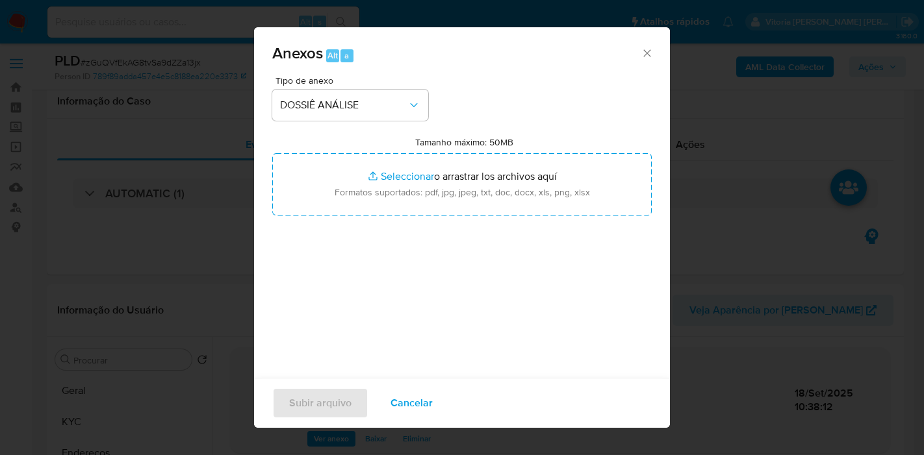
select select "10"
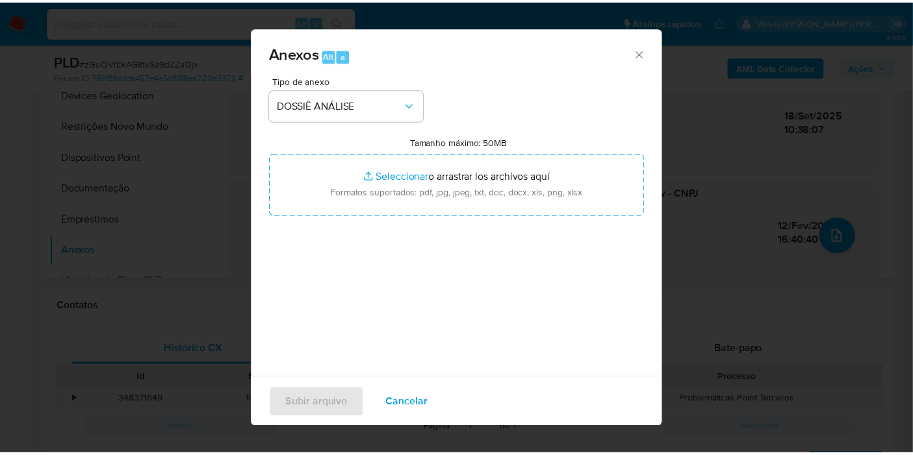
scroll to position [195, 0]
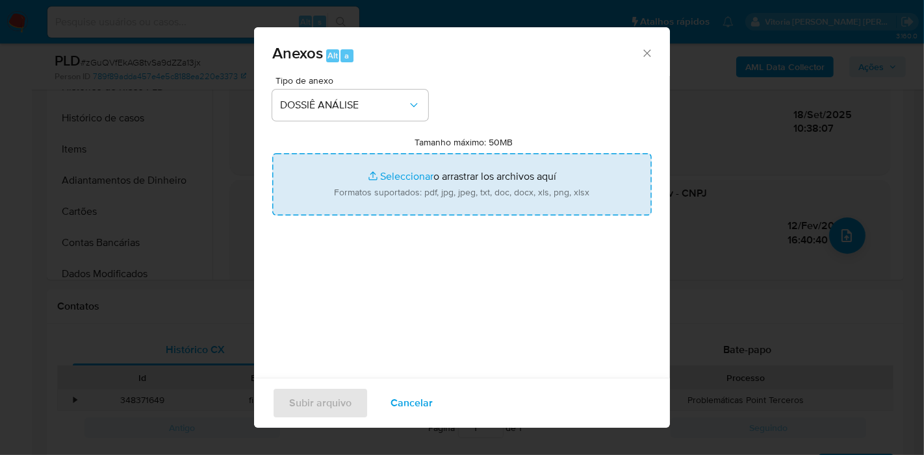
type input "C:\fakepath\Mulan 1591702919_2025_09_18_07_24_57.xlsx"
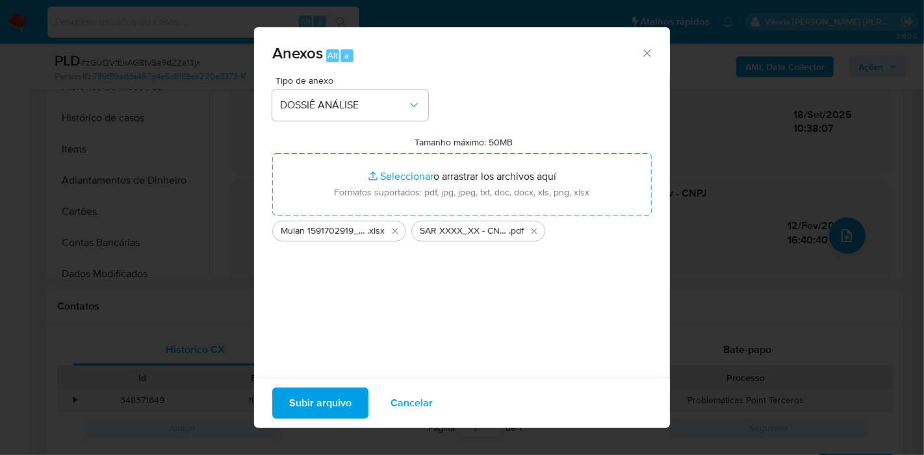
click at [328, 411] on span "Subir arquivo" at bounding box center [320, 403] width 62 height 29
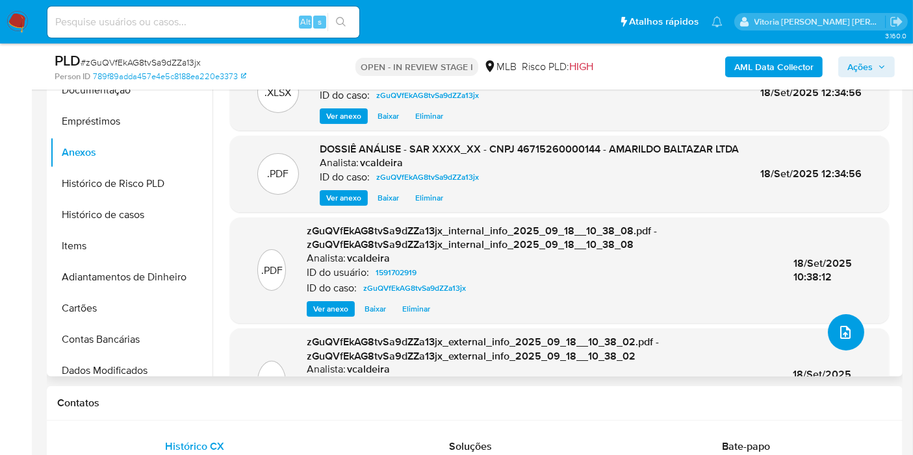
scroll to position [173, 0]
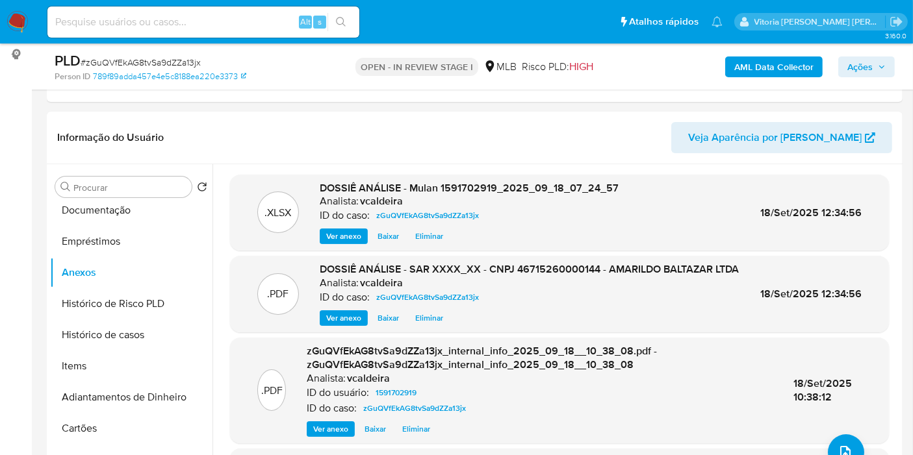
click at [871, 66] on span "Ações" at bounding box center [859, 67] width 25 height 21
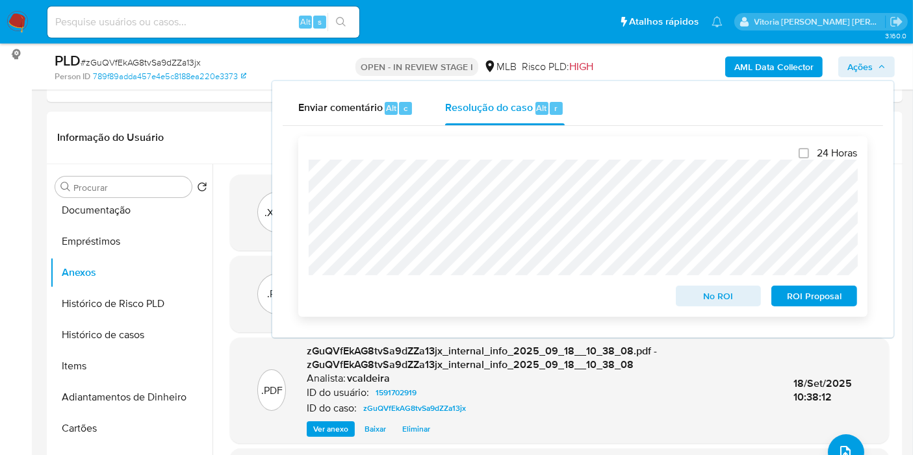
click at [804, 296] on span "ROI Proposal" at bounding box center [814, 296] width 68 height 18
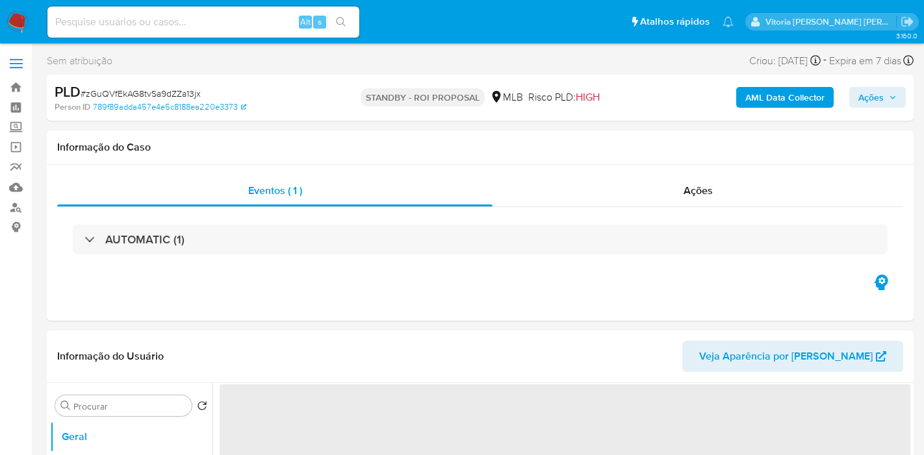
select select "10"
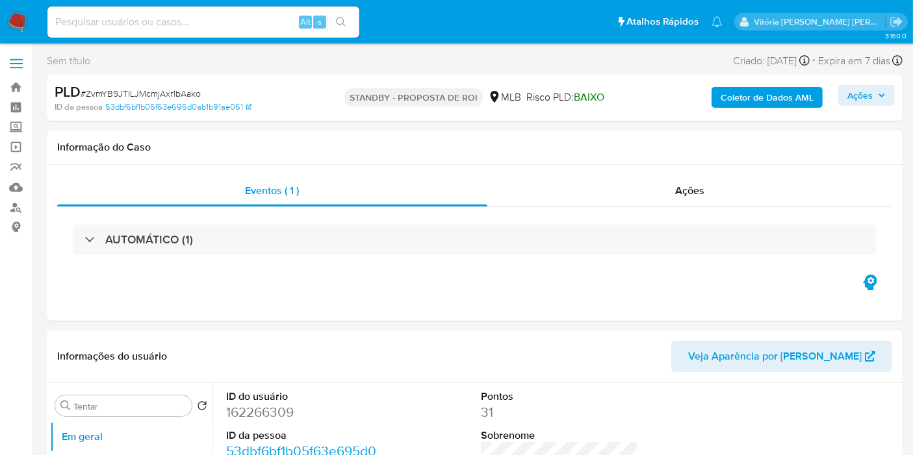
click at [160, 16] on input at bounding box center [203, 22] width 312 height 17
paste input "JLbMgWfI0DaI1wOqYTgKTlPq"
type input "JLbMgWfI0DaI1wOqYTgKTlPq"
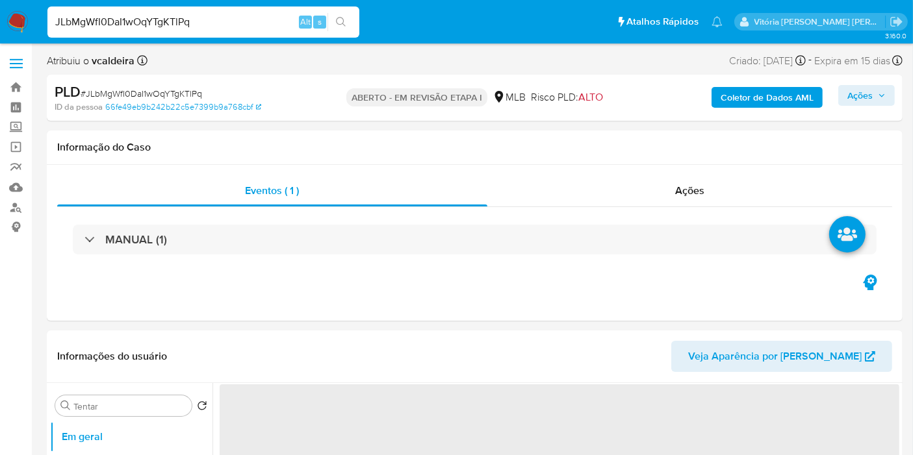
select select "10"
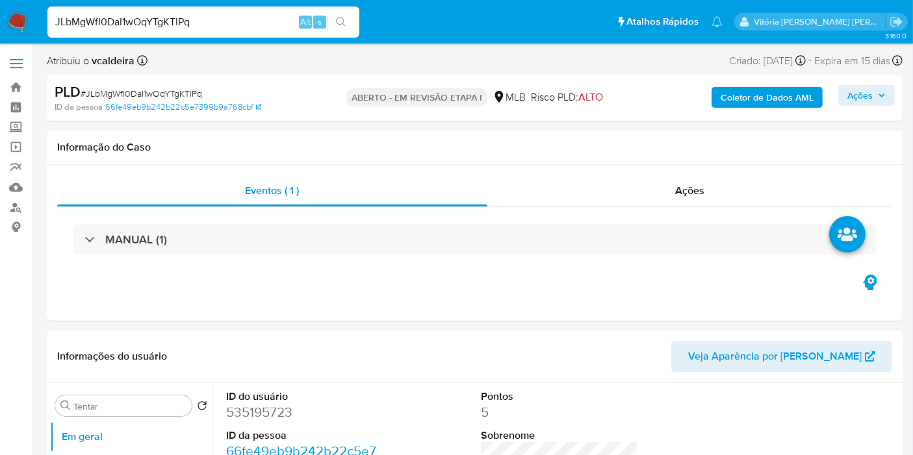
click at [259, 420] on font "535195723" at bounding box center [259, 412] width 66 height 19
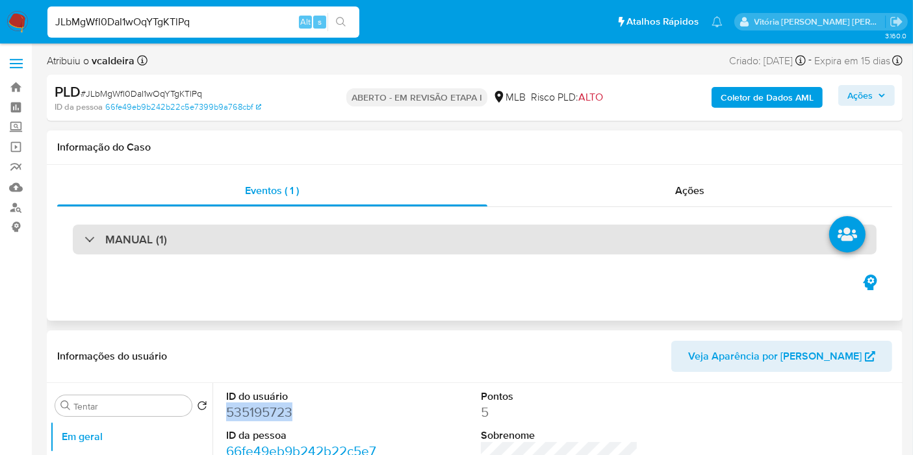
copy font "535195723"
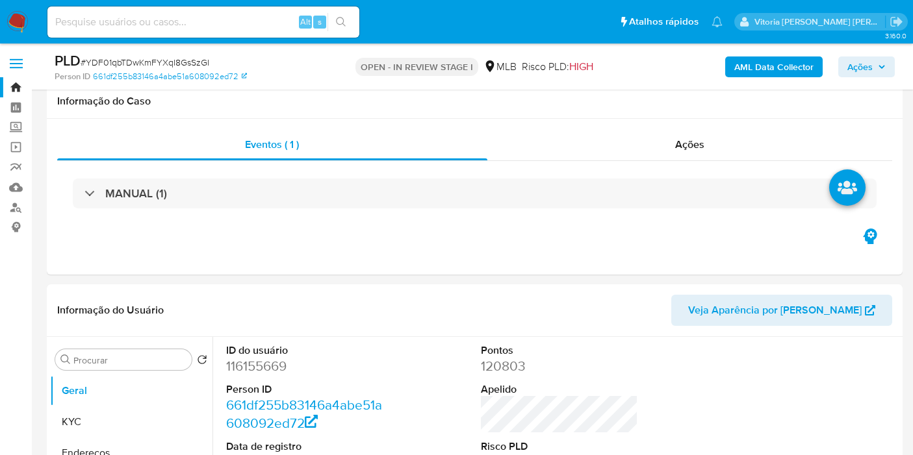
scroll to position [1235, 0]
